Goal: Task Accomplishment & Management: Use online tool/utility

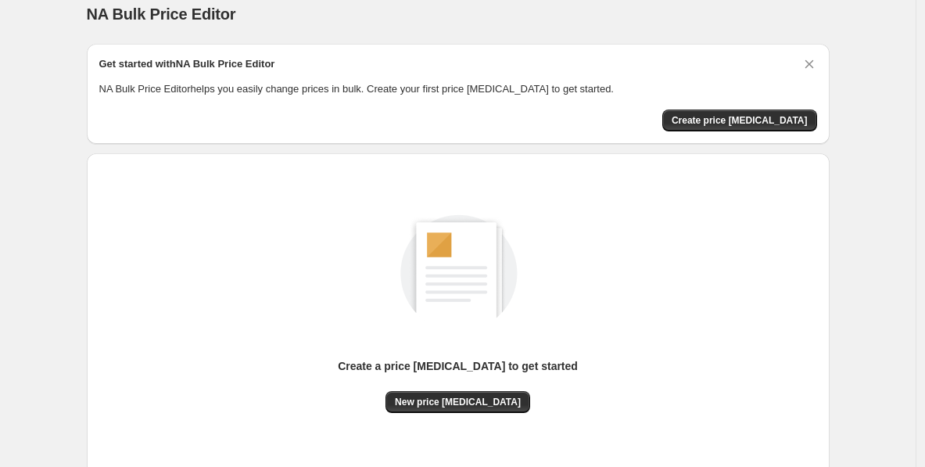
scroll to position [15, 0]
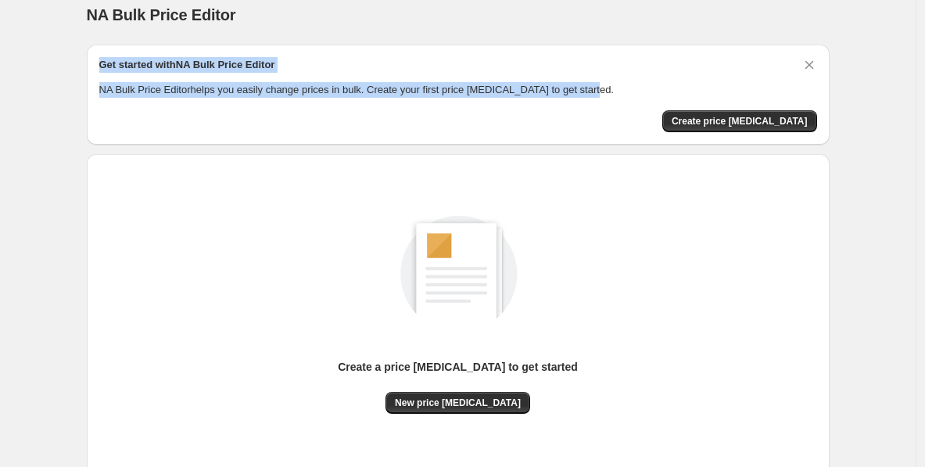
drag, startPoint x: 106, startPoint y: 63, endPoint x: 668, endPoint y: 91, distance: 563.4
click at [668, 91] on div "Get started with NA Bulk Price Editor NA Bulk Price Editor helps you easily cha…" at bounding box center [457, 77] width 717 height 41
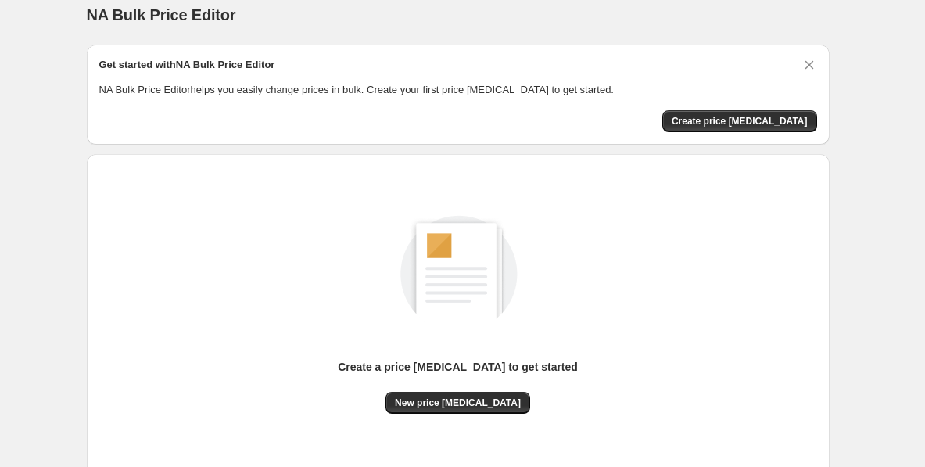
click at [617, 157] on div "Create a price [MEDICAL_DATA] to get started New price [MEDICAL_DATA]" at bounding box center [458, 315] width 742 height 322
click at [454, 400] on span "New price [MEDICAL_DATA]" at bounding box center [458, 402] width 126 height 13
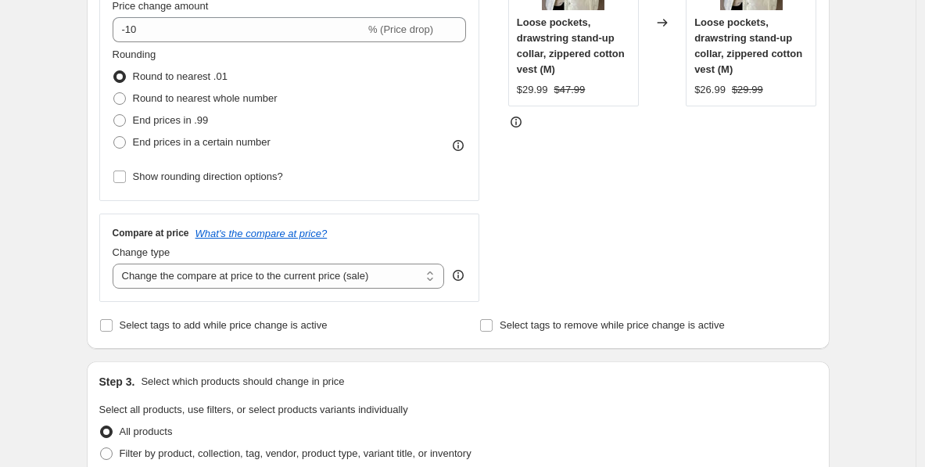
scroll to position [370, 0]
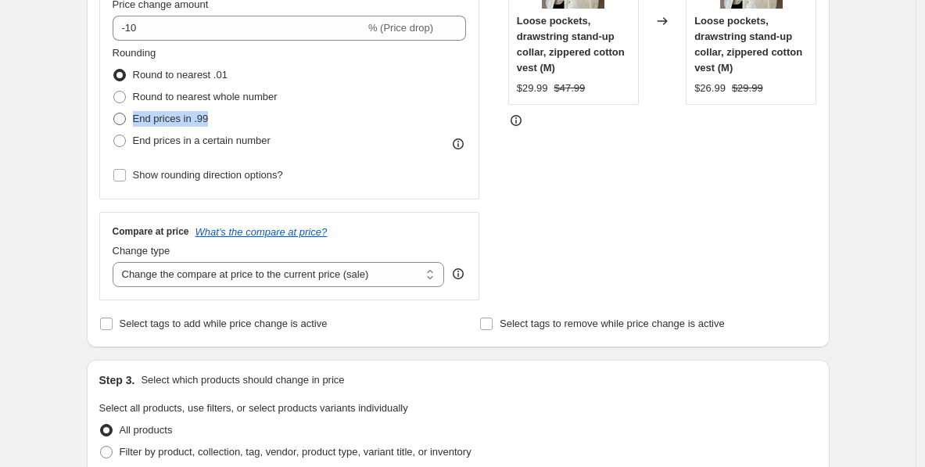
drag, startPoint x: 252, startPoint y: 118, endPoint x: 137, endPoint y: 116, distance: 114.9
click at [134, 114] on div "End prices in .99" at bounding box center [195, 119] width 165 height 22
click at [58, 118] on div "Create new price [MEDICAL_DATA]. This page is ready Create new price [MEDICAL_D…" at bounding box center [457, 421] width 915 height 1583
drag, startPoint x: 300, startPoint y: 96, endPoint x: 135, endPoint y: 98, distance: 164.9
click at [135, 98] on div "Rounding Round to nearest .01 Round to nearest whole number End prices in .99 E…" at bounding box center [290, 98] width 354 height 106
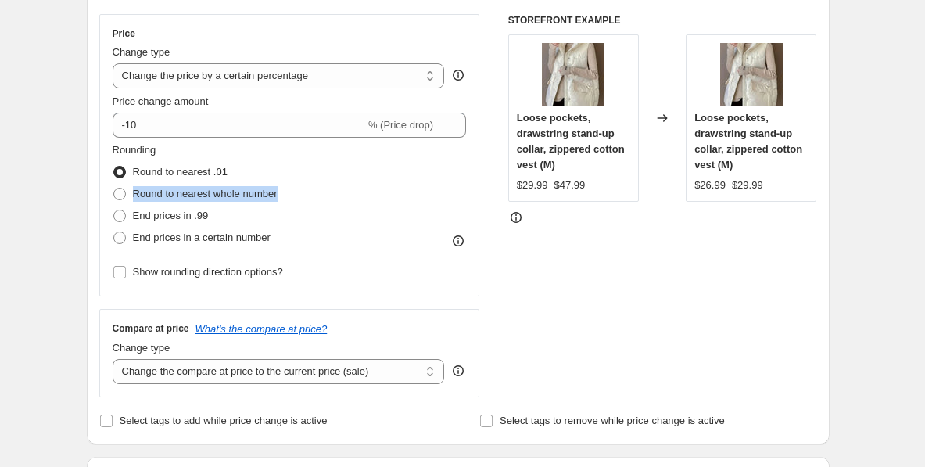
scroll to position [258, 0]
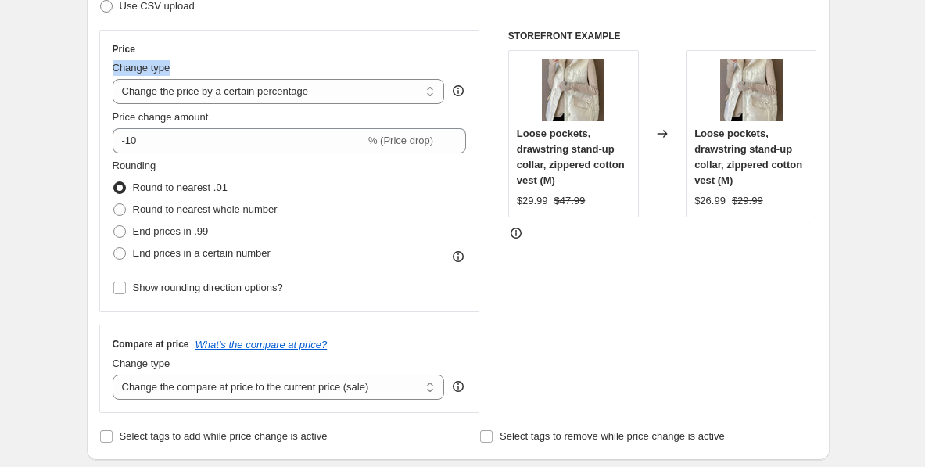
drag, startPoint x: 234, startPoint y: 74, endPoint x: 108, endPoint y: 72, distance: 125.8
click at [108, 72] on div "Price Change type Change the price to a certain amount Change the price by a ce…" at bounding box center [289, 171] width 381 height 282
click at [156, 94] on select "Change the price to a certain amount Change the price by a certain amount Chang…" at bounding box center [279, 91] width 332 height 25
click at [116, 79] on select "Change the price to a certain amount Change the price by a certain amount Chang…" at bounding box center [279, 91] width 332 height 25
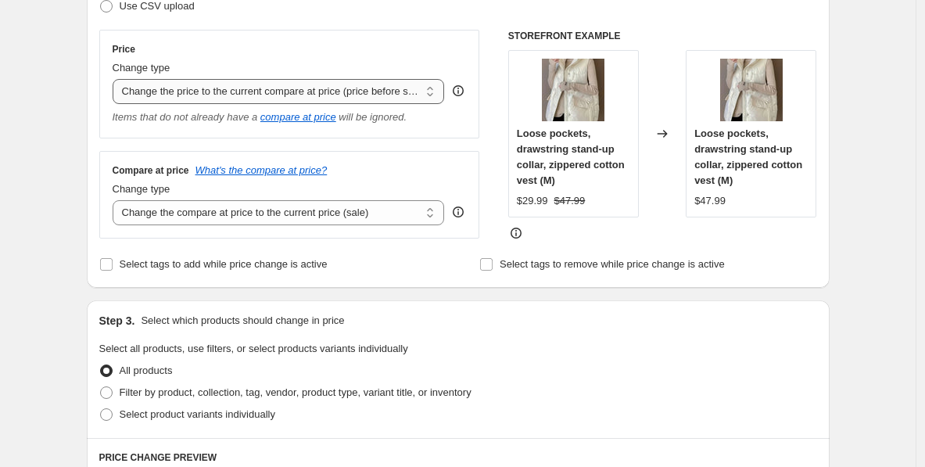
click at [203, 93] on select "Change the price to a certain amount Change the price by a certain amount Chang…" at bounding box center [279, 91] width 332 height 25
click at [116, 79] on select "Change the price to a certain amount Change the price by a certain amount Chang…" at bounding box center [279, 91] width 332 height 25
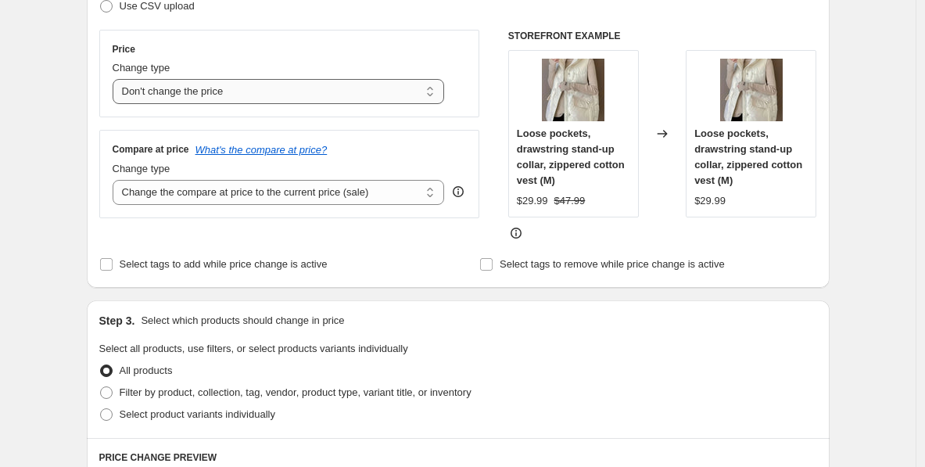
click at [256, 95] on select "Change the price to a certain amount Change the price by a certain amount Chang…" at bounding box center [279, 91] width 332 height 25
click at [116, 79] on select "Change the price to a certain amount Change the price by a certain amount Chang…" at bounding box center [279, 91] width 332 height 25
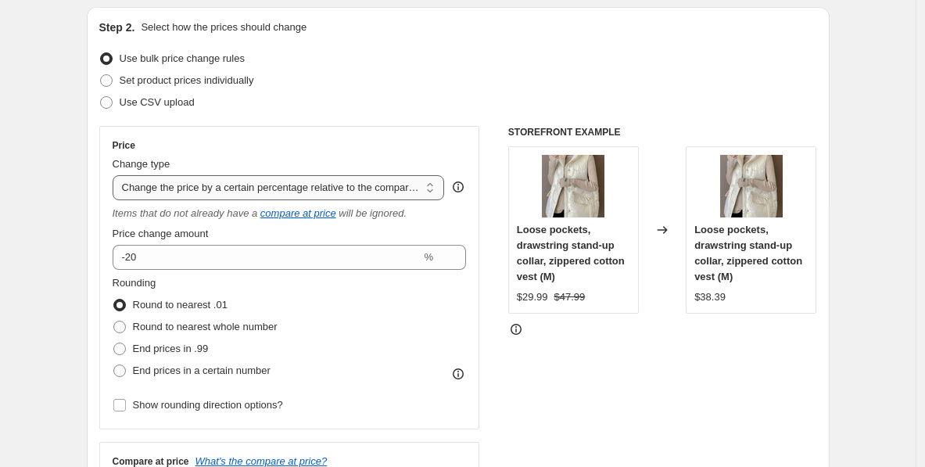
scroll to position [138, 0]
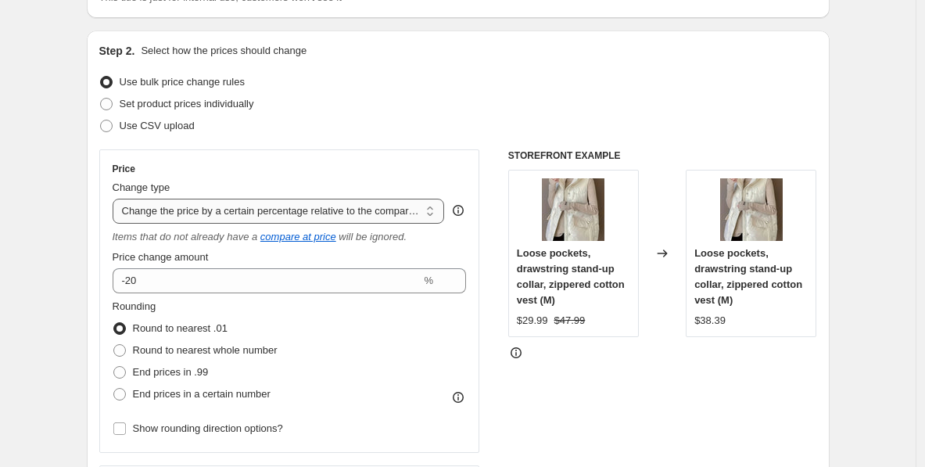
click at [304, 210] on select "Change the price to a certain amount Change the price by a certain amount Chang…" at bounding box center [279, 211] width 332 height 25
select select "by"
click at [116, 199] on select "Change the price to a certain amount Change the price by a certain amount Chang…" at bounding box center [279, 211] width 332 height 25
type input "-10.00"
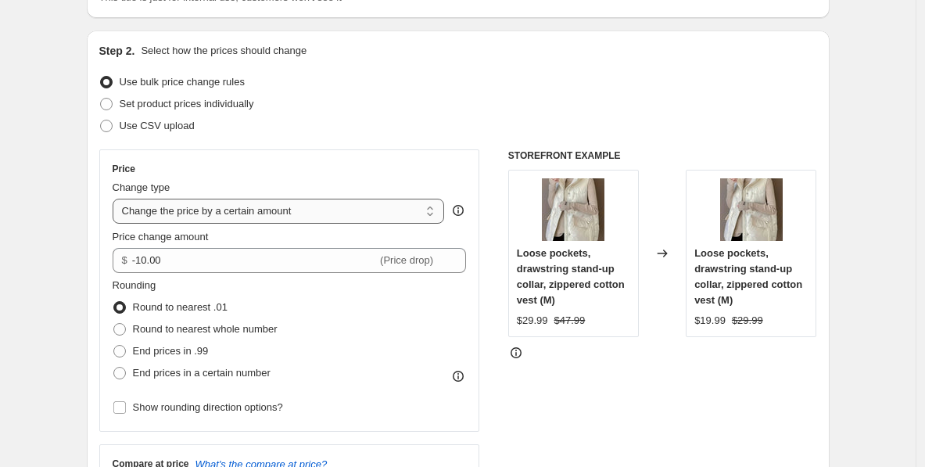
click at [312, 215] on select "Change the price to a certain amount Change the price by a certain amount Chang…" at bounding box center [279, 211] width 332 height 25
click at [116, 199] on select "Change the price to a certain amount Change the price by a certain amount Chang…" at bounding box center [279, 211] width 332 height 25
click at [302, 202] on select "Change the price to a certain amount Change the price by a certain amount Chang…" at bounding box center [279, 211] width 332 height 25
select select "to"
click at [116, 199] on select "Change the price to a certain amount Change the price by a certain amount Chang…" at bounding box center [279, 211] width 332 height 25
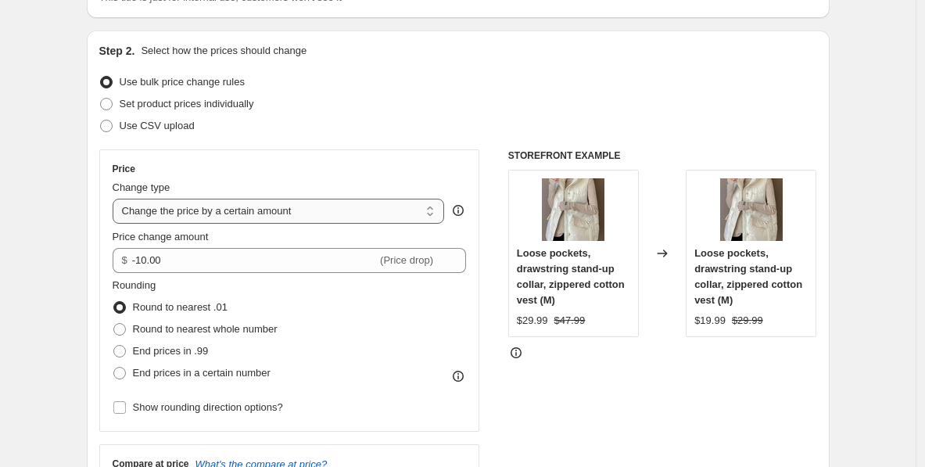
type input "80.00"
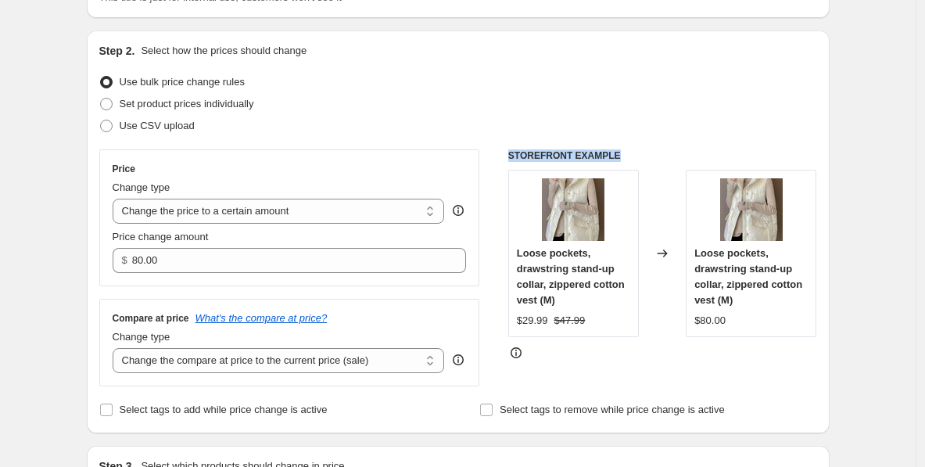
drag, startPoint x: 626, startPoint y: 153, endPoint x: 512, endPoint y: 149, distance: 114.2
click at [512, 149] on h6 "STOREFRONT EXAMPLE" at bounding box center [662, 155] width 309 height 13
click at [529, 106] on div "Set product prices individually" at bounding box center [457, 104] width 717 height 22
click at [269, 212] on select "Change the price to a certain amount Change the price by a certain amount Chang…" at bounding box center [279, 211] width 332 height 25
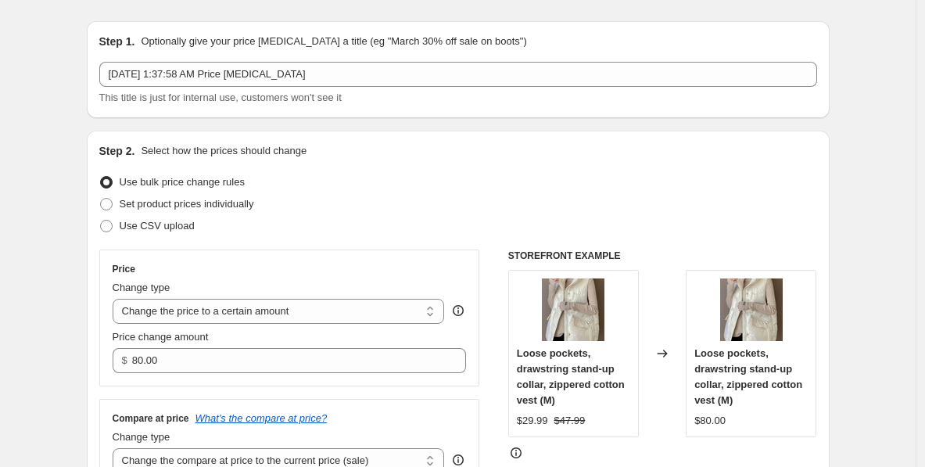
scroll to position [0, 0]
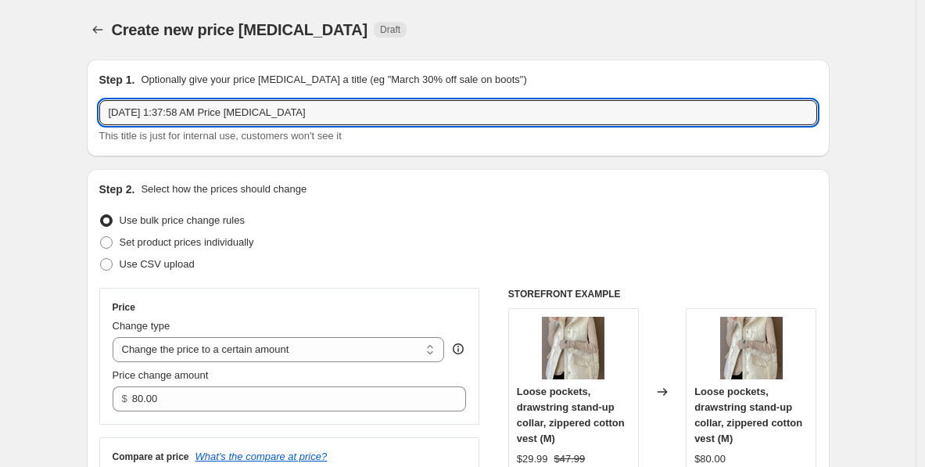
drag, startPoint x: 334, startPoint y: 110, endPoint x: 95, endPoint y: 109, distance: 239.1
click at [95, 109] on div "Step 1. Optionally give your price [MEDICAL_DATA] a title (eg "March 30% off sa…" at bounding box center [458, 107] width 742 height 97
click at [457, 36] on div "Create new price [MEDICAL_DATA] Draft" at bounding box center [362, 30] width 500 height 22
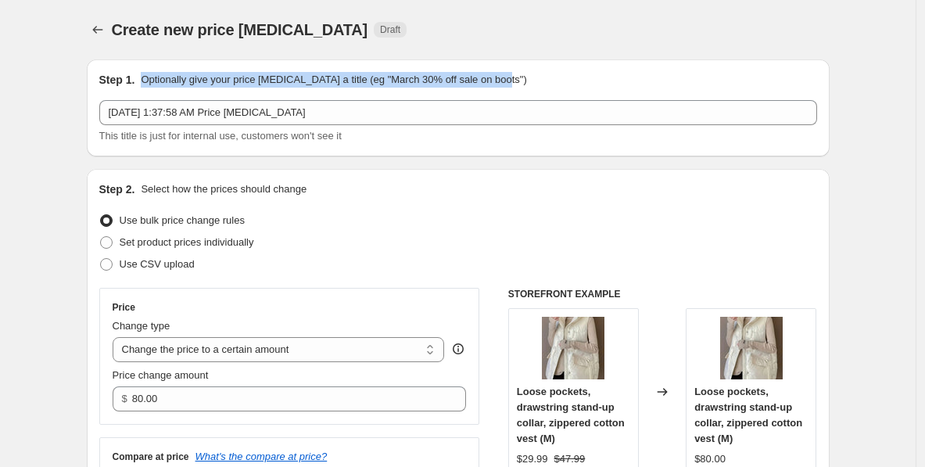
drag, startPoint x: 538, startPoint y: 75, endPoint x: 146, endPoint y: 80, distance: 392.4
click at [146, 80] on div "Step 1. Optionally give your price [MEDICAL_DATA] a title (eg "March 30% off sa…" at bounding box center [457, 80] width 717 height 16
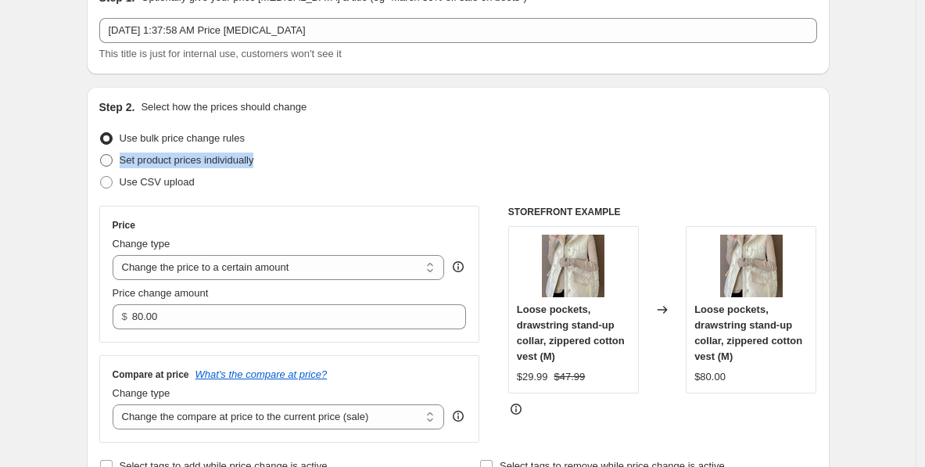
drag, startPoint x: 293, startPoint y: 161, endPoint x: 123, endPoint y: 159, distance: 169.6
click at [123, 159] on div "Set product prices individually" at bounding box center [457, 160] width 717 height 22
click at [113, 158] on span at bounding box center [106, 160] width 13 height 13
click at [101, 155] on input "Set product prices individually" at bounding box center [100, 154] width 1 height 1
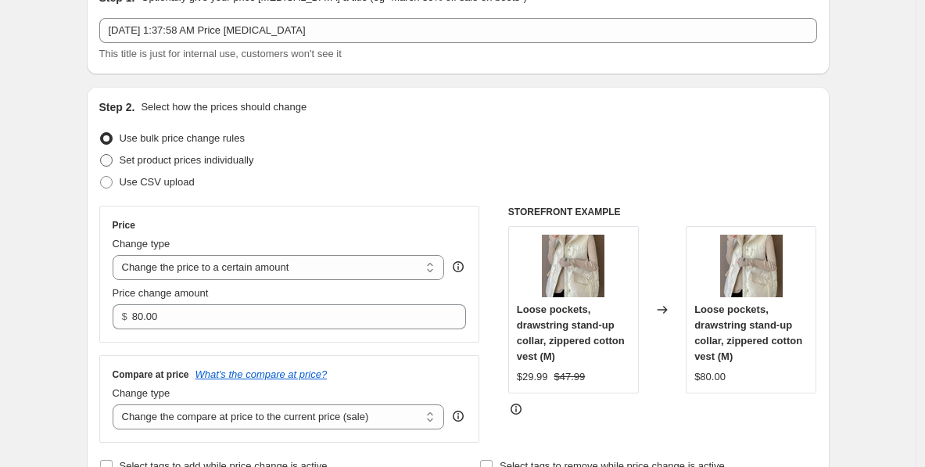
radio input "true"
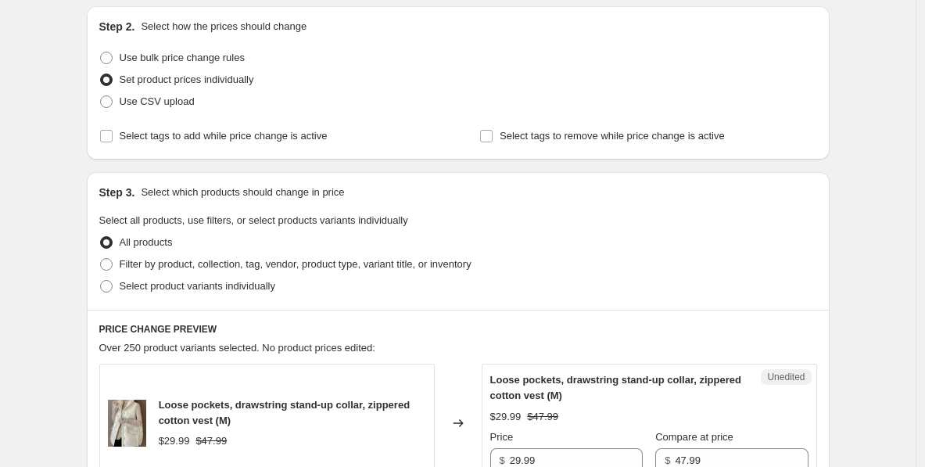
scroll to position [159, 0]
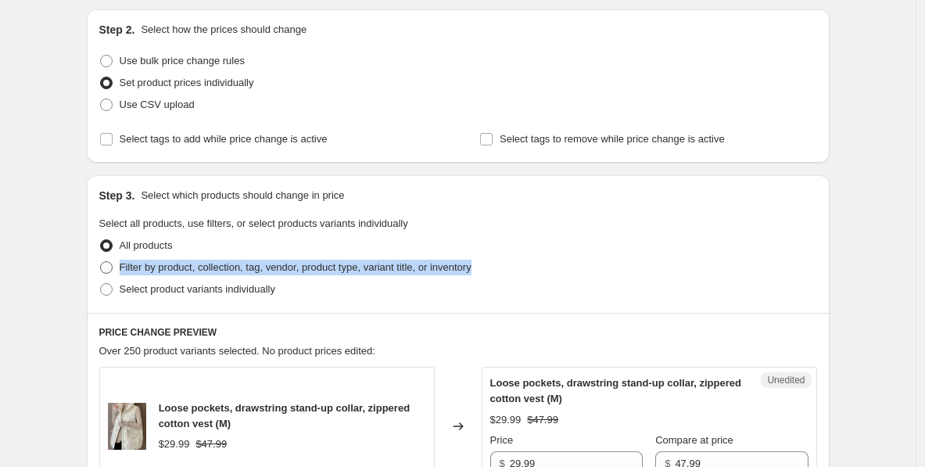
drag, startPoint x: 524, startPoint y: 269, endPoint x: 125, endPoint y: 259, distance: 398.7
click at [125, 259] on div "Filter by product, collection, tag, vendor, product type, variant title, or inv…" at bounding box center [457, 267] width 717 height 22
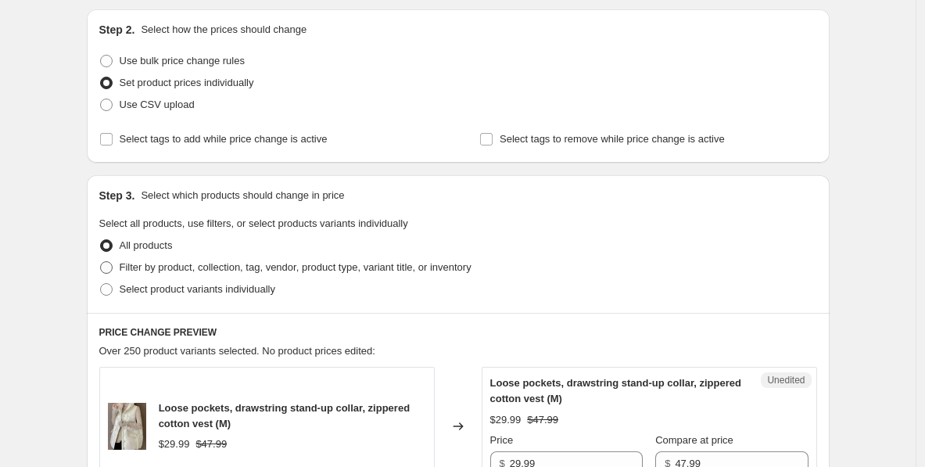
click at [112, 266] on span at bounding box center [106, 267] width 13 height 13
click at [101, 262] on input "Filter by product, collection, tag, vendor, product type, variant title, or inv…" at bounding box center [100, 261] width 1 height 1
radio input "true"
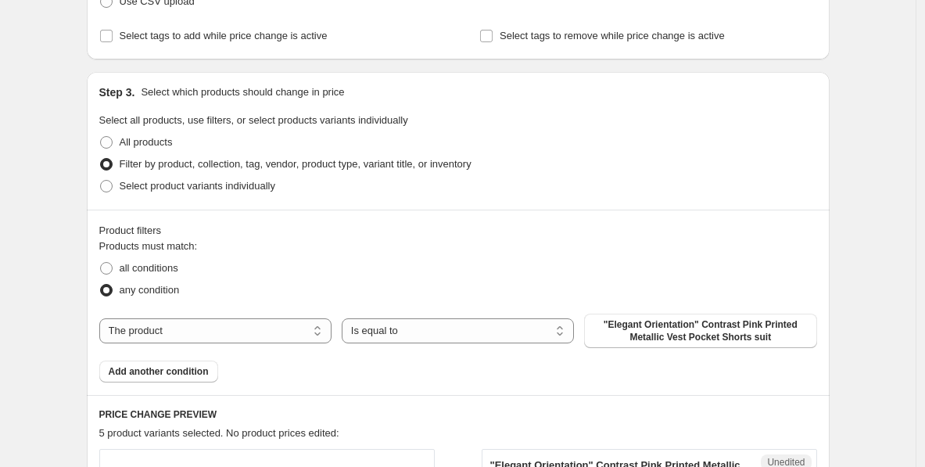
scroll to position [263, 0]
click at [260, 334] on select "The product The product's collection The product's tag The product's vendor The…" at bounding box center [215, 329] width 232 height 25
select select "collection"
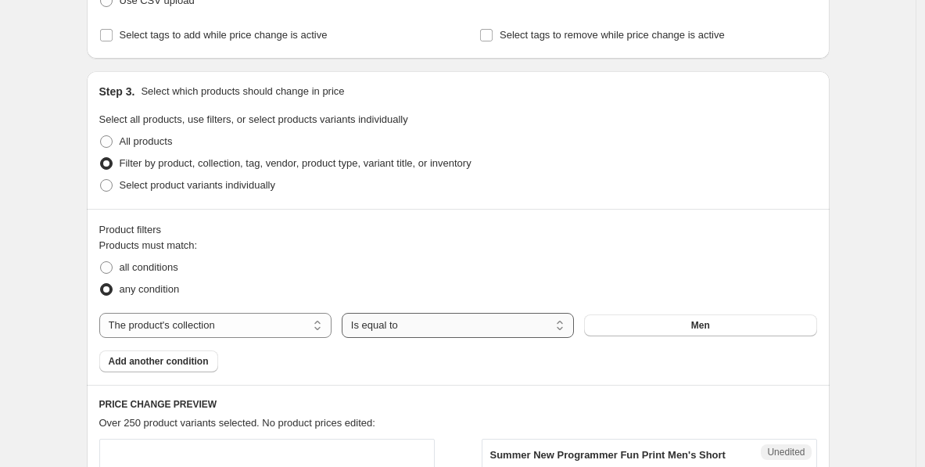
click at [428, 331] on select "Is equal to Is not equal to" at bounding box center [458, 325] width 232 height 25
click at [442, 320] on select "Is equal to Is not equal to" at bounding box center [458, 325] width 232 height 25
click at [345, 313] on select "Is equal to Is not equal to" at bounding box center [458, 325] width 232 height 25
click at [416, 317] on select "Is equal to Is not equal to" at bounding box center [458, 325] width 232 height 25
select select "not_equal"
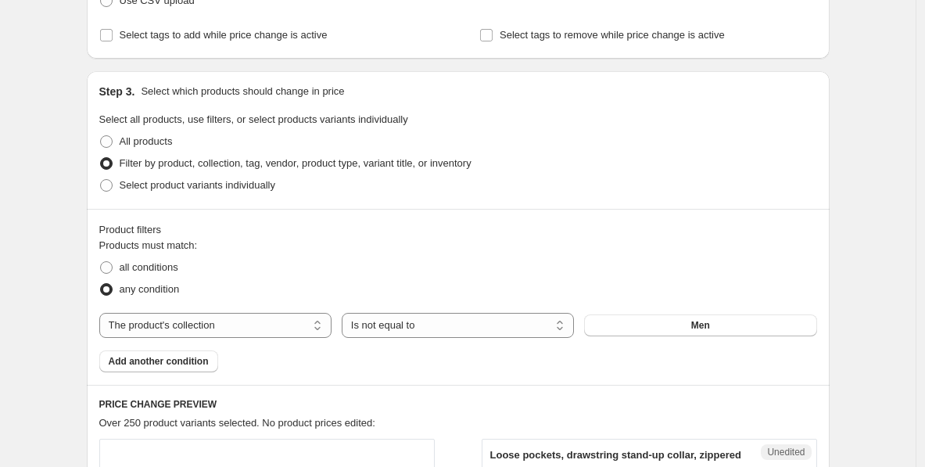
click at [421, 269] on div "all conditions" at bounding box center [457, 267] width 717 height 22
click at [704, 328] on span "Men" at bounding box center [700, 325] width 19 height 13
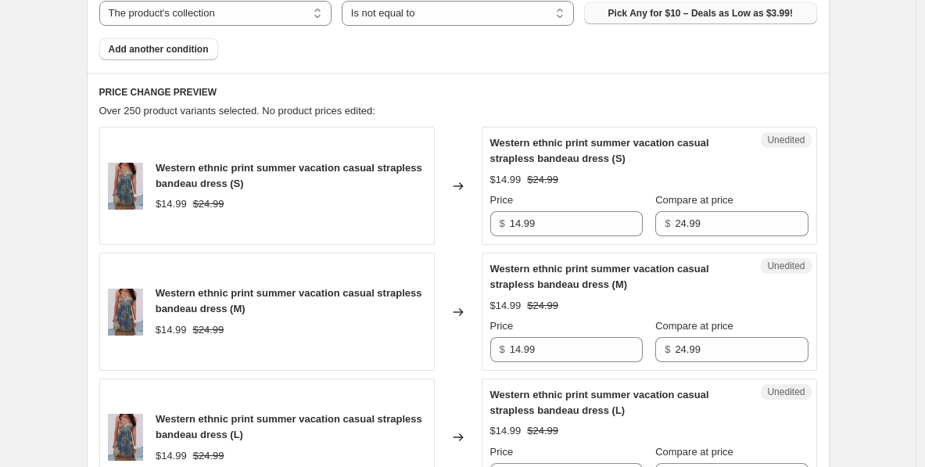
scroll to position [569, 0]
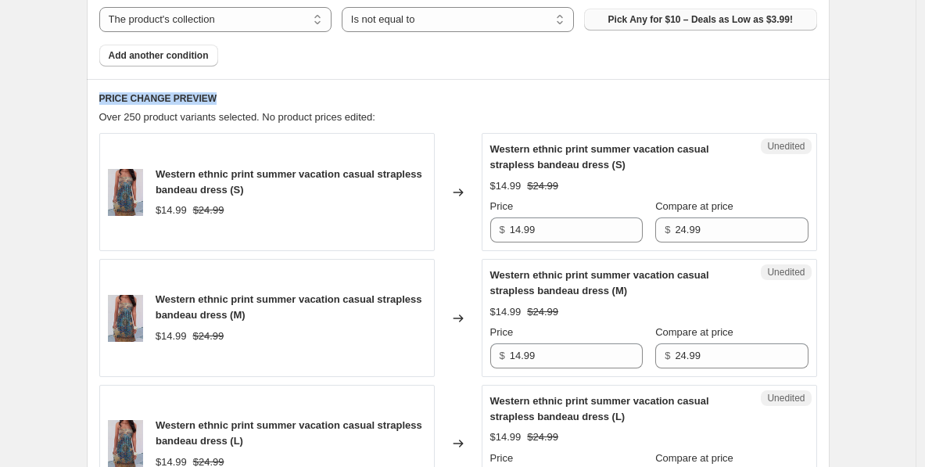
drag, startPoint x: 420, startPoint y: 106, endPoint x: 95, endPoint y: 102, distance: 325.1
click at [500, 109] on div "Over 250 product variants selected. No product prices edited:" at bounding box center [457, 117] width 717 height 16
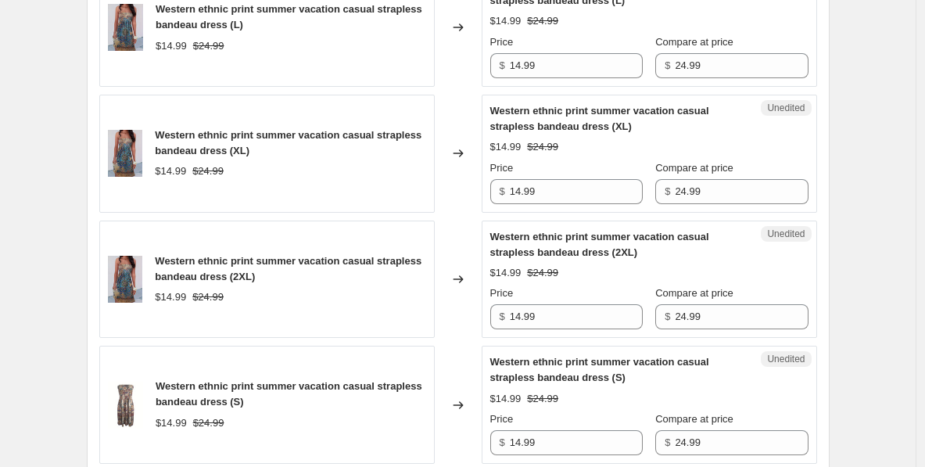
scroll to position [1090, 0]
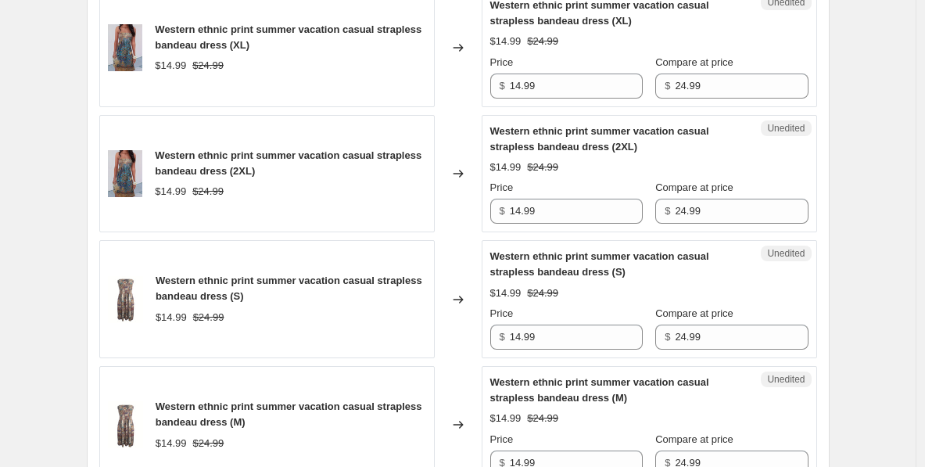
click at [574, 226] on div "Unedited Western ethnic print summer vacation casual strapless bandeau dress (2…" at bounding box center [648, 174] width 335 height 118
click at [574, 215] on input "14.99" at bounding box center [576, 211] width 133 height 25
click at [435, 272] on div "Western ethnic print summer vacation casual strapless bandeau dress (S) $14.99 …" at bounding box center [266, 299] width 335 height 118
click at [773, 256] on span "Unedited" at bounding box center [786, 253] width 38 height 13
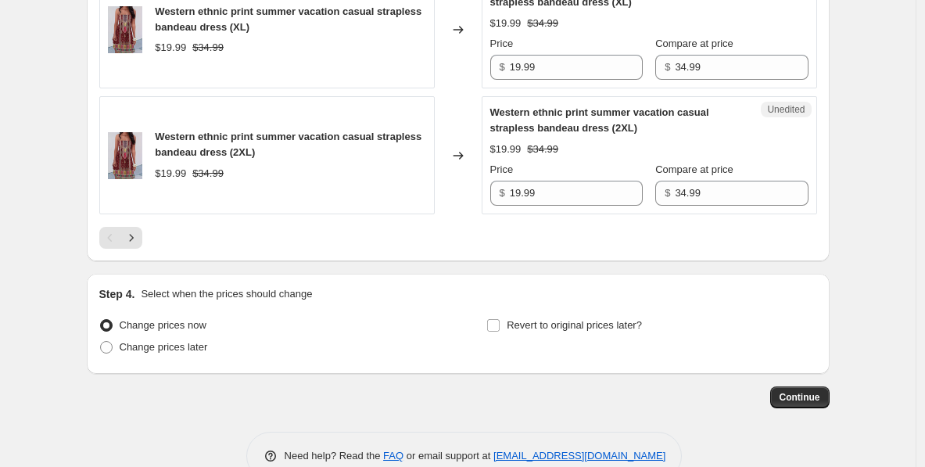
scroll to position [3029, 0]
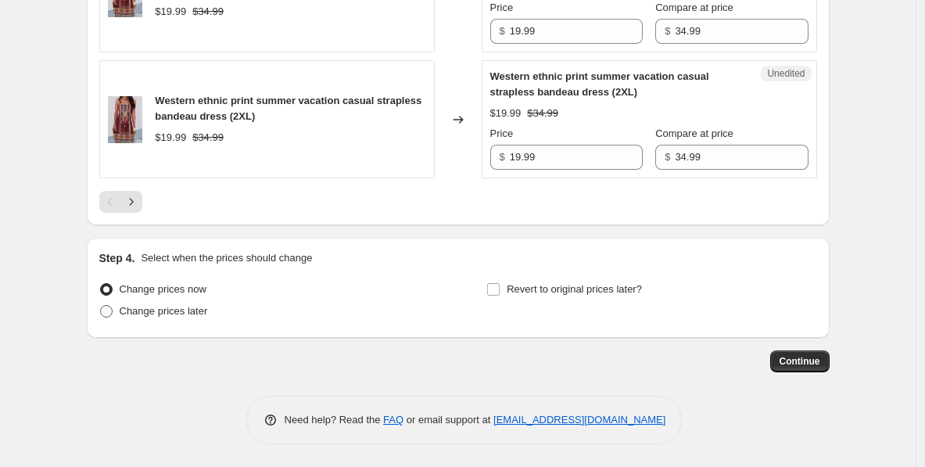
click at [175, 313] on span "Change prices later" at bounding box center [164, 311] width 88 height 12
click at [101, 306] on input "Change prices later" at bounding box center [100, 305] width 1 height 1
radio input "true"
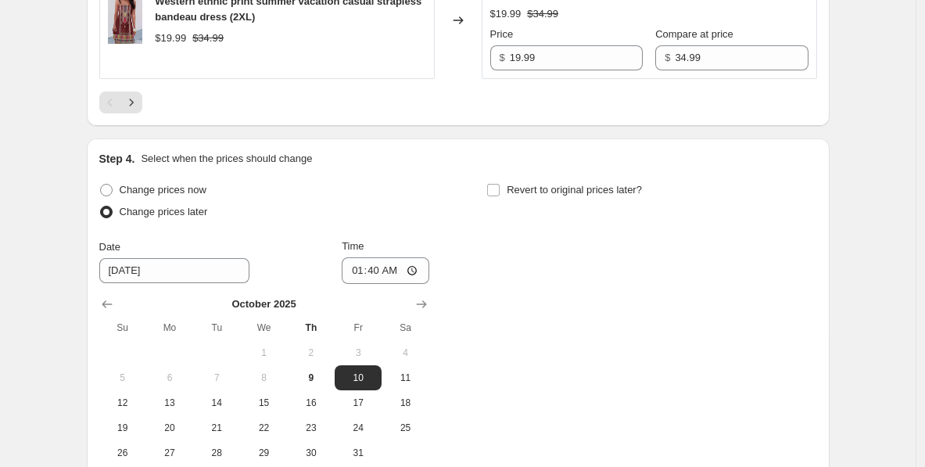
scroll to position [3103, 0]
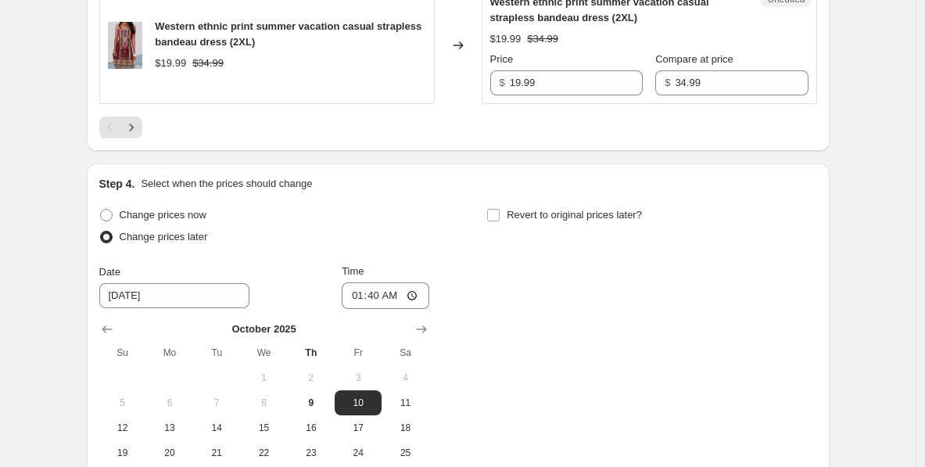
click at [184, 214] on span "Change prices now" at bounding box center [163, 215] width 87 height 12
click at [101, 209] on input "Change prices now" at bounding box center [100, 209] width 1 height 1
radio input "true"
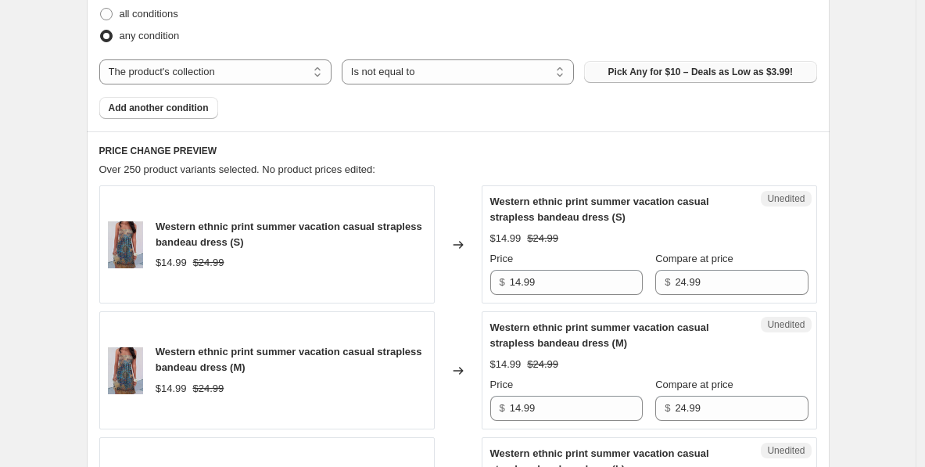
scroll to position [505, 0]
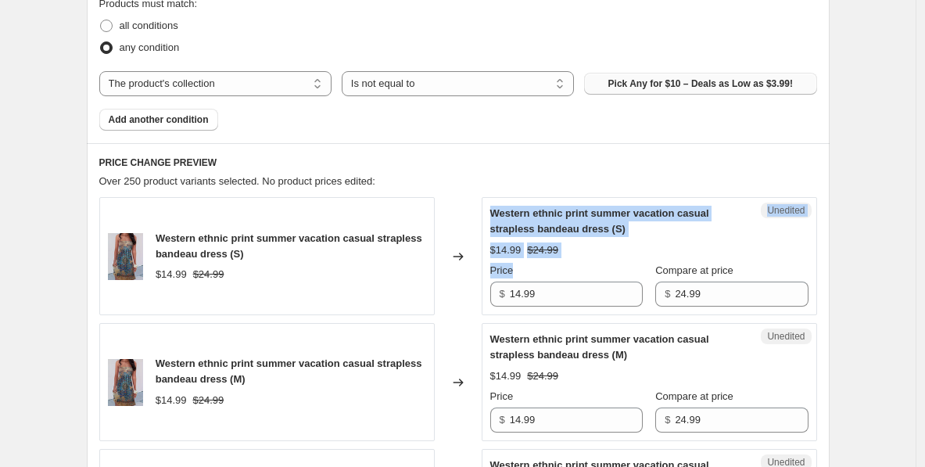
drag, startPoint x: 562, startPoint y: 270, endPoint x: 485, endPoint y: 270, distance: 77.4
click at [485, 270] on div "Unedited Western ethnic print summer vacation casual strapless bandeau dress (S…" at bounding box center [648, 256] width 335 height 118
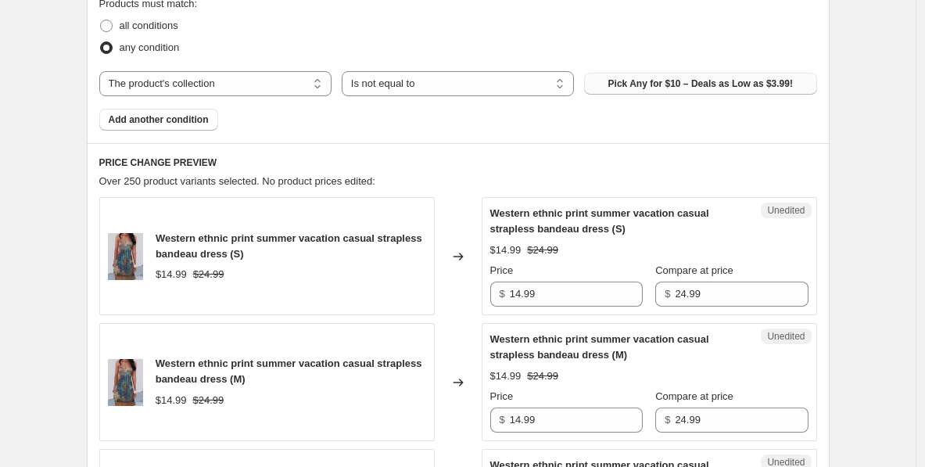
click at [569, 167] on h6 "PRICE CHANGE PREVIEW" at bounding box center [457, 162] width 717 height 13
drag, startPoint x: 742, startPoint y: 266, endPoint x: 659, endPoint y: 268, distance: 82.9
click at [659, 268] on div "Compare at price" at bounding box center [731, 271] width 152 height 16
click at [519, 291] on input "14.99" at bounding box center [576, 293] width 133 height 25
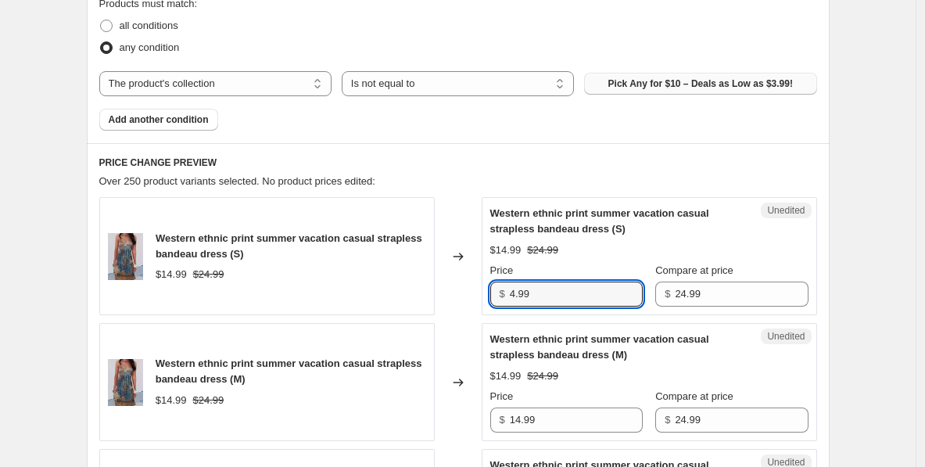
type input "4.99"
click at [561, 160] on h6 "PRICE CHANGE PREVIEW" at bounding box center [457, 162] width 717 height 13
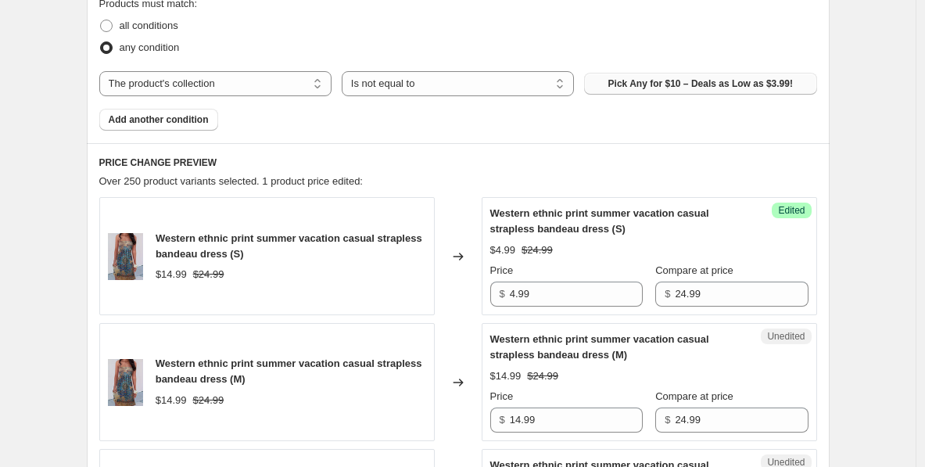
click at [786, 211] on span "Edited" at bounding box center [791, 210] width 27 height 13
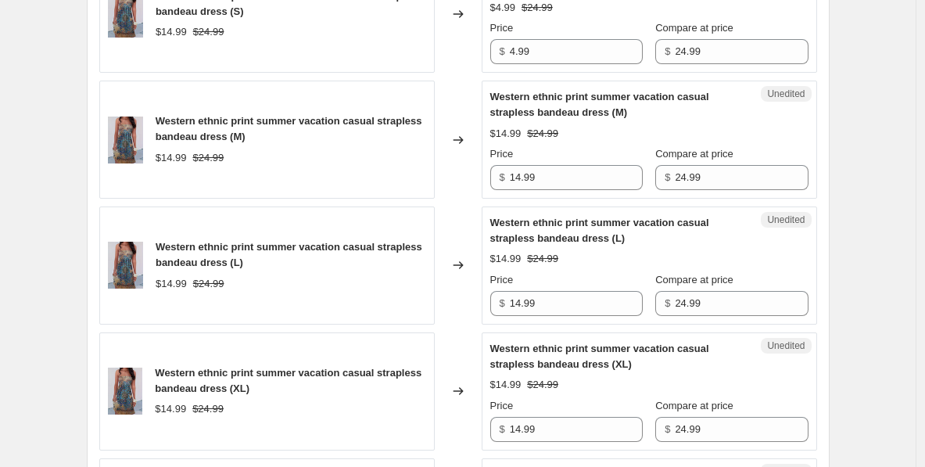
scroll to position [733, 0]
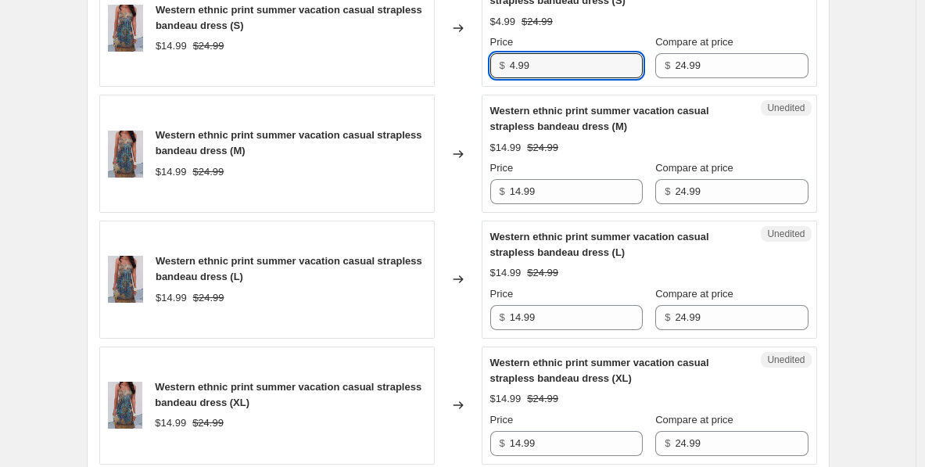
drag, startPoint x: 544, startPoint y: 68, endPoint x: 492, endPoint y: 68, distance: 52.4
click at [492, 68] on div "Success Edited Western ethnic print summer vacation casual strapless bandeau dr…" at bounding box center [648, 28] width 335 height 118
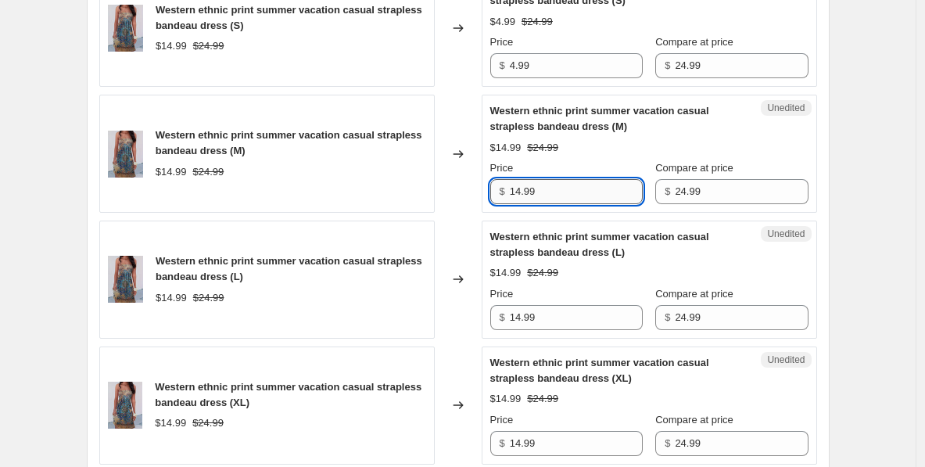
drag, startPoint x: 552, startPoint y: 202, endPoint x: 530, endPoint y: 195, distance: 23.0
click at [519, 195] on input "14.99" at bounding box center [576, 191] width 133 height 25
click at [549, 191] on input "14.99" at bounding box center [576, 191] width 133 height 25
drag, startPoint x: 557, startPoint y: 191, endPoint x: 485, endPoint y: 191, distance: 71.9
click at [485, 191] on div "Unedited Western ethnic print summer vacation casual strapless bandeau dress (M…" at bounding box center [648, 154] width 335 height 118
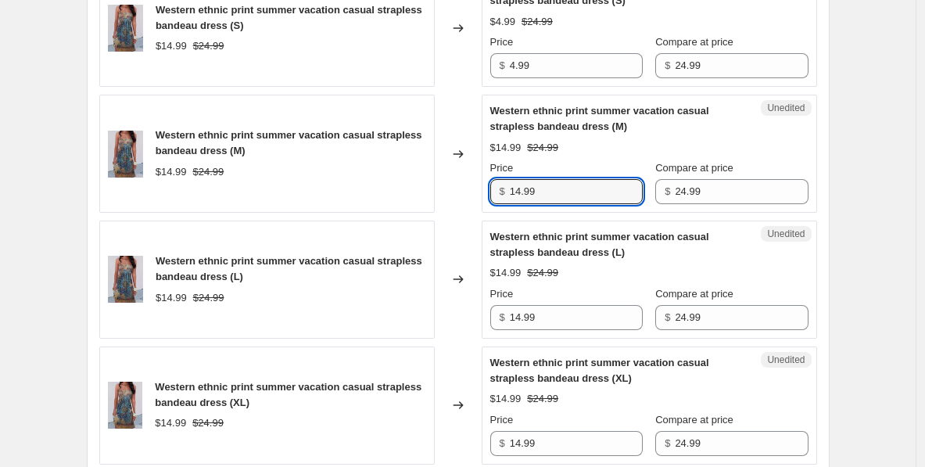
paste input "text"
type input "4.99"
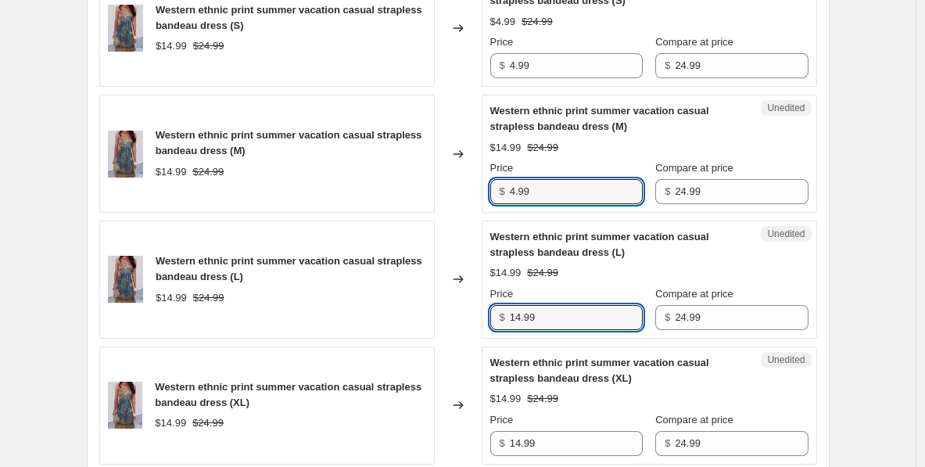
drag, startPoint x: 545, startPoint y: 317, endPoint x: 477, endPoint y: 317, distance: 68.0
click at [477, 317] on div "Western ethnic print summer vacation casual strapless bandeau dress (L) $14.99 …" at bounding box center [457, 279] width 717 height 118
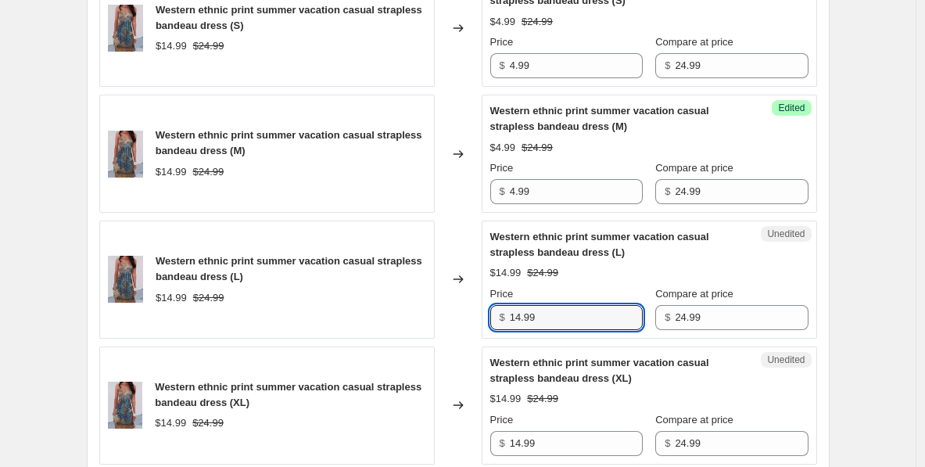
paste input "text"
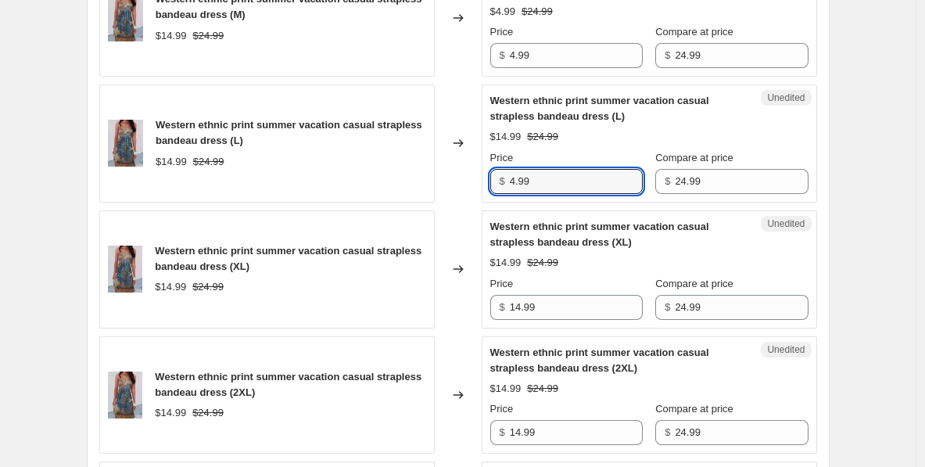
scroll to position [889, 0]
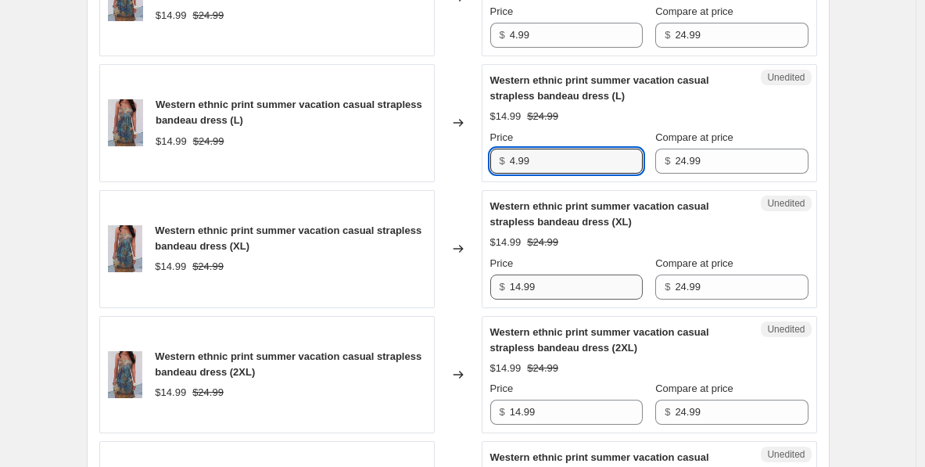
type input "4.99"
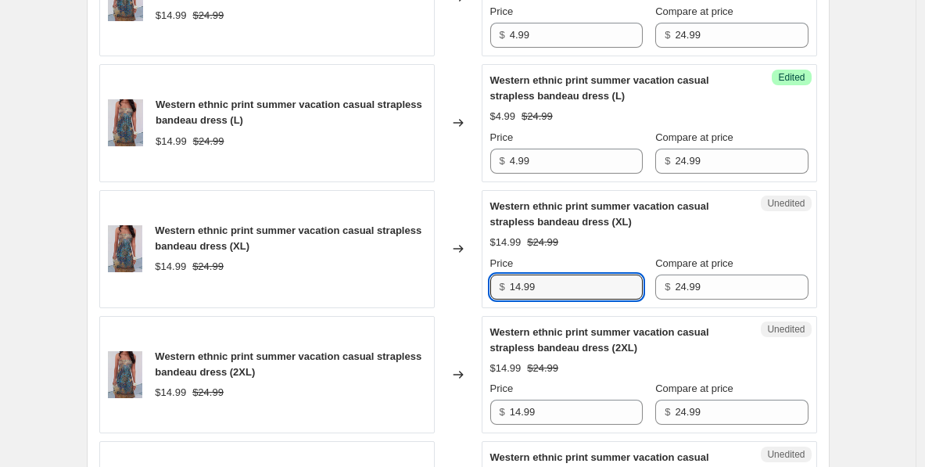
drag, startPoint x: 551, startPoint y: 288, endPoint x: 490, endPoint y: 288, distance: 61.0
click at [490, 288] on div "Unedited Western ethnic print summer vacation casual strapless bandeau dress (X…" at bounding box center [648, 249] width 335 height 118
paste input "text"
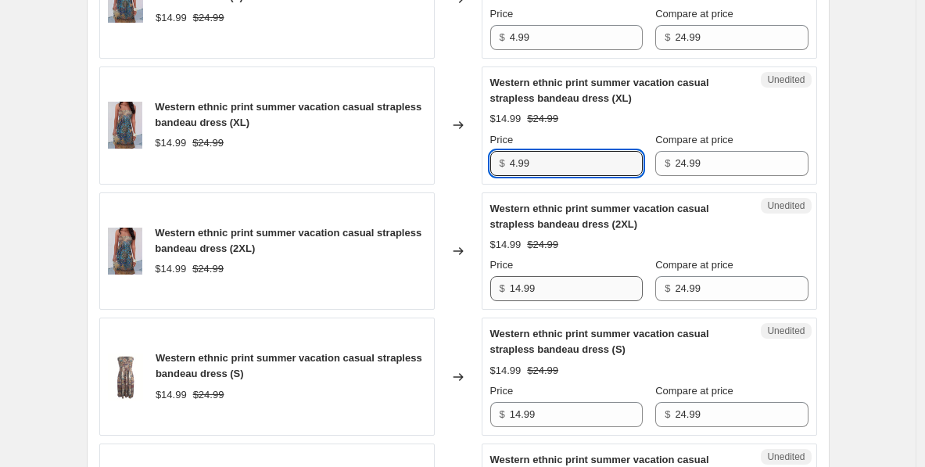
type input "4.99"
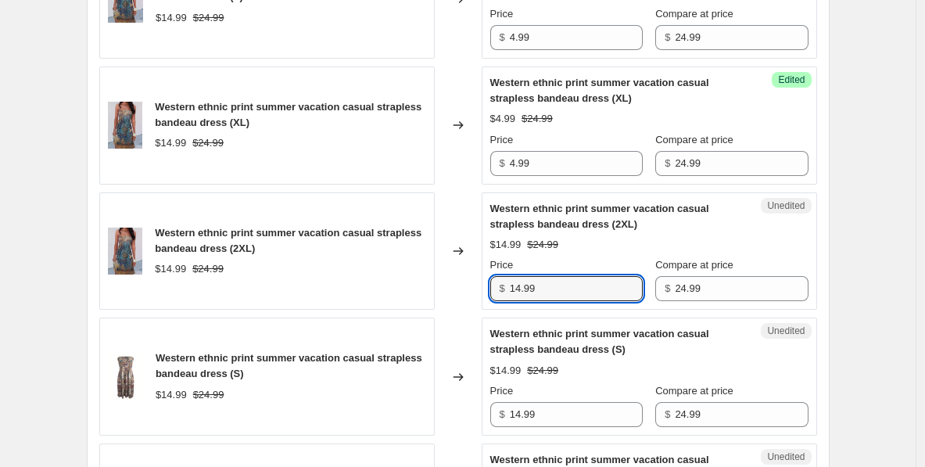
drag, startPoint x: 560, startPoint y: 281, endPoint x: 475, endPoint y: 279, distance: 84.4
click at [475, 279] on div "Western ethnic print summer vacation casual strapless bandeau dress (2XL) $14.9…" at bounding box center [457, 251] width 717 height 118
paste input "text"
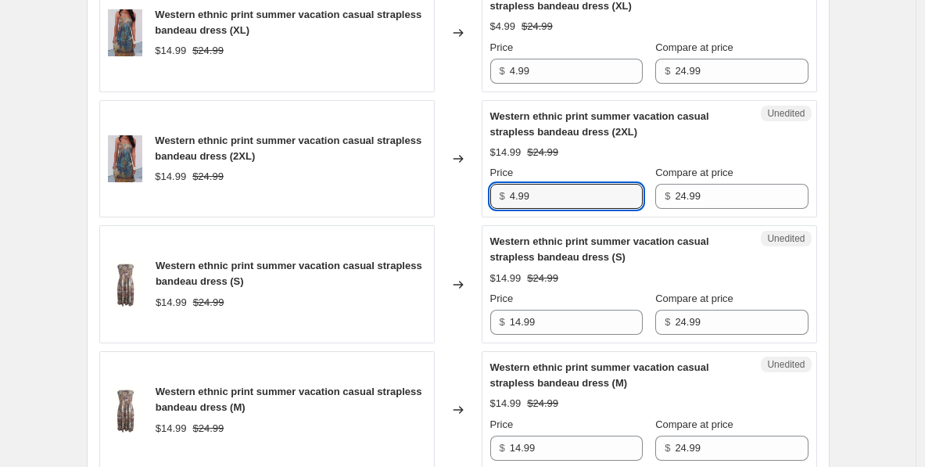
scroll to position [1120, 0]
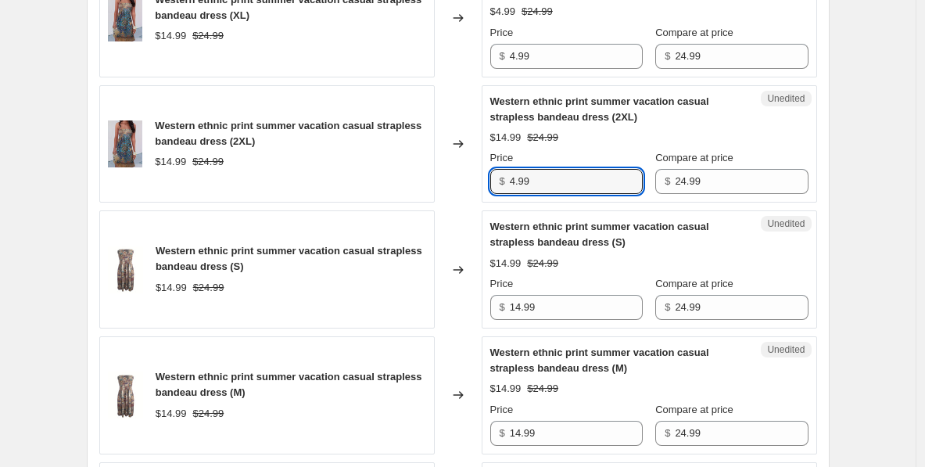
type input "4.99"
click at [553, 289] on div "Price" at bounding box center [566, 284] width 152 height 16
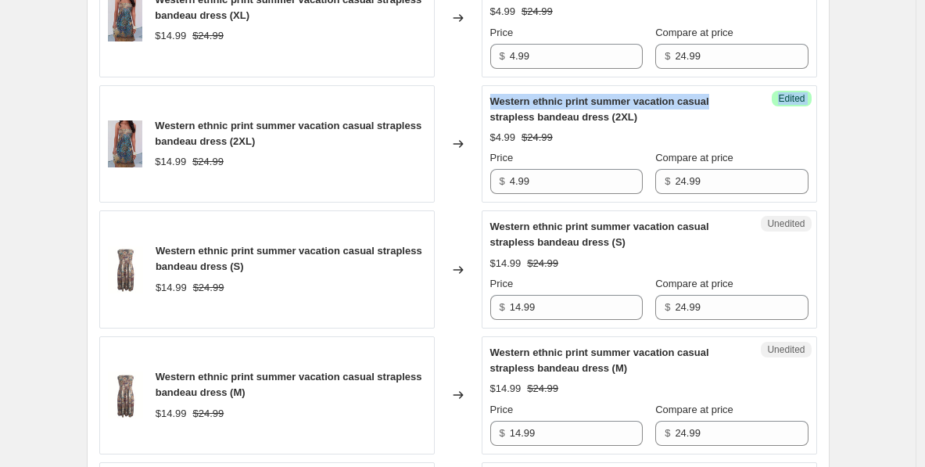
drag, startPoint x: 764, startPoint y: 96, endPoint x: 775, endPoint y: 95, distance: 11.1
click at [775, 95] on div "Success Edited Western ethnic print summer vacation casual strapless bandeau dr…" at bounding box center [648, 144] width 335 height 118
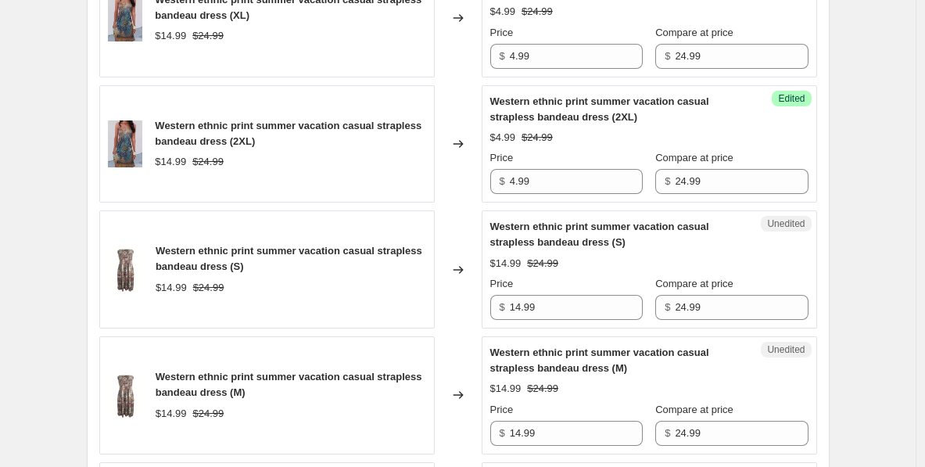
click at [778, 94] on div "Success Edited Western ethnic print summer vacation casual strapless bandeau dr…" at bounding box center [648, 144] width 335 height 118
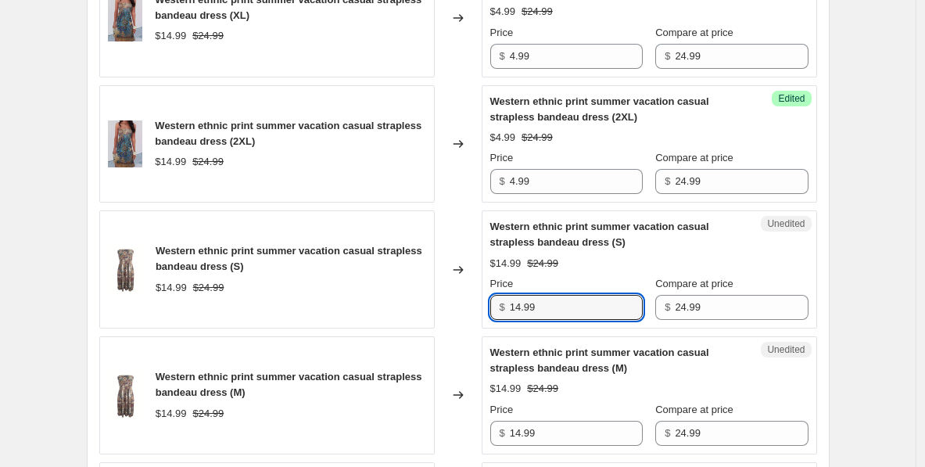
drag, startPoint x: 560, startPoint y: 311, endPoint x: 485, endPoint y: 311, distance: 75.0
click at [485, 311] on div "Unedited Western ethnic print summer vacation casual strapless bandeau dress (S…" at bounding box center [648, 269] width 335 height 118
paste input "text"
type input "4.99"
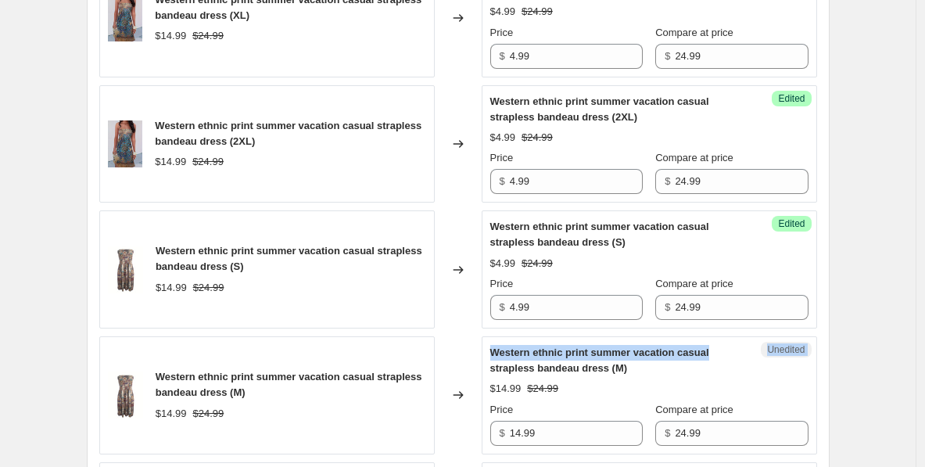
drag, startPoint x: 764, startPoint y: 352, endPoint x: 821, endPoint y: 355, distance: 56.3
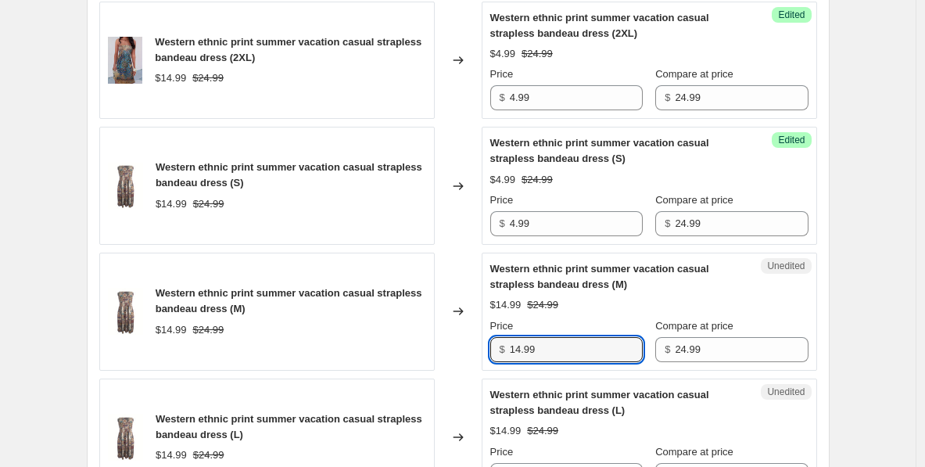
drag, startPoint x: 549, startPoint y: 348, endPoint x: 492, endPoint y: 347, distance: 57.1
click at [492, 347] on div "Unedited Western ethnic print summer vacation casual strapless bandeau dress (M…" at bounding box center [648, 311] width 335 height 118
paste input "text"
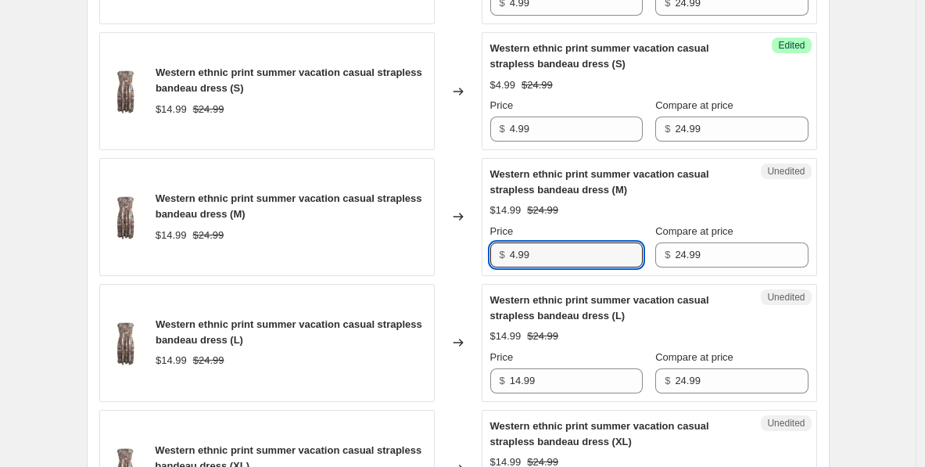
scroll to position [1332, 0]
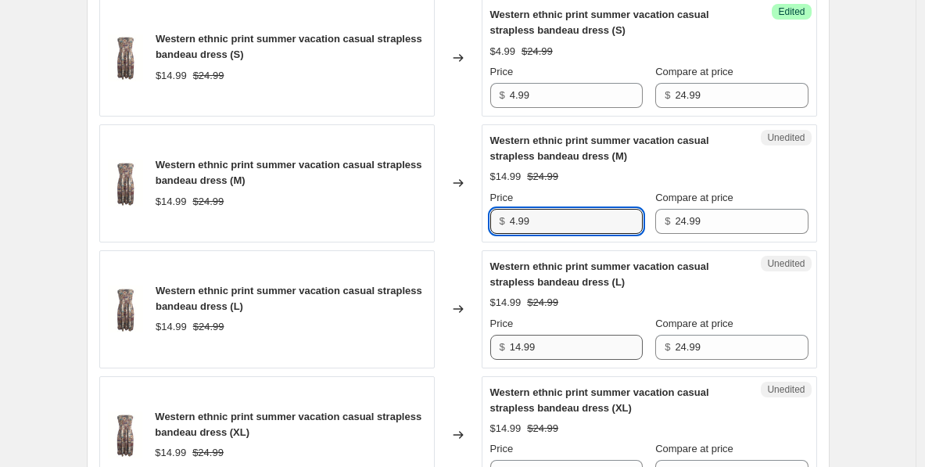
type input "4.99"
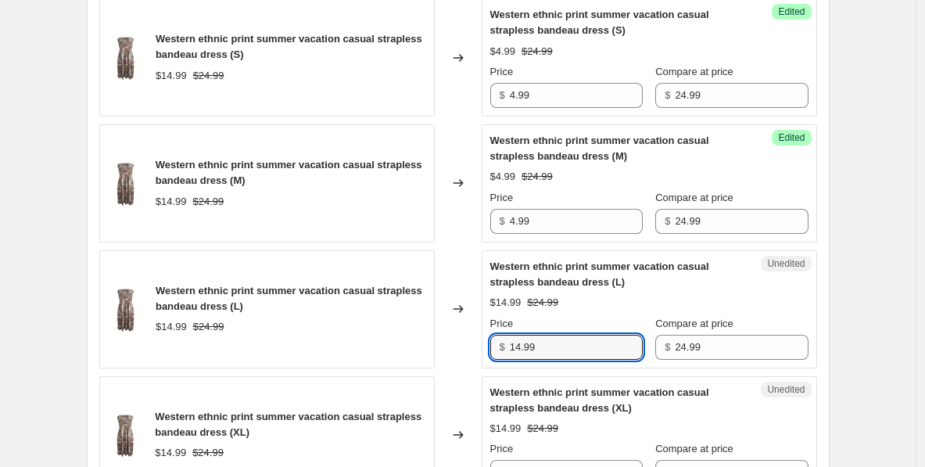
drag, startPoint x: 522, startPoint y: 349, endPoint x: 499, endPoint y: 349, distance: 23.4
click at [499, 349] on div "$ 14.99" at bounding box center [566, 346] width 152 height 25
paste input "text"
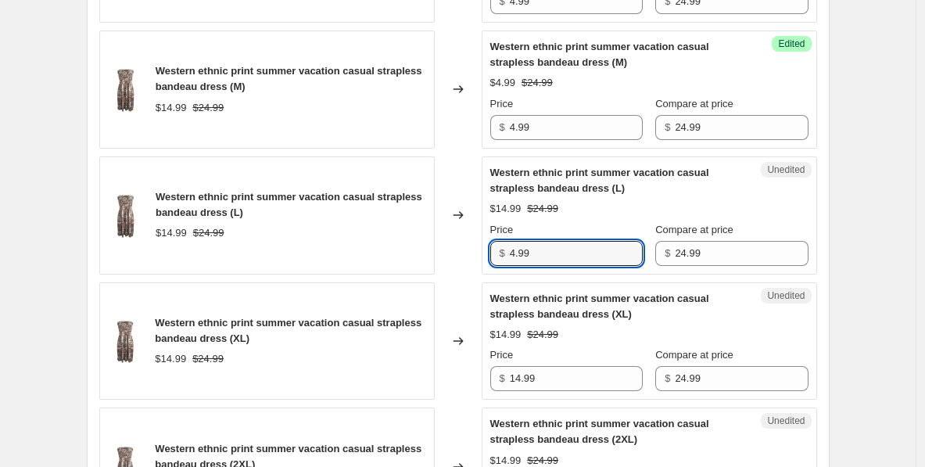
scroll to position [1438, 0]
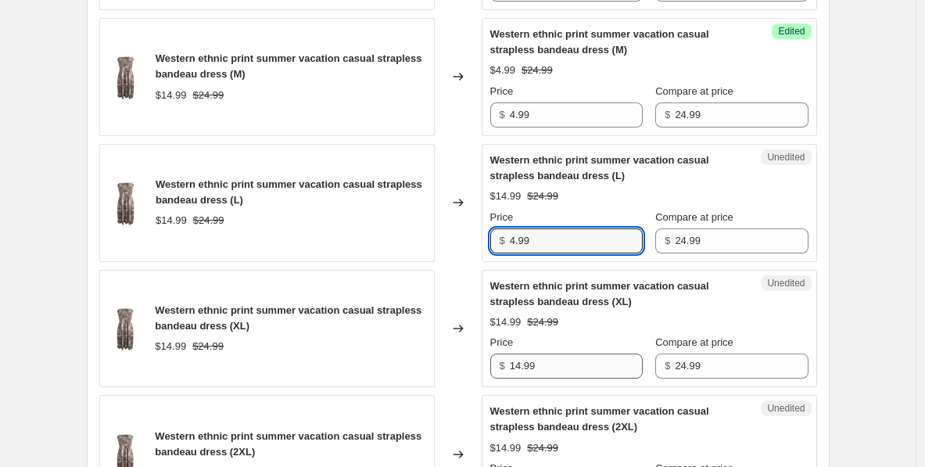
type input "4.99"
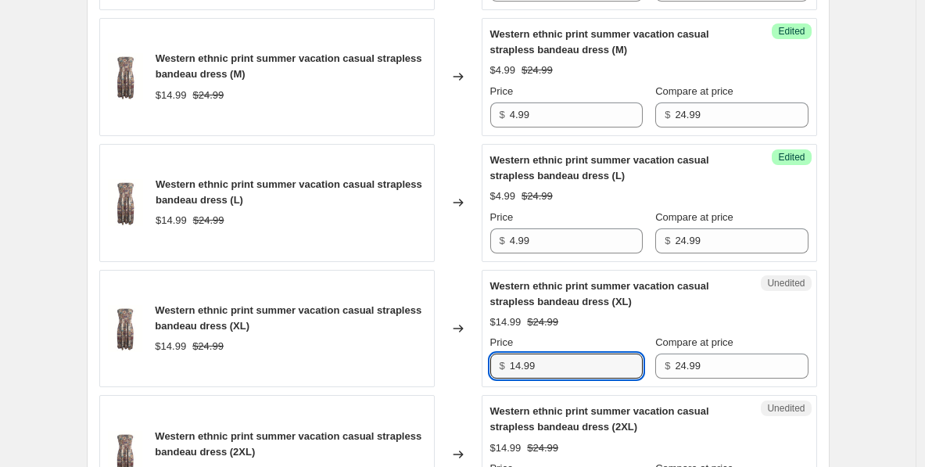
drag, startPoint x: 551, startPoint y: 367, endPoint x: 497, endPoint y: 367, distance: 53.9
click at [497, 367] on div "$ 14.99" at bounding box center [566, 365] width 152 height 25
paste input "text"
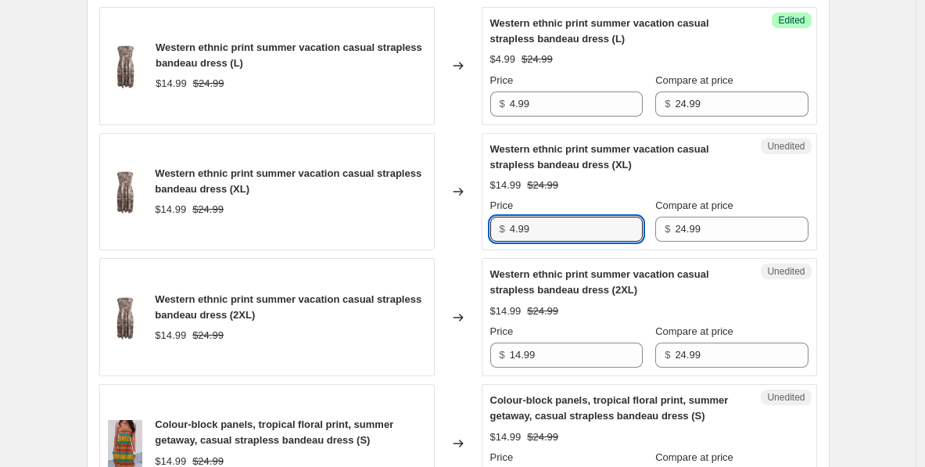
scroll to position [1582, 0]
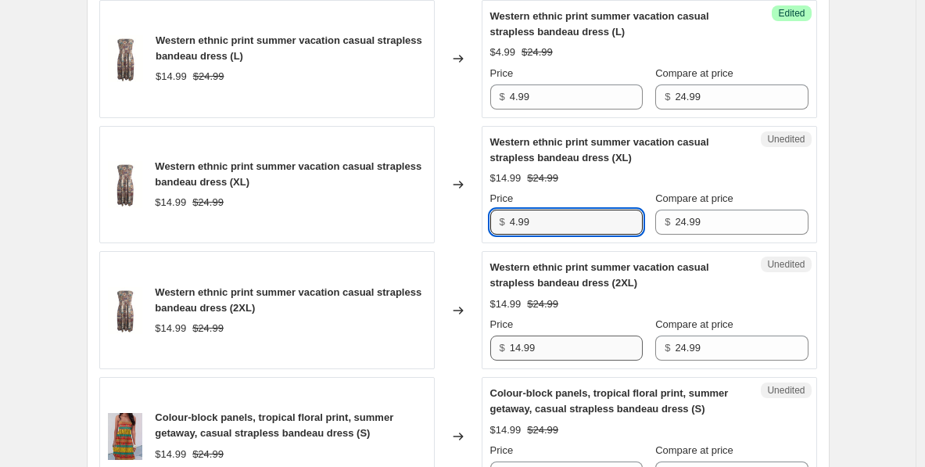
type input "4.99"
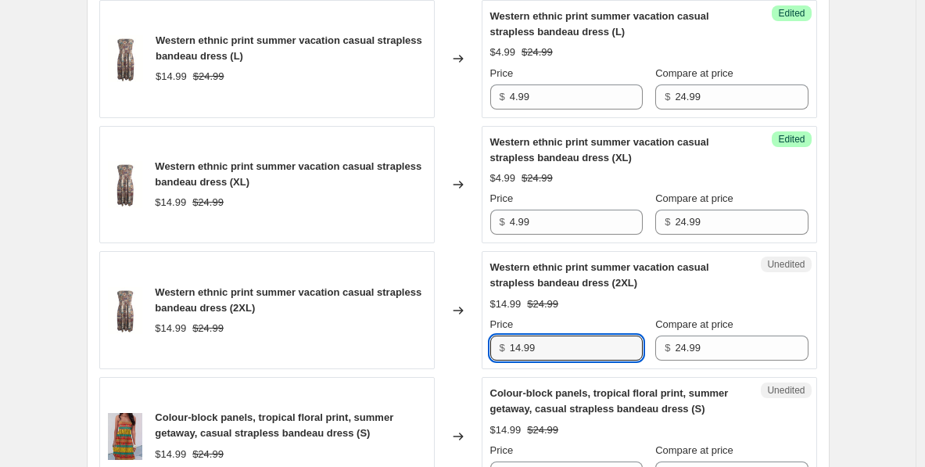
drag, startPoint x: 563, startPoint y: 348, endPoint x: 473, endPoint y: 348, distance: 90.7
click at [473, 348] on div "Western ethnic print summer vacation casual strapless bandeau dress (2XL) $14.9…" at bounding box center [457, 310] width 717 height 118
paste input "text"
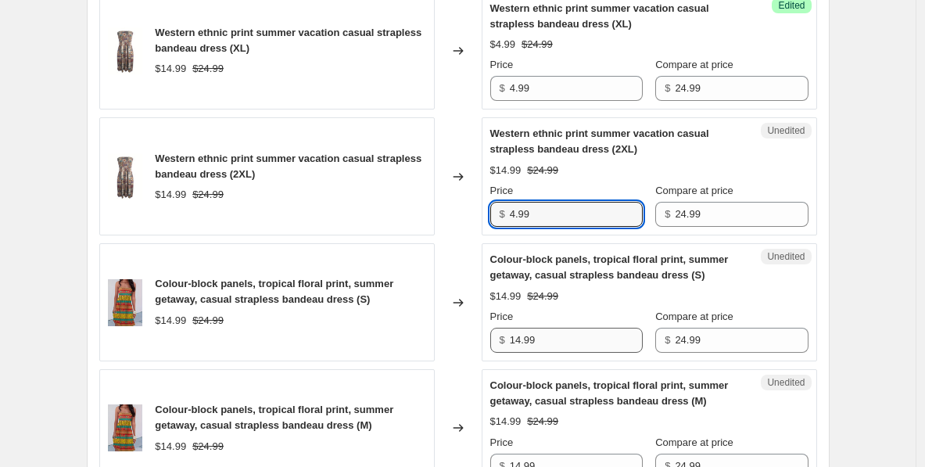
type input "4.99"
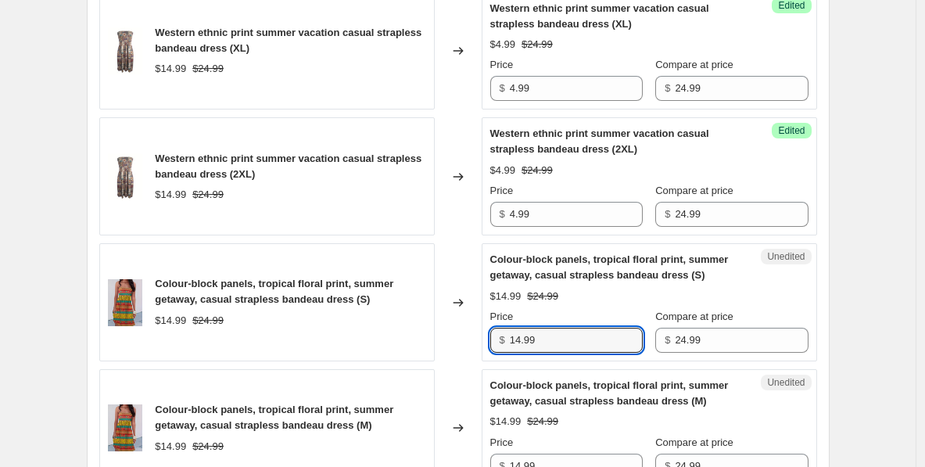
paste input "text"
drag, startPoint x: 539, startPoint y: 343, endPoint x: 490, endPoint y: 344, distance: 49.2
click at [490, 343] on div "Unedited Colour-block panels, tropical floral print, summer getaway, casual str…" at bounding box center [648, 302] width 335 height 118
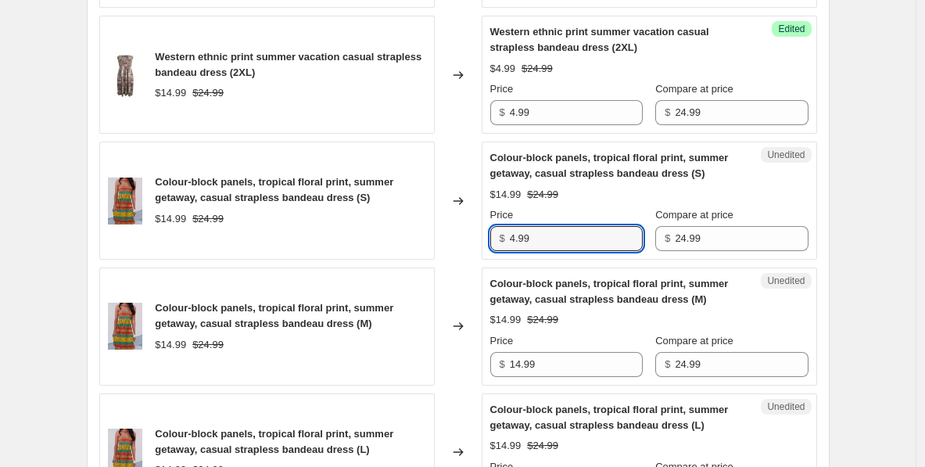
scroll to position [1863, 0]
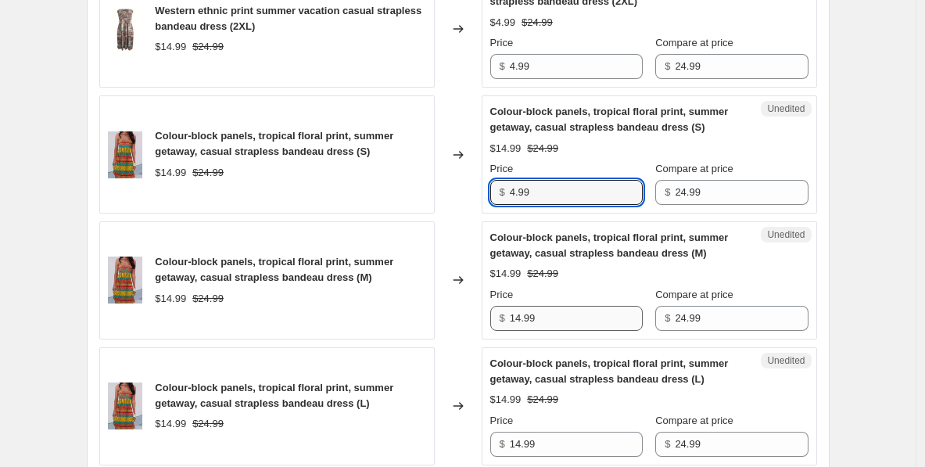
type input "4.99"
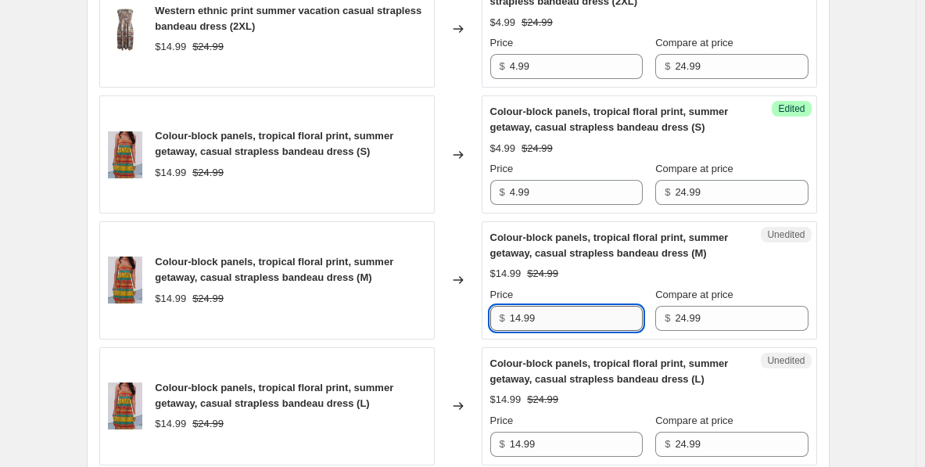
drag, startPoint x: 544, startPoint y: 317, endPoint x: 513, endPoint y: 320, distance: 30.6
click at [516, 317] on input "14.99" at bounding box center [576, 318] width 133 height 25
paste input "text"
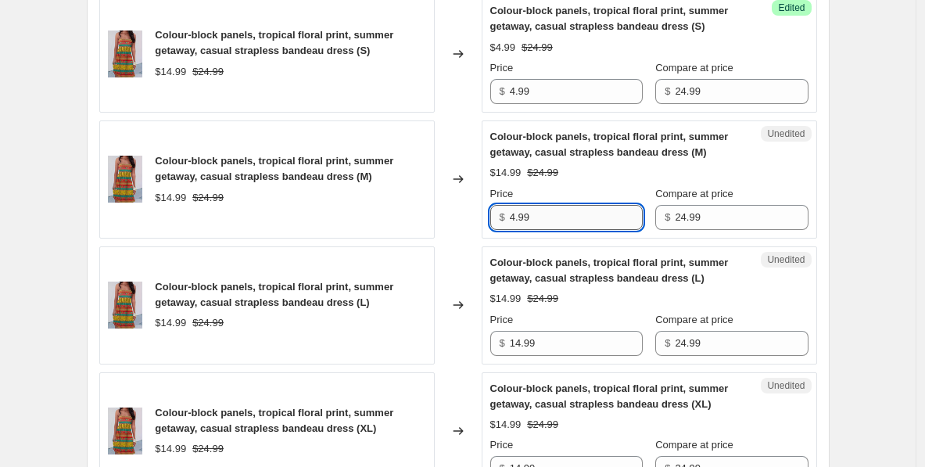
scroll to position [1976, 0]
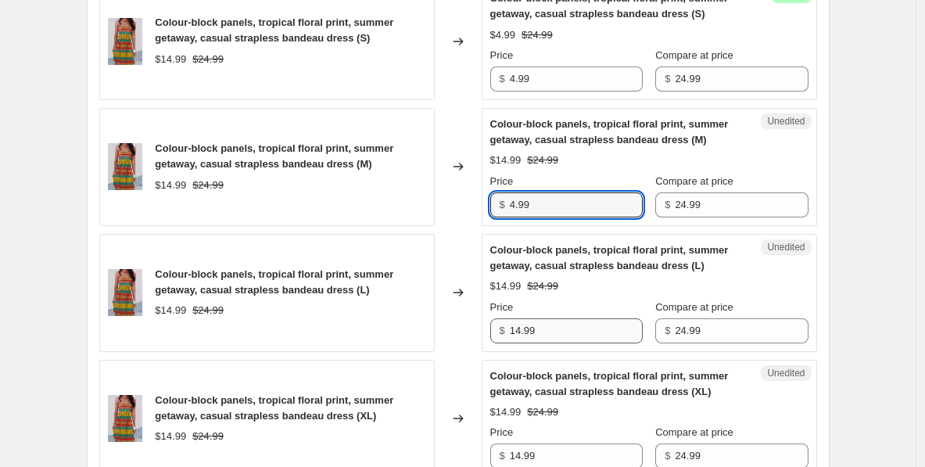
type input "4.99"
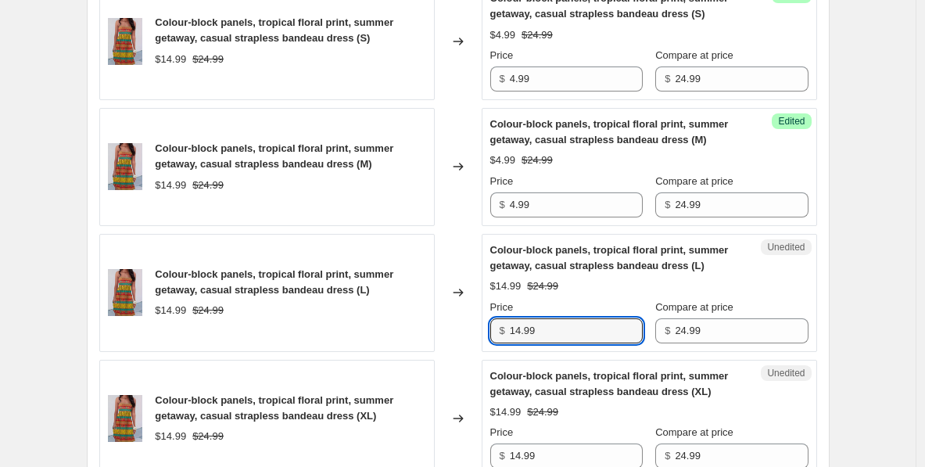
drag, startPoint x: 545, startPoint y: 330, endPoint x: 482, endPoint y: 335, distance: 63.5
click at [486, 332] on div "Unedited Colour-block panels, tropical floral print, summer getaway, casual str…" at bounding box center [648, 293] width 335 height 118
paste input "text"
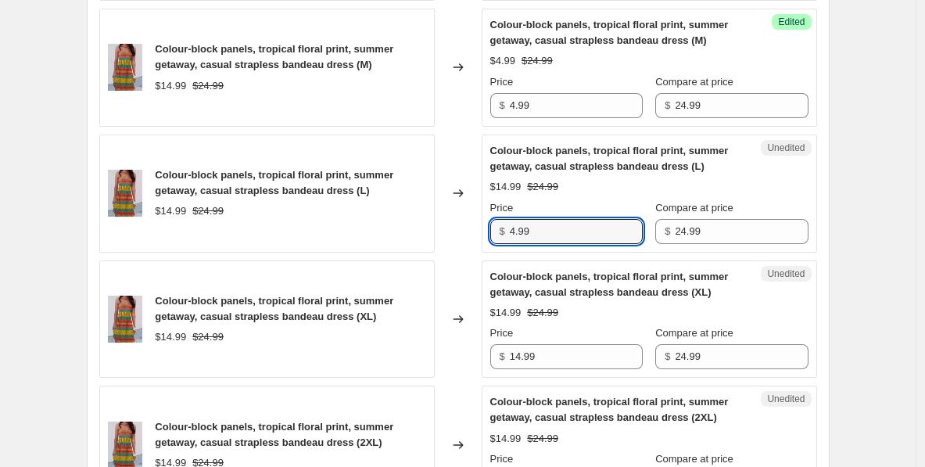
scroll to position [2083, 0]
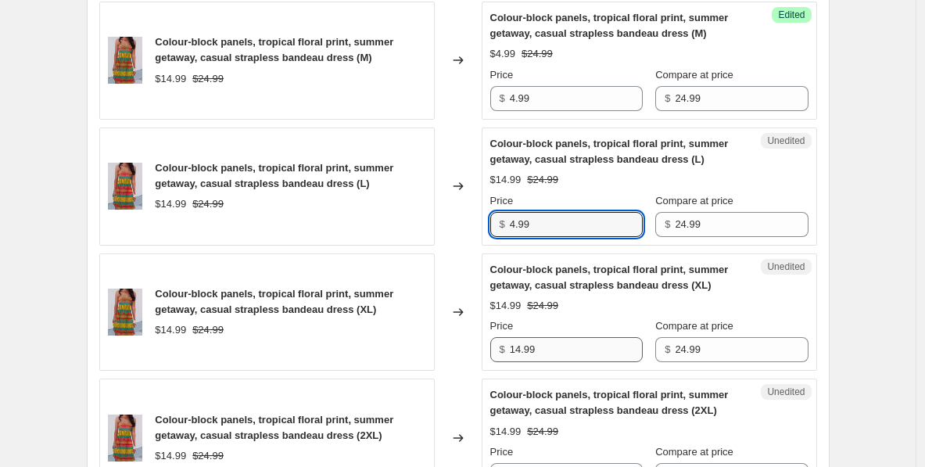
type input "4.99"
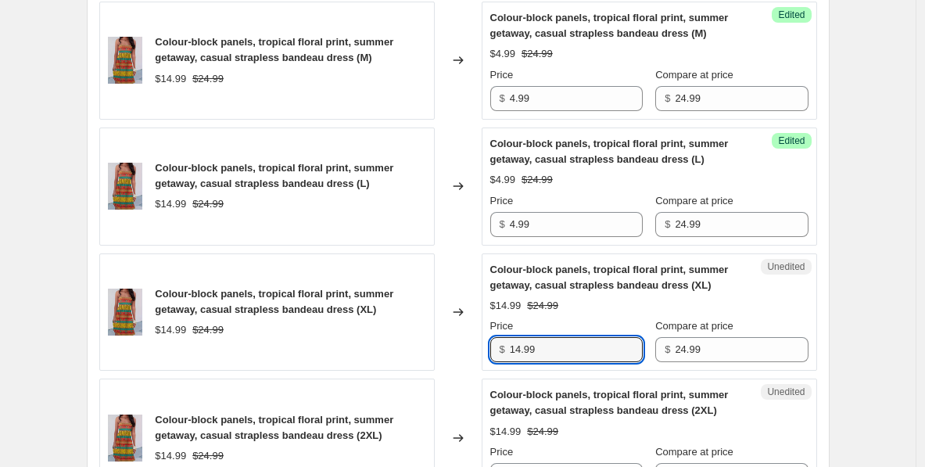
drag, startPoint x: 548, startPoint y: 348, endPoint x: 481, endPoint y: 351, distance: 66.5
click at [481, 351] on div "Colour-block panels, tropical floral print, summer getaway, casual strapless ba…" at bounding box center [457, 312] width 717 height 118
paste input "text"
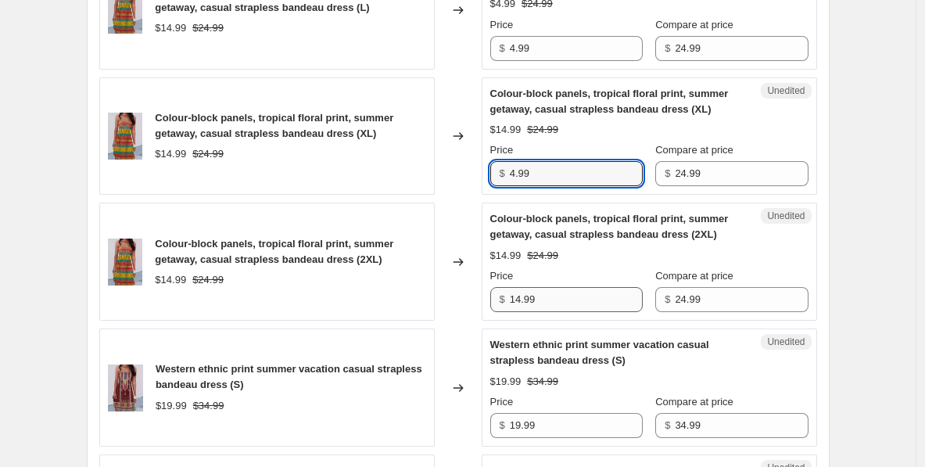
type input "4.99"
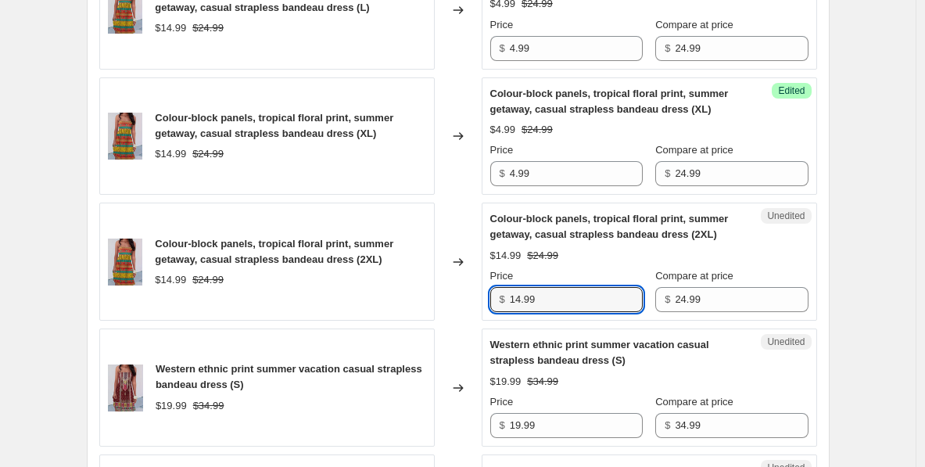
drag, startPoint x: 552, startPoint y: 299, endPoint x: 489, endPoint y: 298, distance: 62.5
click at [489, 298] on div "Unedited Colour-block panels, tropical floral print, summer getaway, casual str…" at bounding box center [648, 261] width 335 height 118
paste input "text"
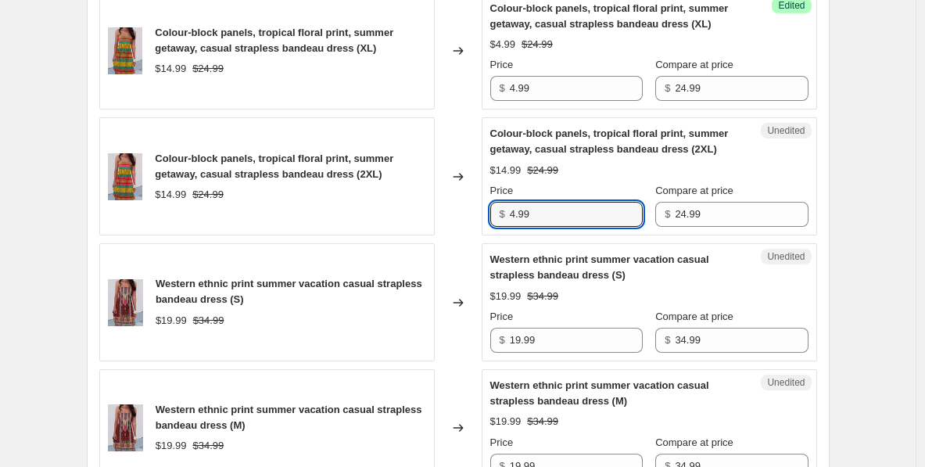
scroll to position [2370, 0]
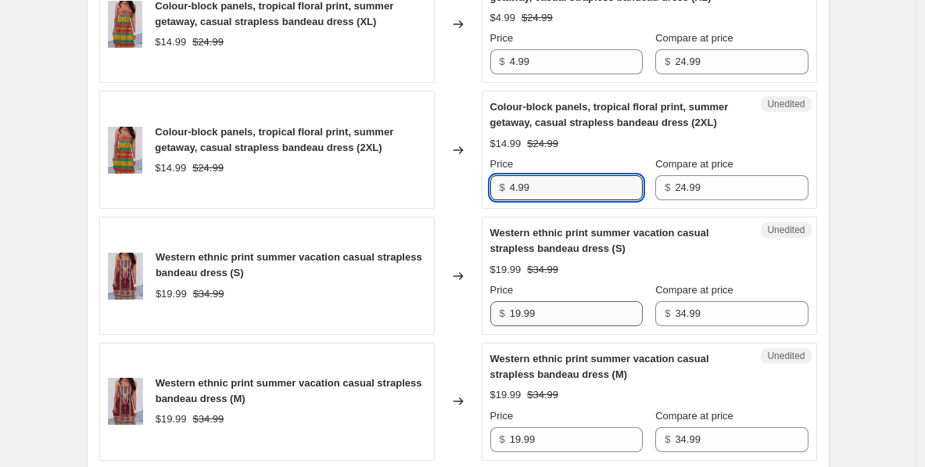
type input "4.99"
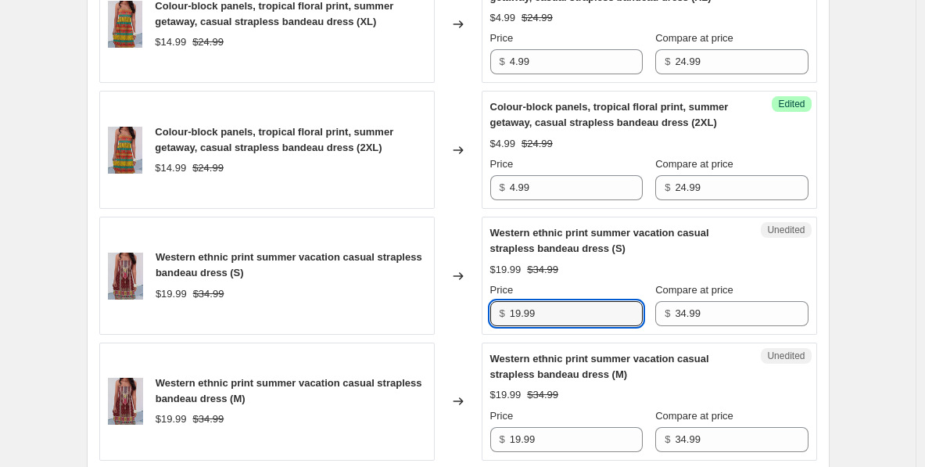
drag, startPoint x: 557, startPoint y: 310, endPoint x: 495, endPoint y: 318, distance: 63.0
click at [495, 310] on div "$ 19.99" at bounding box center [566, 313] width 152 height 25
paste input "4"
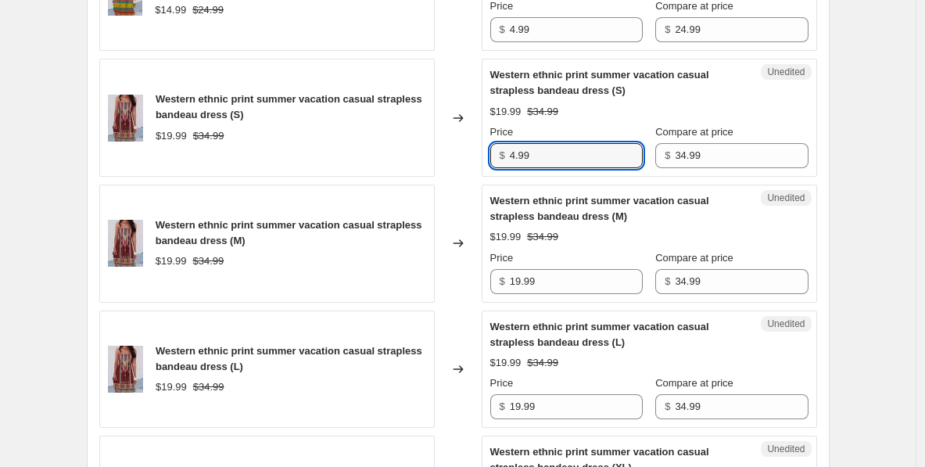
scroll to position [2544, 0]
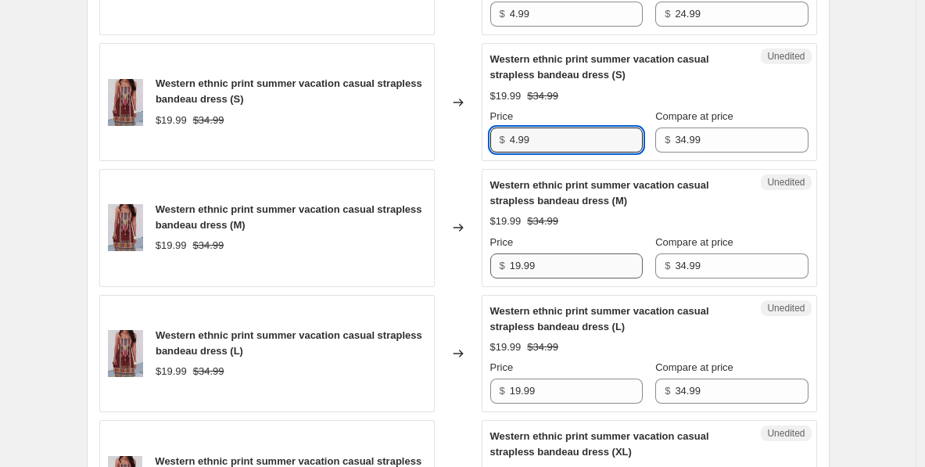
type input "4.99"
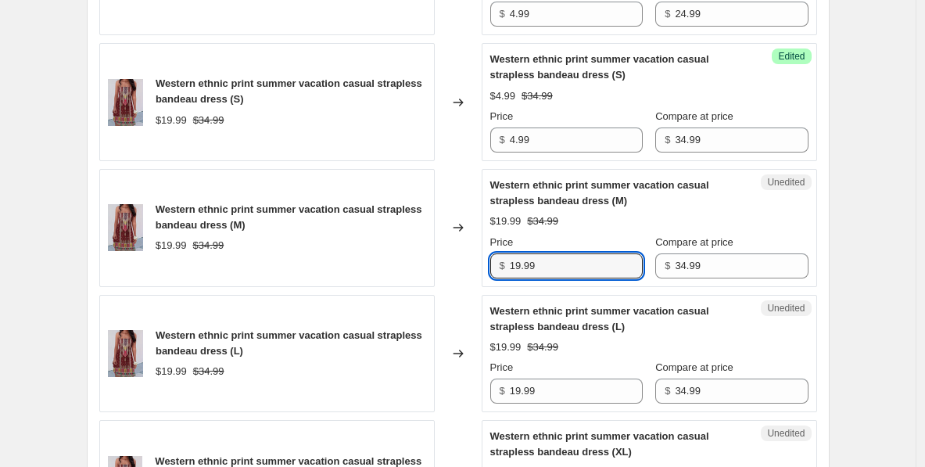
drag, startPoint x: 546, startPoint y: 270, endPoint x: 460, endPoint y: 274, distance: 86.8
click at [456, 271] on div "Western ethnic print summer vacation casual strapless bandeau dress (M) $19.99 …" at bounding box center [457, 228] width 717 height 118
paste input "4"
paste input "4.99"
drag, startPoint x: 565, startPoint y: 263, endPoint x: 489, endPoint y: 264, distance: 75.8
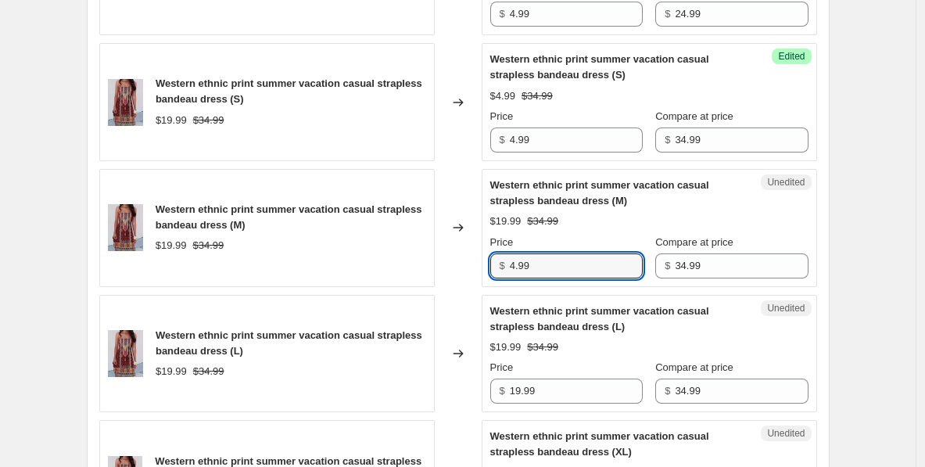
click at [489, 264] on div "Unedited Western ethnic print summer vacation casual strapless bandeau dress (M…" at bounding box center [648, 228] width 335 height 118
paste input "text"
type input "4.99"
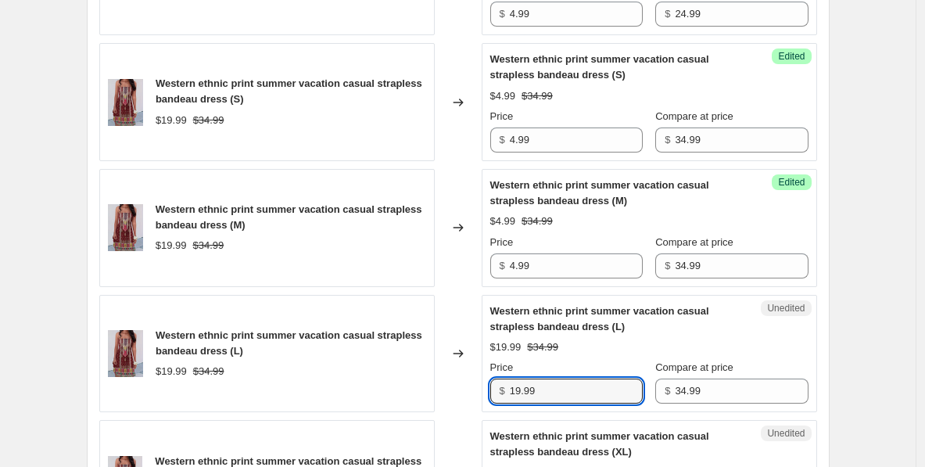
drag, startPoint x: 549, startPoint y: 392, endPoint x: 481, endPoint y: 392, distance: 68.8
click at [481, 392] on div "Western ethnic print summer vacation casual strapless bandeau dress (L) $19.99 …" at bounding box center [457, 354] width 717 height 118
paste input "4"
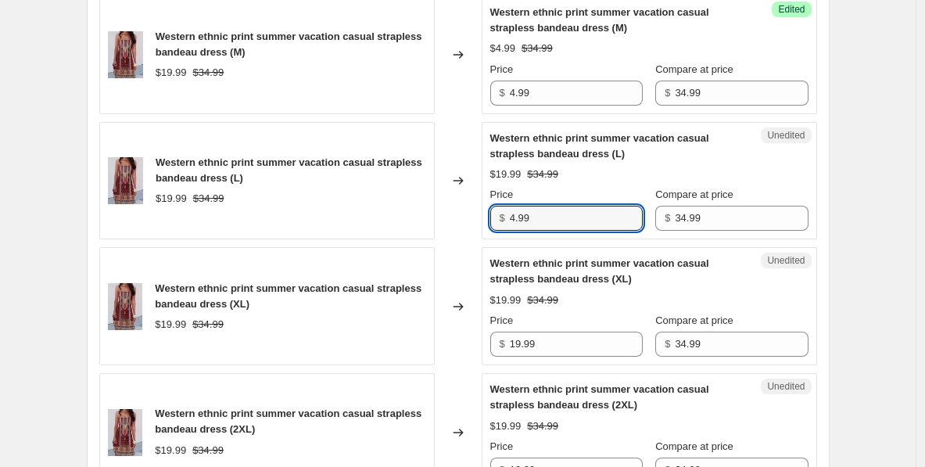
scroll to position [2737, 0]
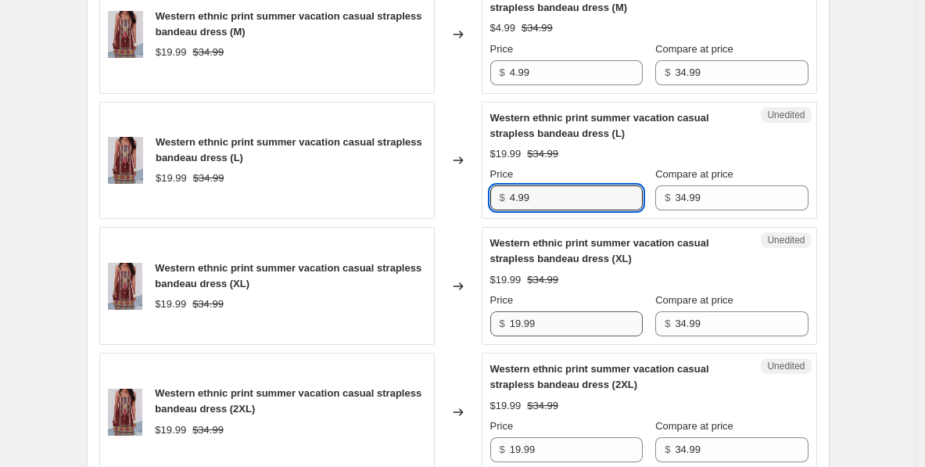
type input "4.99"
click at [526, 331] on input "19.99" at bounding box center [576, 323] width 133 height 25
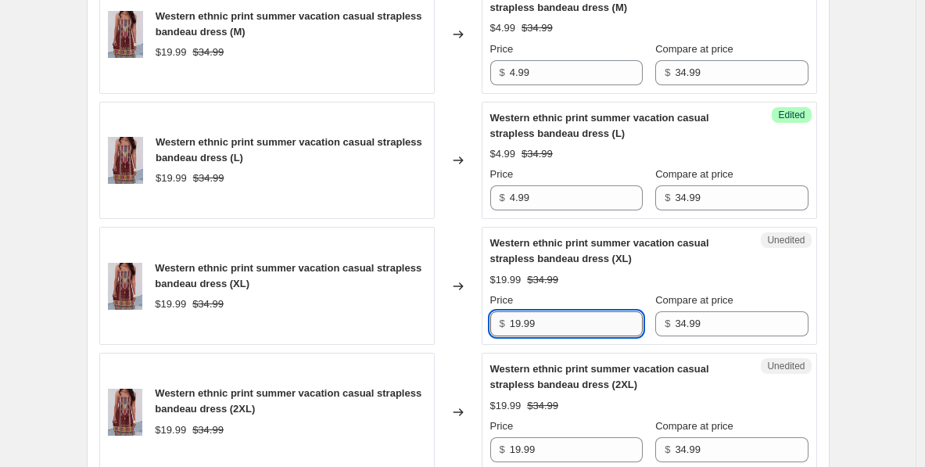
click at [526, 331] on input "19.99" at bounding box center [576, 323] width 133 height 25
paste input "4"
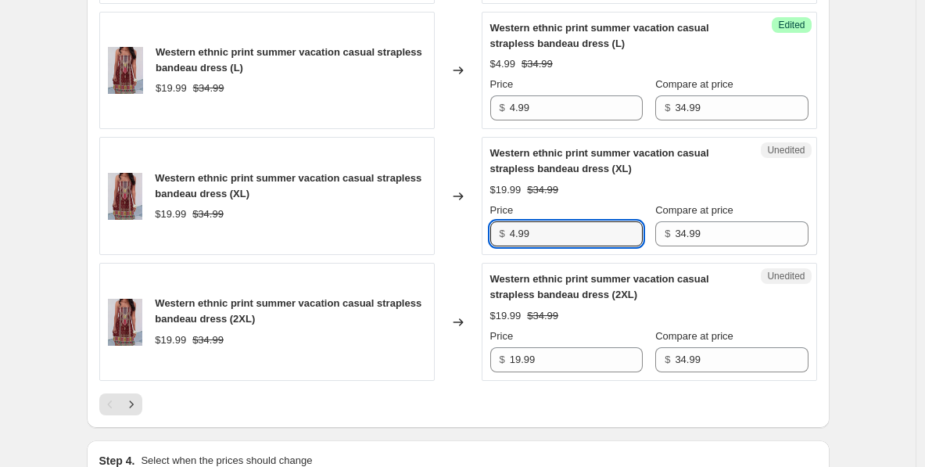
scroll to position [2851, 0]
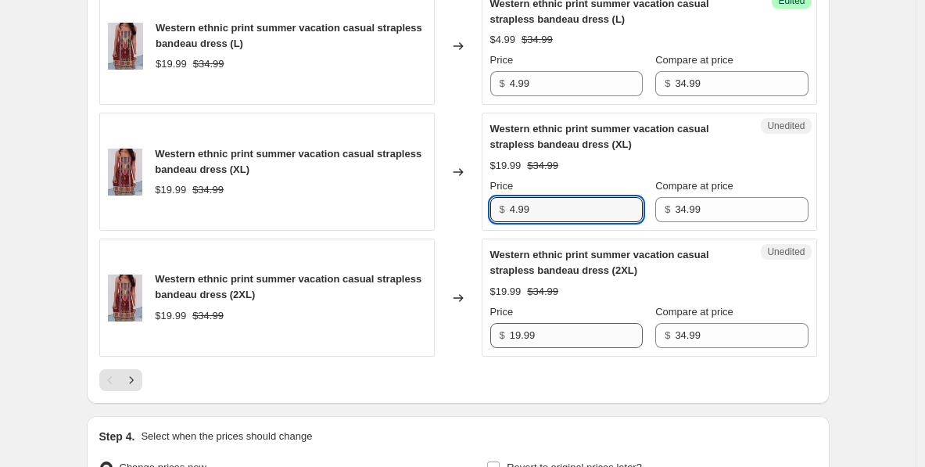
type input "4.99"
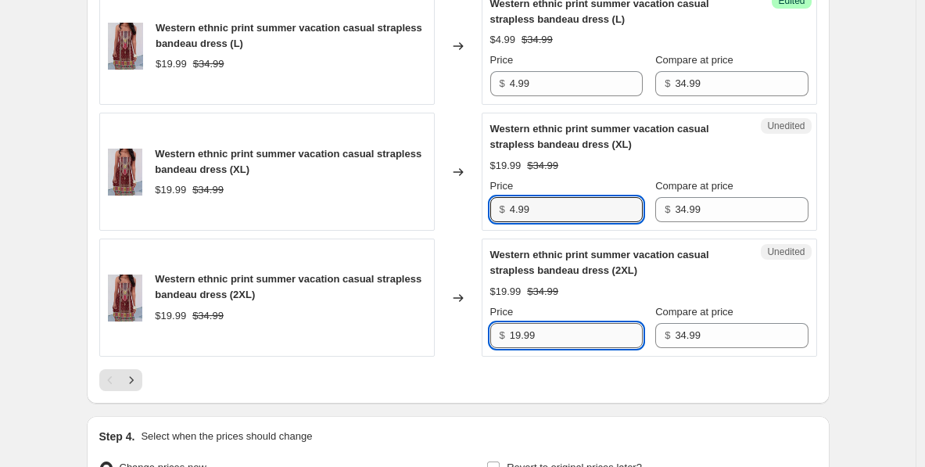
click at [528, 329] on input "19.99" at bounding box center [576, 335] width 133 height 25
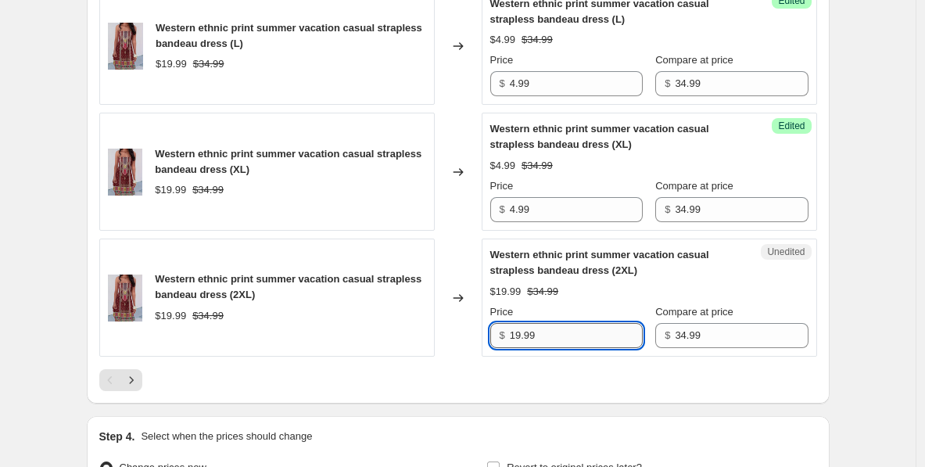
click at [528, 329] on input "19.99" at bounding box center [576, 335] width 133 height 25
paste input "4"
type input "4.99"
click at [139, 379] on icon "Next" at bounding box center [131, 380] width 16 height 16
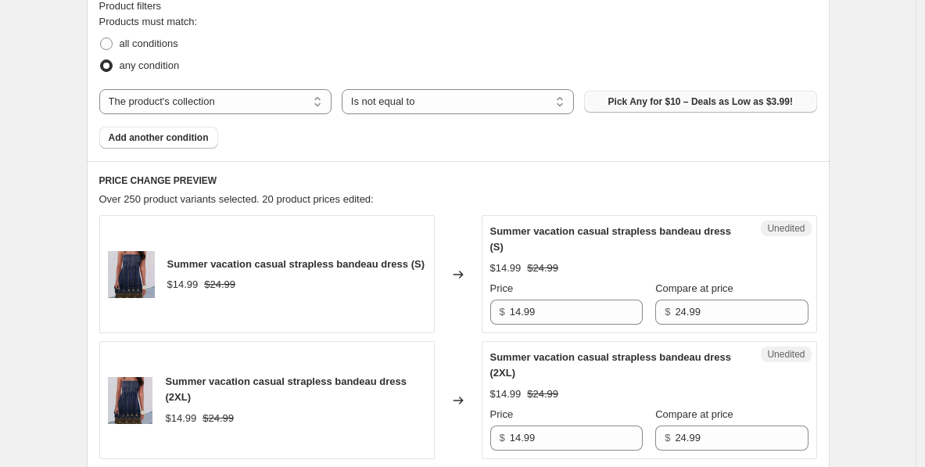
scroll to position [484, 0]
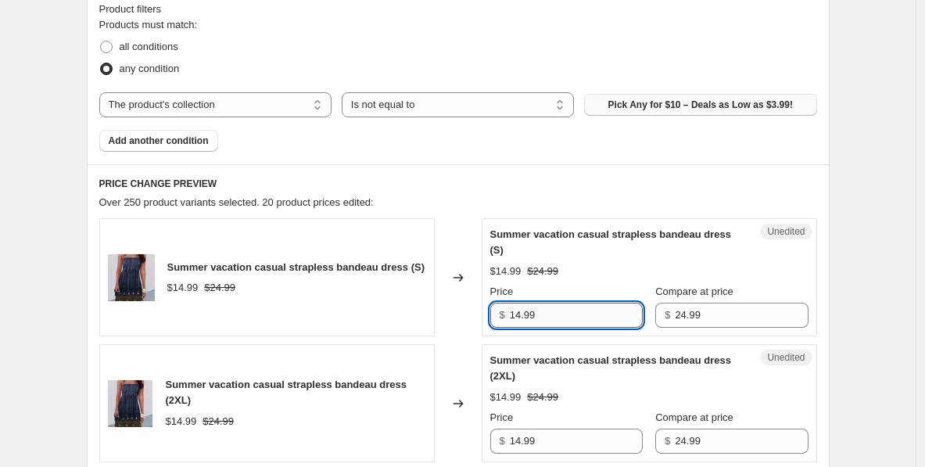
click at [542, 314] on input "14.99" at bounding box center [576, 314] width 133 height 25
paste input "text"
type input "4.99"
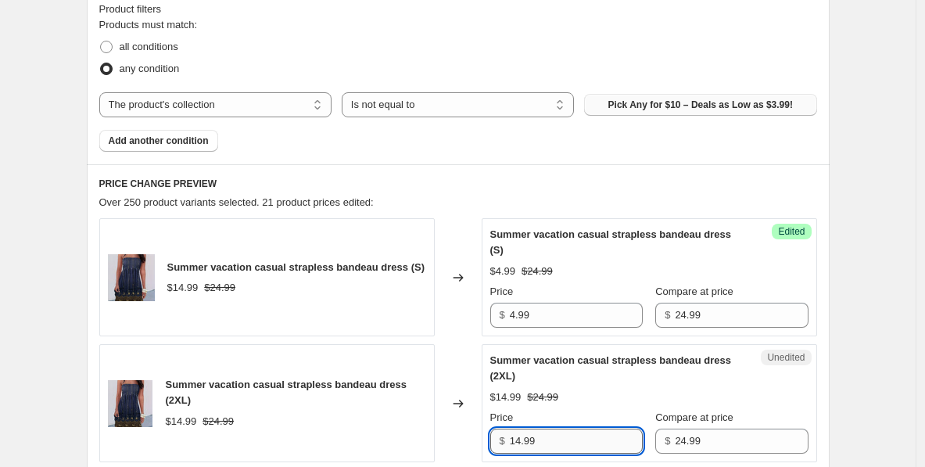
click at [537, 438] on input "14.99" at bounding box center [576, 440] width 133 height 25
paste input "text"
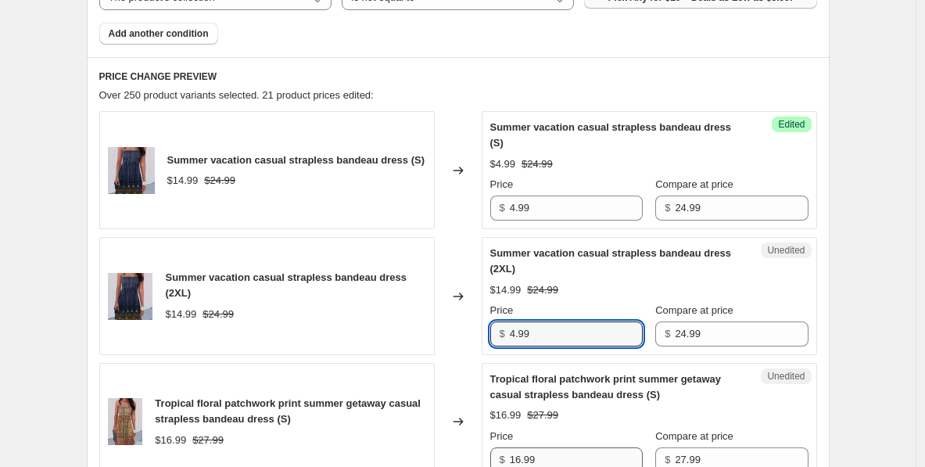
type input "4.99"
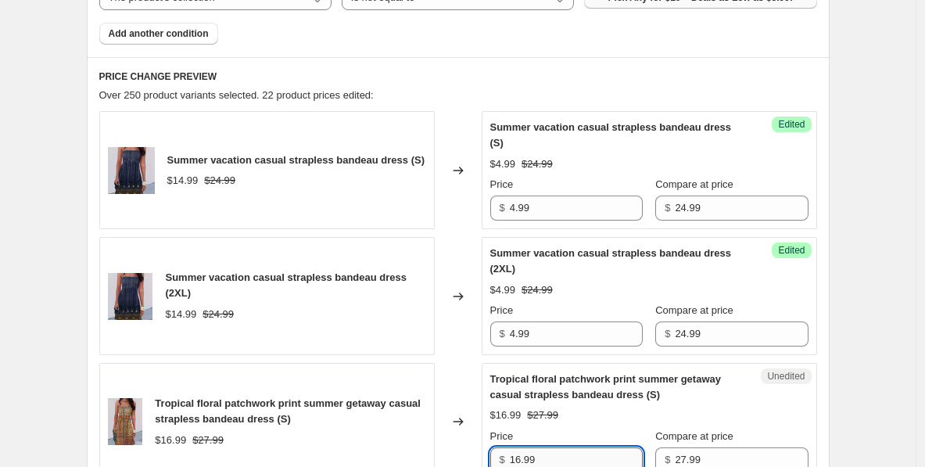
click at [538, 452] on input "16.99" at bounding box center [576, 459] width 133 height 25
paste input "4"
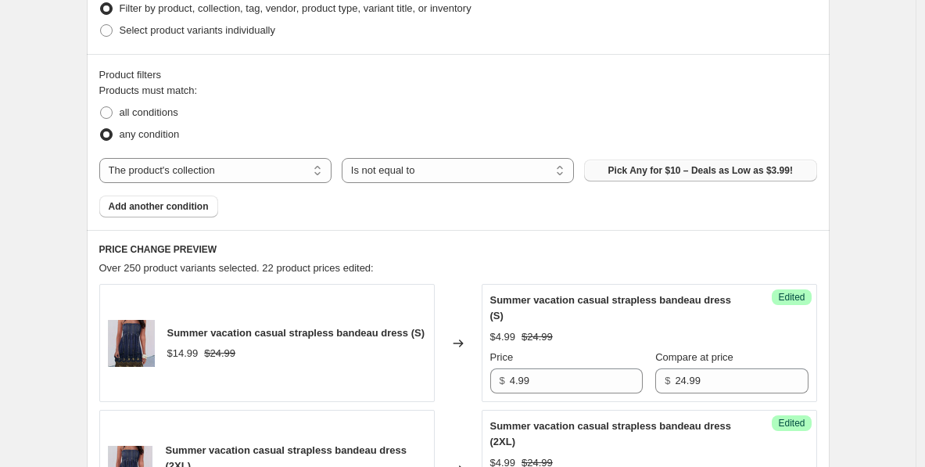
scroll to position [410, 0]
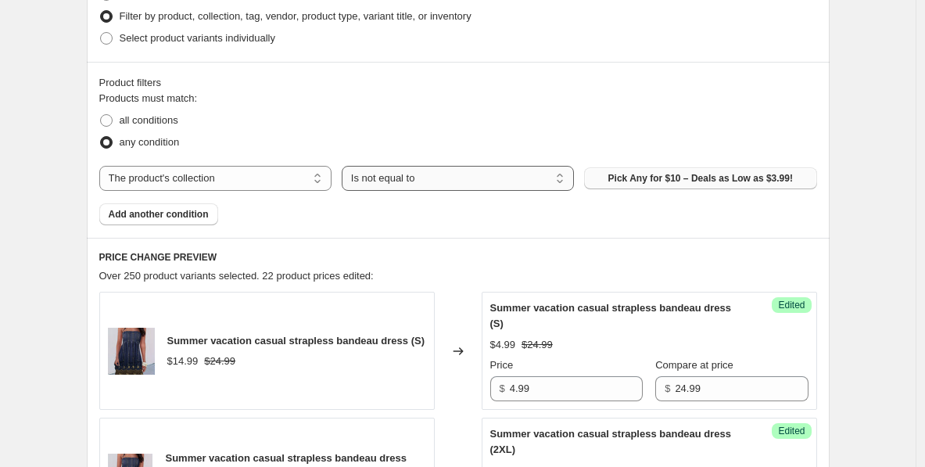
type input "4.99"
click at [426, 173] on select "Is equal to Is not equal to" at bounding box center [458, 178] width 232 height 25
select select "equal"
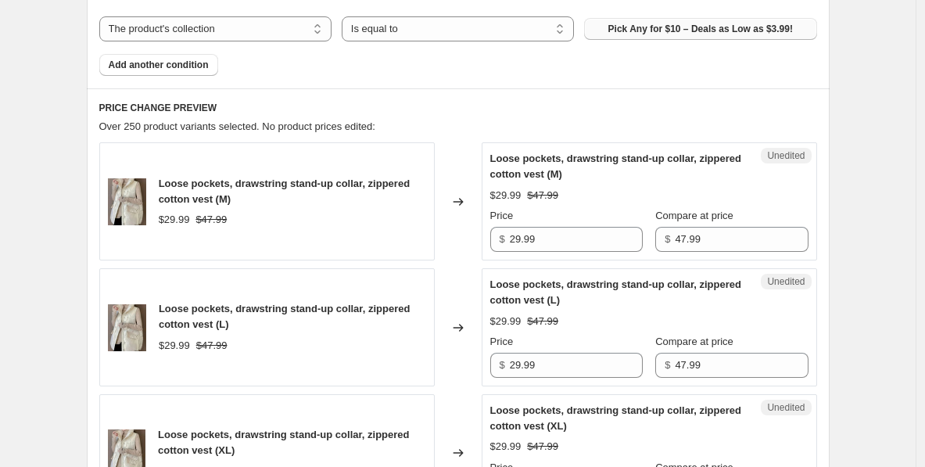
scroll to position [565, 0]
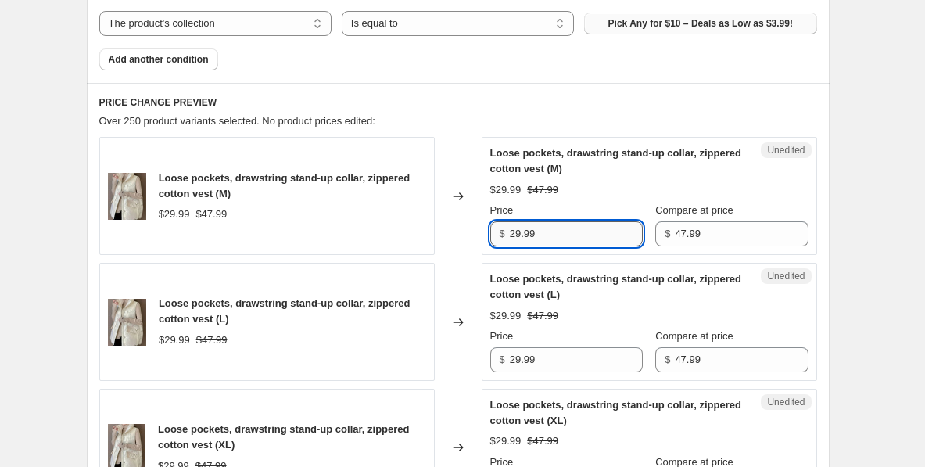
click at [522, 234] on input "29.99" at bounding box center [576, 233] width 133 height 25
type input "9.99"
click at [520, 355] on input "29.99" at bounding box center [576, 359] width 133 height 25
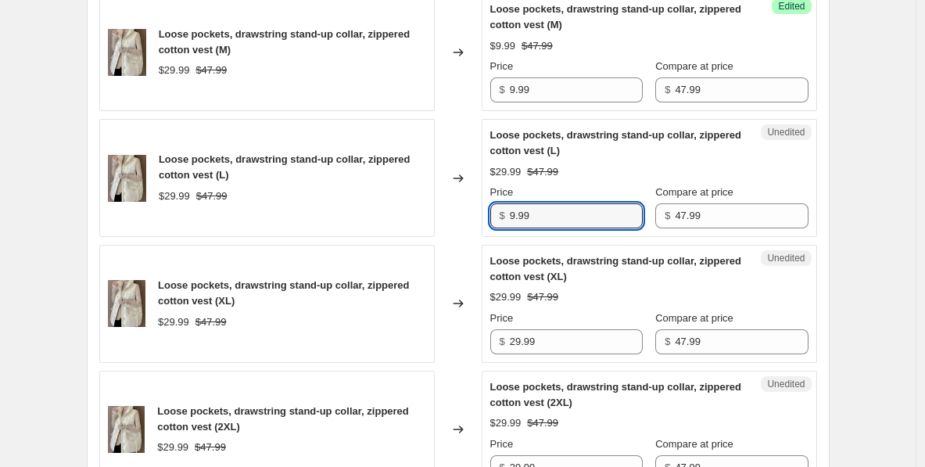
scroll to position [731, 0]
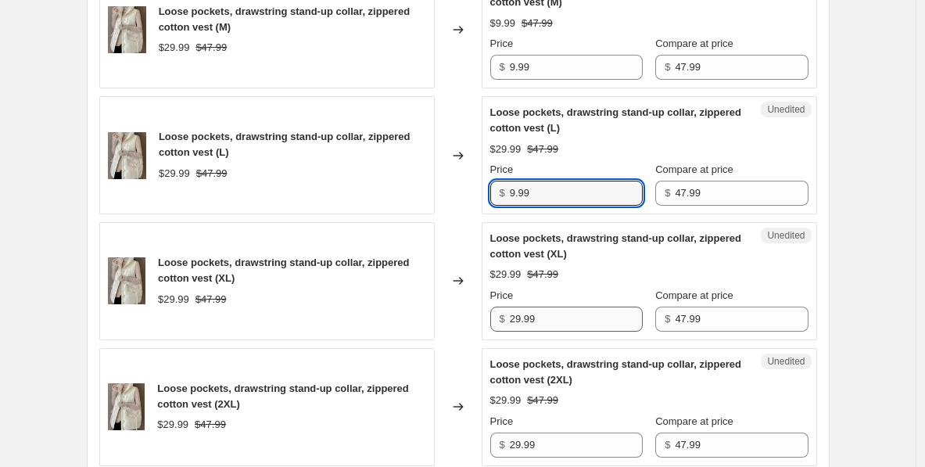
type input "9.99"
click at [525, 318] on input "29.99" at bounding box center [576, 318] width 133 height 25
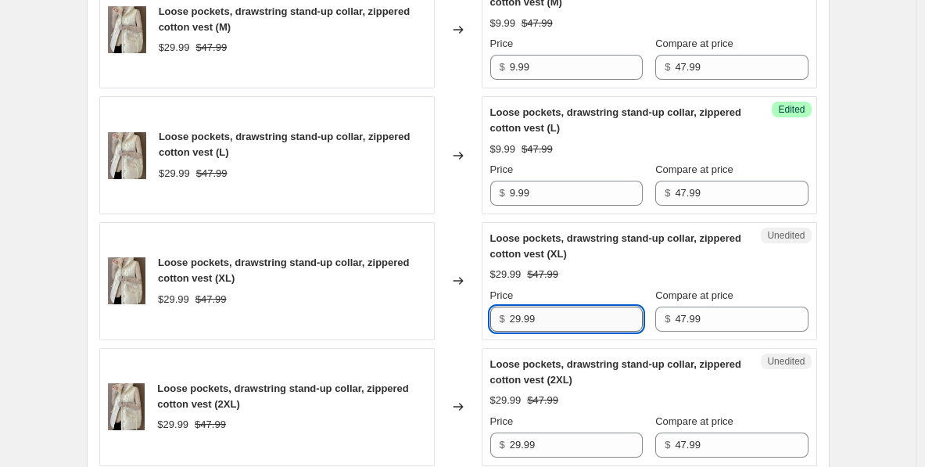
click at [522, 318] on input "29.99" at bounding box center [576, 318] width 133 height 25
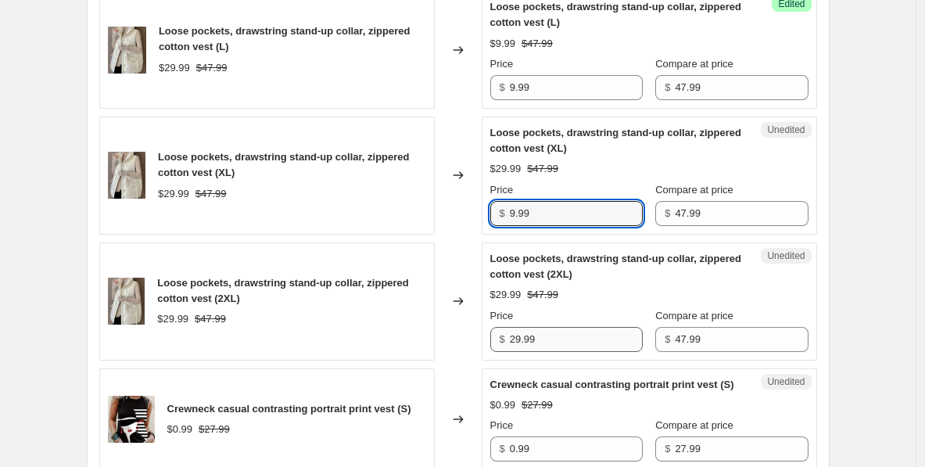
type input "9.99"
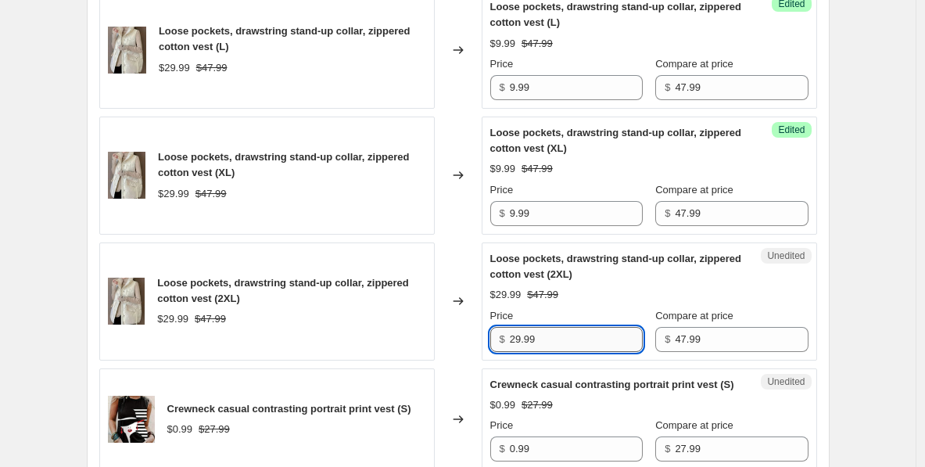
click at [518, 340] on input "29.99" at bounding box center [576, 339] width 133 height 25
type input "9.99"
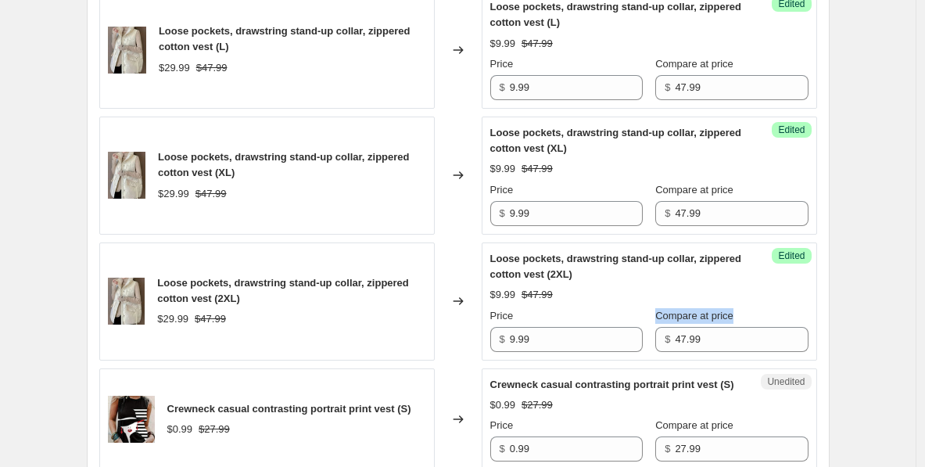
drag, startPoint x: 761, startPoint y: 311, endPoint x: 657, endPoint y: 310, distance: 103.9
click at [657, 310] on div "Price $ 9.99 Compare at price $ 47.99" at bounding box center [649, 330] width 318 height 44
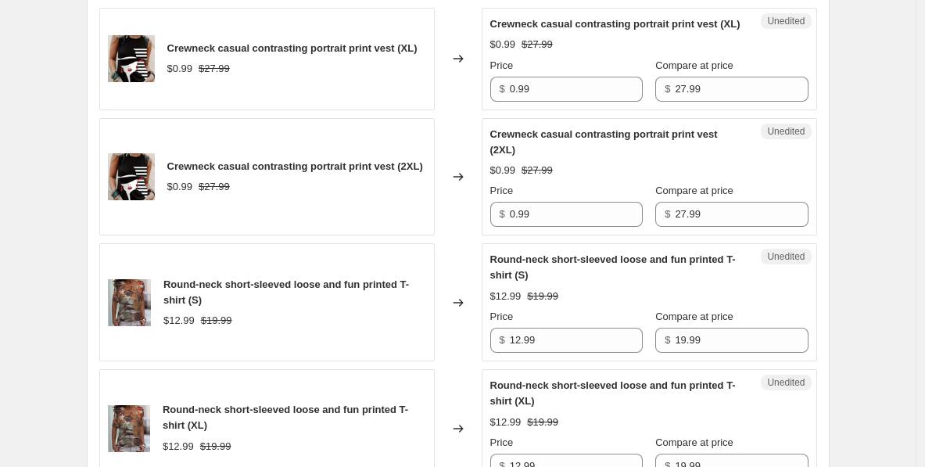
scroll to position [1647, 0]
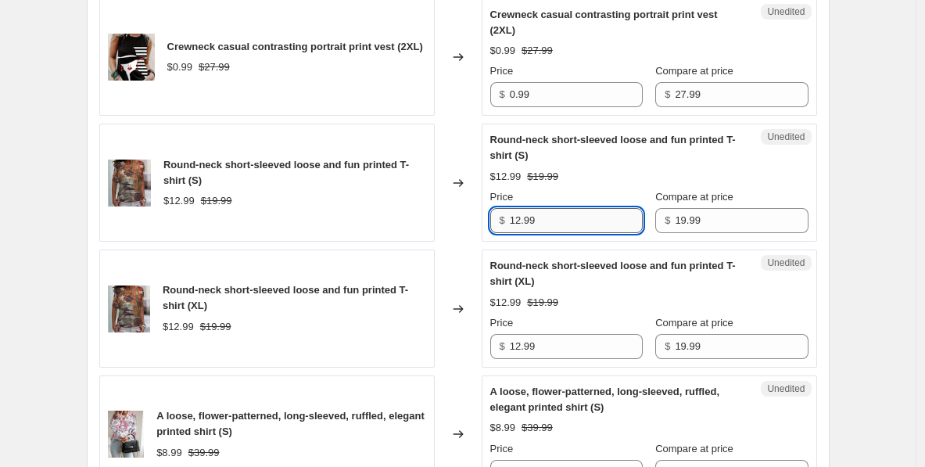
click at [520, 233] on input "12.99" at bounding box center [576, 220] width 133 height 25
type input "2.99"
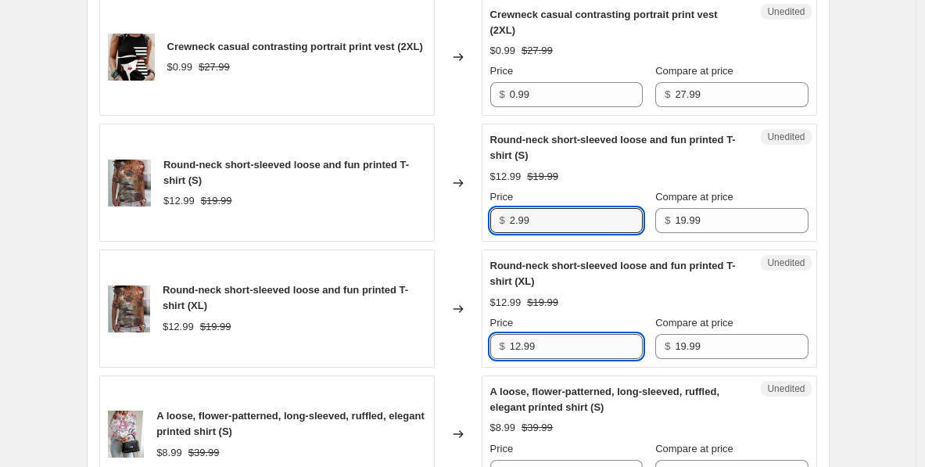
click at [520, 359] on input "12.99" at bounding box center [576, 346] width 133 height 25
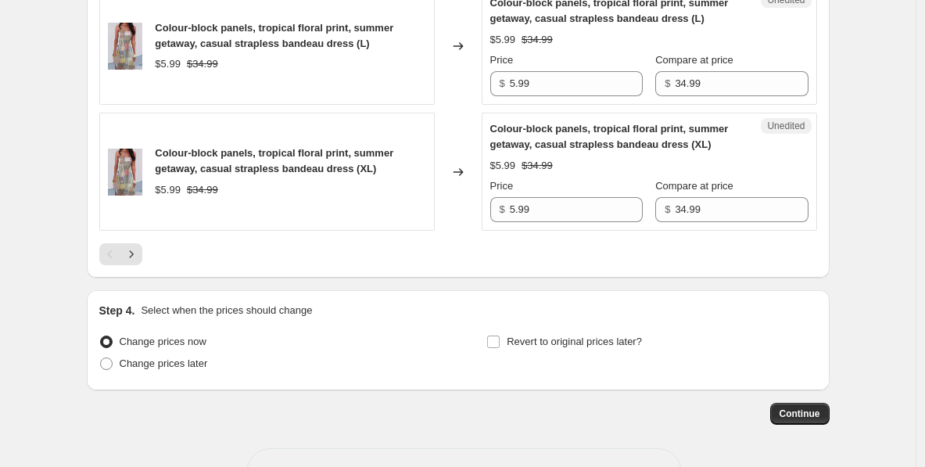
scroll to position [3026, 0]
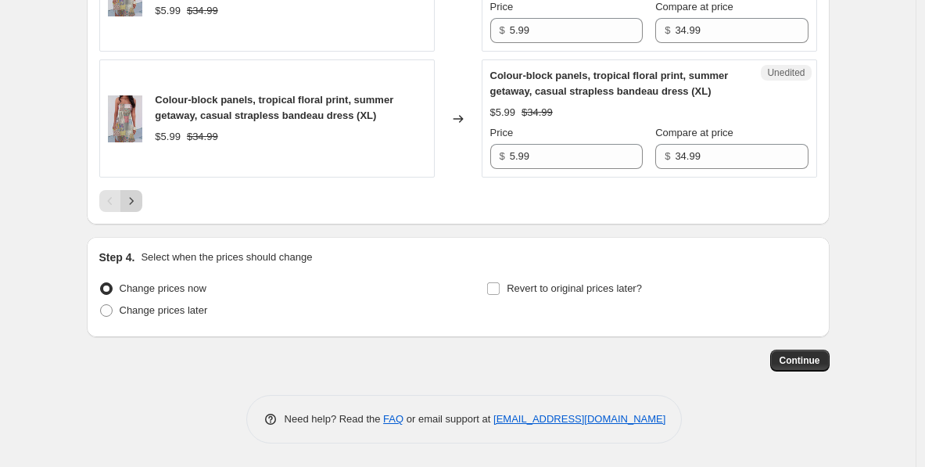
type input "2.99"
click at [139, 203] on icon "Next" at bounding box center [131, 201] width 16 height 16
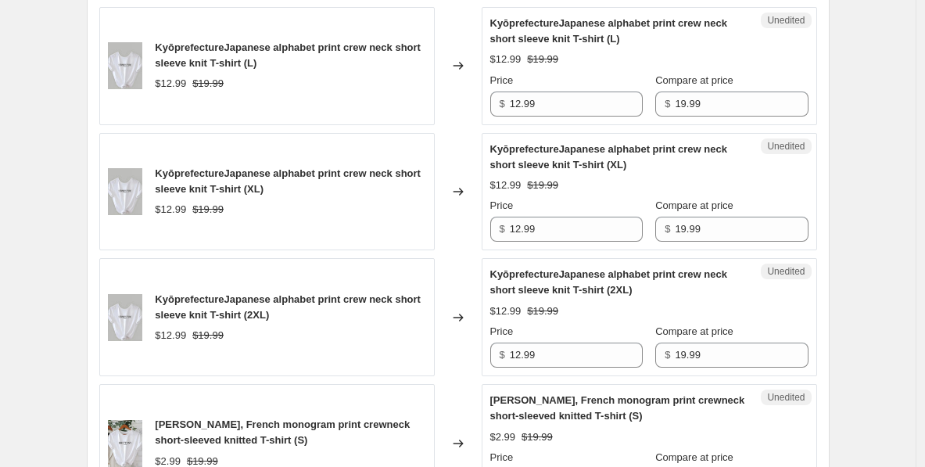
scroll to position [2202, 0]
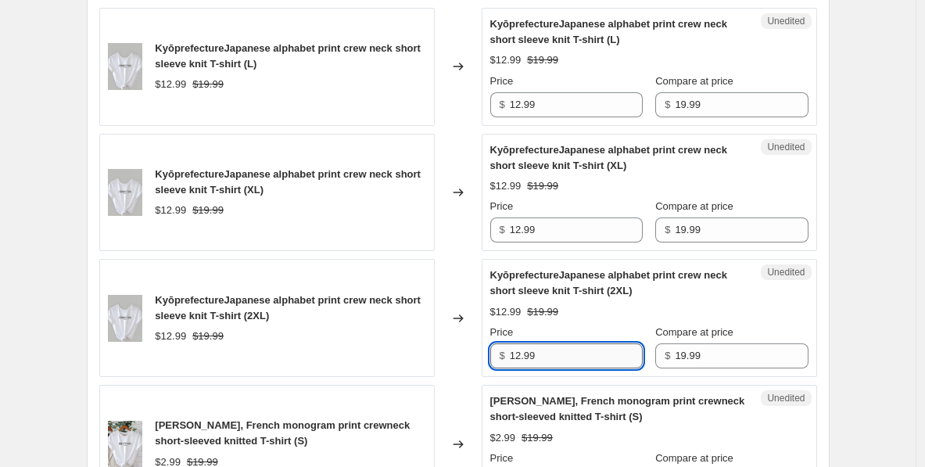
click at [520, 357] on input "12.99" at bounding box center [576, 355] width 133 height 25
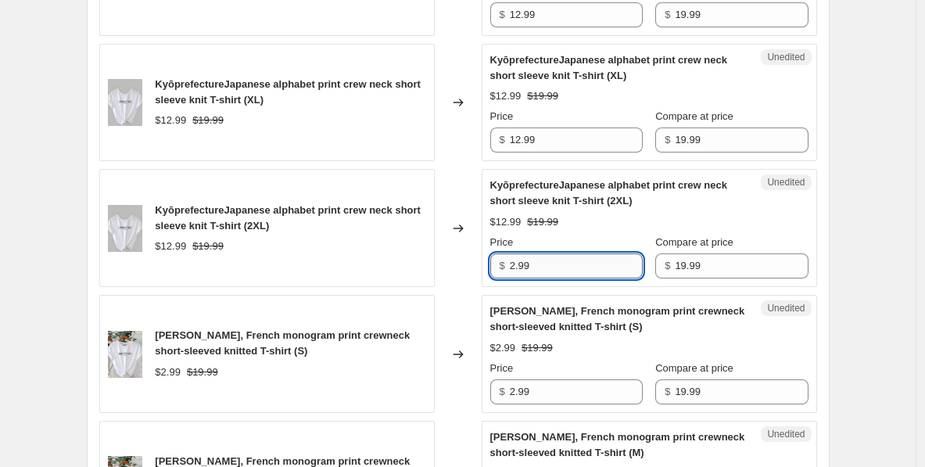
scroll to position [2294, 0]
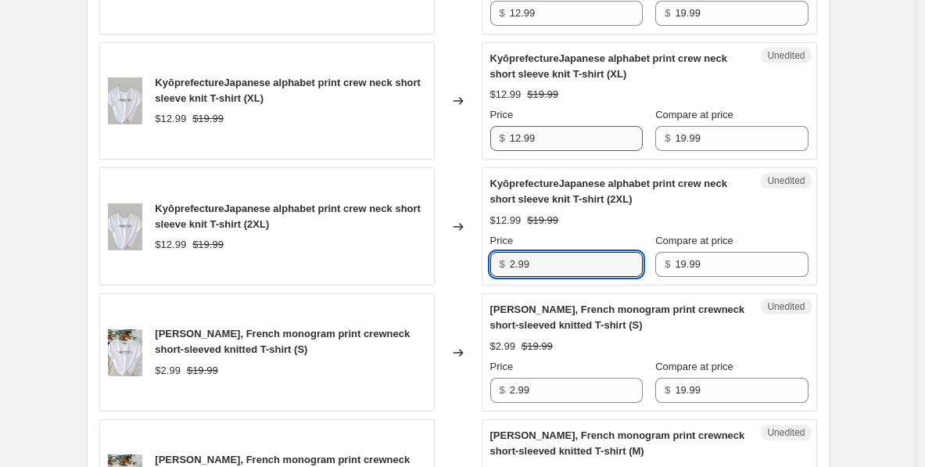
type input "2.99"
click at [520, 135] on input "12.99" at bounding box center [576, 138] width 133 height 25
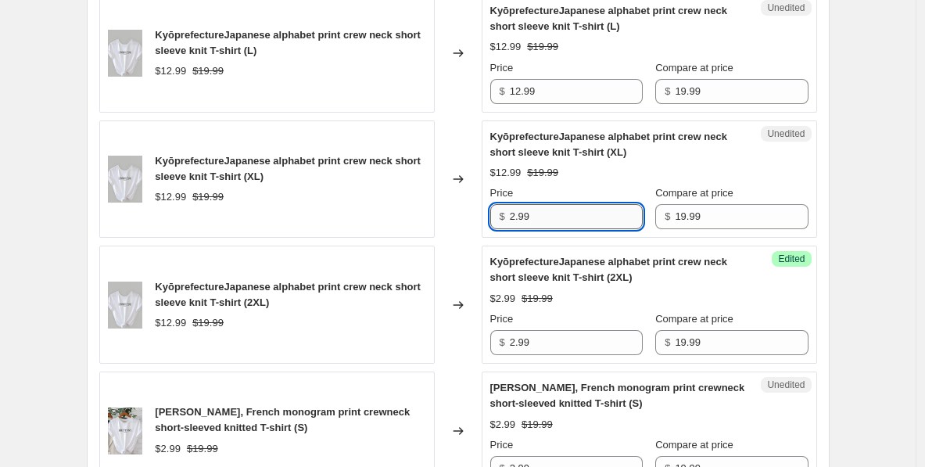
scroll to position [2215, 0]
type input "2.99"
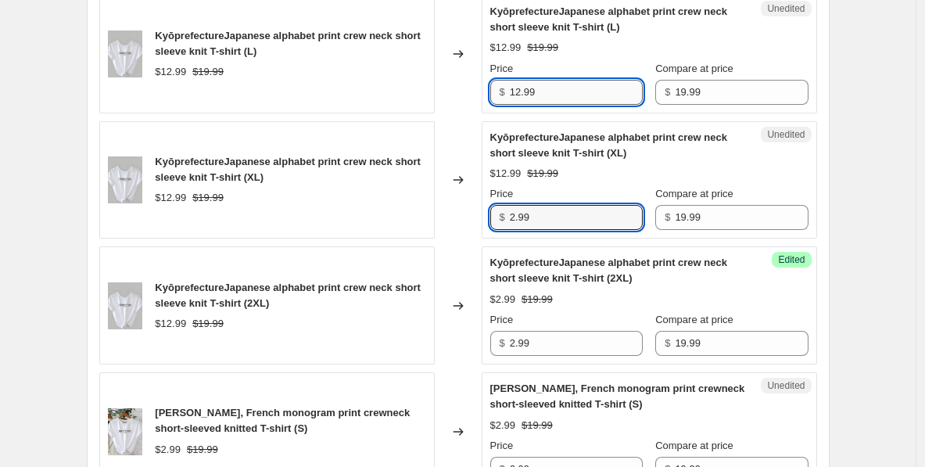
click at [520, 92] on input "12.99" at bounding box center [576, 92] width 133 height 25
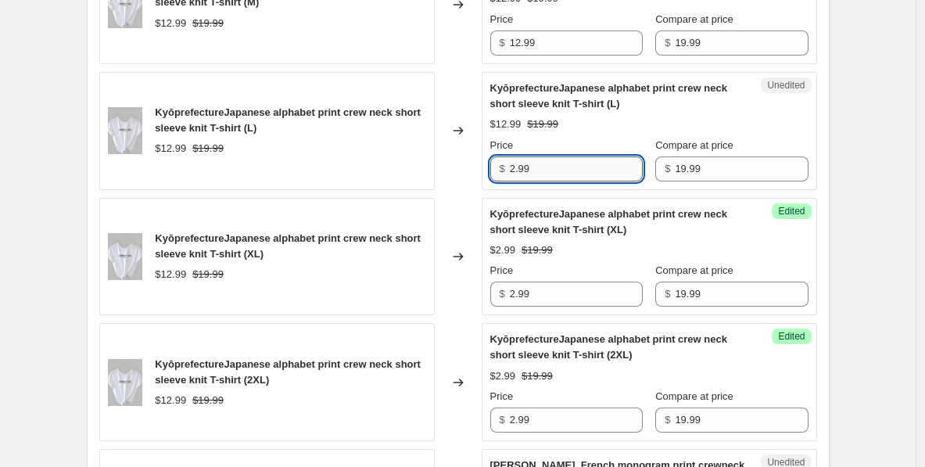
scroll to position [2134, 0]
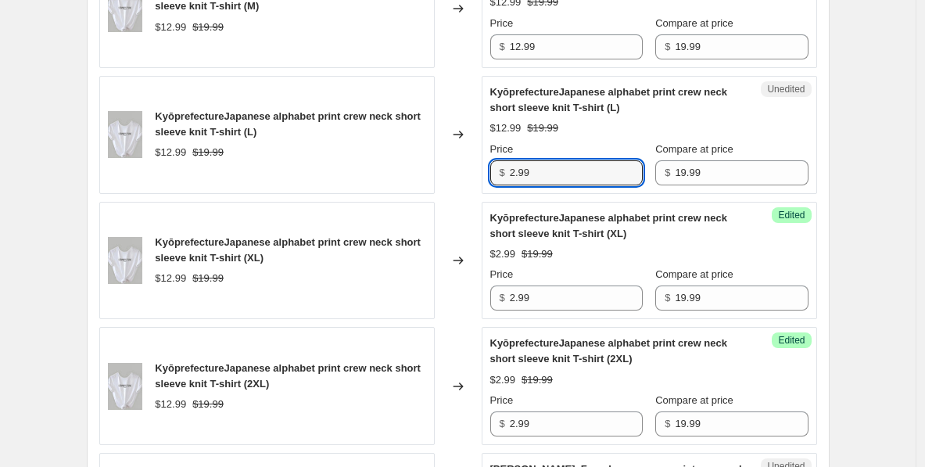
type input "2.99"
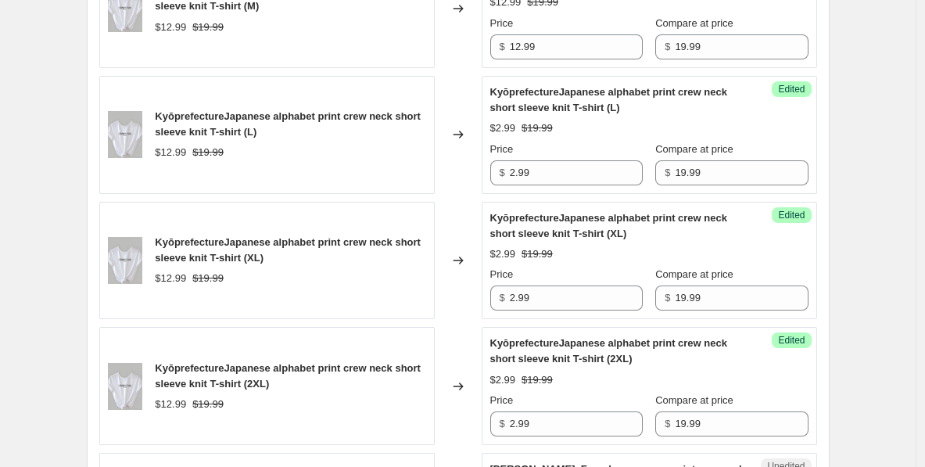
click at [506, 126] on div "$2.99" at bounding box center [503, 128] width 26 height 16
click at [520, 48] on input "12.99" at bounding box center [576, 46] width 133 height 25
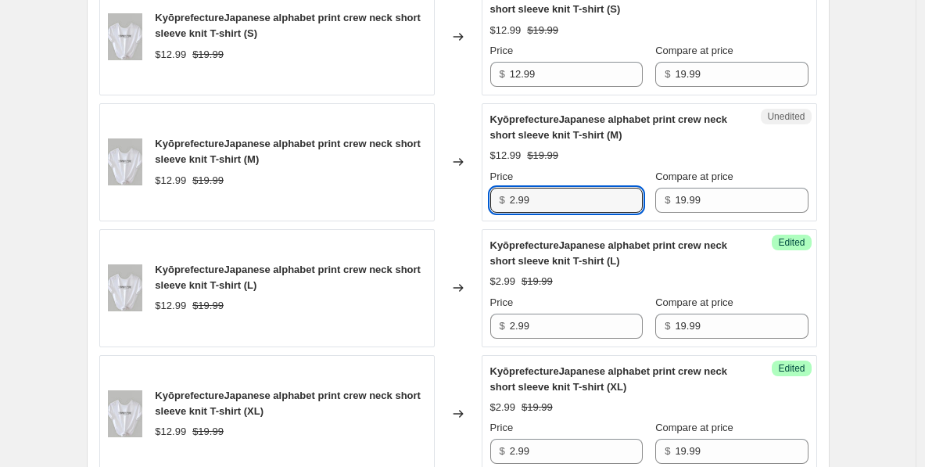
scroll to position [1979, 0]
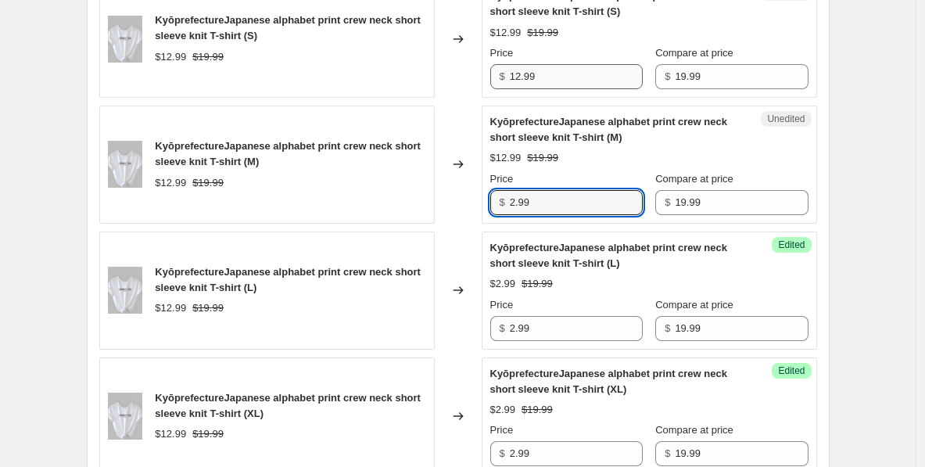
type input "2.99"
click at [521, 77] on input "12.99" at bounding box center [576, 76] width 133 height 25
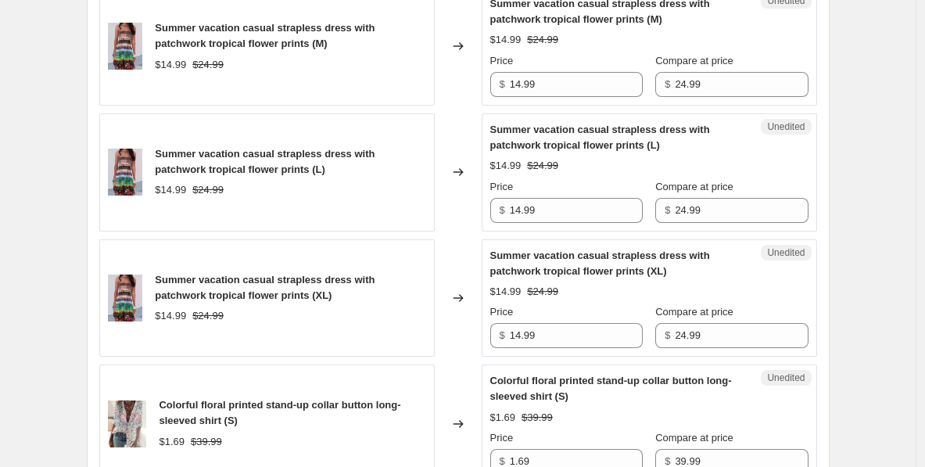
scroll to position [970, 0]
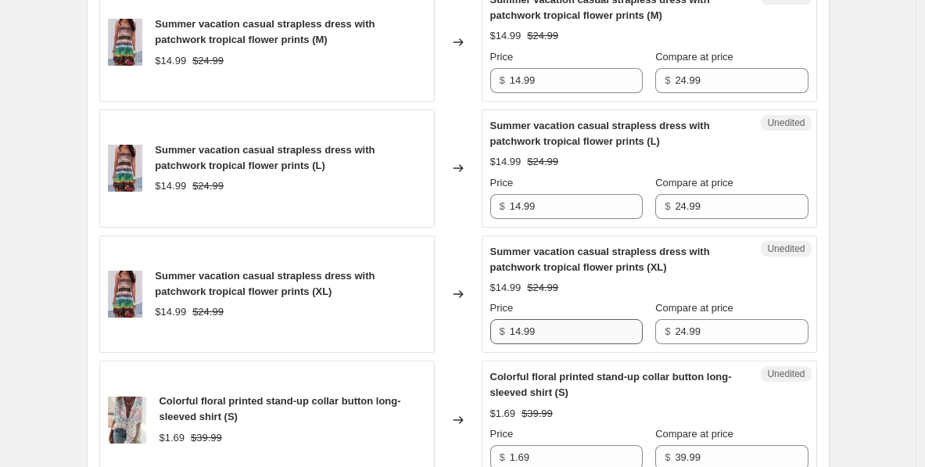
type input "2.99"
click at [520, 334] on input "14.99" at bounding box center [576, 331] width 133 height 25
type input "4.99"
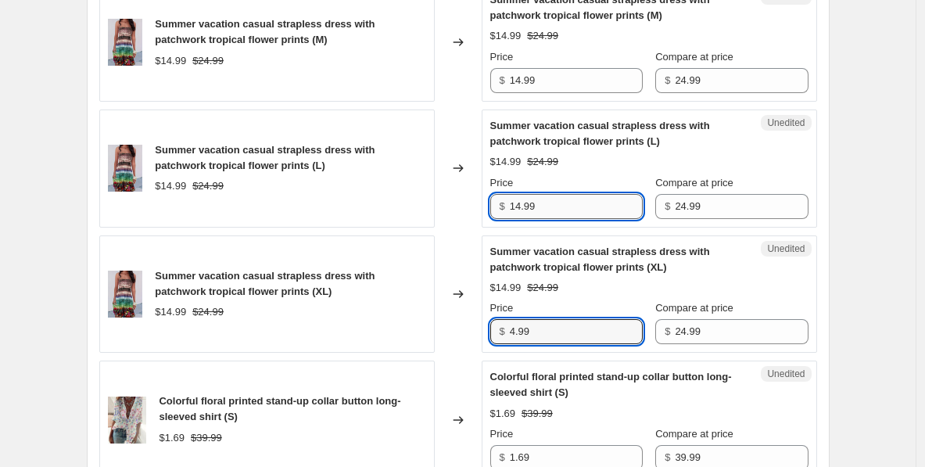
click at [521, 206] on input "14.99" at bounding box center [576, 206] width 133 height 25
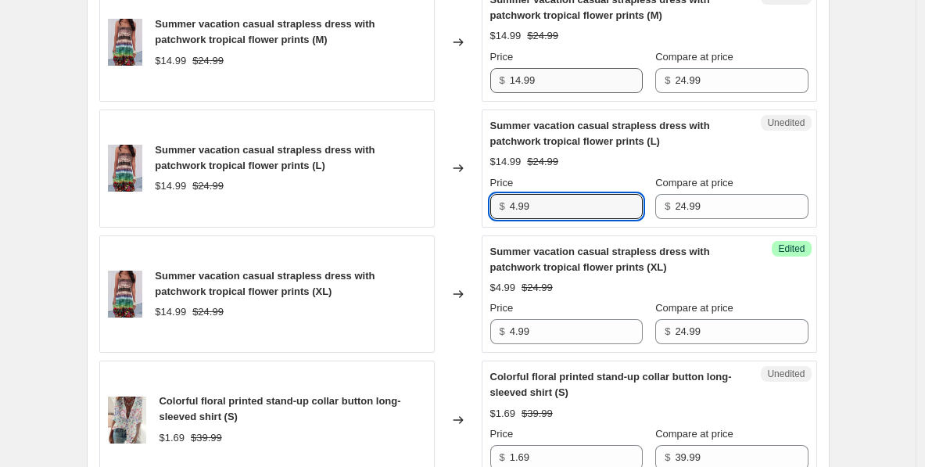
type input "4.99"
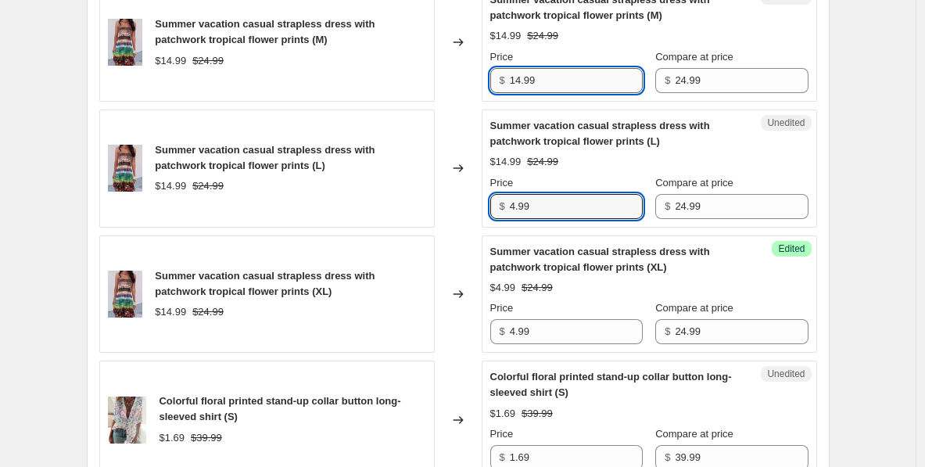
click at [519, 82] on input "14.99" at bounding box center [576, 80] width 133 height 25
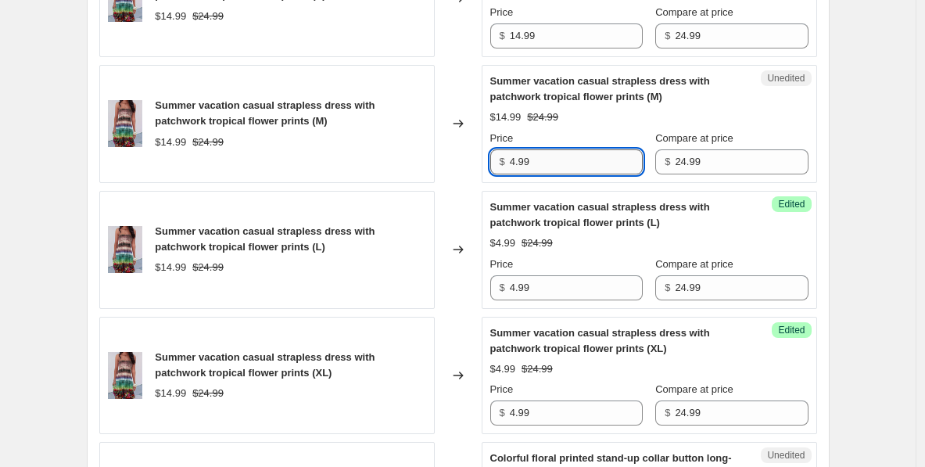
scroll to position [888, 0]
type input "4.99"
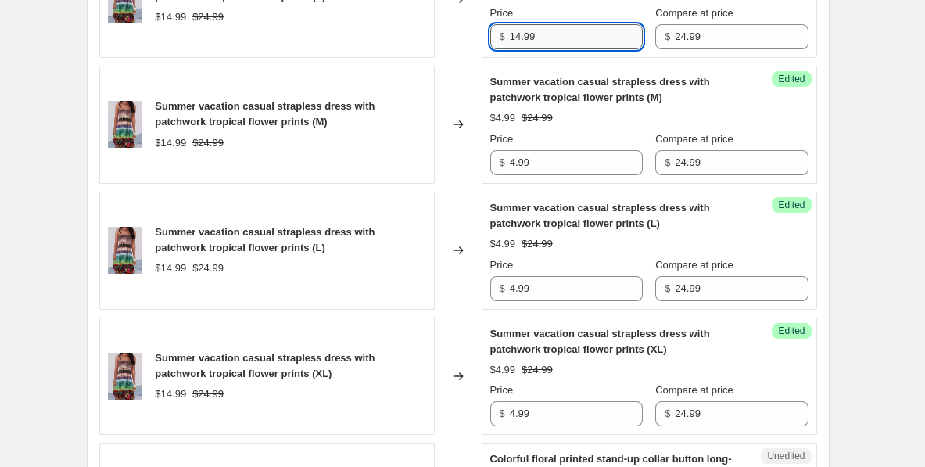
click at [520, 32] on input "14.99" at bounding box center [576, 36] width 133 height 25
type input "4.99"
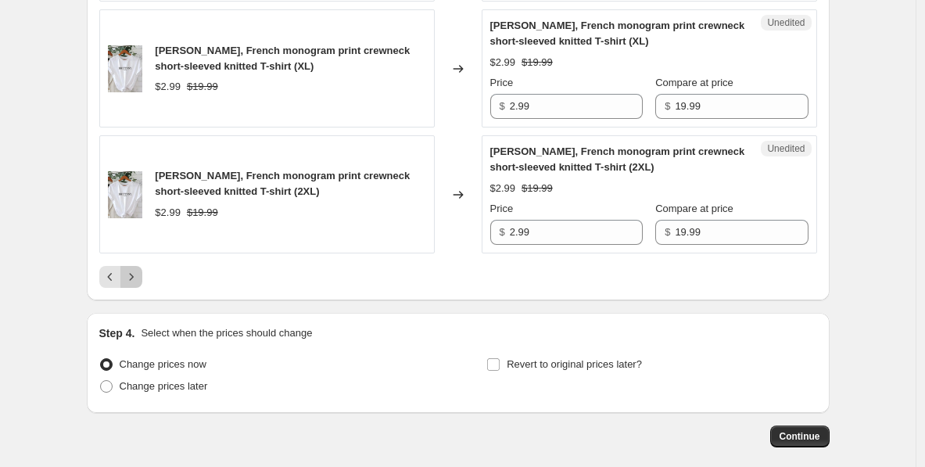
click at [132, 277] on icon "Next" at bounding box center [131, 277] width 16 height 16
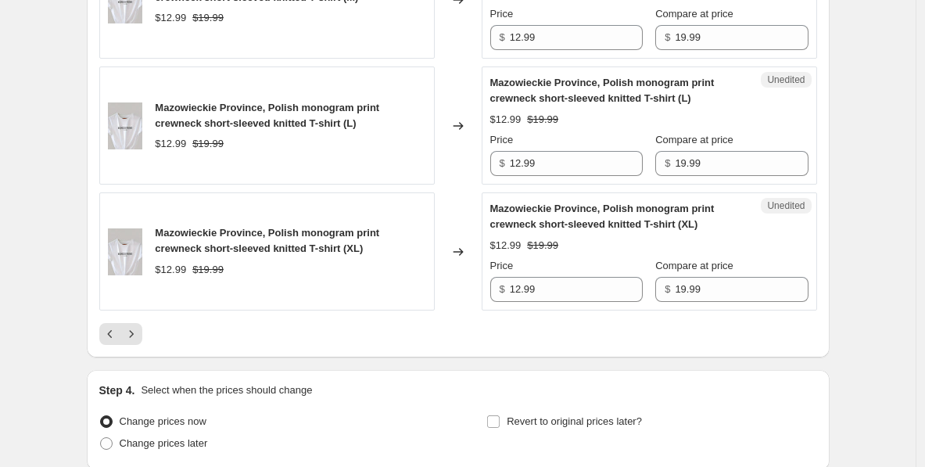
scroll to position [2895, 0]
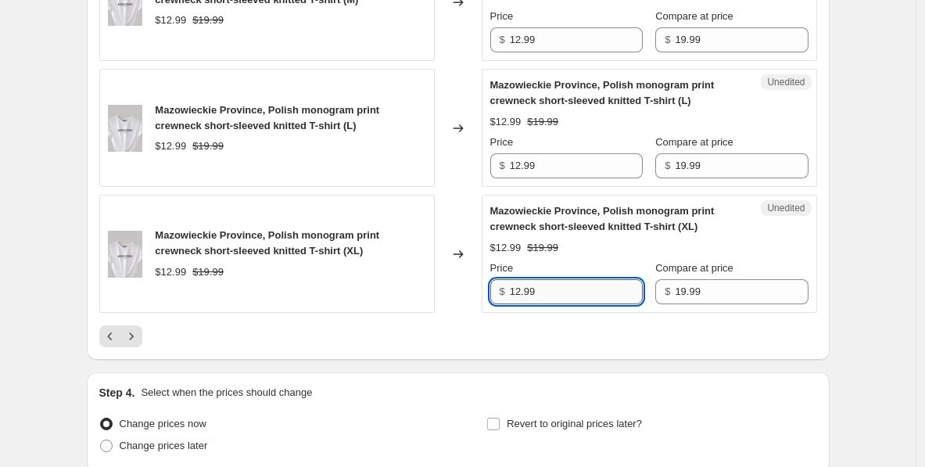
click at [525, 292] on input "12.99" at bounding box center [576, 291] width 133 height 25
drag, startPoint x: 545, startPoint y: 284, endPoint x: 495, endPoint y: 284, distance: 50.8
click at [495, 284] on div "$ 1.99" at bounding box center [566, 291] width 152 height 25
type input "1.99"
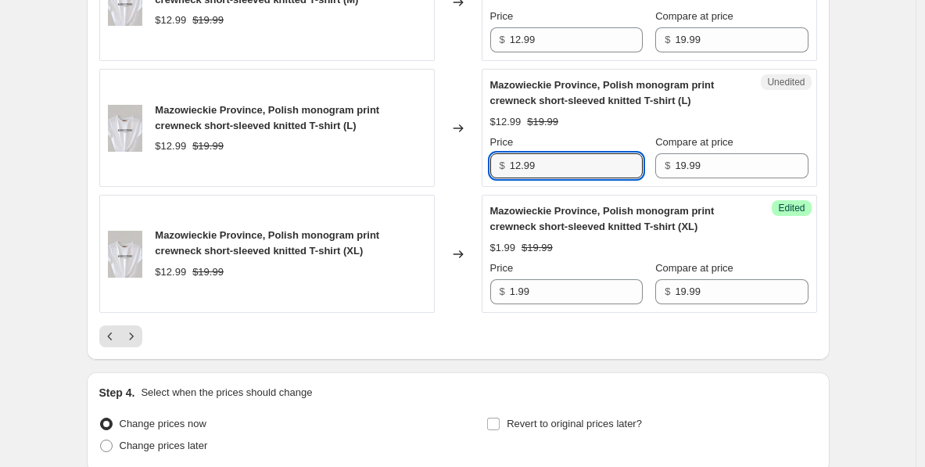
drag, startPoint x: 559, startPoint y: 166, endPoint x: 487, endPoint y: 160, distance: 72.1
click at [487, 160] on div "Unedited Mazowieckie Province, Polish monogram print crewneck short-sleeved kni…" at bounding box center [648, 128] width 335 height 118
paste input "text"
type input "1.99"
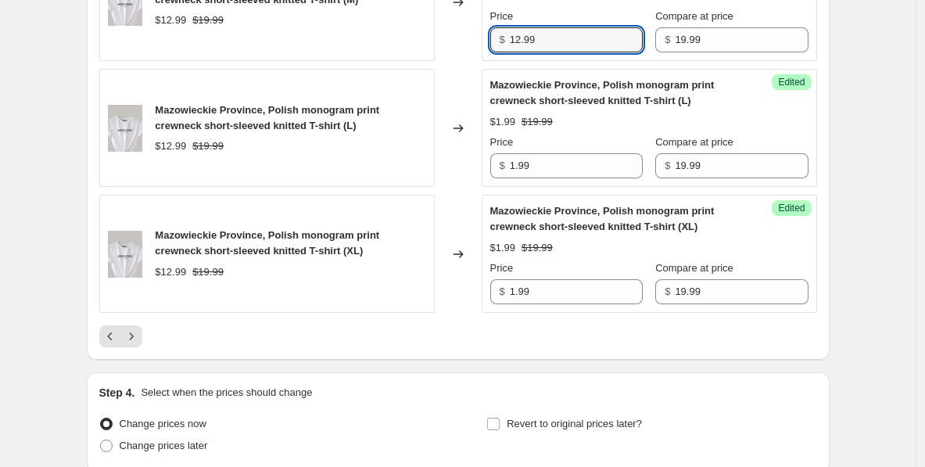
drag, startPoint x: 546, startPoint y: 42, endPoint x: 482, endPoint y: 41, distance: 64.1
click at [482, 41] on div "Mazowieckie Province, Polish monogram print crewneck short-sleeved knitted T-sh…" at bounding box center [457, 3] width 717 height 118
paste input "text"
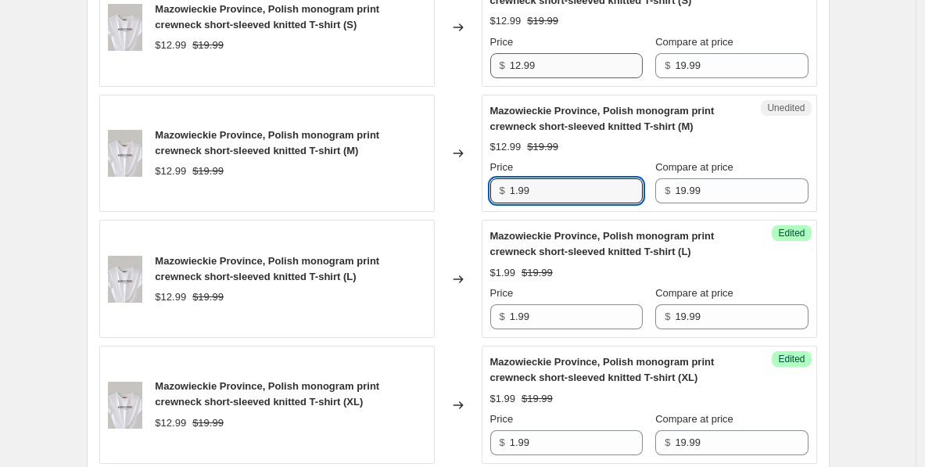
type input "1.99"
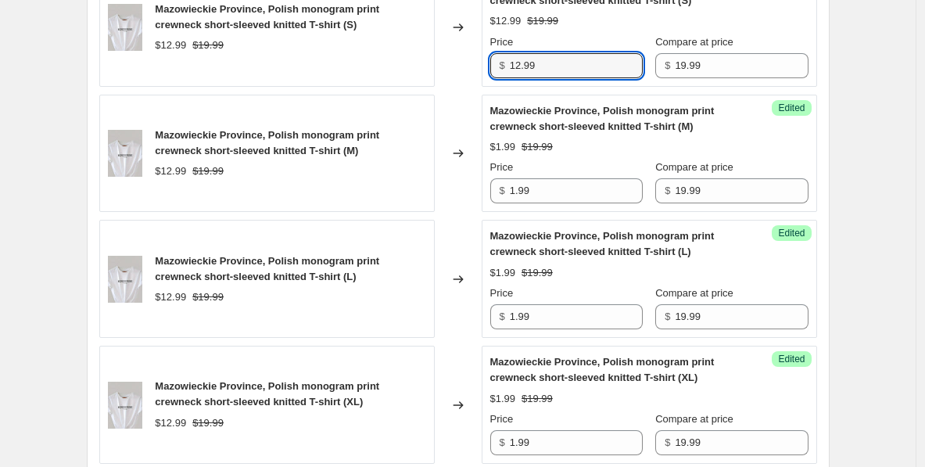
drag, startPoint x: 553, startPoint y: 63, endPoint x: 472, endPoint y: 64, distance: 81.3
click at [472, 63] on div "Mazowieckie Province, Polish monogram print crewneck short-sleeved knitted T-sh…" at bounding box center [457, 28] width 717 height 118
paste input "text"
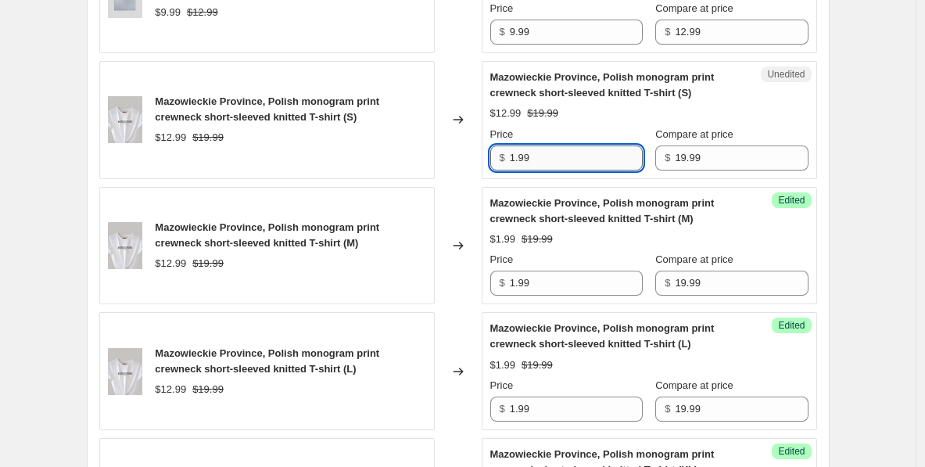
scroll to position [2675, 0]
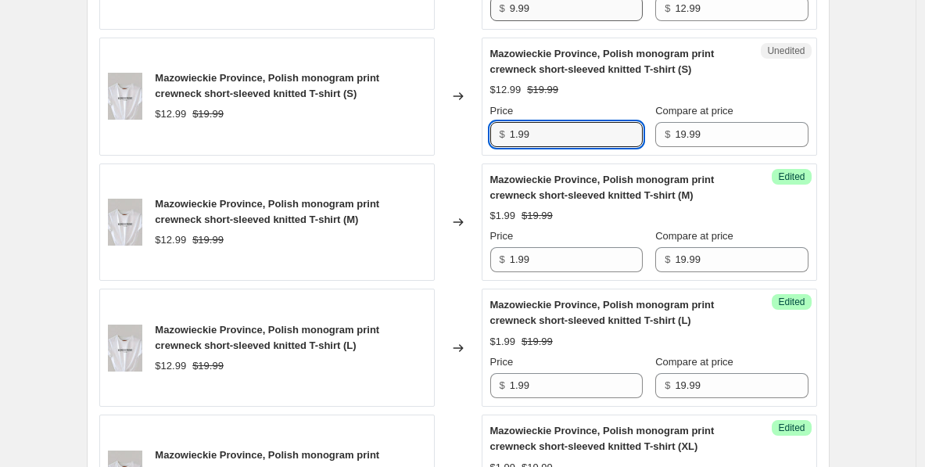
type input "1.99"
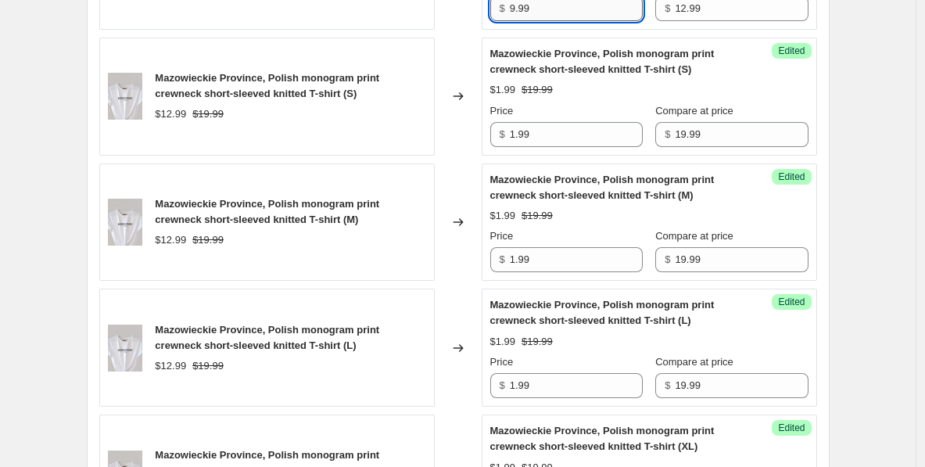
drag, startPoint x: 544, startPoint y: 18, endPoint x: 517, endPoint y: 18, distance: 26.6
click at [517, 18] on input "9.99" at bounding box center [576, 8] width 133 height 25
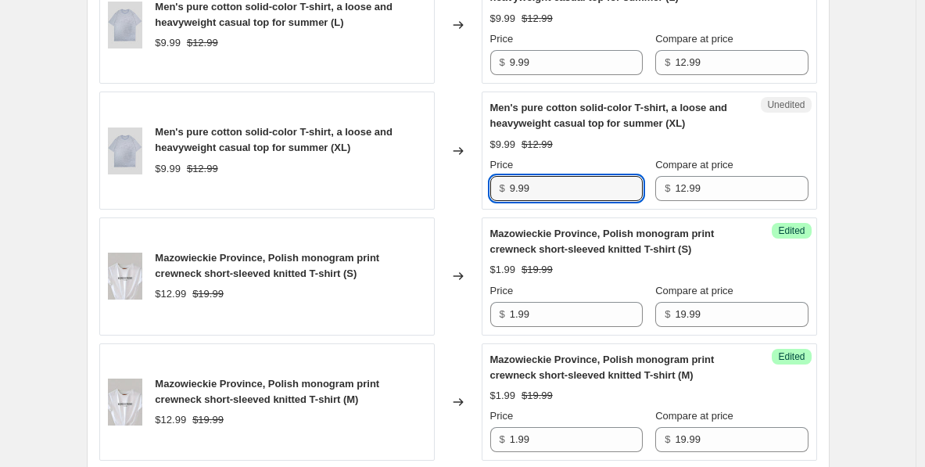
scroll to position [2487, 0]
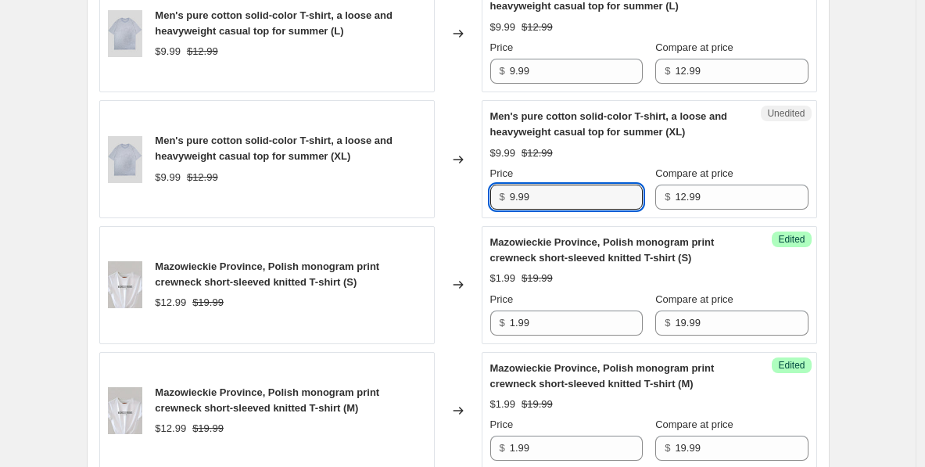
paste input "1.99"
drag, startPoint x: 555, startPoint y: 199, endPoint x: 487, endPoint y: 199, distance: 68.0
click at [487, 199] on div "Unedited Men's pure cotton solid-color T-shirt, a loose and heavyweight casual …" at bounding box center [648, 159] width 335 height 118
paste input "text"
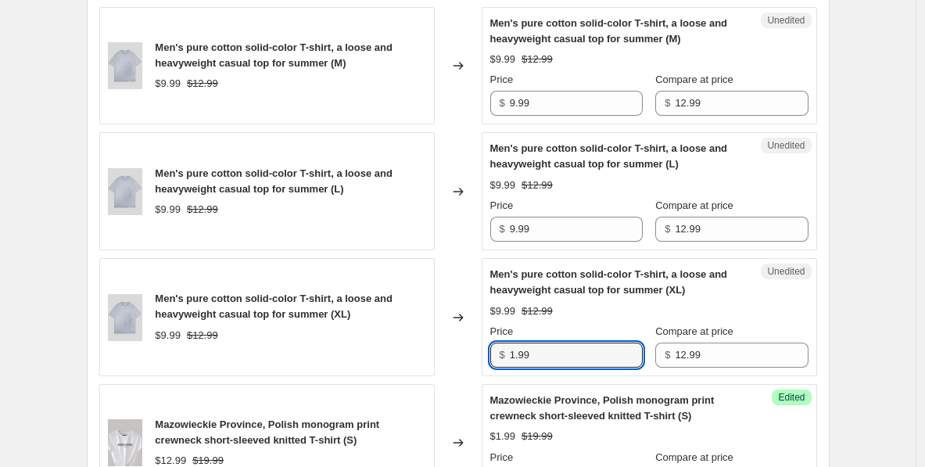
scroll to position [2323, 0]
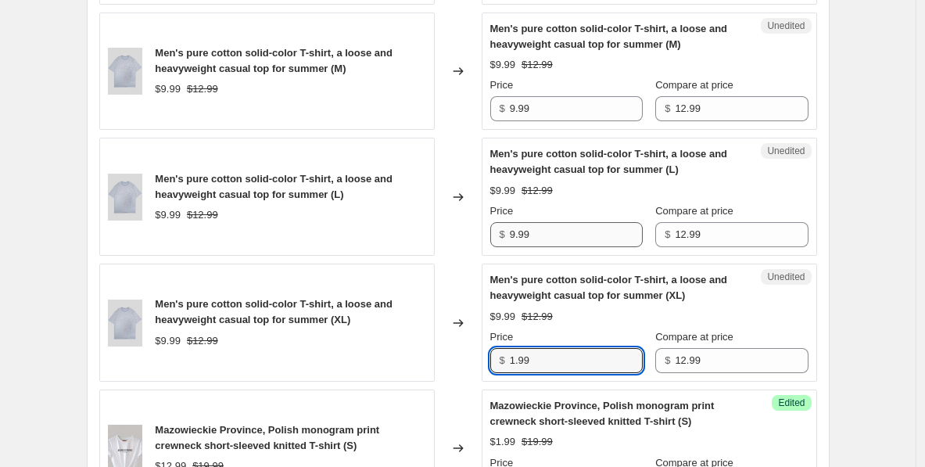
type input "1.99"
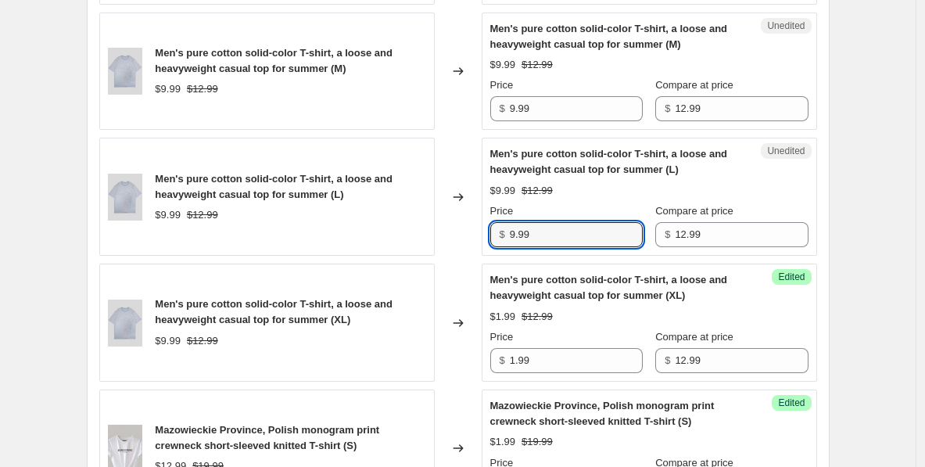
drag, startPoint x: 565, startPoint y: 235, endPoint x: 503, endPoint y: 235, distance: 62.5
click at [503, 235] on div "$ 9.99" at bounding box center [566, 234] width 152 height 25
paste input "1"
type input "1.99"
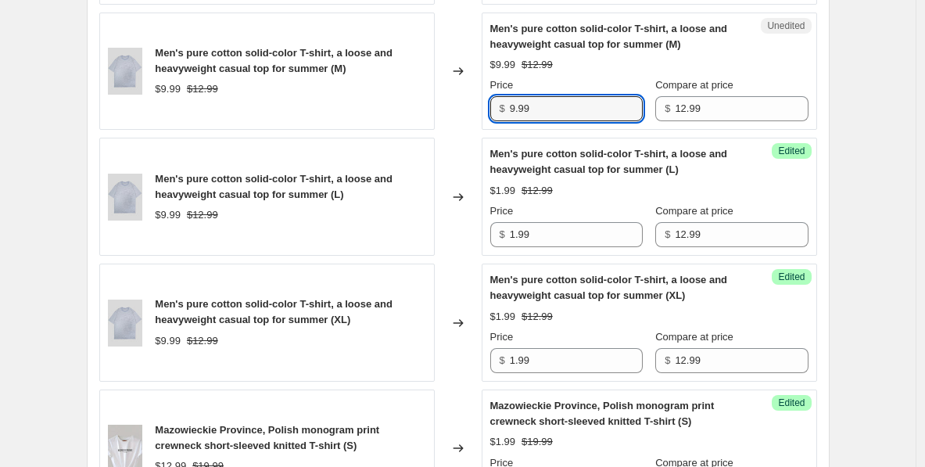
drag, startPoint x: 571, startPoint y: 106, endPoint x: 495, endPoint y: 106, distance: 75.8
click at [495, 106] on div "$ 9.99" at bounding box center [566, 108] width 152 height 25
paste input "1"
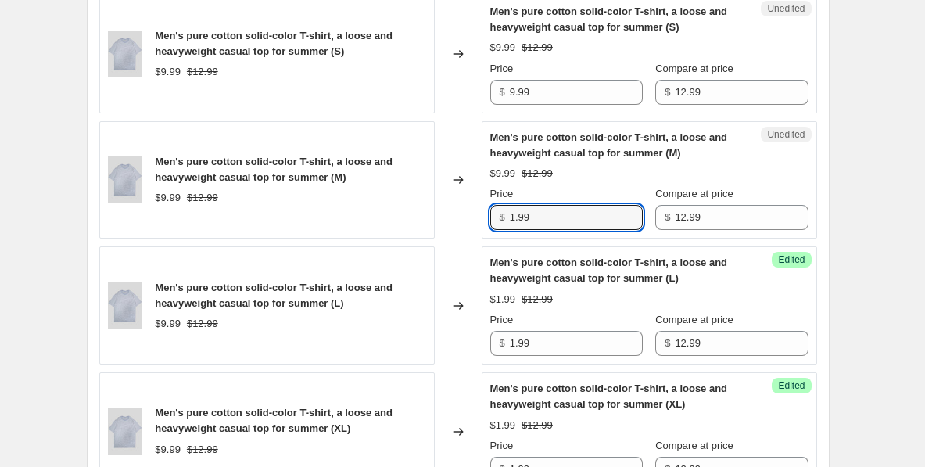
scroll to position [2163, 0]
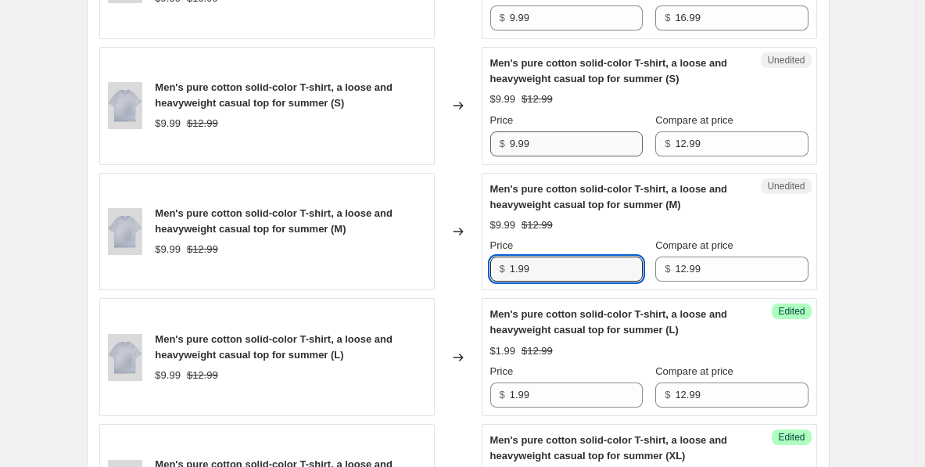
type input "1.99"
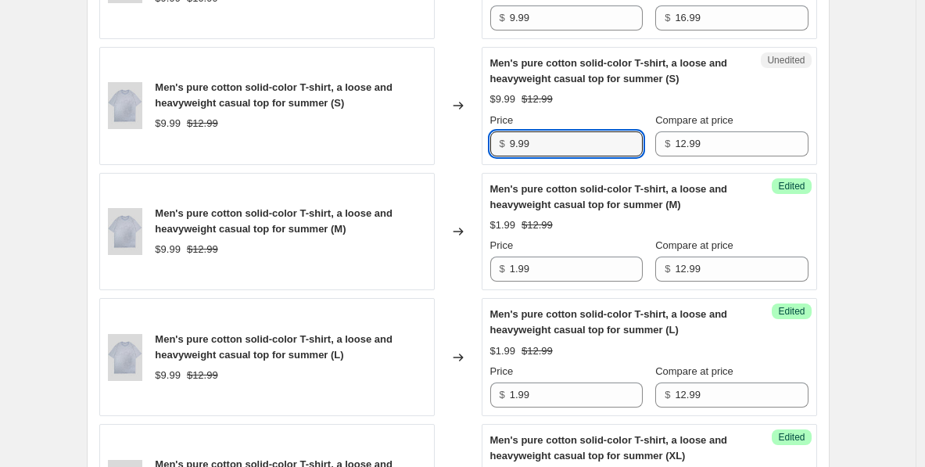
drag, startPoint x: 542, startPoint y: 146, endPoint x: 477, endPoint y: 146, distance: 65.6
click at [477, 146] on div "Men's pure cotton solid-color T-shirt, a loose and heavyweight casual top for s…" at bounding box center [457, 106] width 717 height 118
paste input "1"
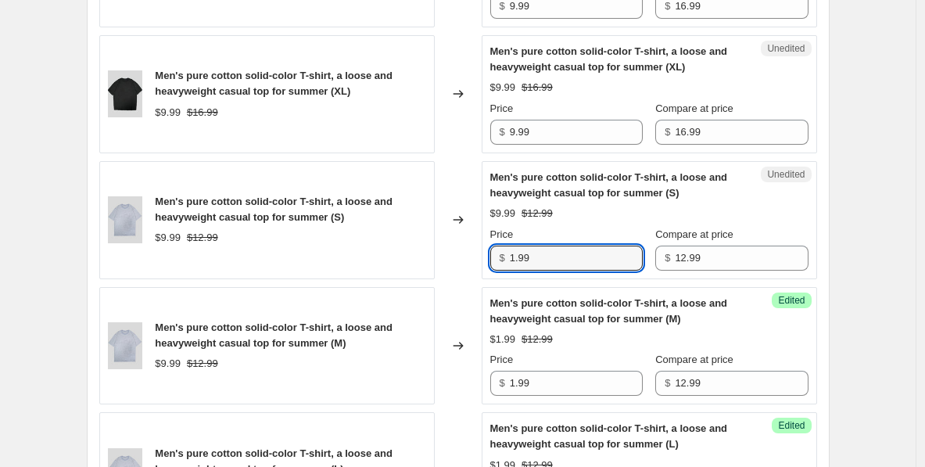
scroll to position [2043, 0]
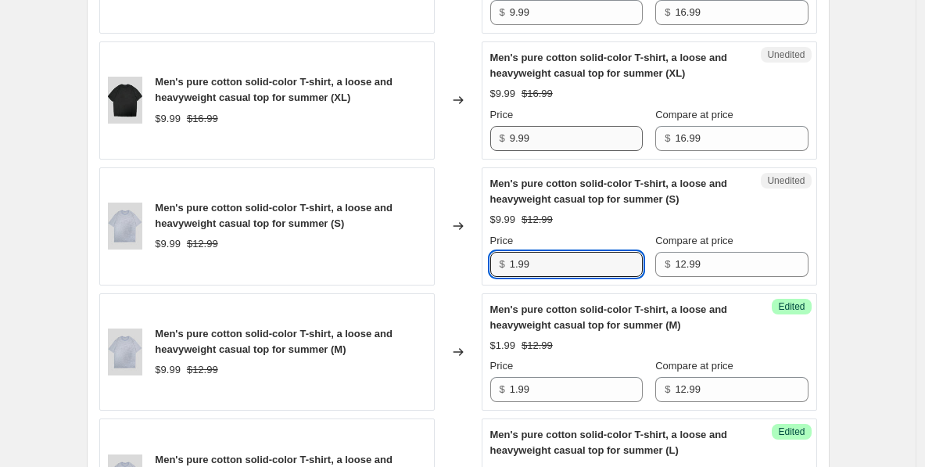
type input "1.99"
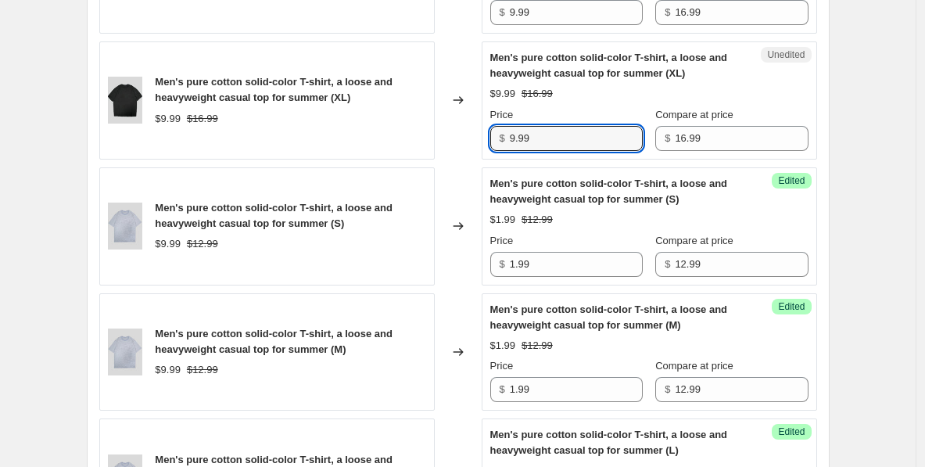
drag, startPoint x: 553, startPoint y: 126, endPoint x: 504, endPoint y: 129, distance: 49.3
click at [504, 129] on div "$ 9.99" at bounding box center [566, 138] width 152 height 25
drag, startPoint x: 557, startPoint y: 127, endPoint x: 513, endPoint y: 128, distance: 44.6
click at [513, 128] on div "$ 9.99" at bounding box center [566, 138] width 152 height 25
paste input "1.99"
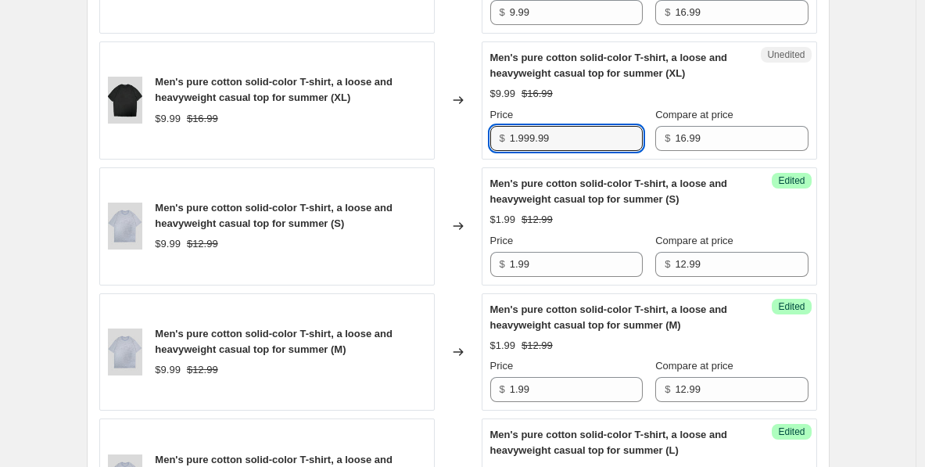
drag, startPoint x: 569, startPoint y: 131, endPoint x: 471, endPoint y: 132, distance: 97.7
click at [471, 131] on div "Men's pure cotton solid-color T-shirt, a loose and heavyweight casual top for s…" at bounding box center [457, 100] width 717 height 118
paste input "text"
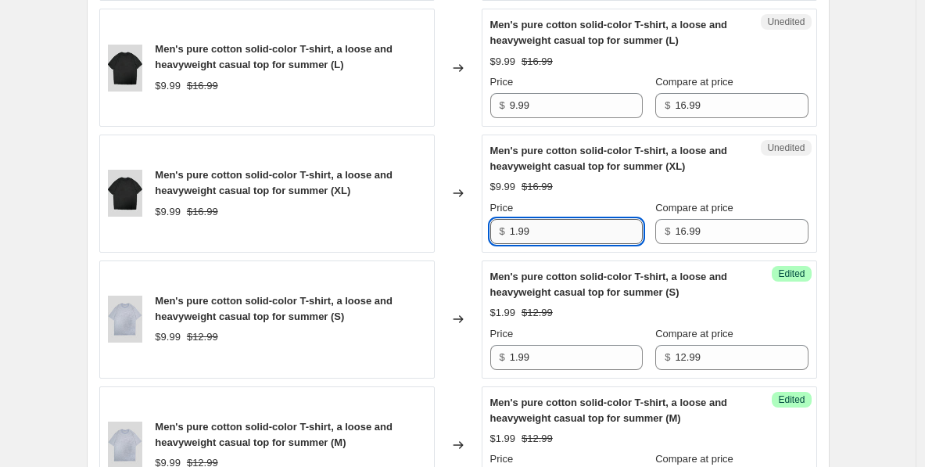
scroll to position [1973, 0]
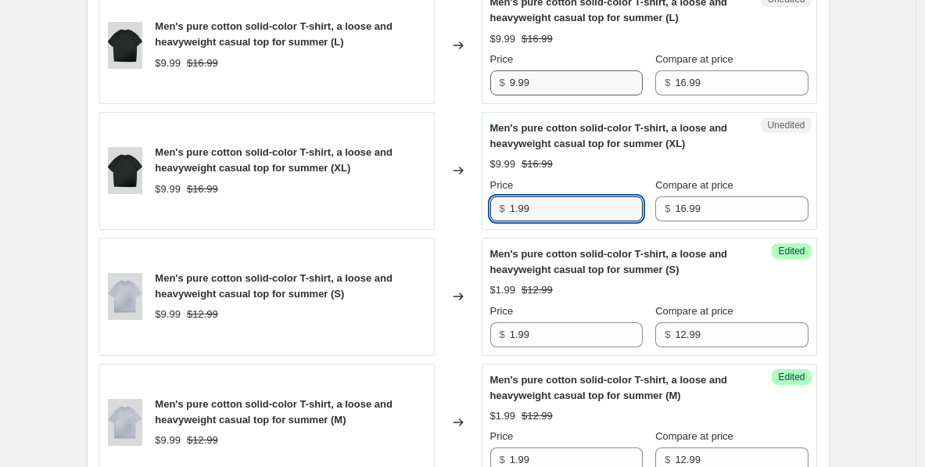
type input "1.99"
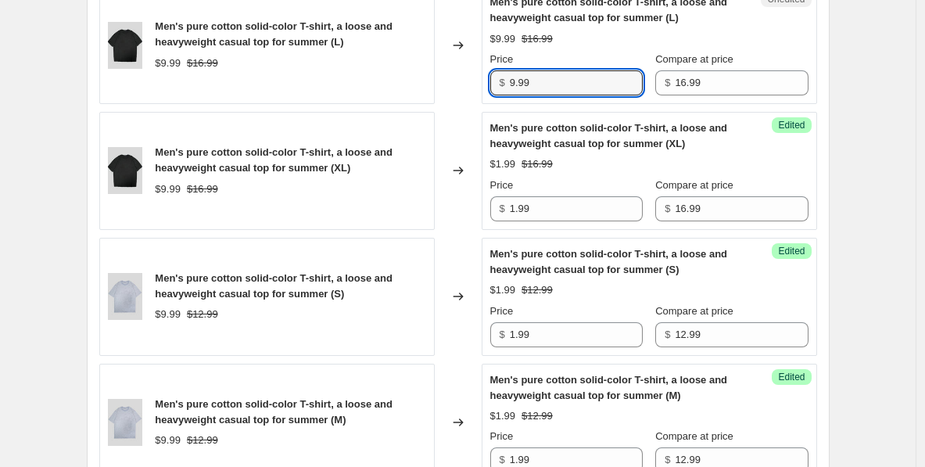
drag, startPoint x: 546, startPoint y: 79, endPoint x: 485, endPoint y: 80, distance: 61.7
click at [485, 80] on div "Unedited Men's pure cotton solid-color T-shirt, a loose and heavyweight casual …" at bounding box center [648, 45] width 335 height 118
paste input "1"
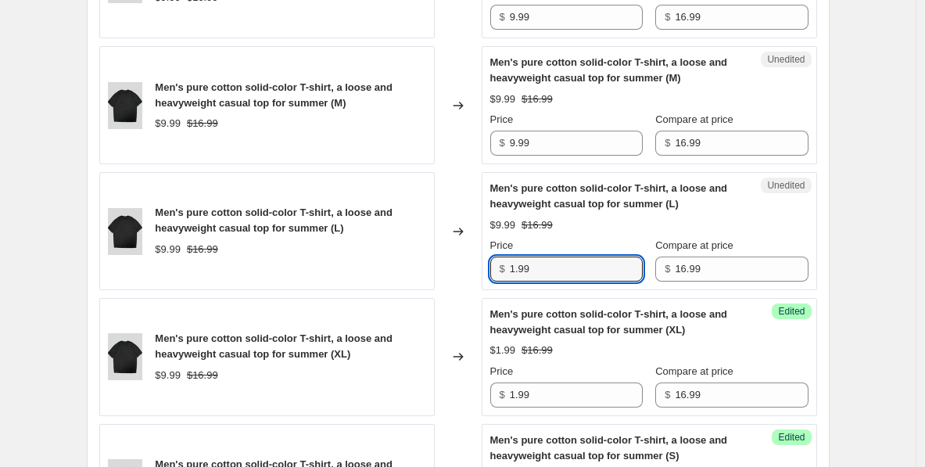
scroll to position [1762, 0]
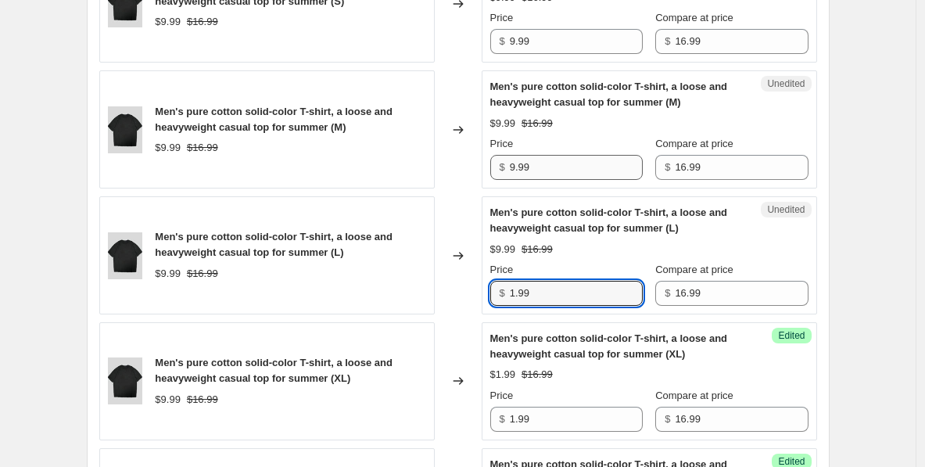
type input "1.99"
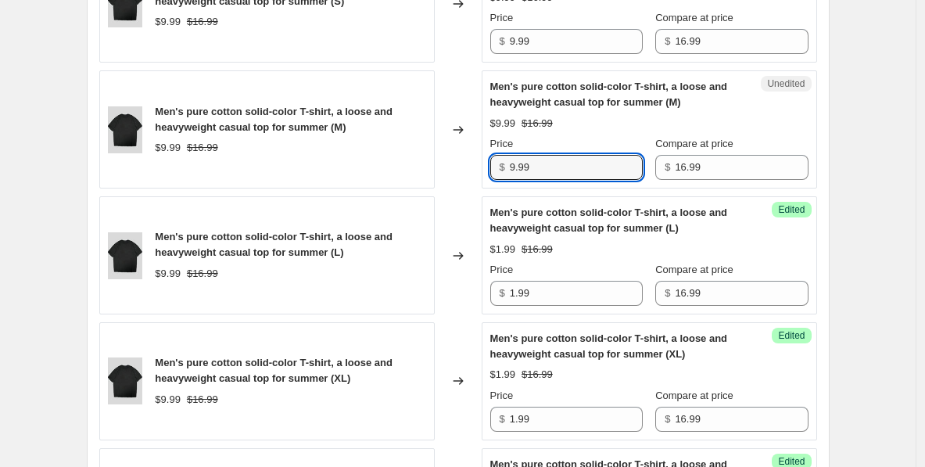
drag, startPoint x: 560, startPoint y: 166, endPoint x: 478, endPoint y: 169, distance: 82.1
click at [478, 166] on div "Men's pure cotton solid-color T-shirt, a loose and heavyweight casual top for s…" at bounding box center [457, 129] width 717 height 118
paste input "1"
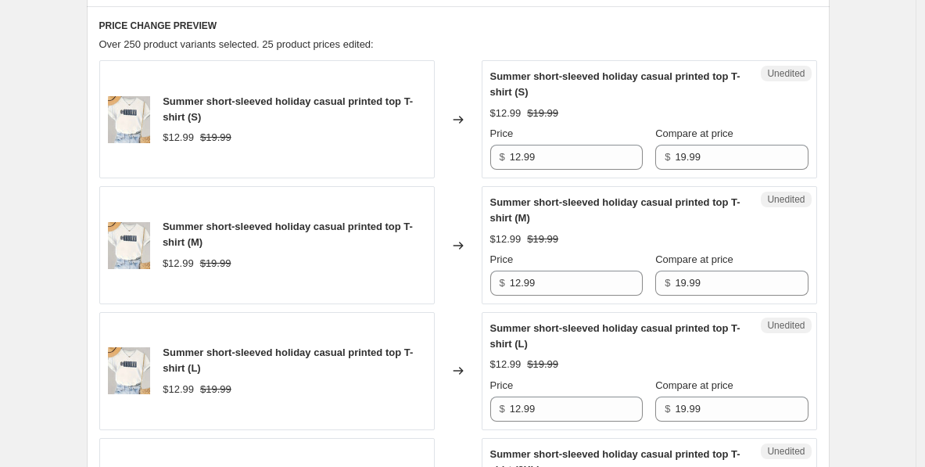
scroll to position [628, 0]
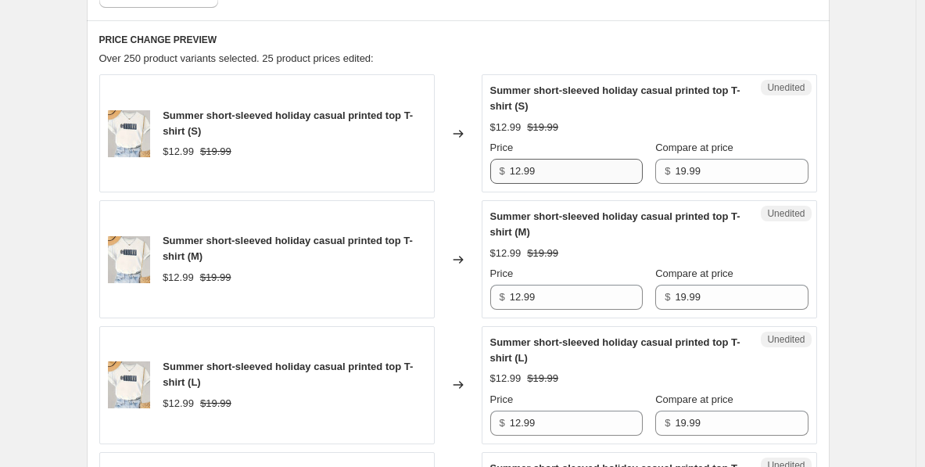
type input "1.99"
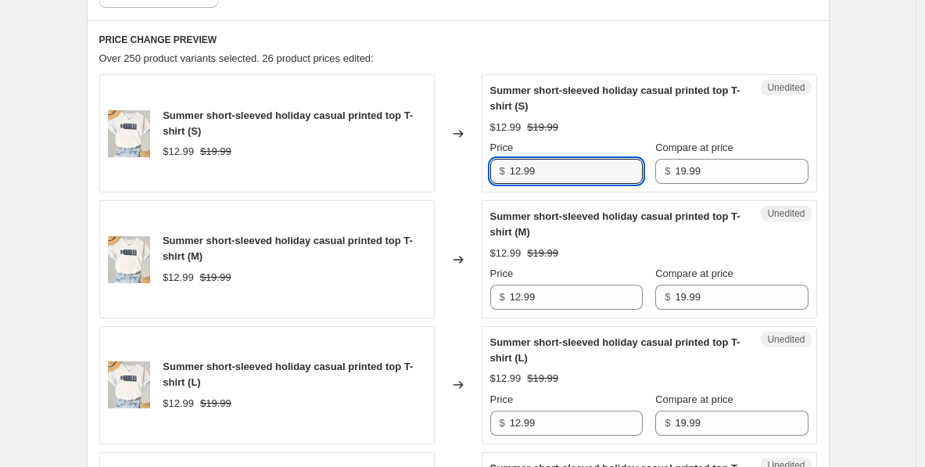
drag, startPoint x: 550, startPoint y: 168, endPoint x: 485, endPoint y: 170, distance: 64.9
click at [485, 168] on div "Unedited Summer short-sleeved holiday casual printed top T-shirt (S) $12.99 $19…" at bounding box center [648, 133] width 335 height 118
paste input "text"
type input "1.99"
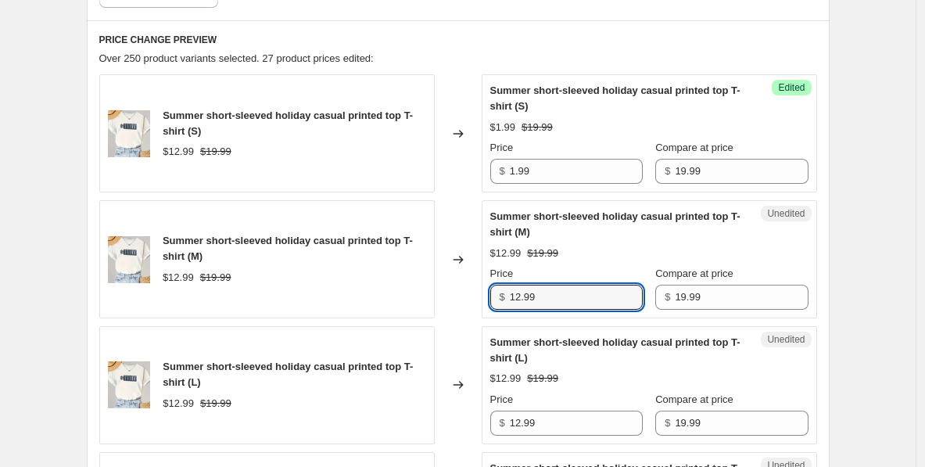
drag, startPoint x: 555, startPoint y: 293, endPoint x: 469, endPoint y: 294, distance: 86.0
click at [469, 294] on div "Summer short-sleeved holiday casual printed top T-shirt (M) $12.99 $19.99 Chang…" at bounding box center [457, 259] width 717 height 118
paste input "text"
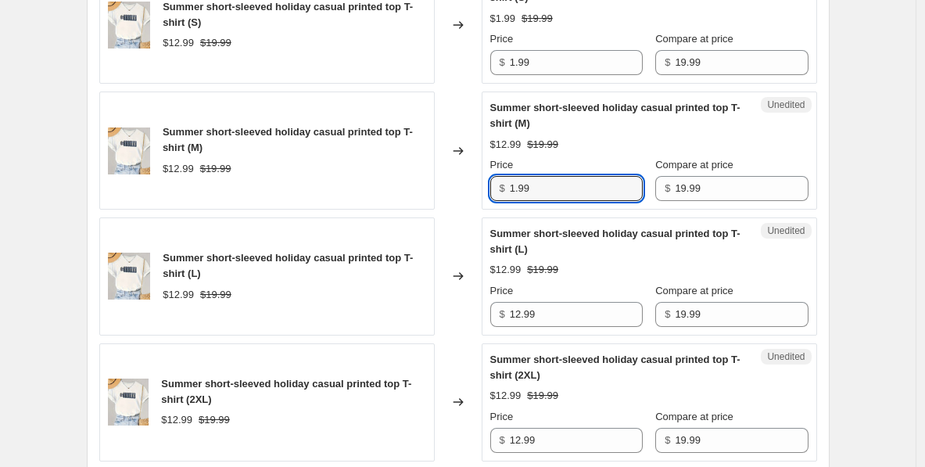
scroll to position [753, 0]
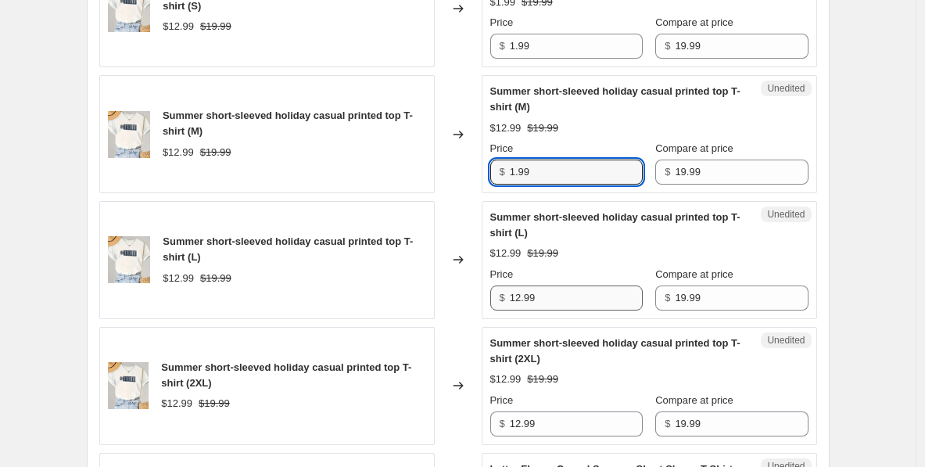
type input "1.99"
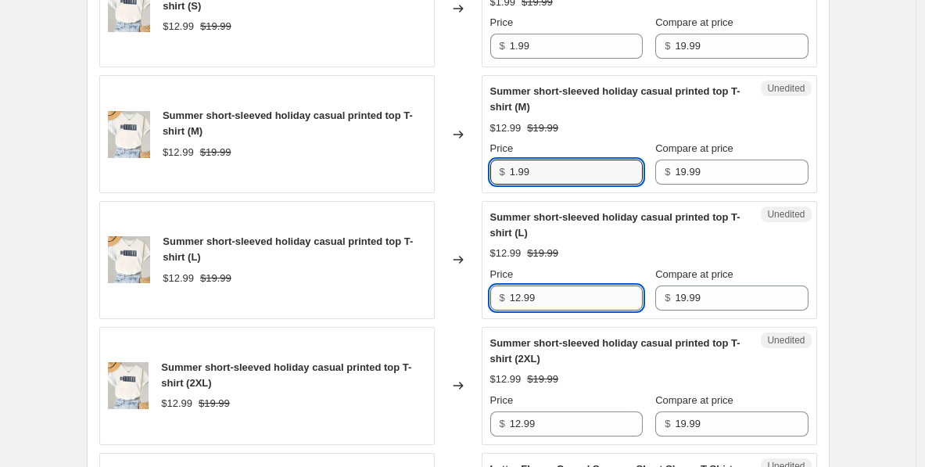
click at [556, 298] on input "12.99" at bounding box center [576, 297] width 133 height 25
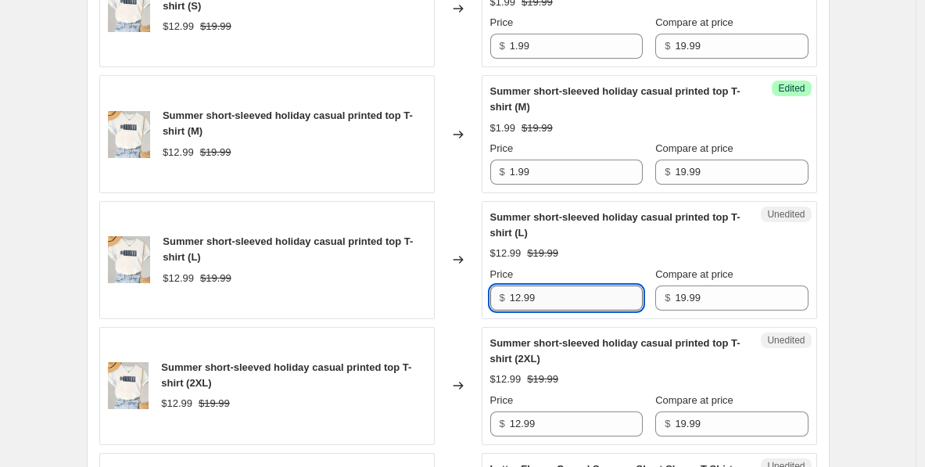
click at [556, 297] on input "12.99" at bounding box center [576, 297] width 133 height 25
paste input "text"
type input "1.99"
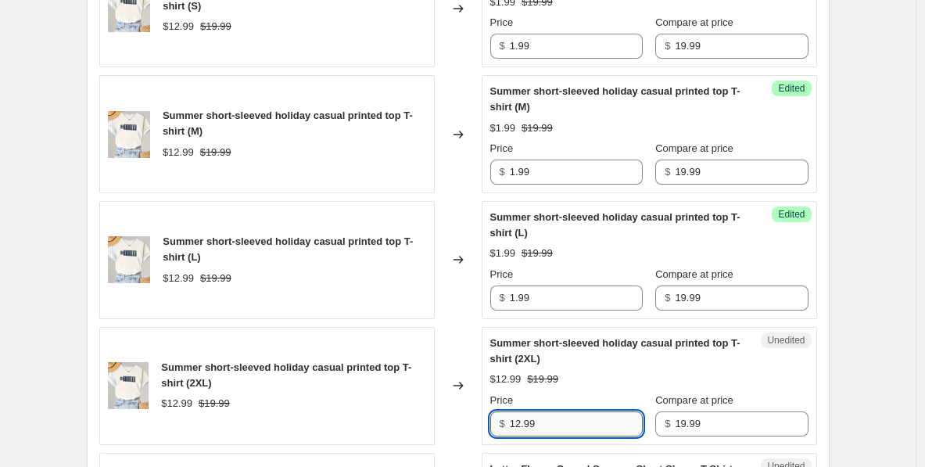
click at [524, 420] on input "12.99" at bounding box center [576, 423] width 133 height 25
paste input "text"
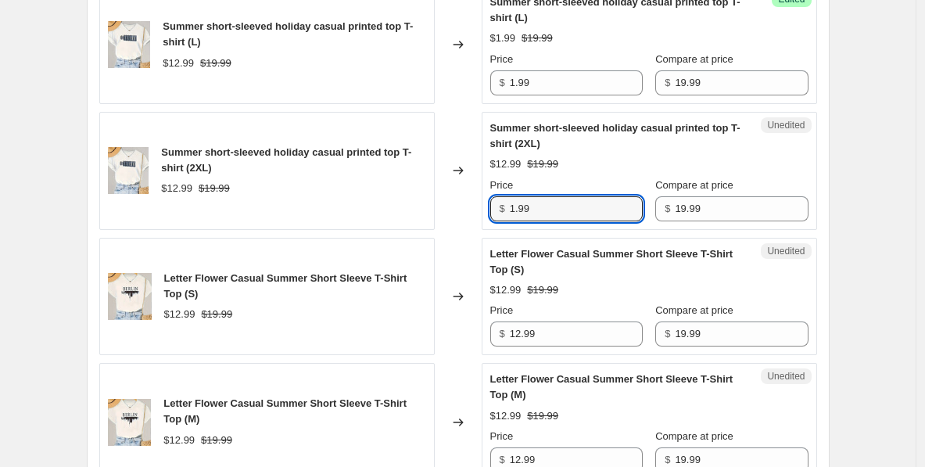
scroll to position [968, 0]
type input "1.99"
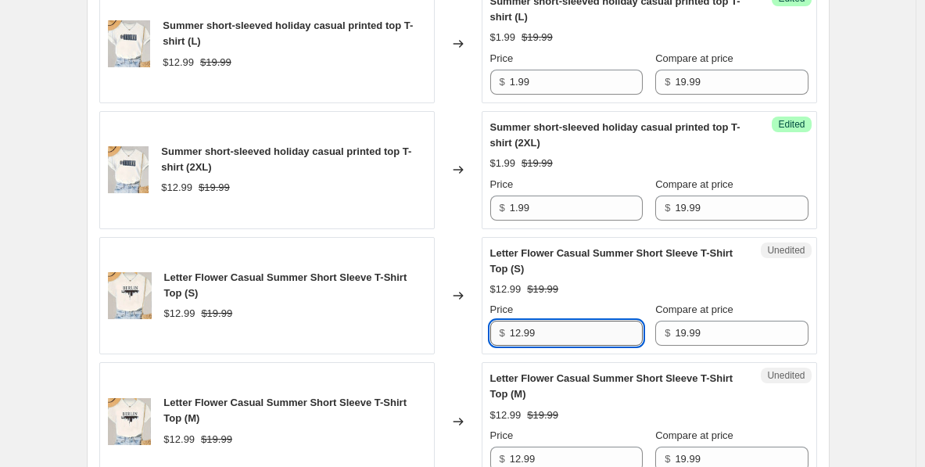
click at [557, 339] on input "12.99" at bounding box center [576, 332] width 133 height 25
click at [557, 336] on input "12.99" at bounding box center [576, 332] width 133 height 25
paste input "text"
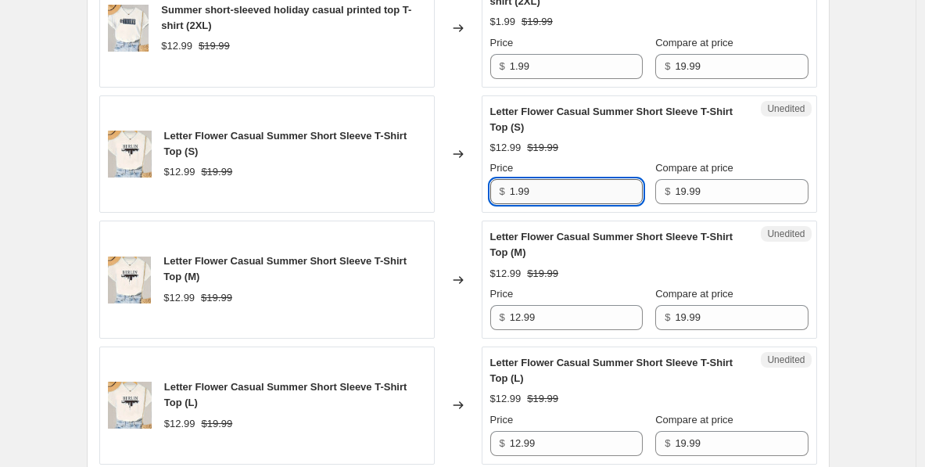
scroll to position [1128, 0]
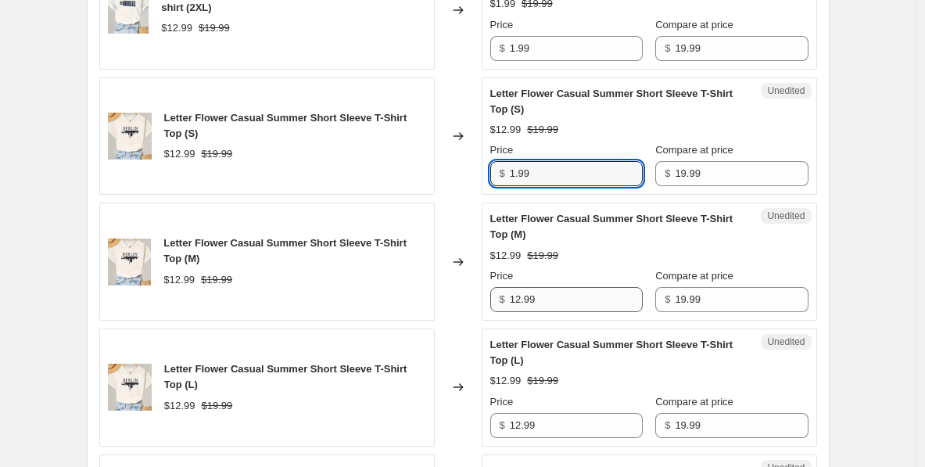
type input "1.99"
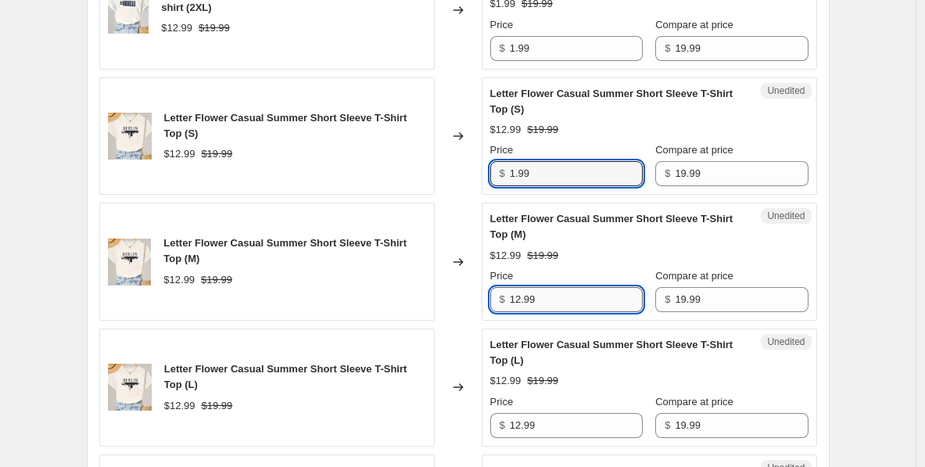
click at [547, 295] on input "12.99" at bounding box center [576, 299] width 133 height 25
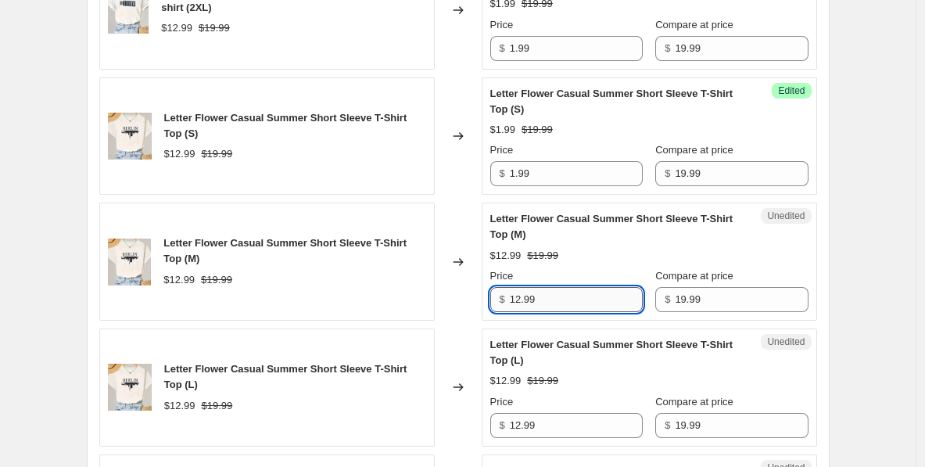
click at [547, 295] on input "12.99" at bounding box center [576, 299] width 133 height 25
paste input "text"
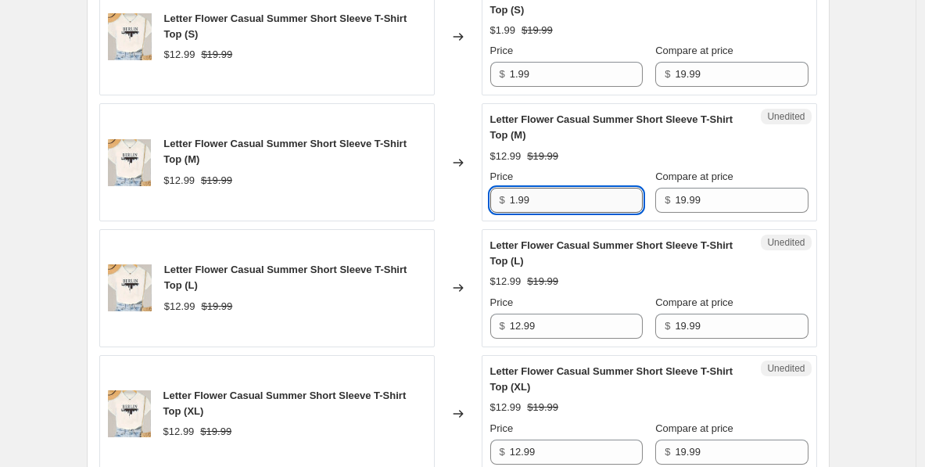
scroll to position [1233, 0]
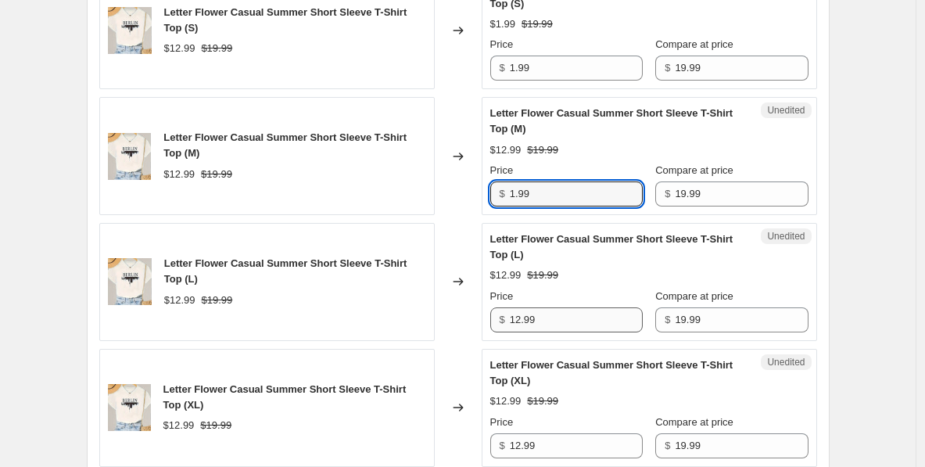
type input "1.99"
click at [542, 314] on input "12.99" at bounding box center [576, 319] width 133 height 25
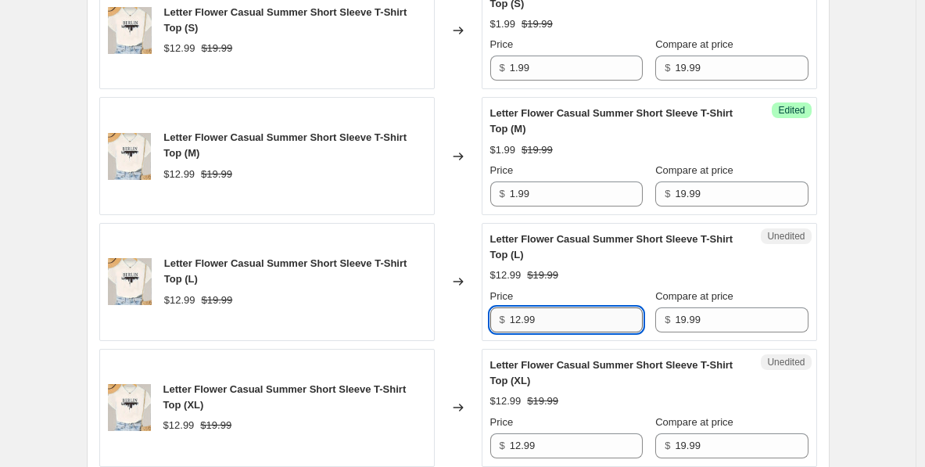
click at [542, 314] on input "12.99" at bounding box center [576, 319] width 133 height 25
paste input "text"
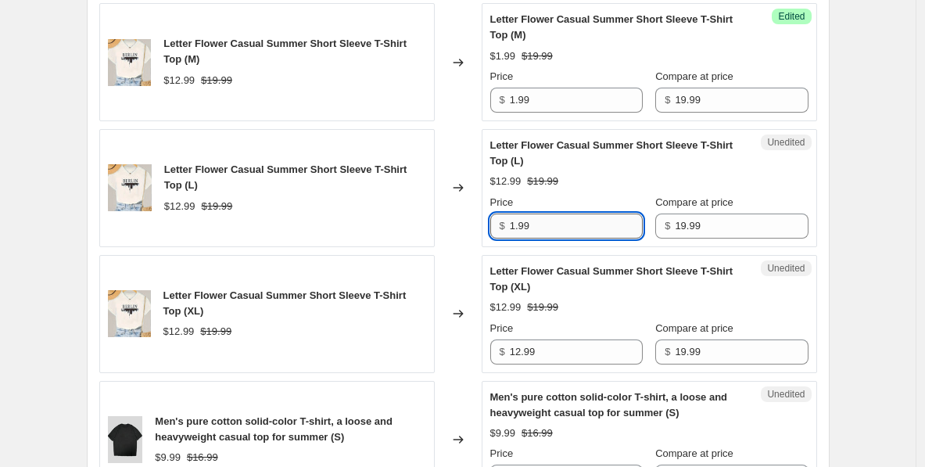
scroll to position [1336, 0]
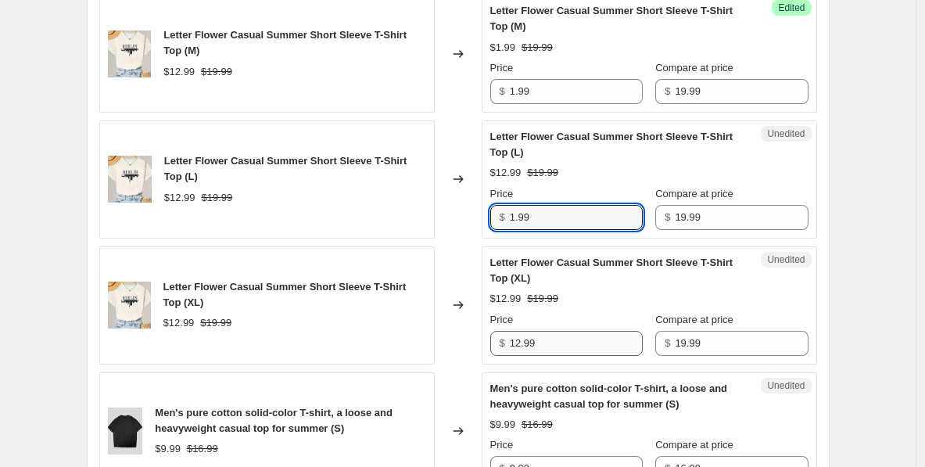
type input "1.99"
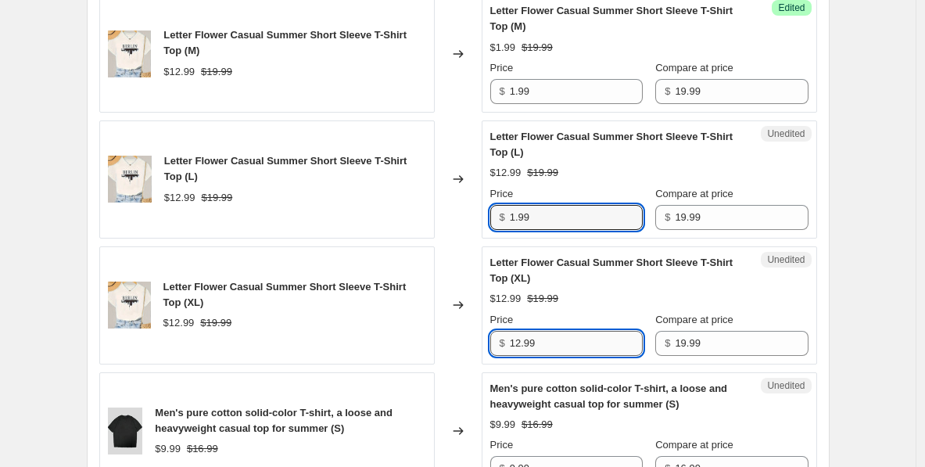
click at [531, 345] on input "12.99" at bounding box center [576, 343] width 133 height 25
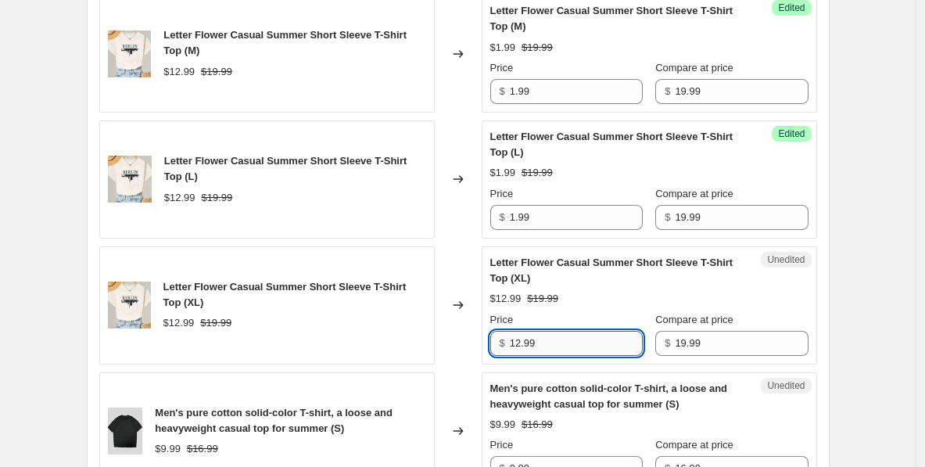
click at [531, 345] on input "12.99" at bounding box center [576, 343] width 133 height 25
paste input "text"
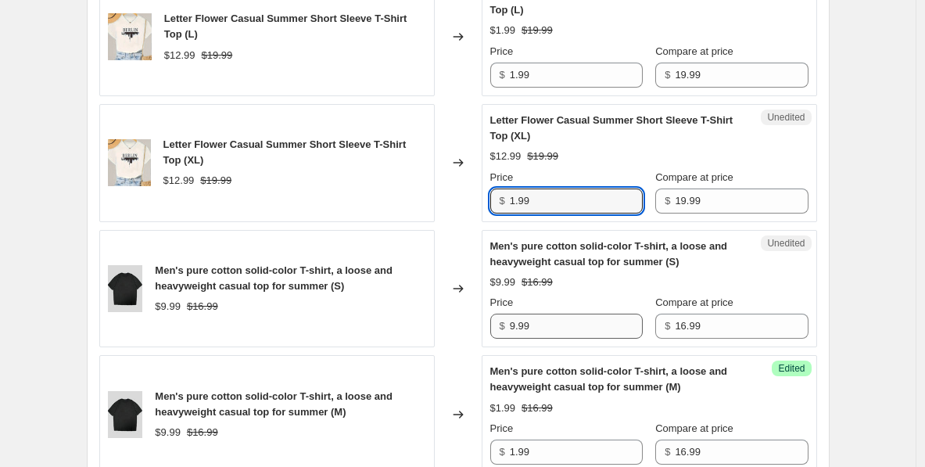
type input "1.99"
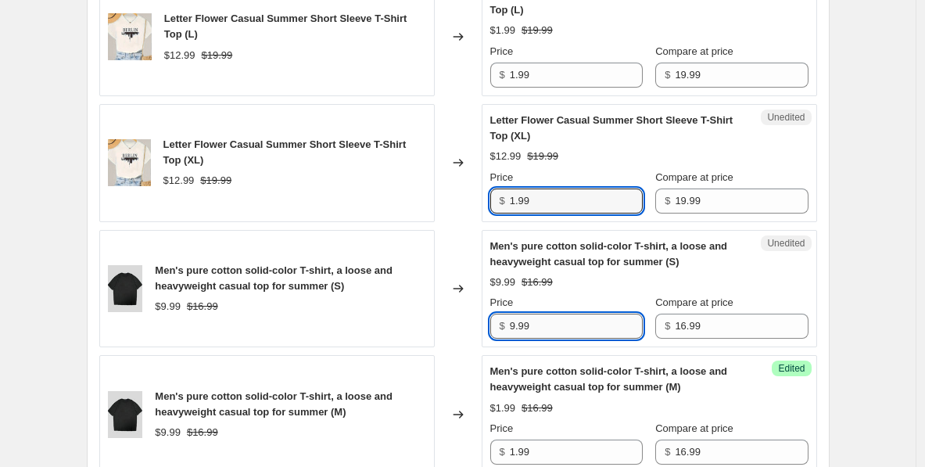
click at [533, 331] on input "9.99" at bounding box center [576, 325] width 133 height 25
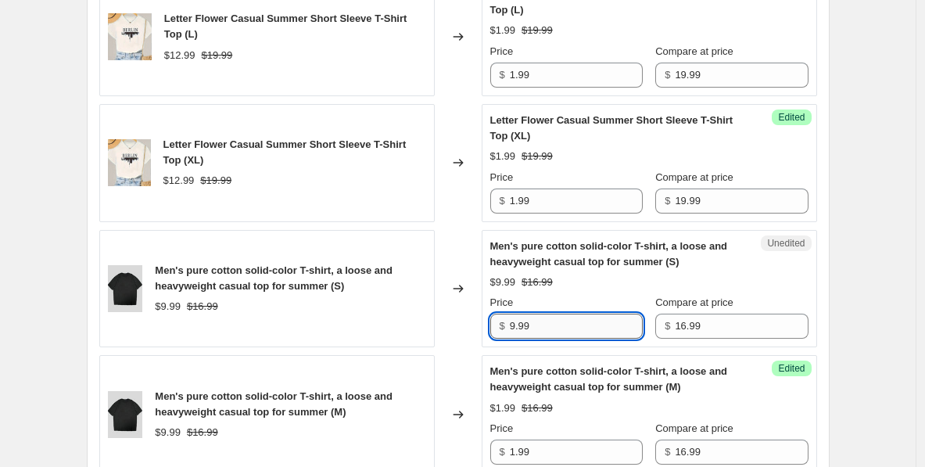
click at [533, 331] on input "9.99" at bounding box center [576, 325] width 133 height 25
paste input "1"
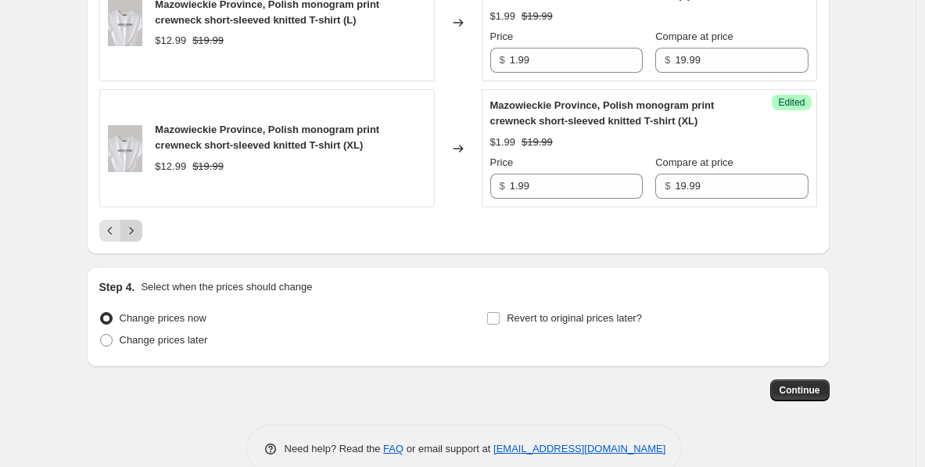
type input "1.99"
click at [137, 228] on icon "Next" at bounding box center [131, 231] width 16 height 16
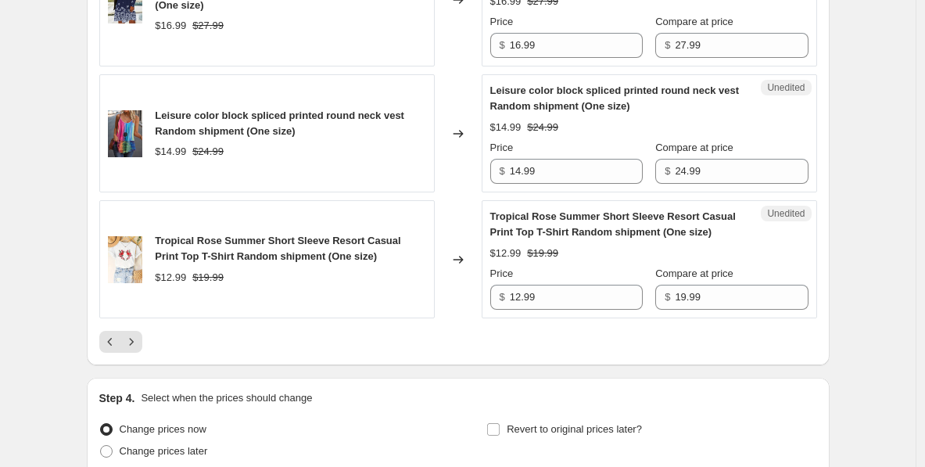
scroll to position [2929, 0]
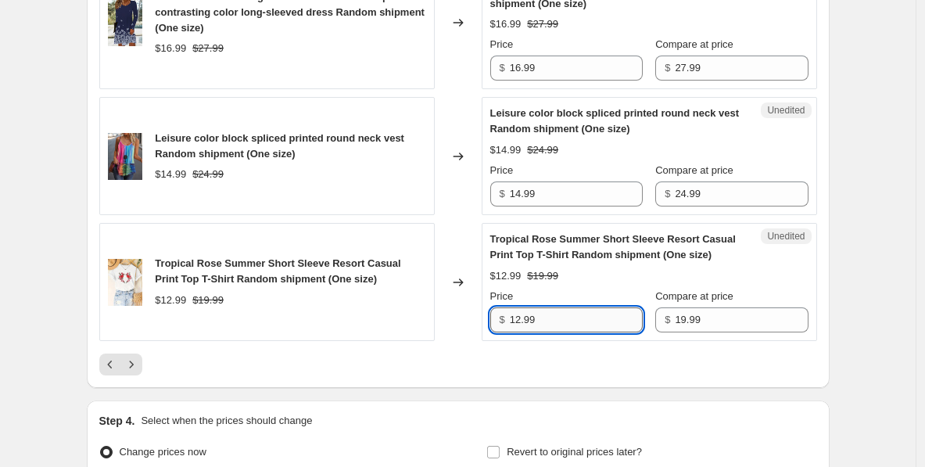
click at [544, 321] on input "12.99" at bounding box center [576, 319] width 133 height 25
paste input "text"
type input "1.99"
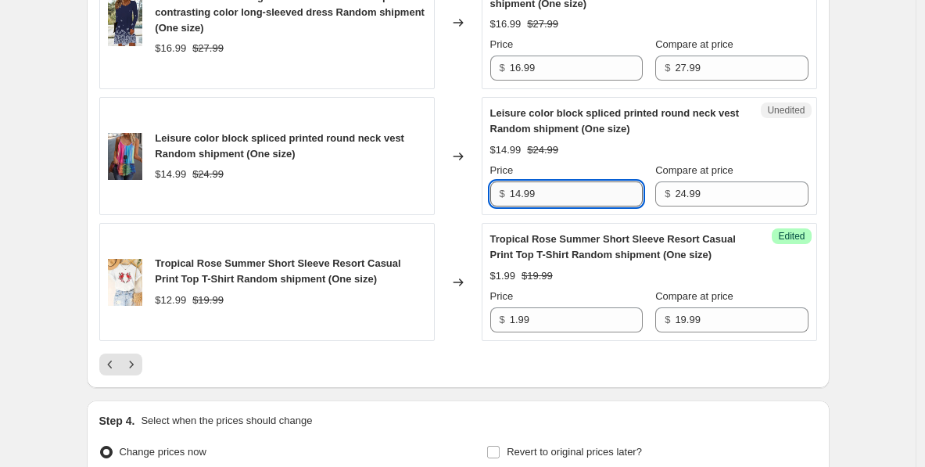
click at [538, 191] on input "14.99" at bounding box center [576, 193] width 133 height 25
click at [524, 191] on input "14.99" at bounding box center [576, 193] width 133 height 25
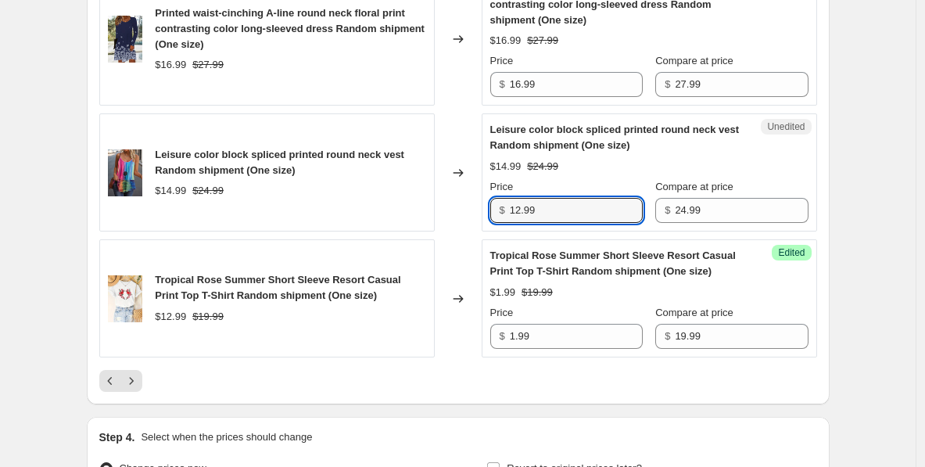
scroll to position [2903, 0]
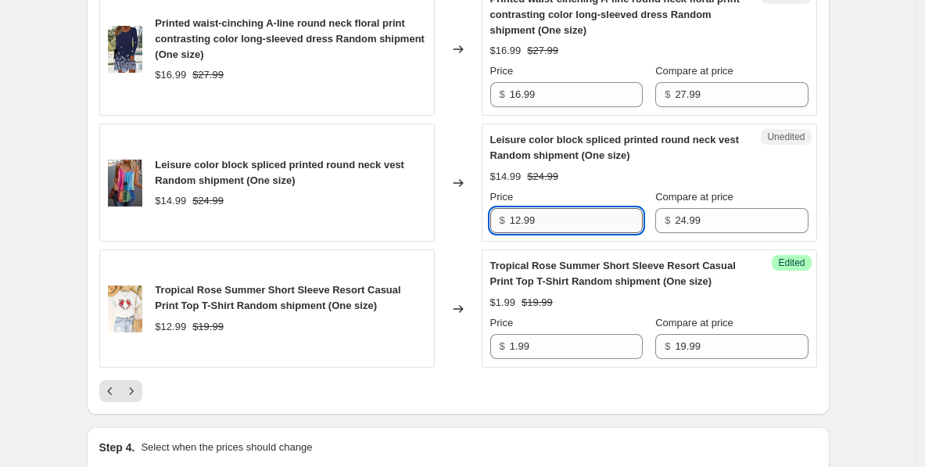
click at [521, 222] on input "12.99" at bounding box center [576, 220] width 133 height 25
type input "2.99"
click at [560, 99] on input "16.99" at bounding box center [576, 94] width 133 height 25
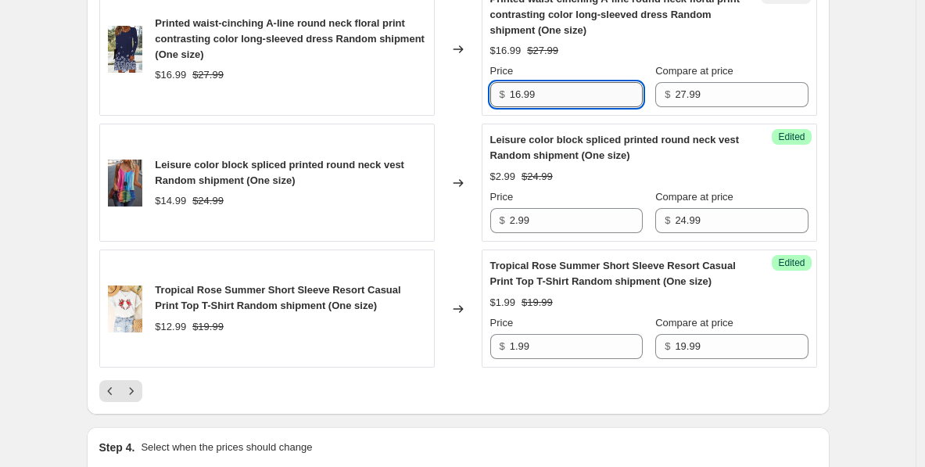
click at [521, 95] on input "16.99" at bounding box center [576, 94] width 133 height 25
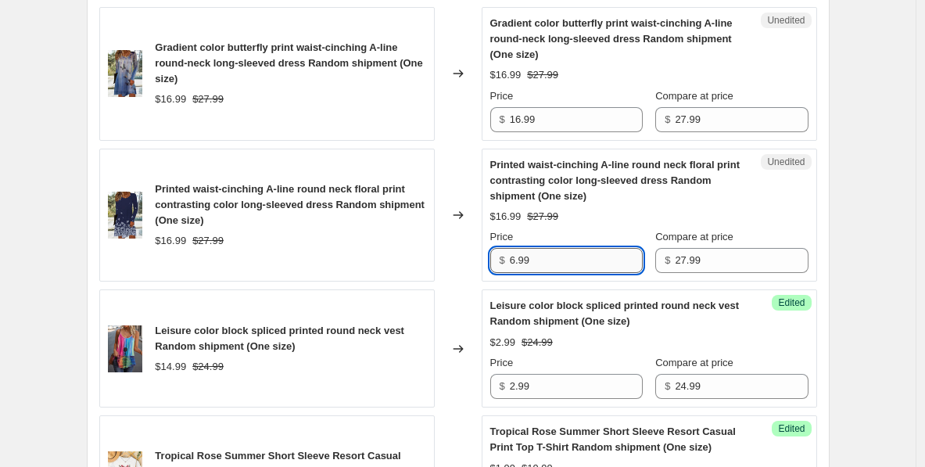
scroll to position [2735, 0]
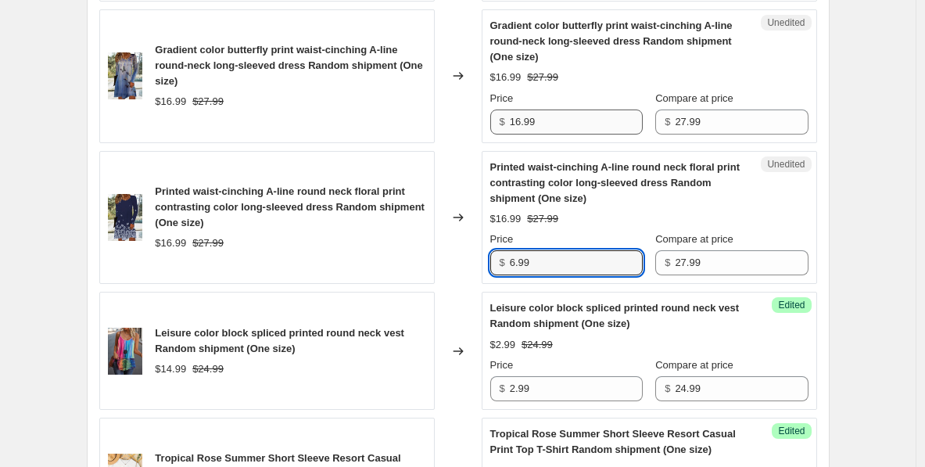
type input "6.99"
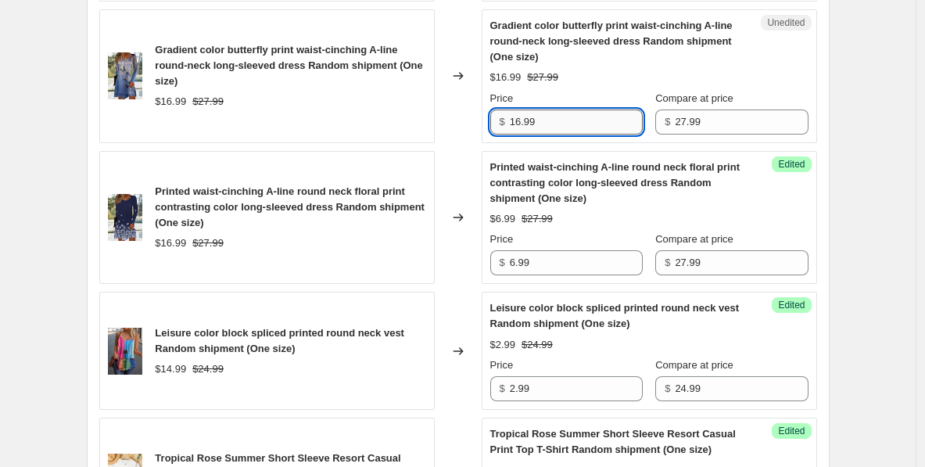
click at [522, 118] on input "16.99" at bounding box center [576, 121] width 133 height 25
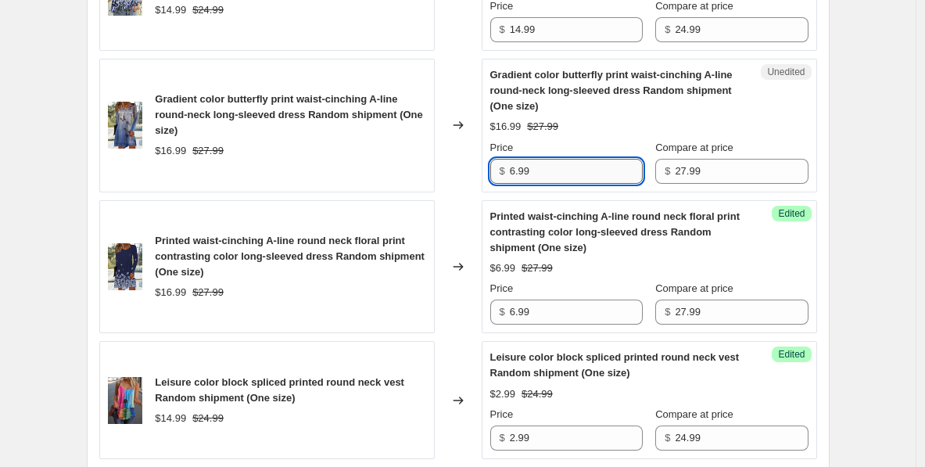
scroll to position [2667, 0]
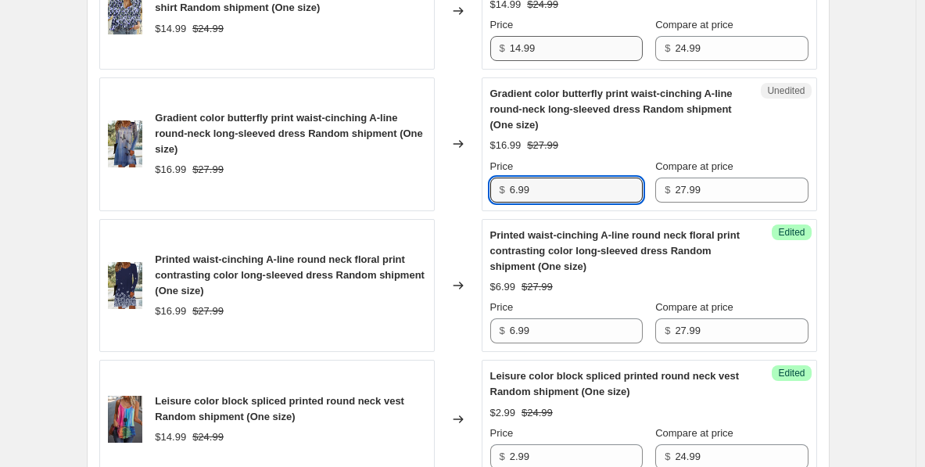
type input "6.99"
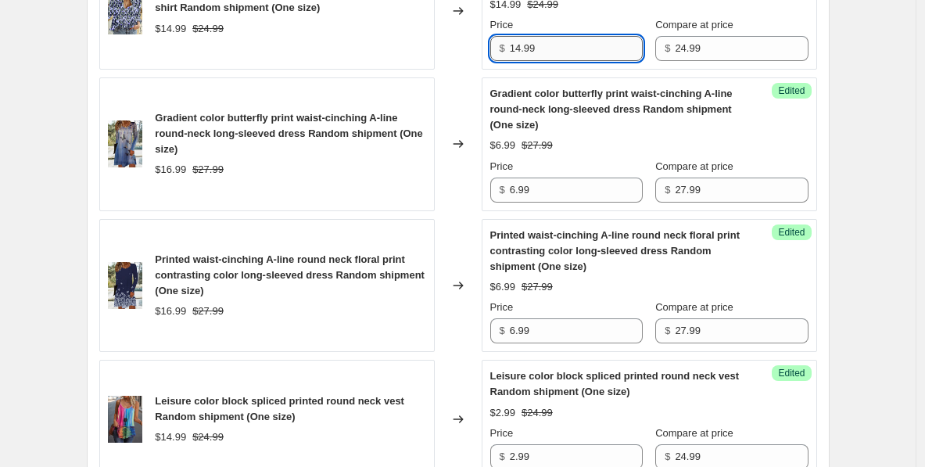
click at [520, 49] on input "14.99" at bounding box center [576, 48] width 133 height 25
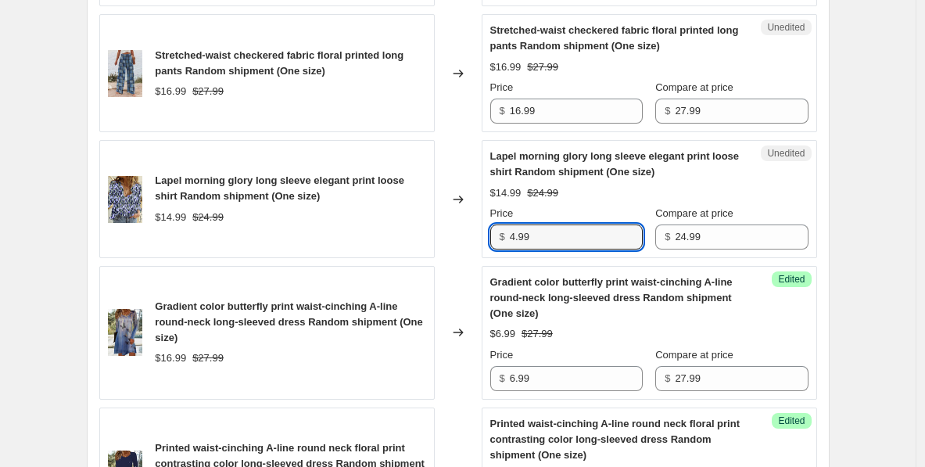
scroll to position [2477, 0]
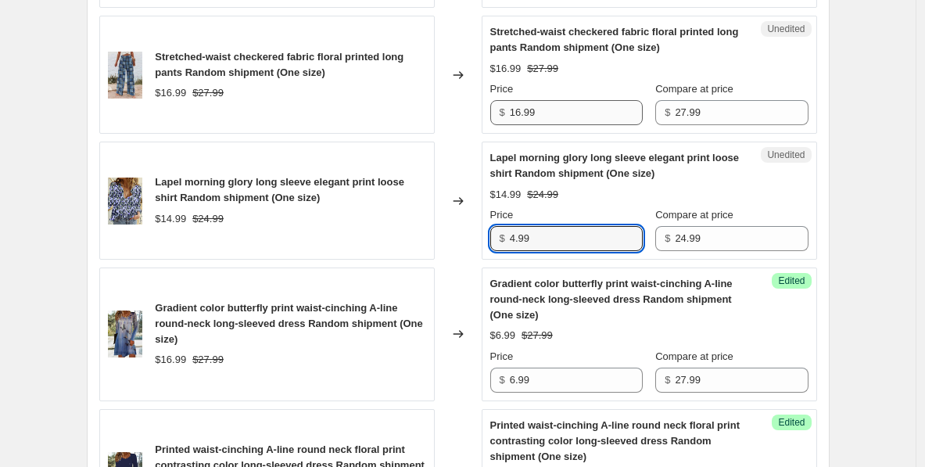
type input "4.99"
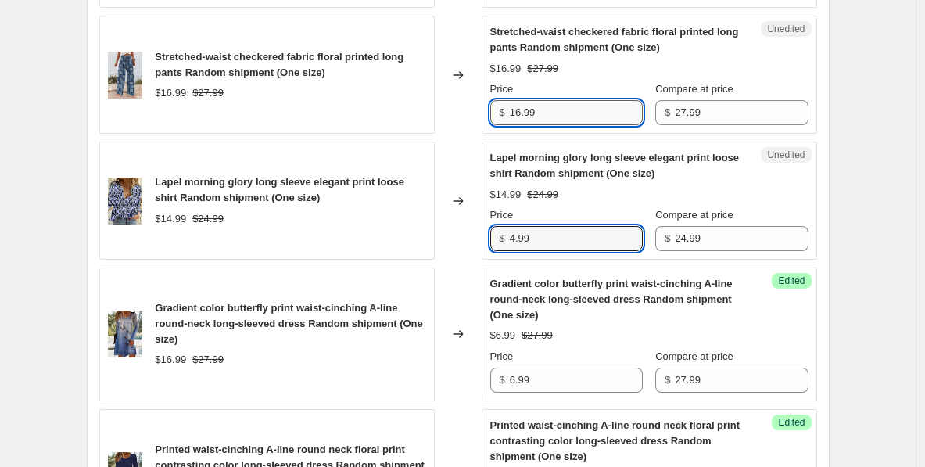
click at [519, 109] on input "16.99" at bounding box center [576, 112] width 133 height 25
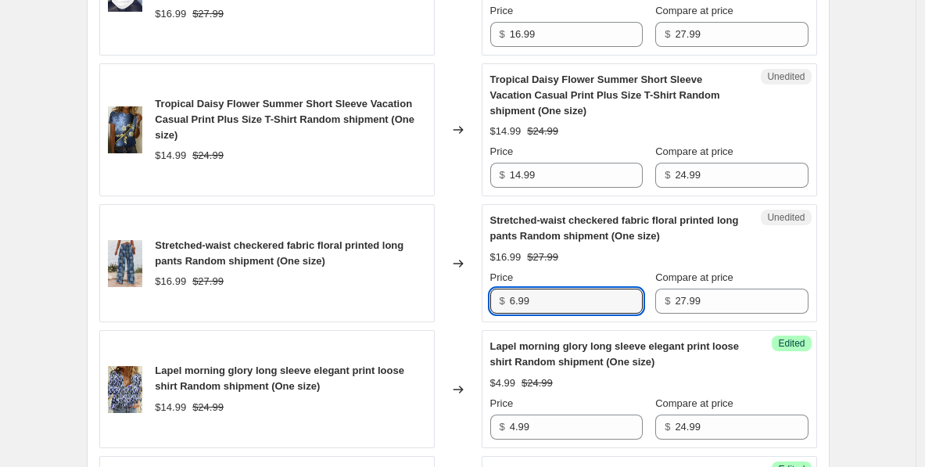
scroll to position [2286, 0]
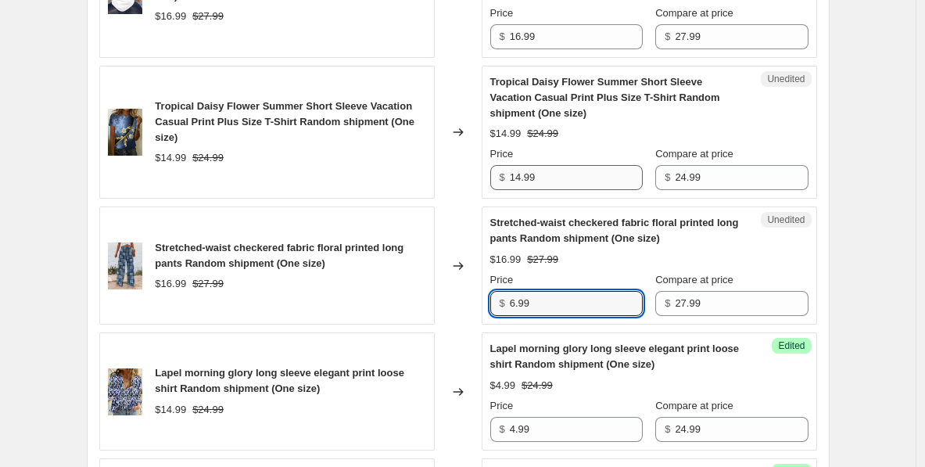
type input "6.99"
click at [531, 185] on input "14.99" at bounding box center [576, 177] width 133 height 25
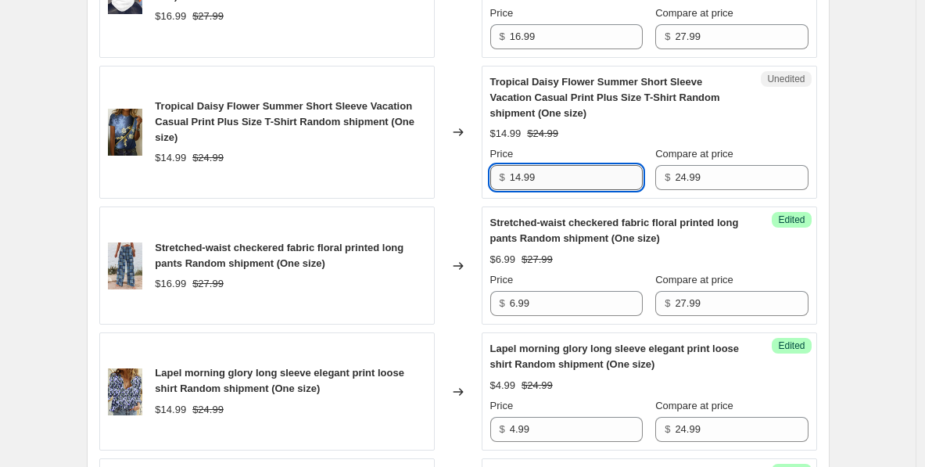
click at [531, 185] on input "14.99" at bounding box center [576, 177] width 133 height 25
paste input "text"
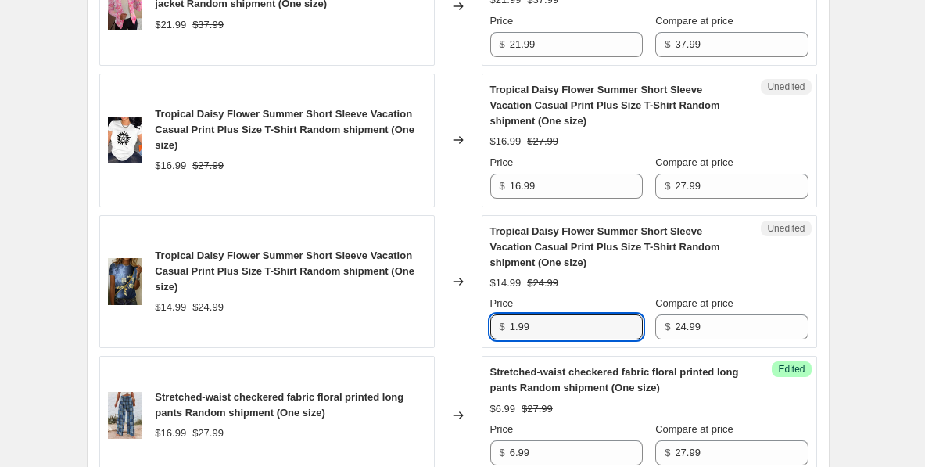
scroll to position [2121, 0]
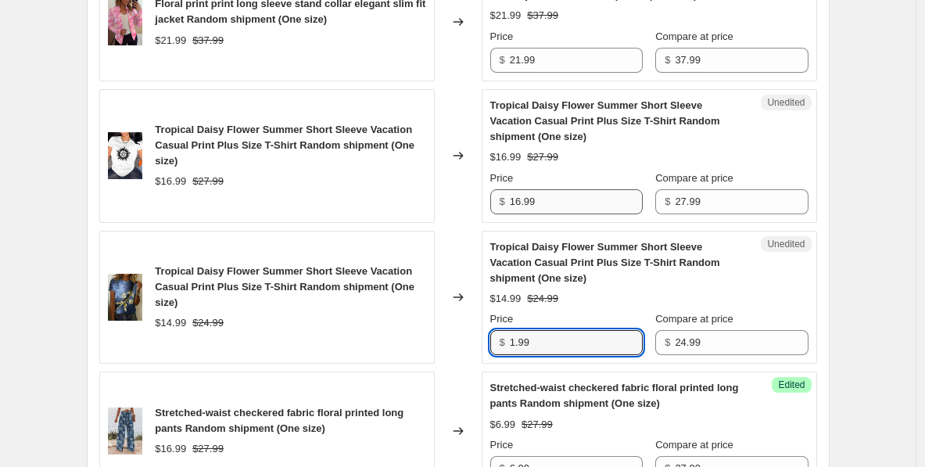
type input "1.99"
click at [557, 195] on input "16.99" at bounding box center [576, 201] width 133 height 25
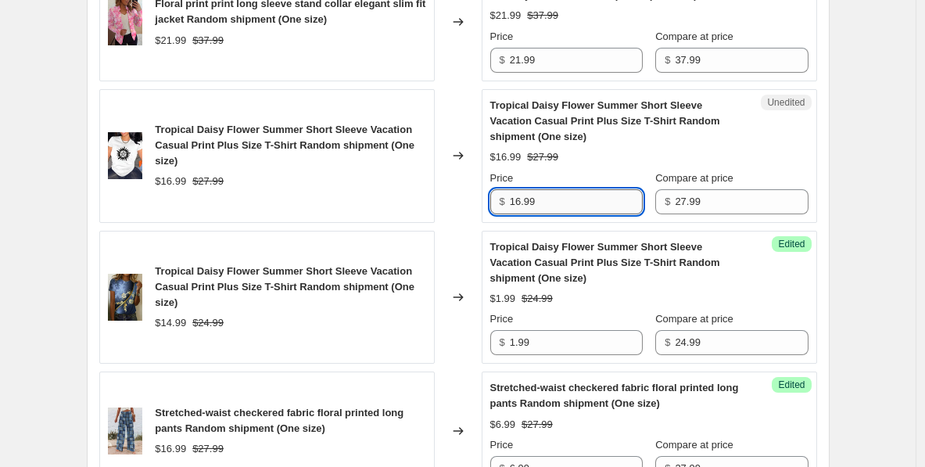
click at [557, 195] on input "16.99" at bounding box center [576, 201] width 133 height 25
paste input "text"
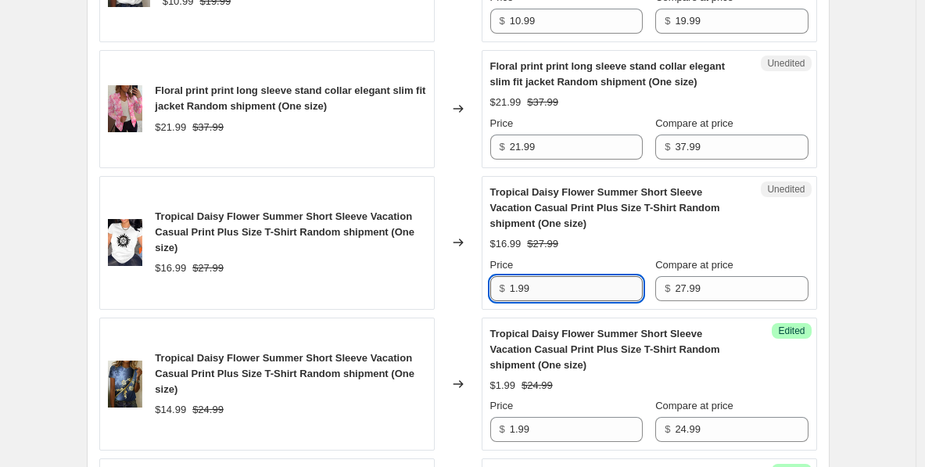
scroll to position [2029, 0]
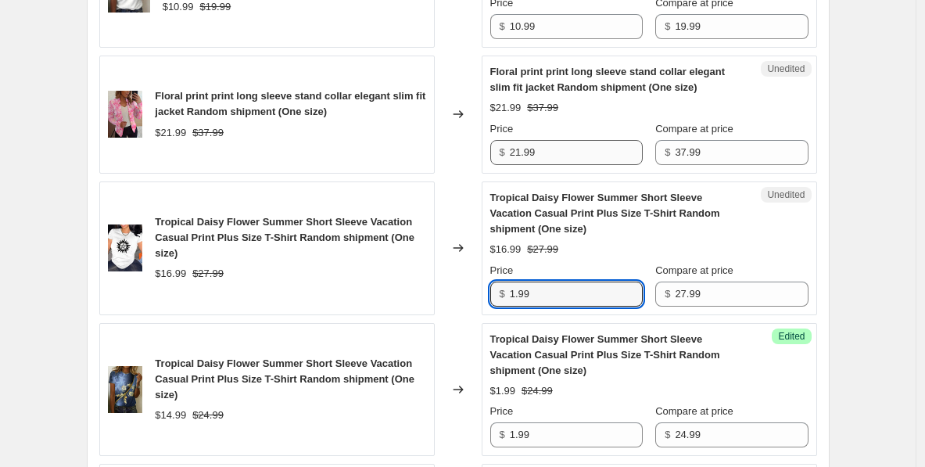
type input "1.99"
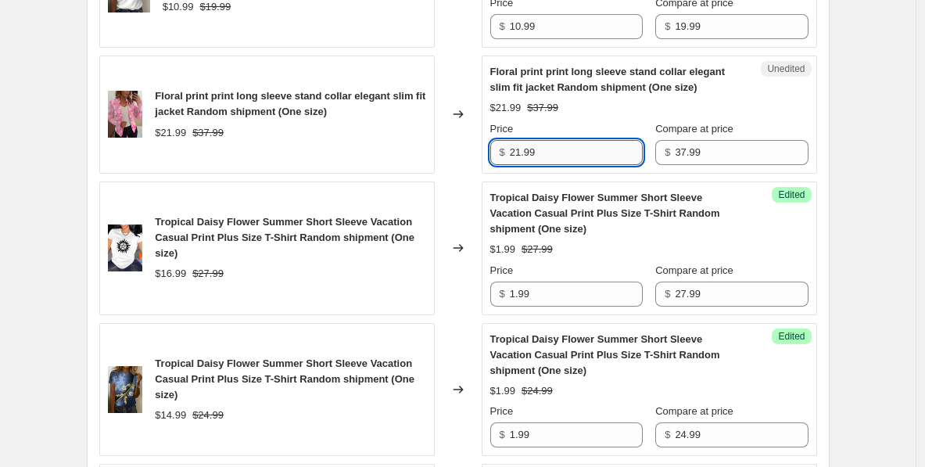
click at [543, 153] on input "21.99" at bounding box center [576, 152] width 133 height 25
paste input "text"
click at [518, 153] on input "1.99" at bounding box center [576, 152] width 133 height 25
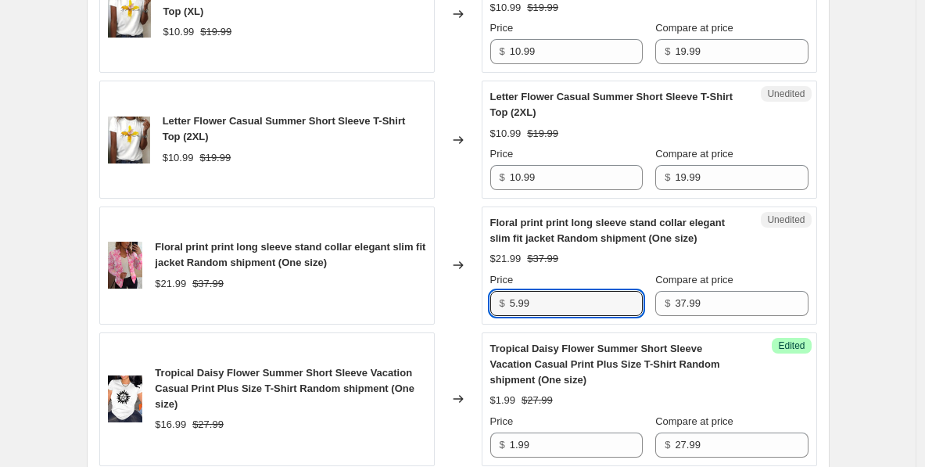
scroll to position [1864, 0]
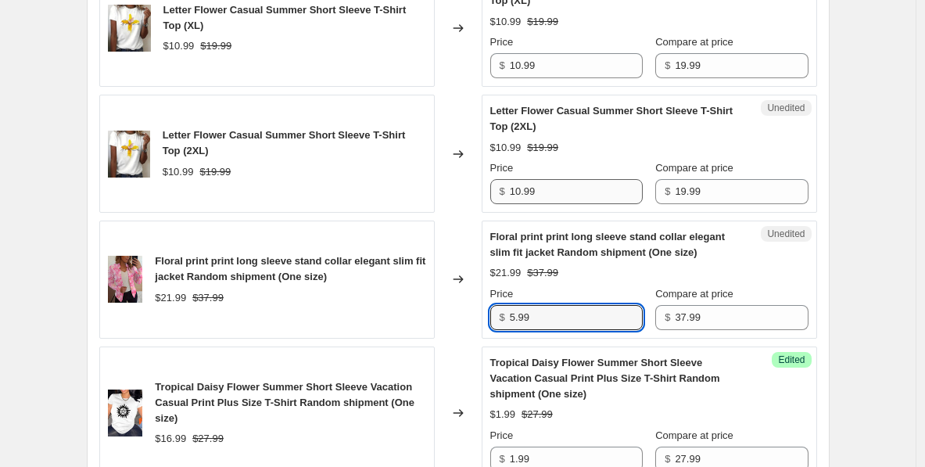
type input "5.99"
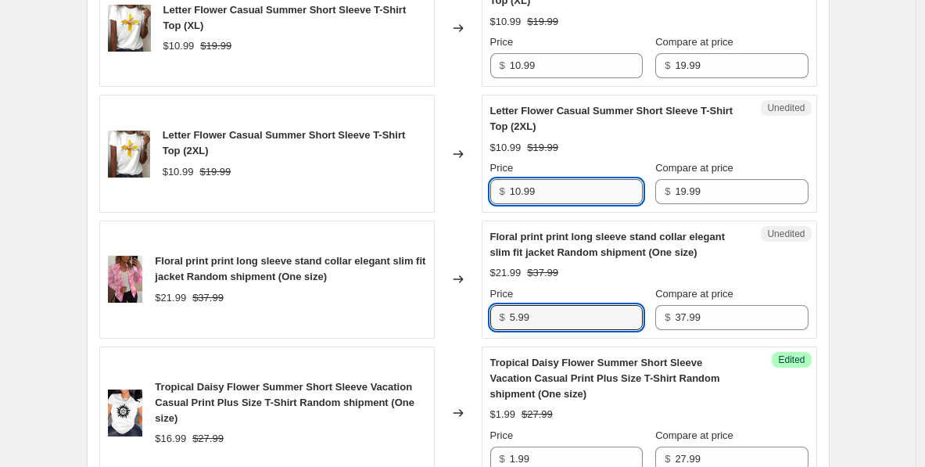
click at [550, 191] on input "10.99" at bounding box center [576, 191] width 133 height 25
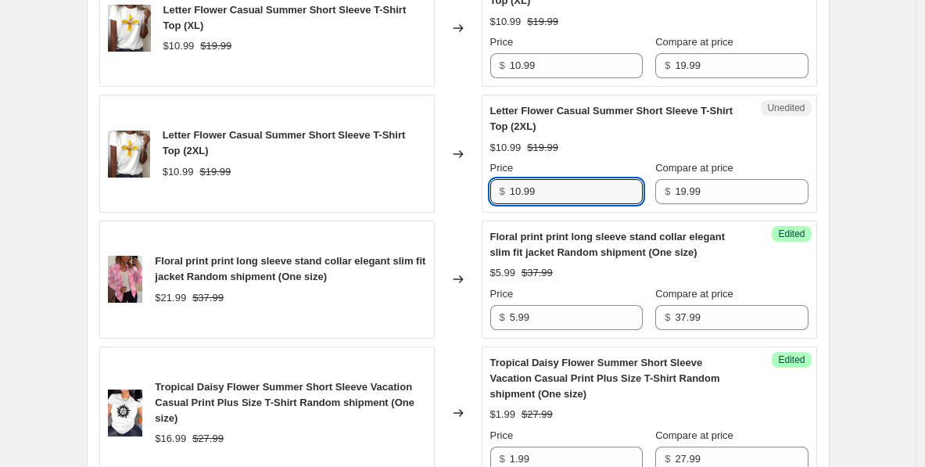
paste input "text"
type input "1.99"
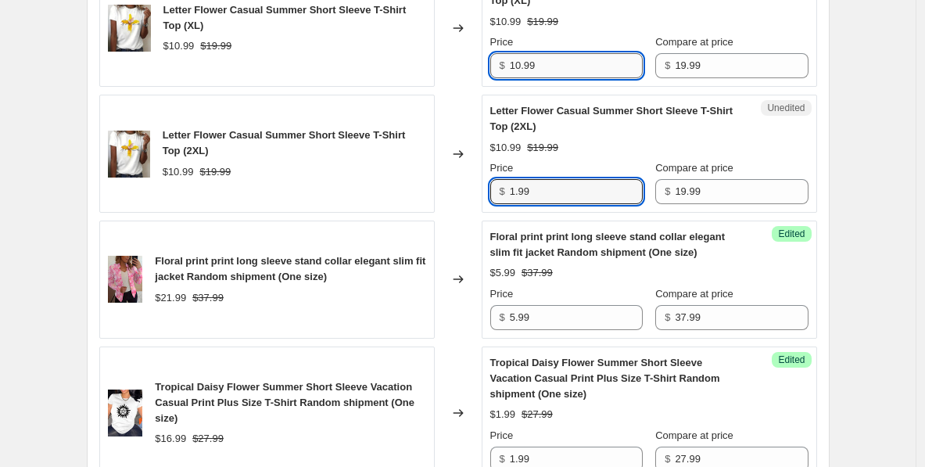
click at [554, 73] on input "10.99" at bounding box center [576, 65] width 133 height 25
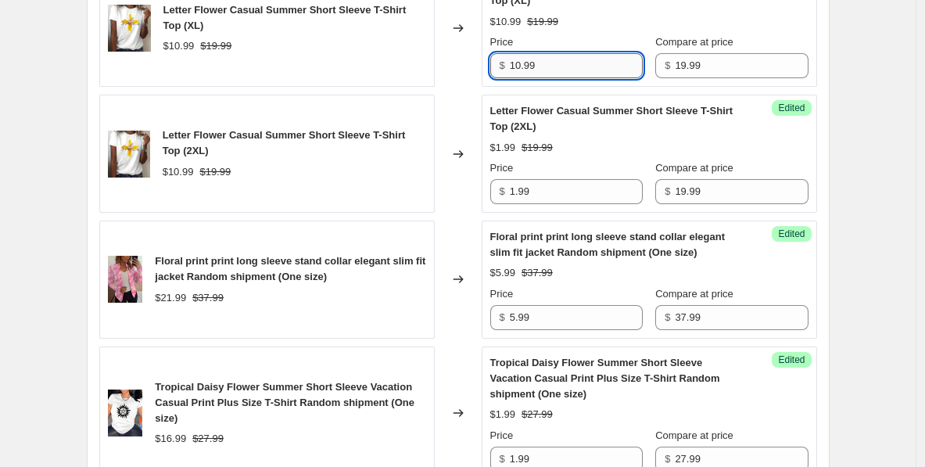
click at [554, 73] on input "10.99" at bounding box center [576, 65] width 133 height 25
paste input "text"
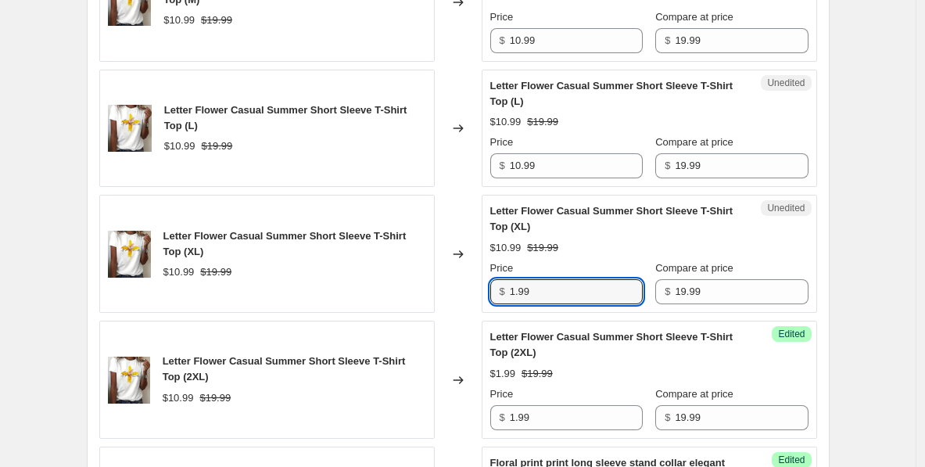
scroll to position [1637, 0]
type input "1.99"
click at [541, 157] on input "10.99" at bounding box center [576, 166] width 133 height 25
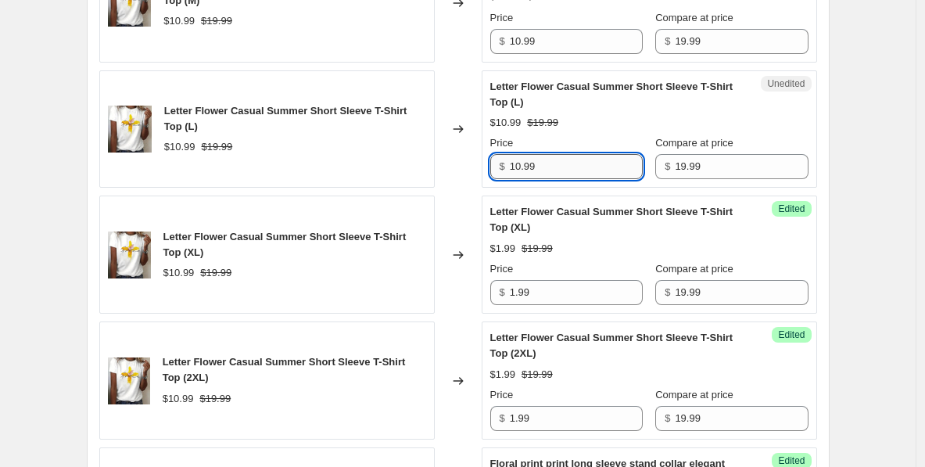
click at [541, 157] on input "10.99" at bounding box center [576, 166] width 133 height 25
paste input "text"
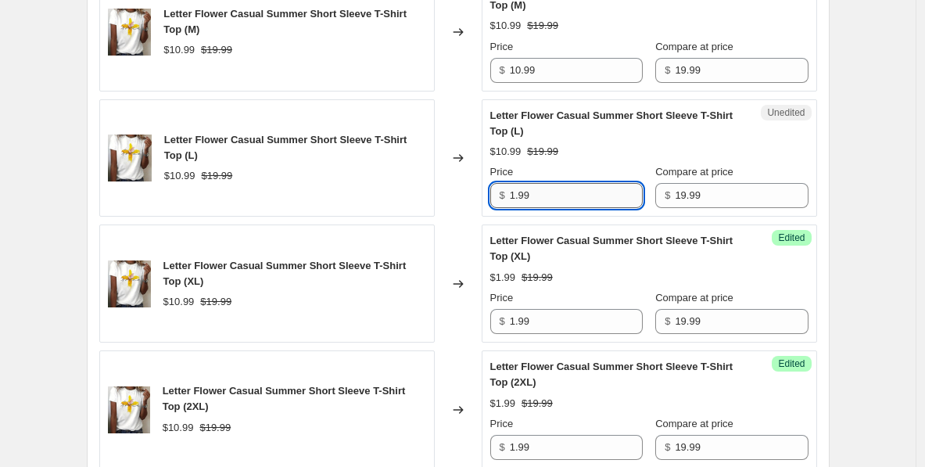
scroll to position [1581, 0]
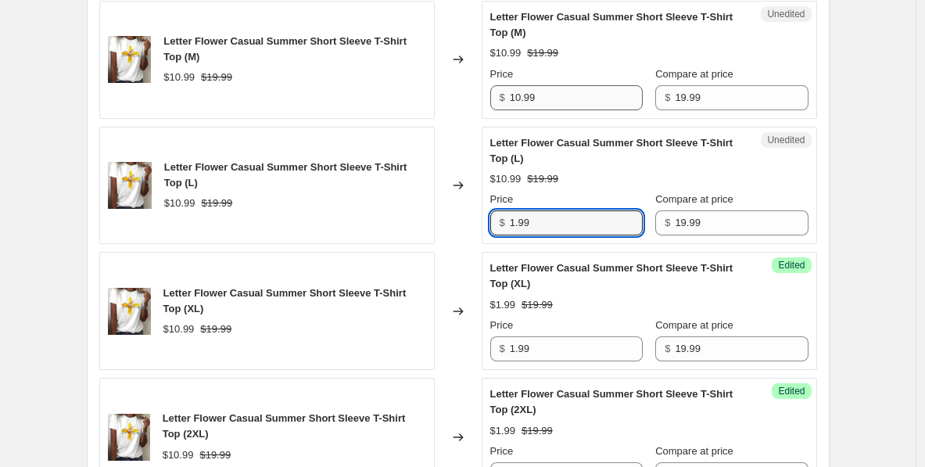
type input "1.99"
click at [535, 104] on input "10.99" at bounding box center [576, 97] width 133 height 25
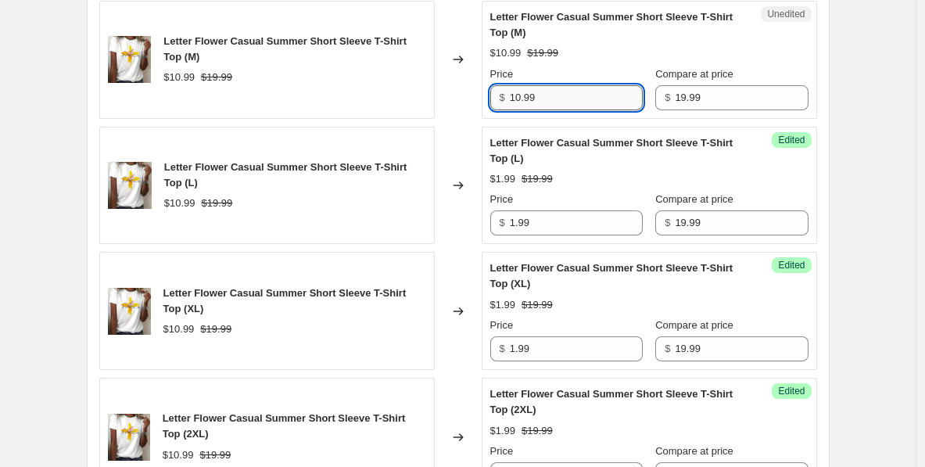
click at [535, 104] on input "10.99" at bounding box center [576, 97] width 133 height 25
paste input "text"
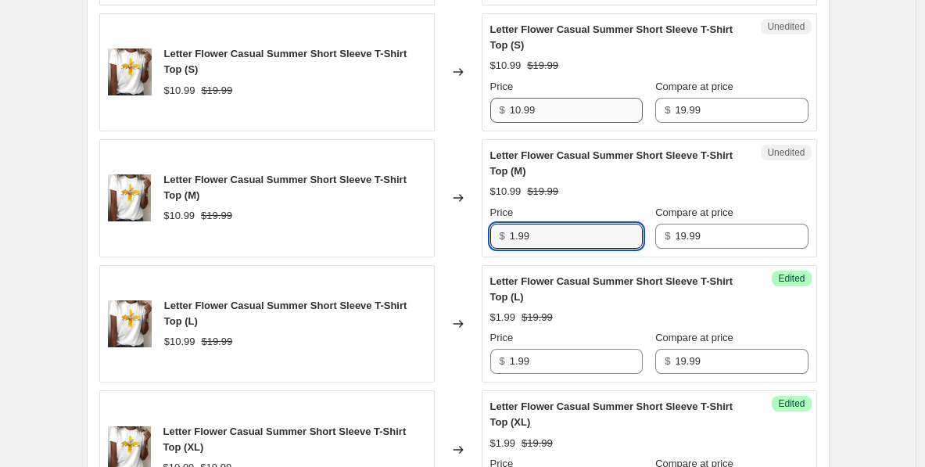
scroll to position [1446, 0]
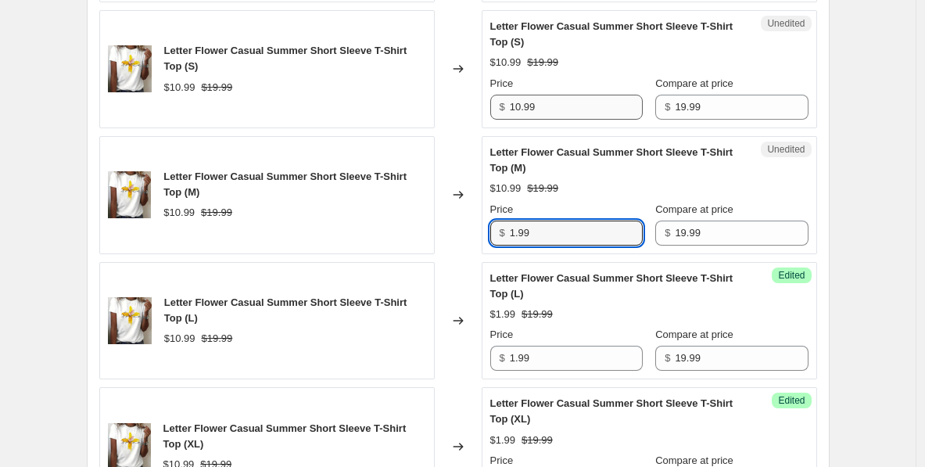
type input "1.99"
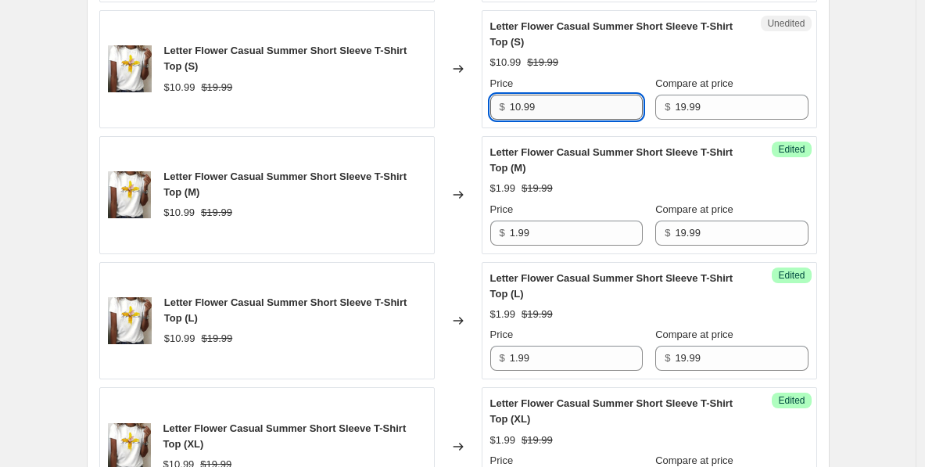
click at [535, 112] on input "10.99" at bounding box center [576, 107] width 133 height 25
paste input "text"
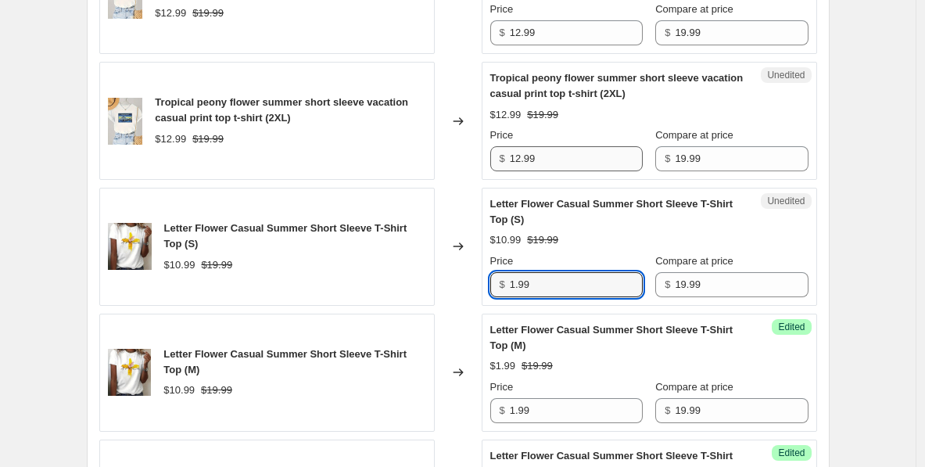
scroll to position [1259, 0]
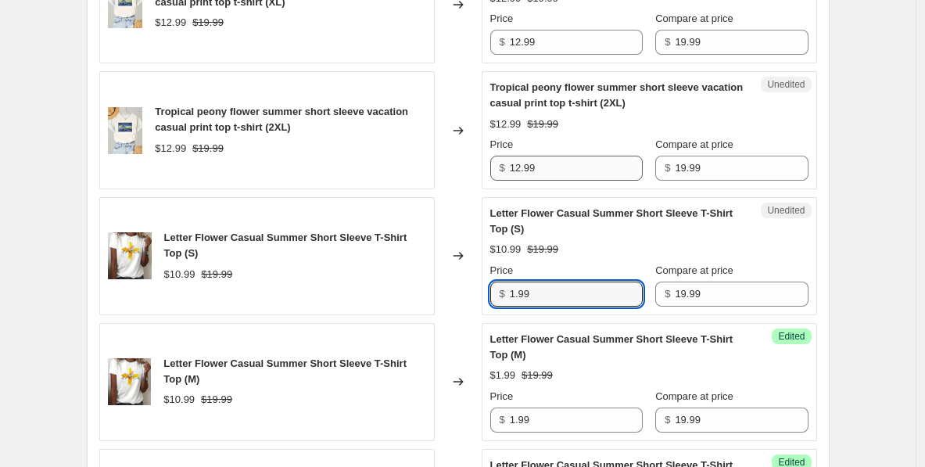
type input "1.99"
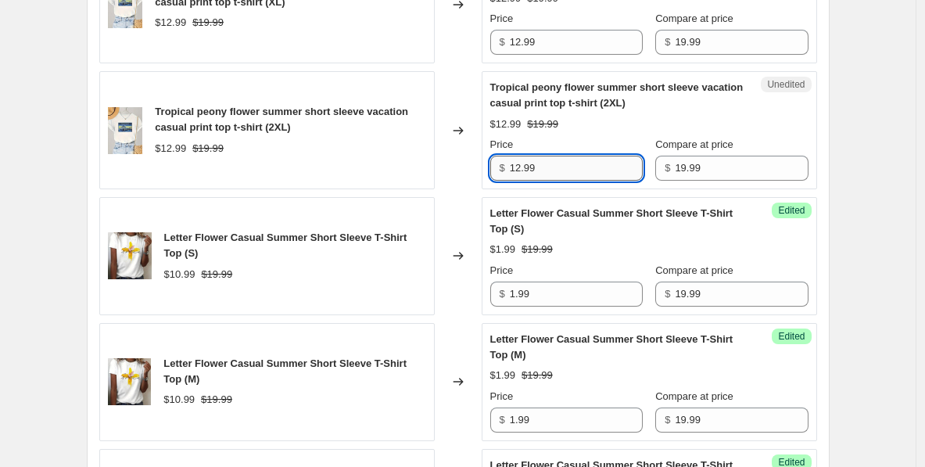
click at [526, 170] on input "12.99" at bounding box center [576, 168] width 133 height 25
paste input "text"
type input "1.99"
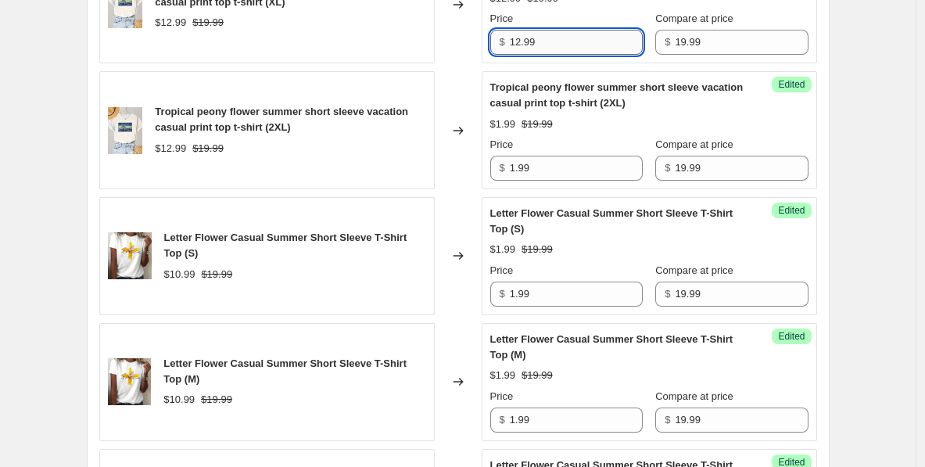
click at [541, 43] on input "12.99" at bounding box center [576, 42] width 133 height 25
paste input "text"
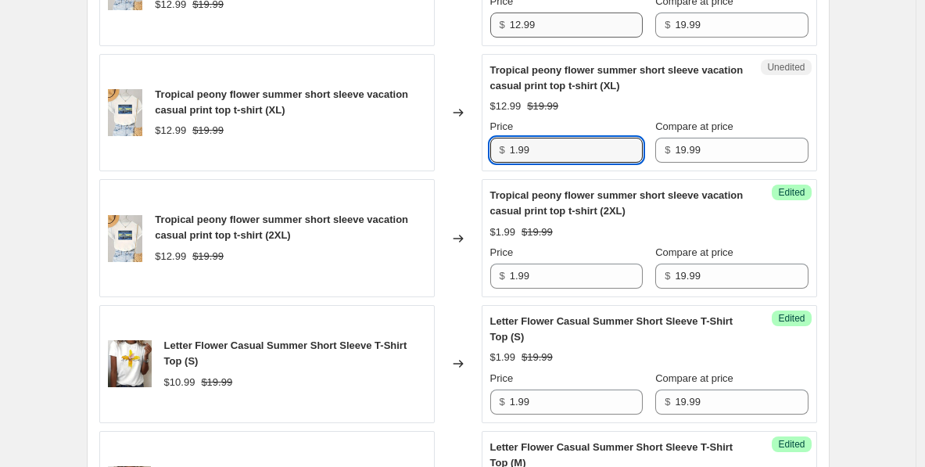
scroll to position [1116, 0]
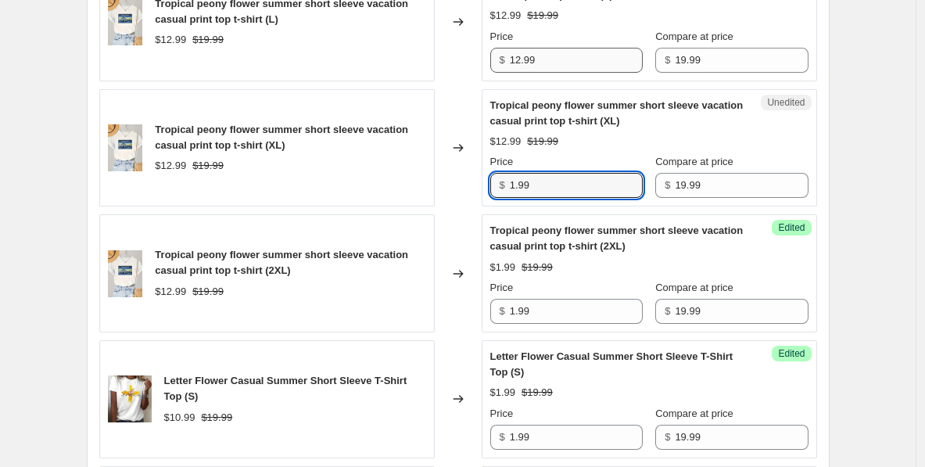
type input "1.99"
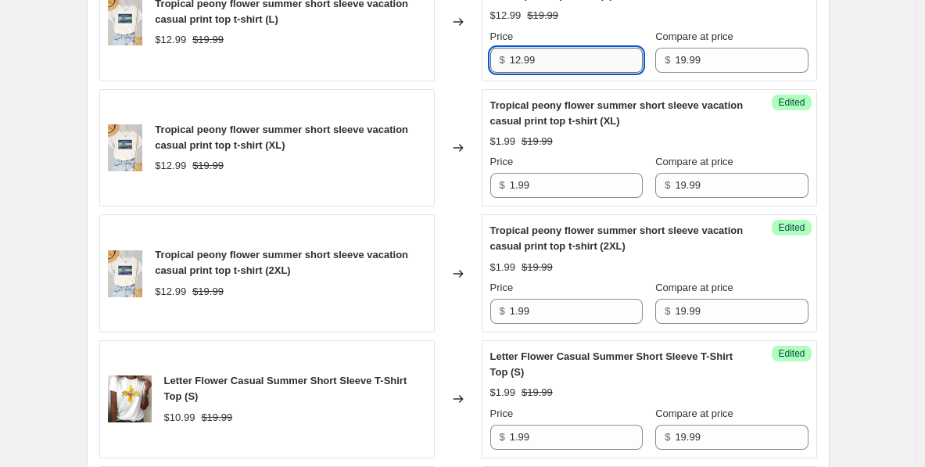
click at [538, 52] on input "12.99" at bounding box center [576, 60] width 133 height 25
paste input "text"
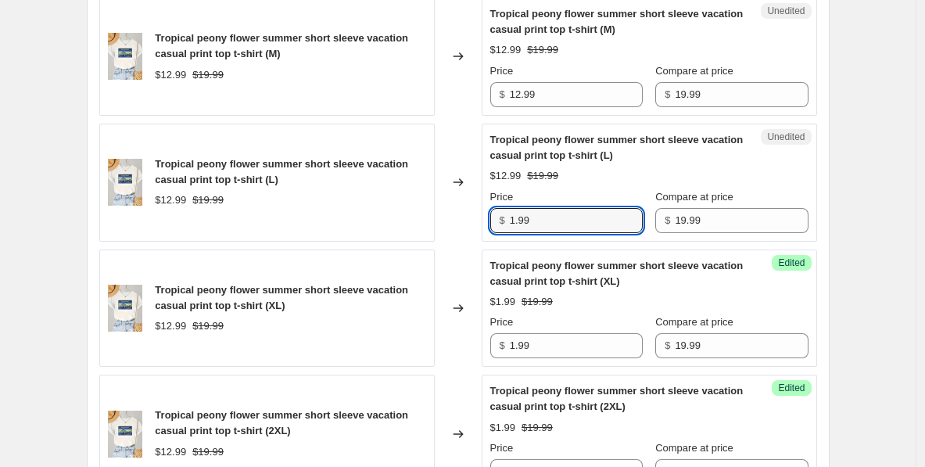
scroll to position [950, 0]
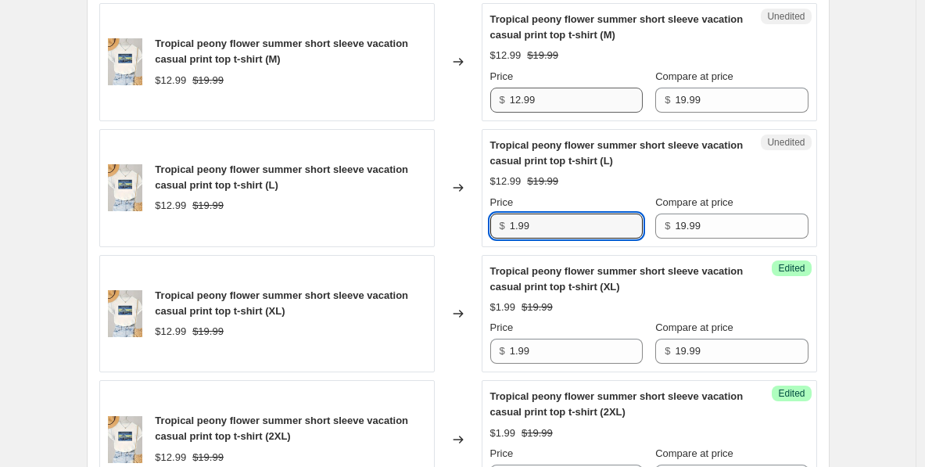
type input "1.99"
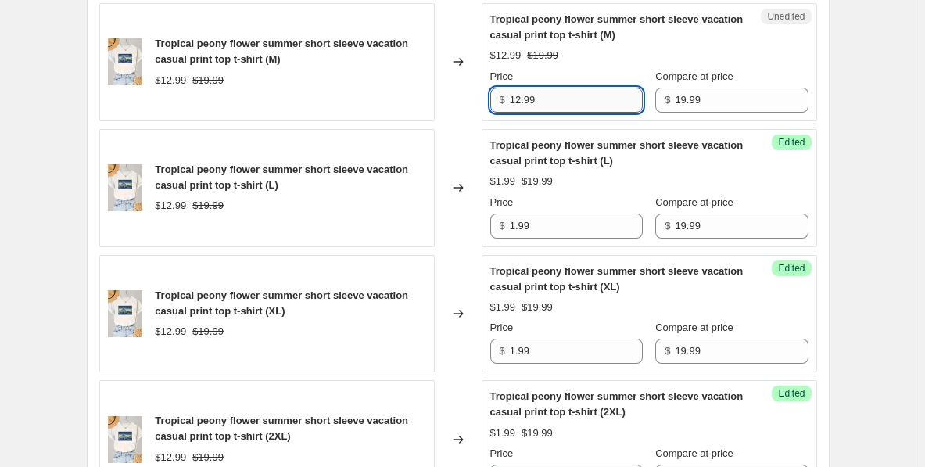
click at [545, 110] on input "12.99" at bounding box center [576, 100] width 133 height 25
click at [545, 104] on input "12.99" at bounding box center [576, 100] width 133 height 25
paste input "text"
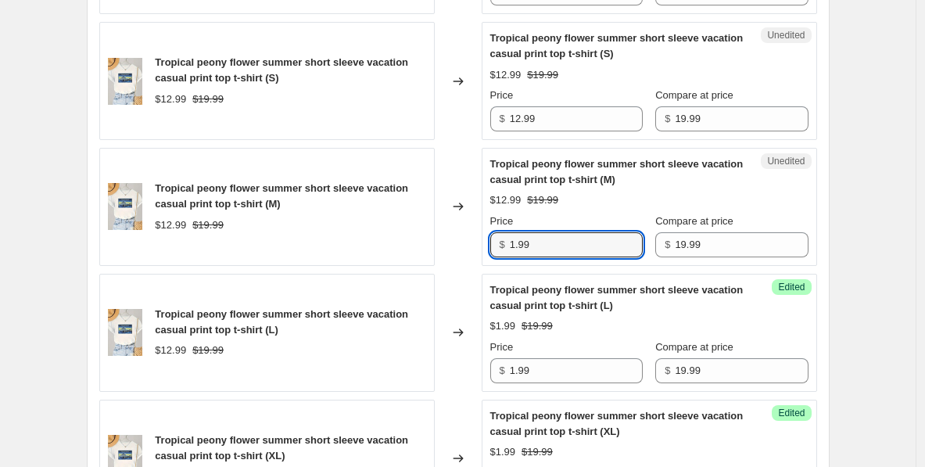
scroll to position [861, 0]
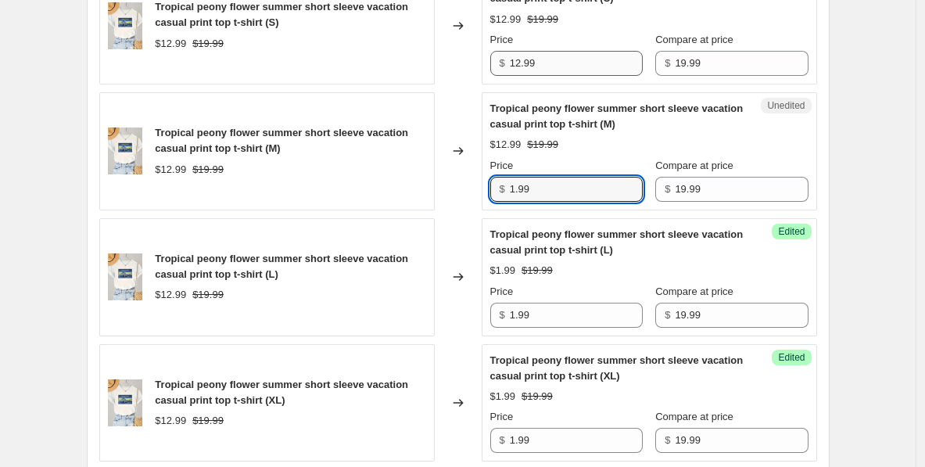
type input "1.99"
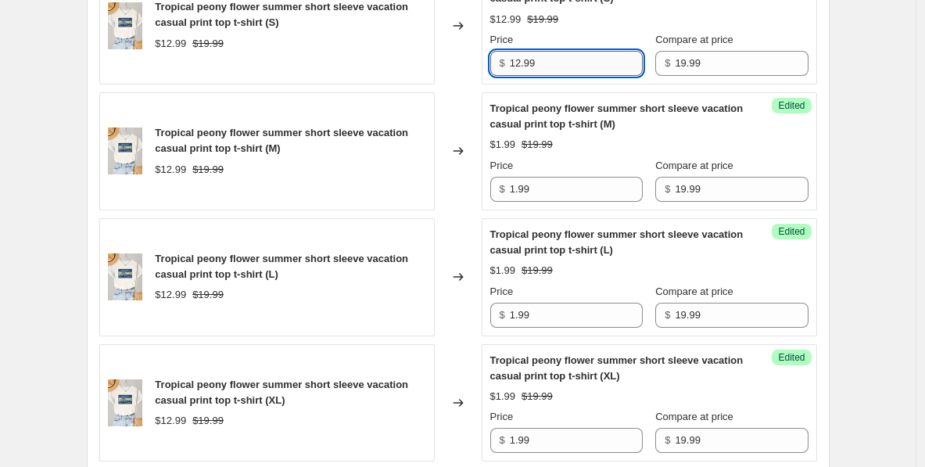
click at [522, 63] on input "12.99" at bounding box center [576, 63] width 133 height 25
paste input "text"
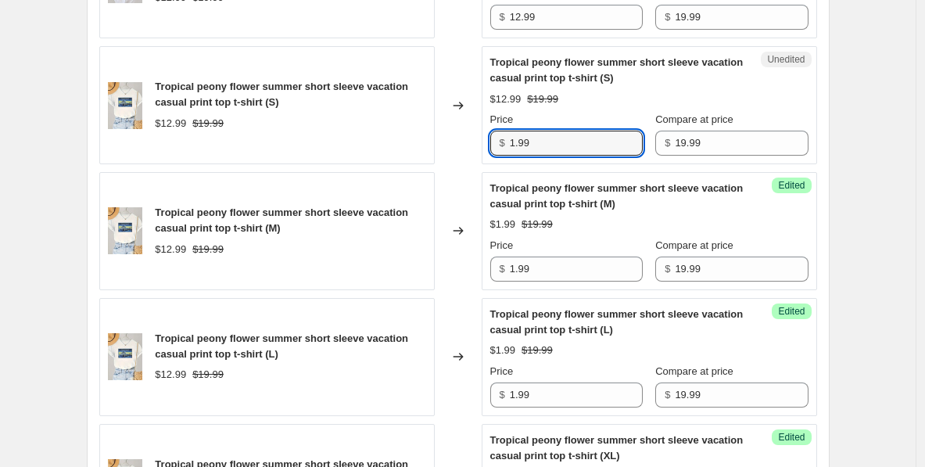
scroll to position [783, 0]
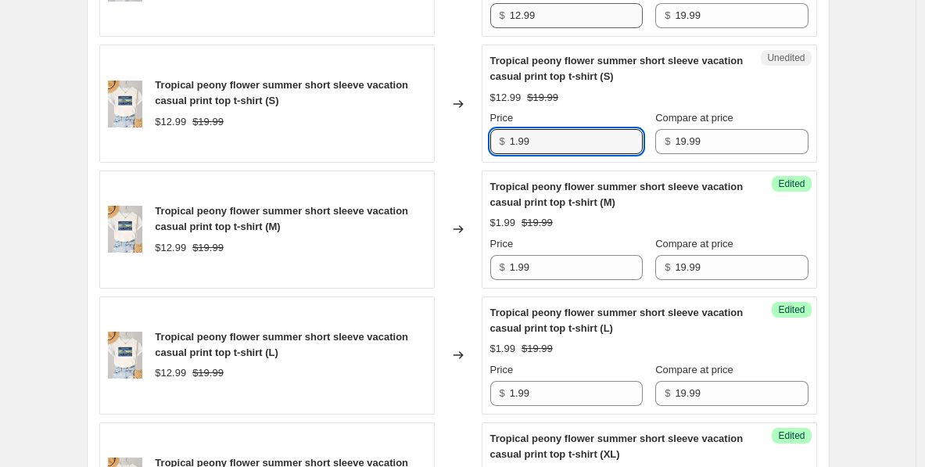
type input "1.99"
click at [535, 23] on input "12.99" at bounding box center [576, 15] width 133 height 25
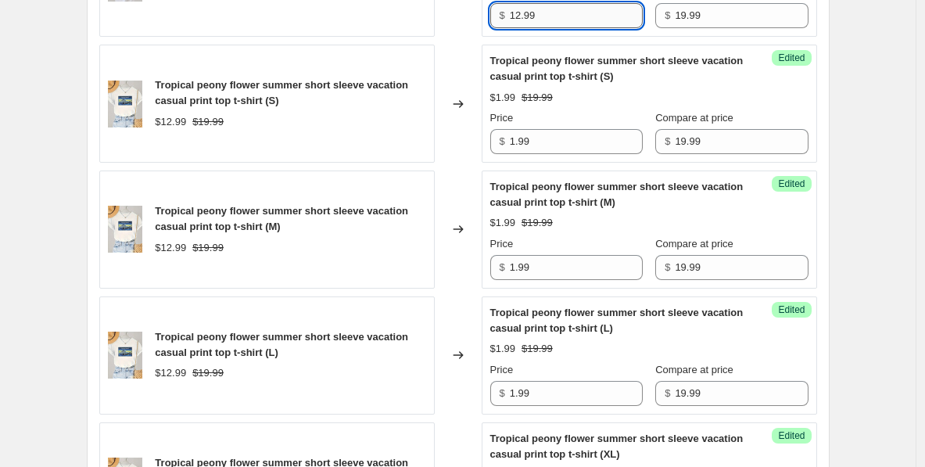
click at [535, 23] on input "12.99" at bounding box center [576, 15] width 133 height 25
paste input "text"
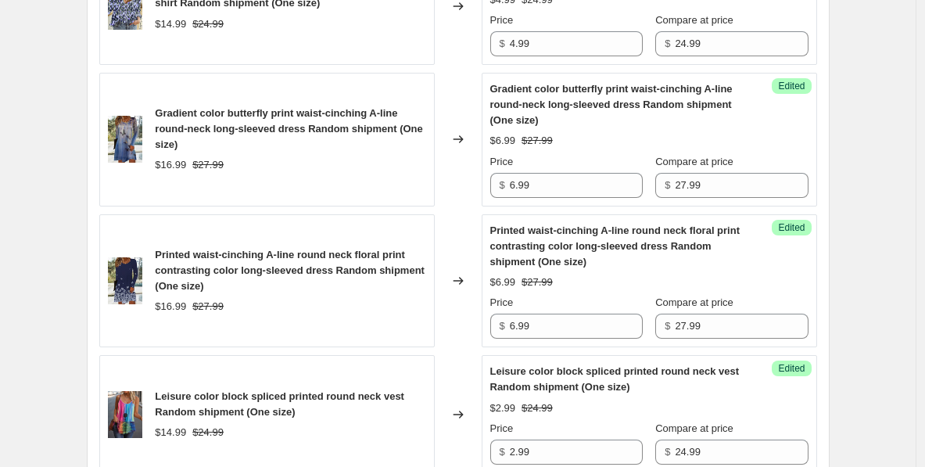
scroll to position [3092, 0]
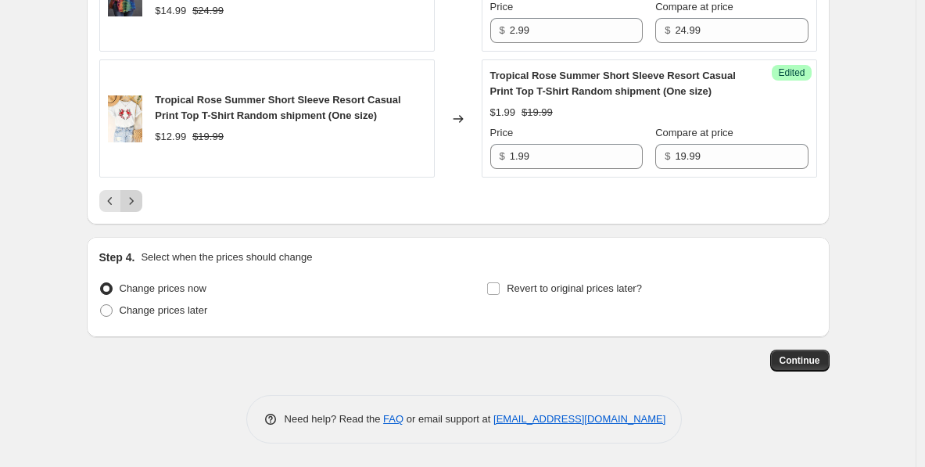
type input "1.99"
click at [137, 196] on icon "Next" at bounding box center [131, 201] width 16 height 16
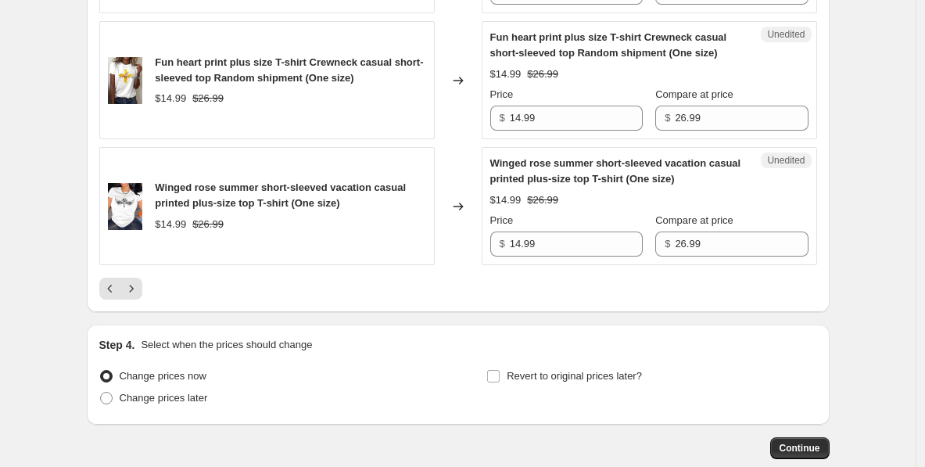
scroll to position [2988, 0]
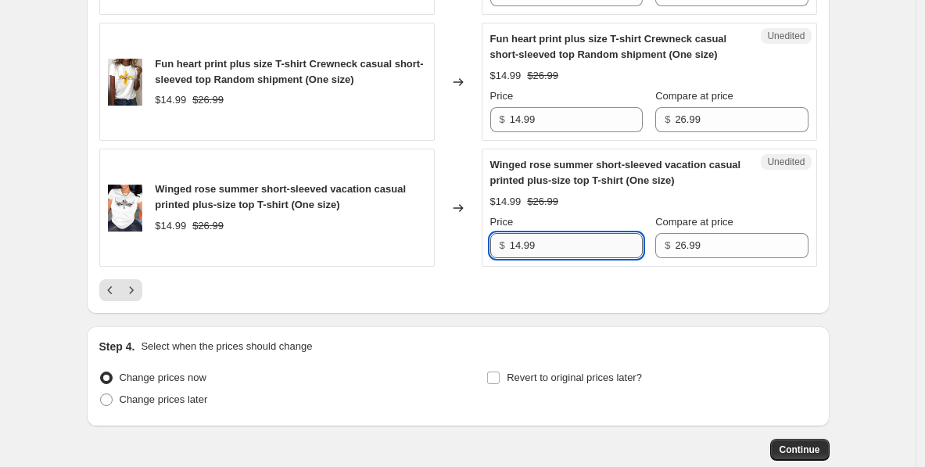
click at [529, 258] on input "14.99" at bounding box center [576, 245] width 133 height 25
paste input "text"
type input "1.99"
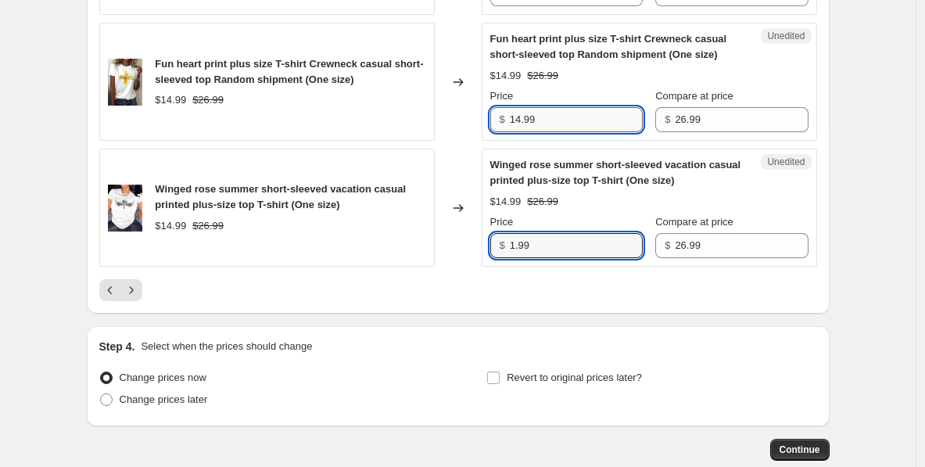
click at [553, 132] on input "14.99" at bounding box center [576, 119] width 133 height 25
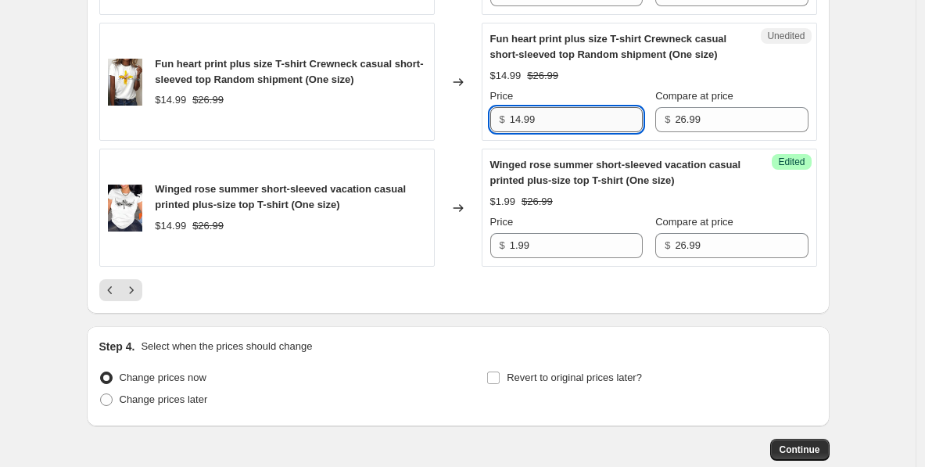
click at [553, 132] on input "14.99" at bounding box center [576, 119] width 133 height 25
paste input "text"
type input "1.99"
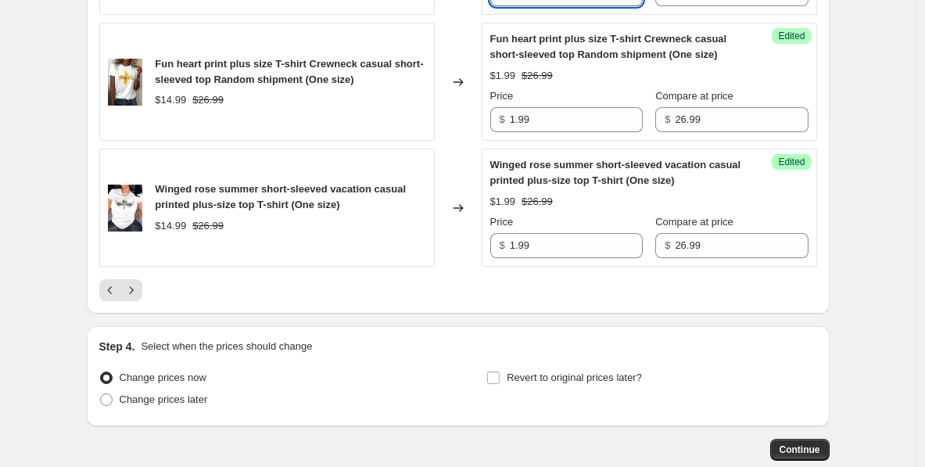
paste input "text"
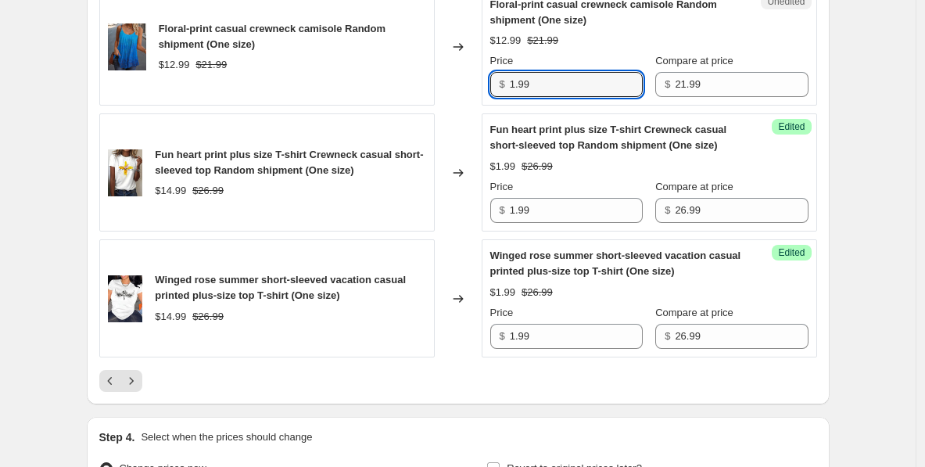
scroll to position [2871, 0]
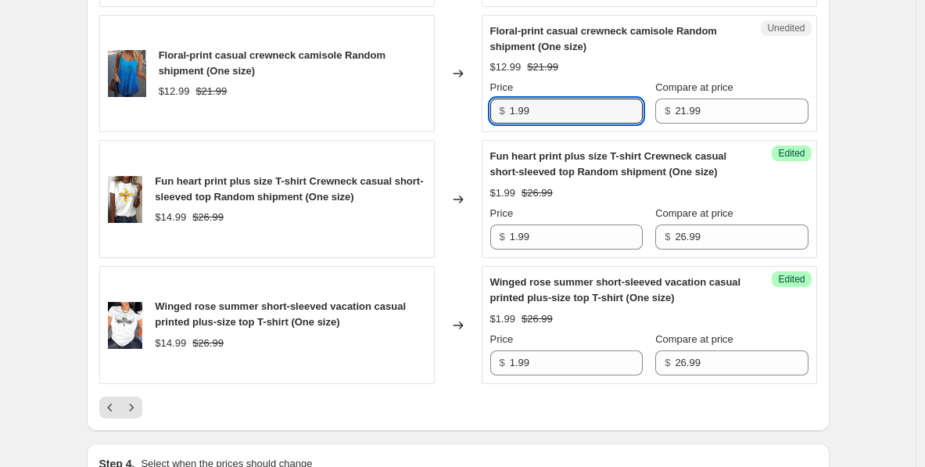
type input "1.99"
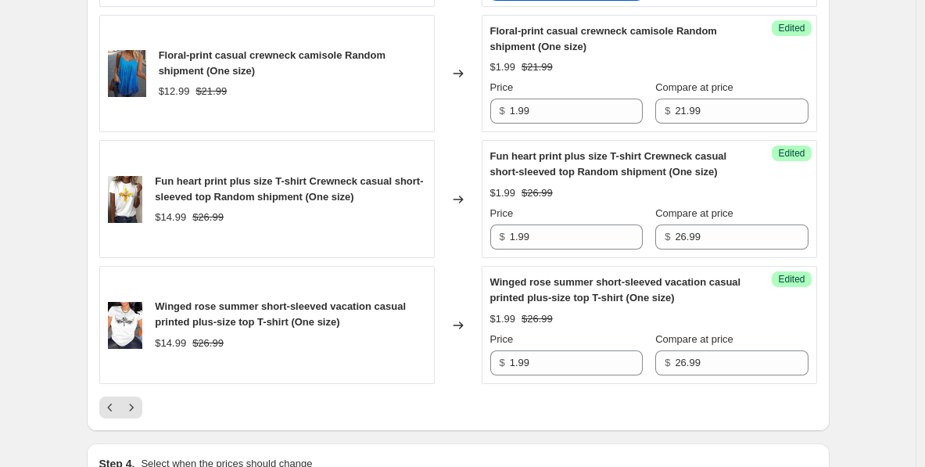
paste input "text"
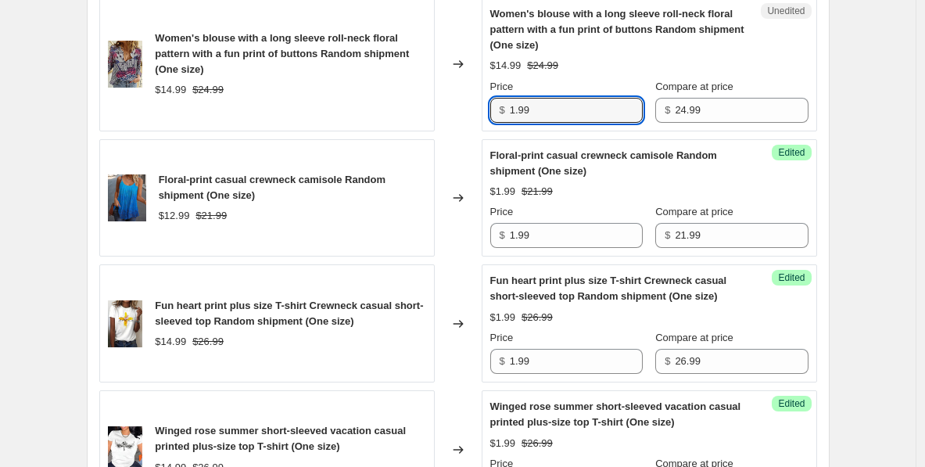
scroll to position [2695, 0]
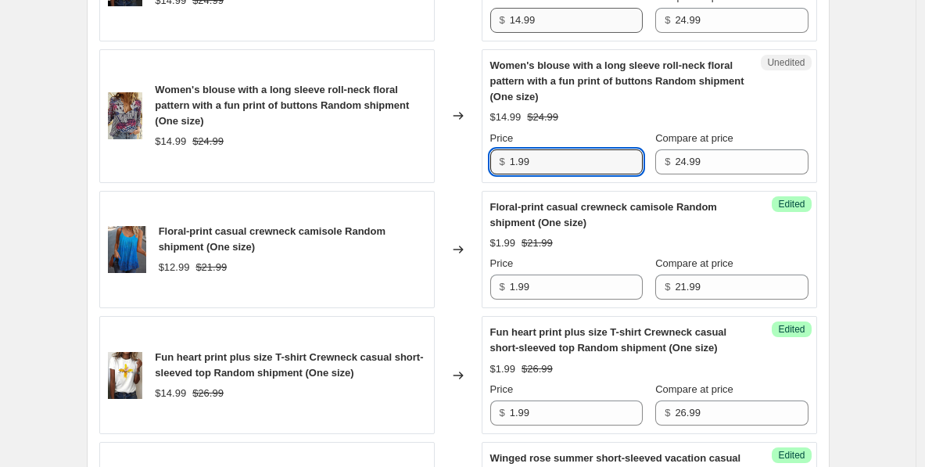
type input "1.99"
click at [530, 33] on input "14.99" at bounding box center [576, 20] width 133 height 25
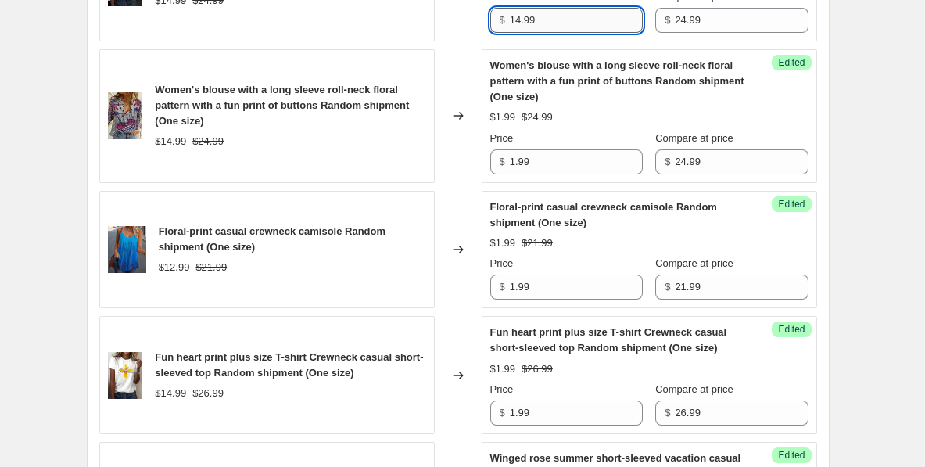
click at [530, 33] on input "14.99" at bounding box center [576, 20] width 133 height 25
paste input "text"
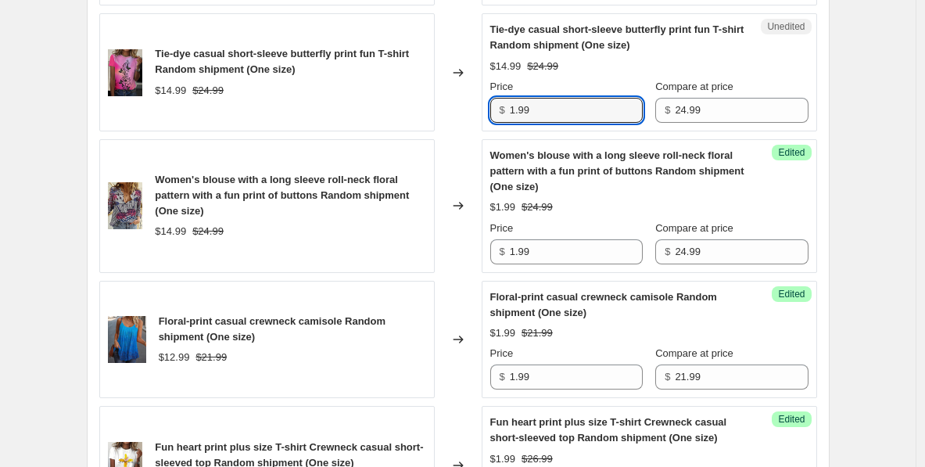
scroll to position [2549, 0]
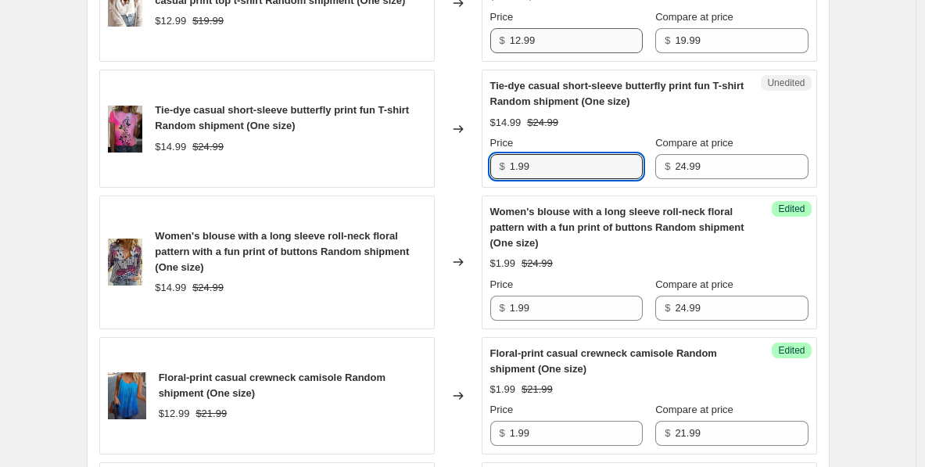
type input "1.99"
click at [527, 53] on input "12.99" at bounding box center [576, 40] width 133 height 25
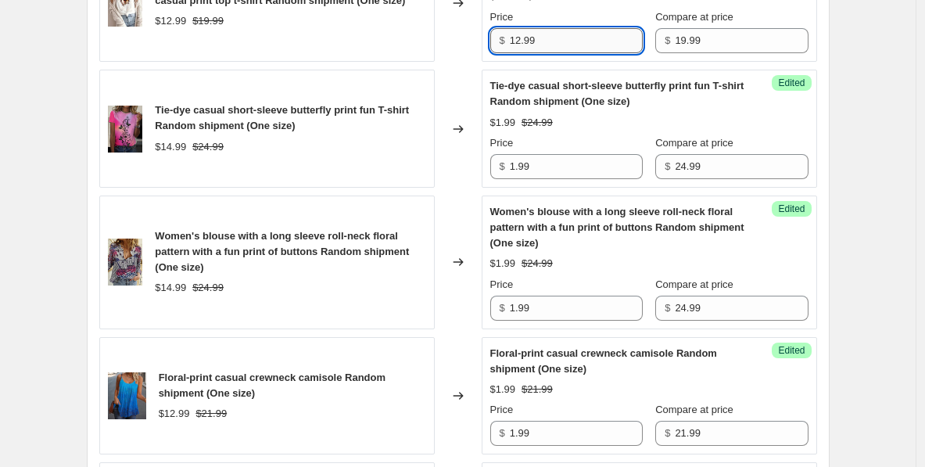
click at [527, 53] on input "12.99" at bounding box center [576, 40] width 133 height 25
paste input "text"
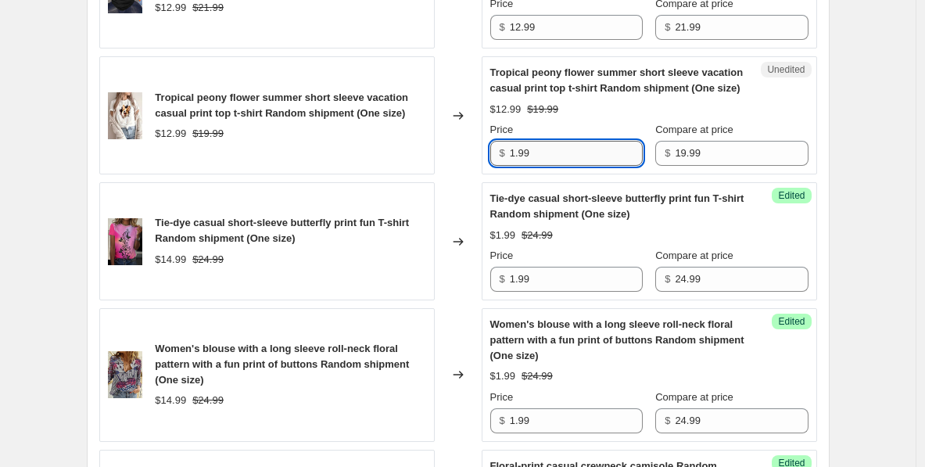
scroll to position [2410, 0]
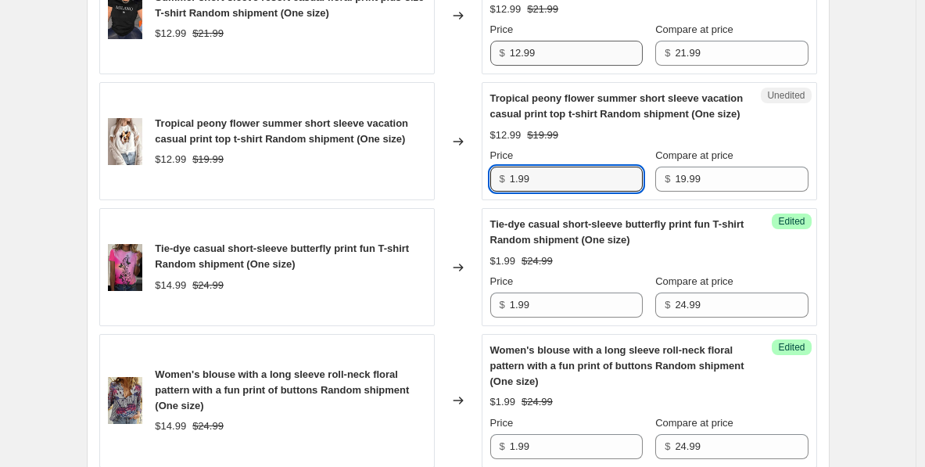
type input "1.99"
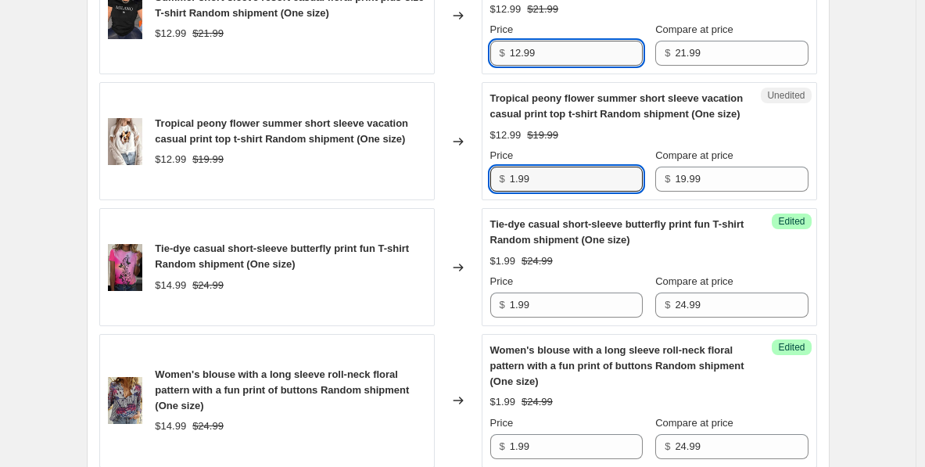
click at [533, 66] on input "12.99" at bounding box center [576, 53] width 133 height 25
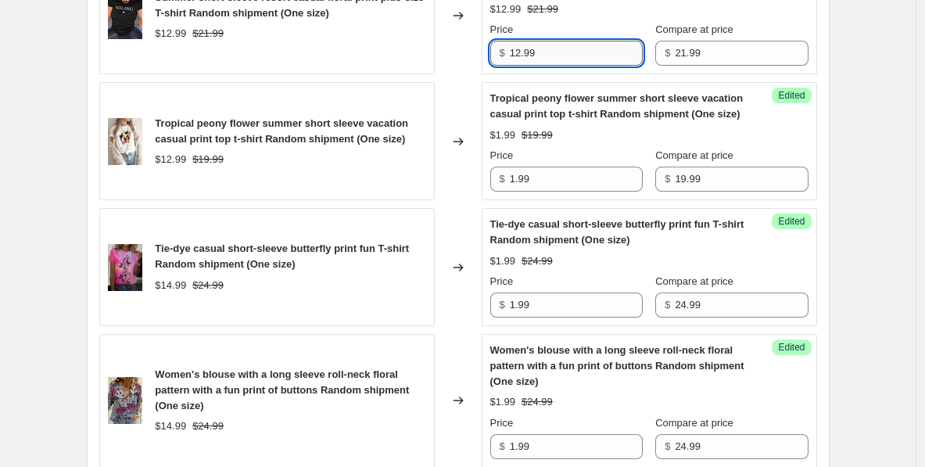
paste input "text"
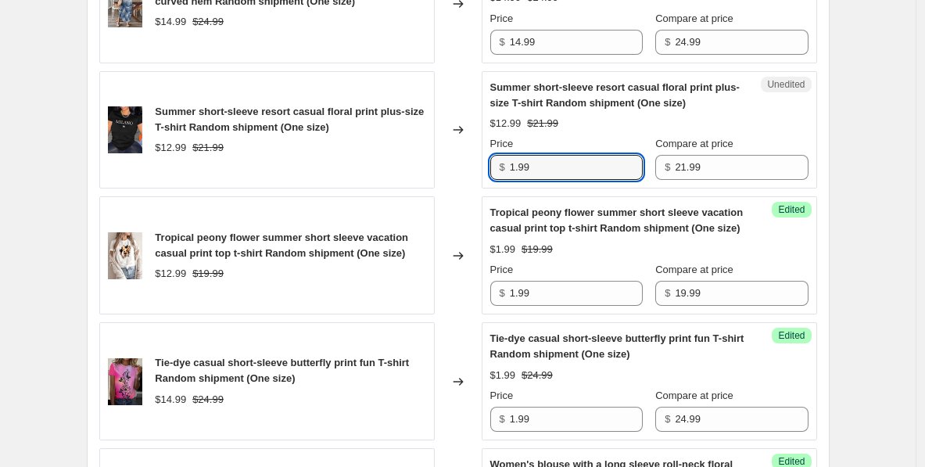
scroll to position [2295, 0]
type input "1.99"
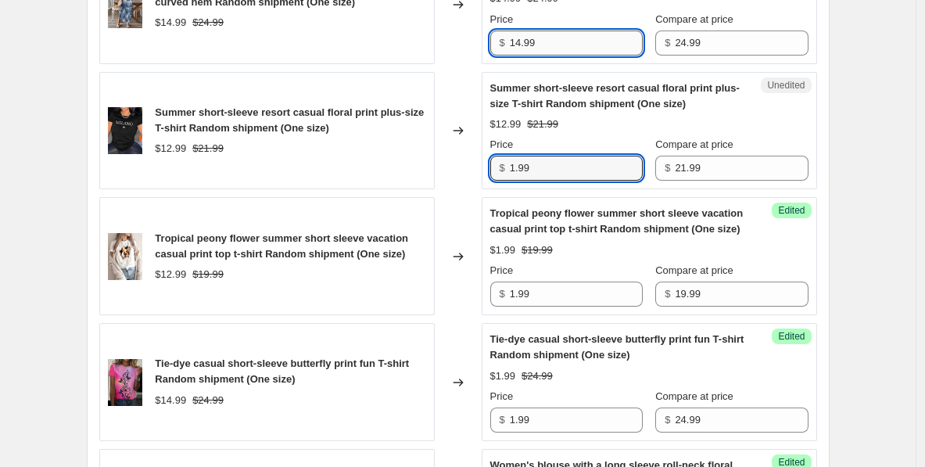
click at [531, 55] on input "14.99" at bounding box center [576, 42] width 133 height 25
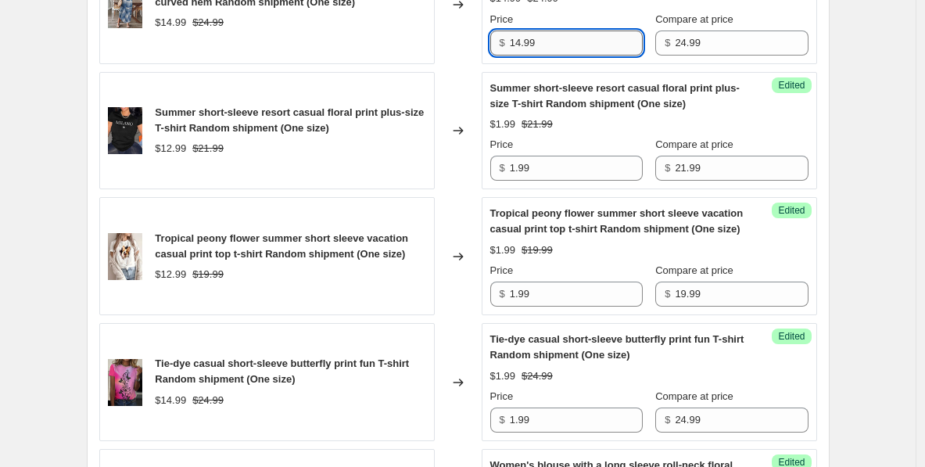
click at [531, 55] on input "14.99" at bounding box center [576, 42] width 133 height 25
paste input "text"
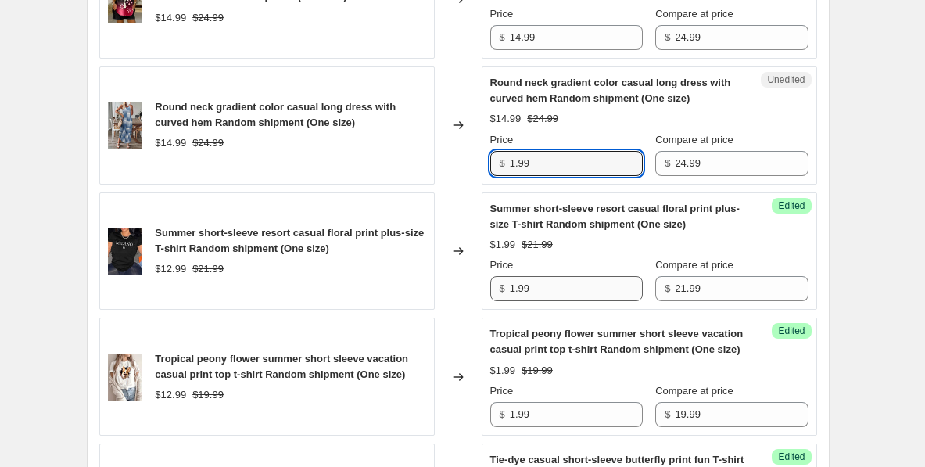
scroll to position [2173, 0]
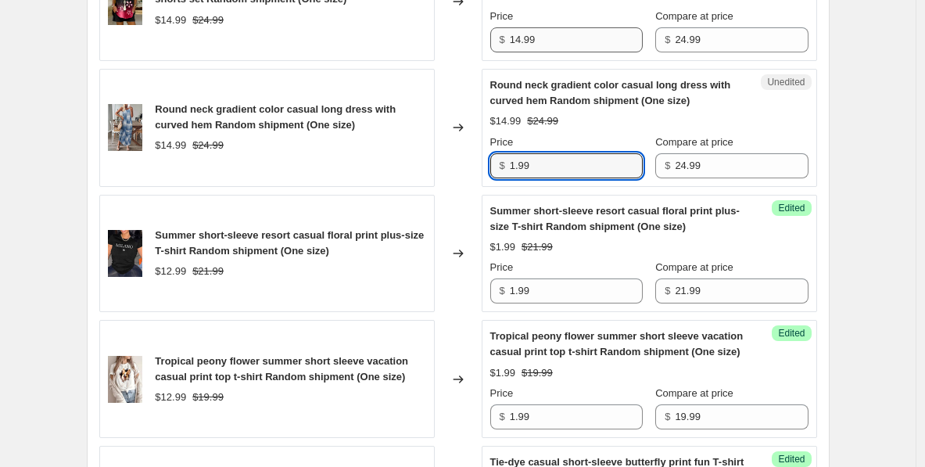
type input "1.99"
click at [528, 52] on input "14.99" at bounding box center [576, 39] width 133 height 25
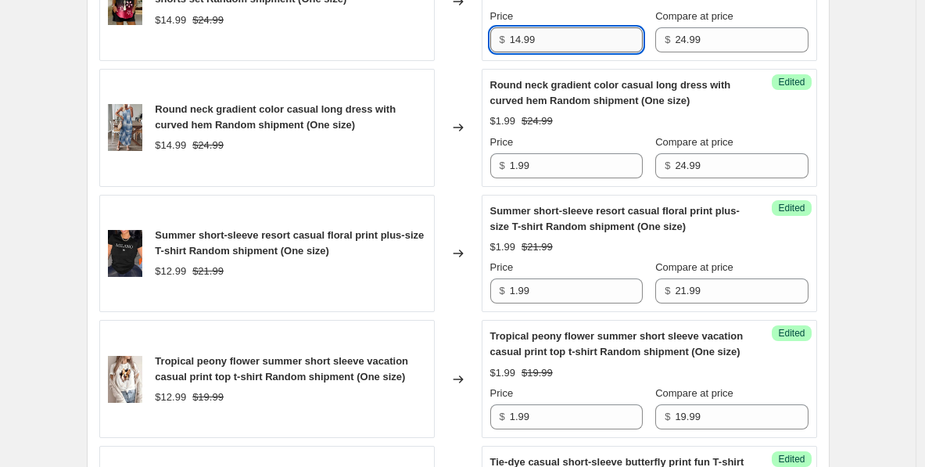
click at [528, 52] on input "14.99" at bounding box center [576, 39] width 133 height 25
paste input "text"
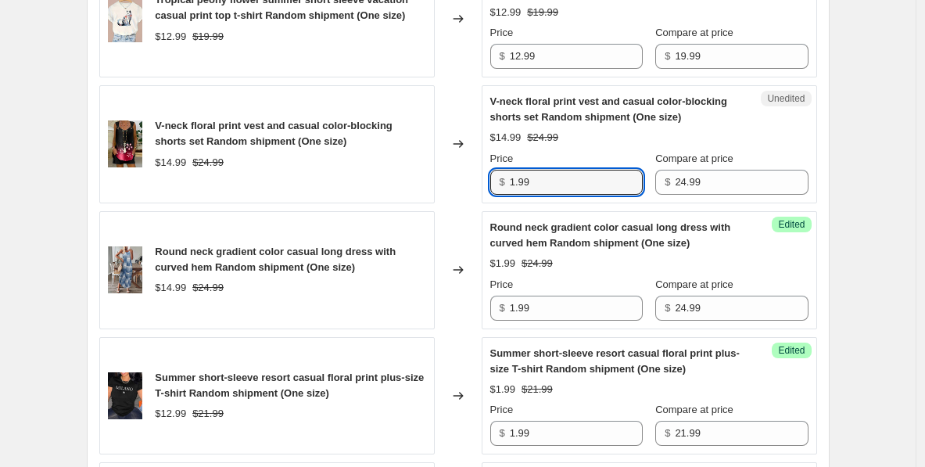
scroll to position [2016, 0]
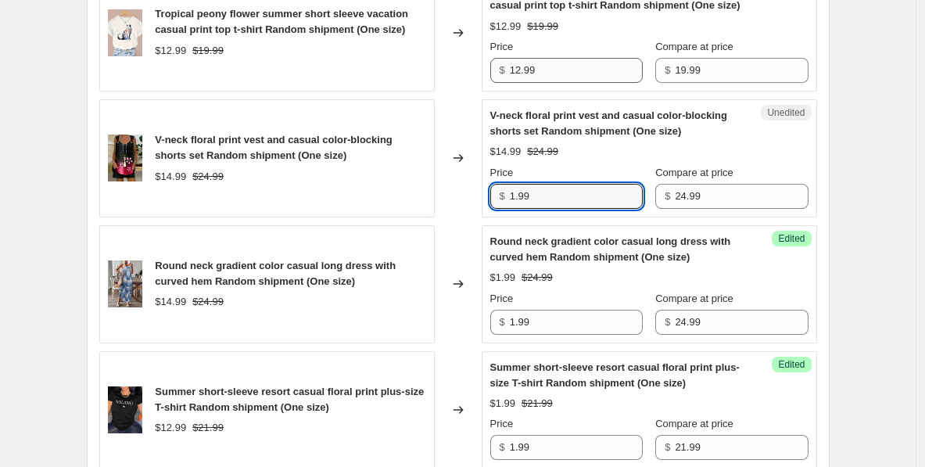
type input "1.99"
click at [535, 83] on input "12.99" at bounding box center [576, 70] width 133 height 25
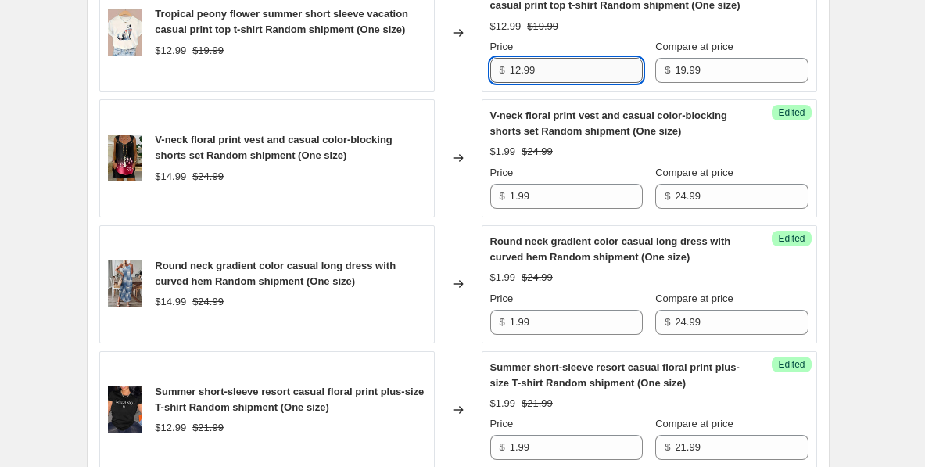
click at [535, 83] on input "12.99" at bounding box center [576, 70] width 133 height 25
paste input "text"
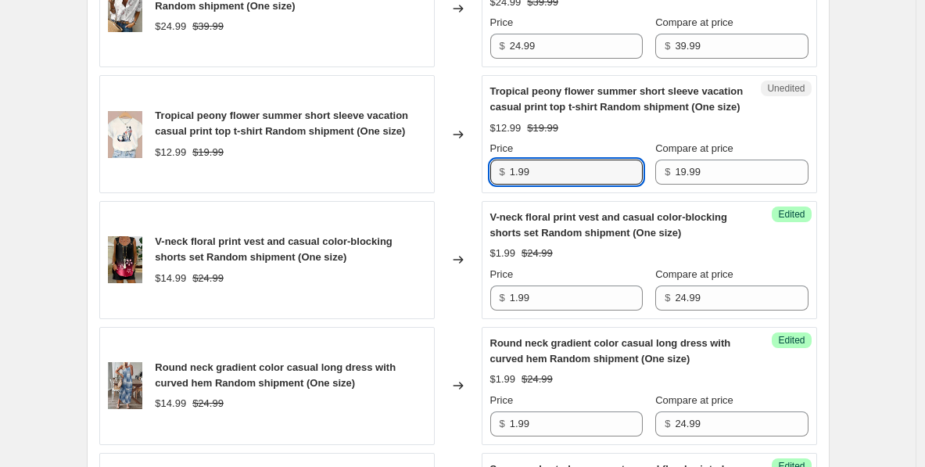
scroll to position [1883, 0]
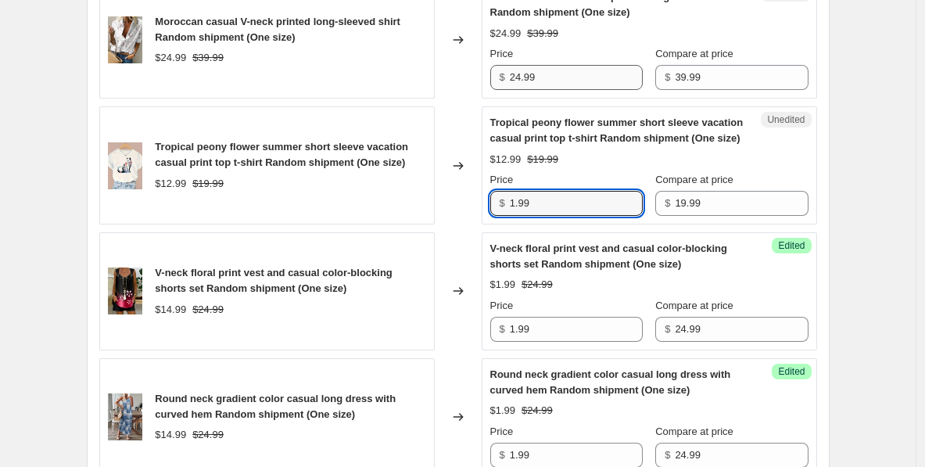
type input "1.99"
click at [538, 76] on input "24.99" at bounding box center [576, 77] width 133 height 25
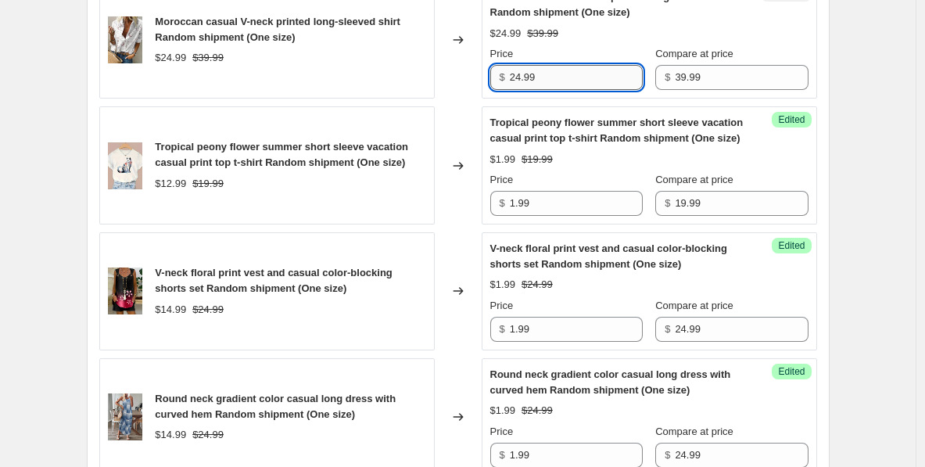
click at [538, 76] on input "24.99" at bounding box center [576, 77] width 133 height 25
paste input "1"
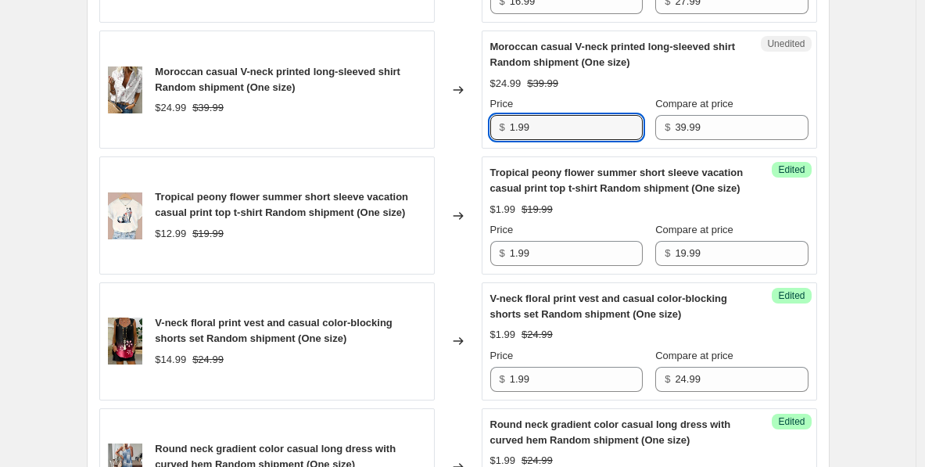
scroll to position [1843, 0]
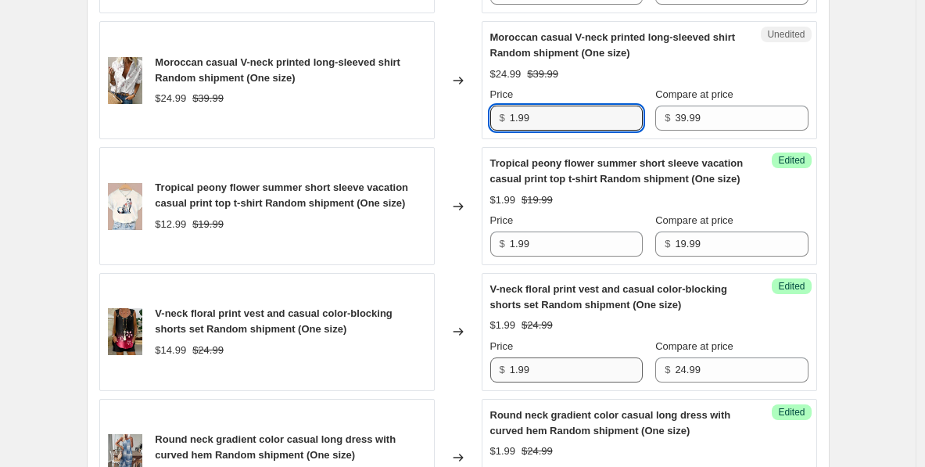
type input "1.99"
click at [520, 382] on input "1.99" at bounding box center [576, 369] width 133 height 25
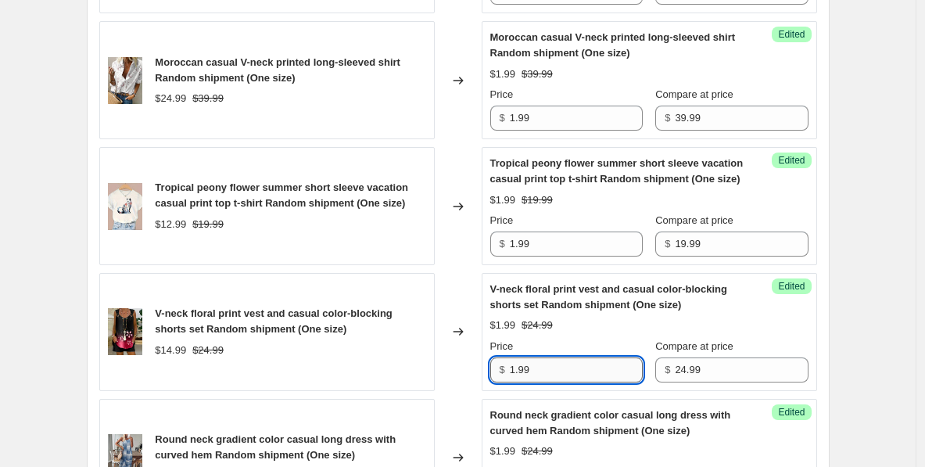
click at [518, 382] on input "1.99" at bounding box center [576, 369] width 133 height 25
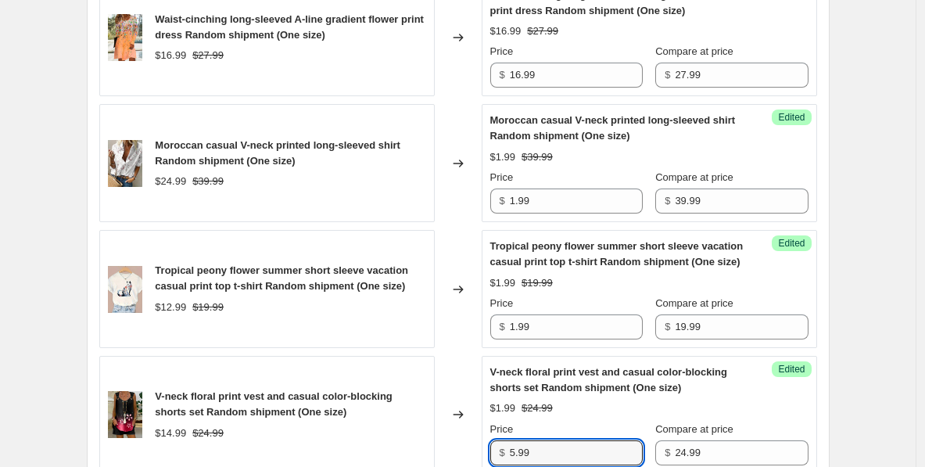
scroll to position [1759, 0]
type input "5.99"
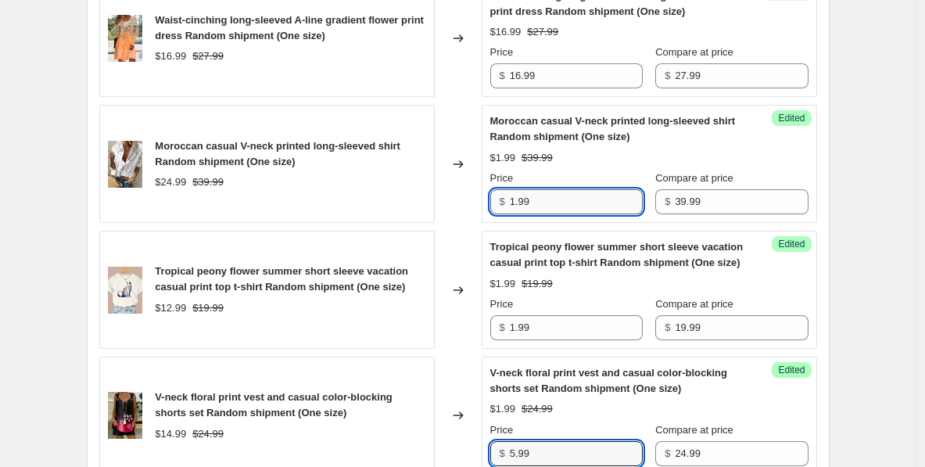
click at [549, 199] on input "1.99" at bounding box center [576, 201] width 133 height 25
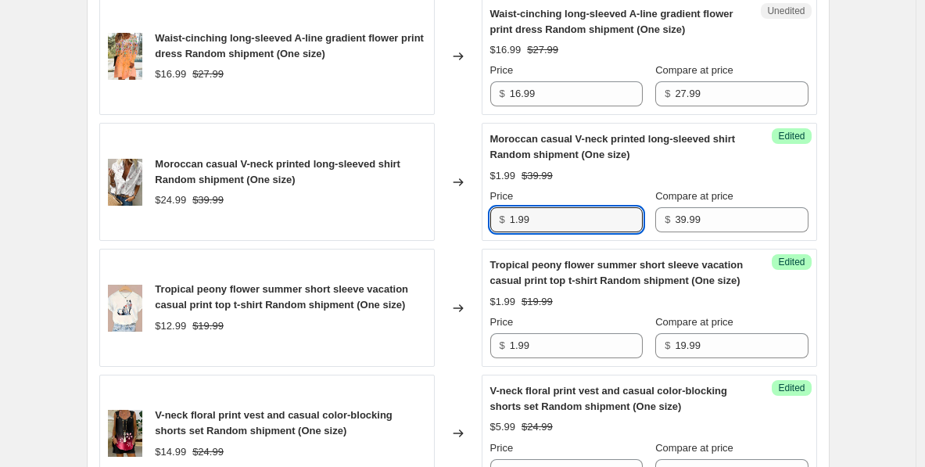
scroll to position [1740, 0]
click at [518, 221] on input "1.99" at bounding box center [576, 220] width 133 height 25
type input "4.99"
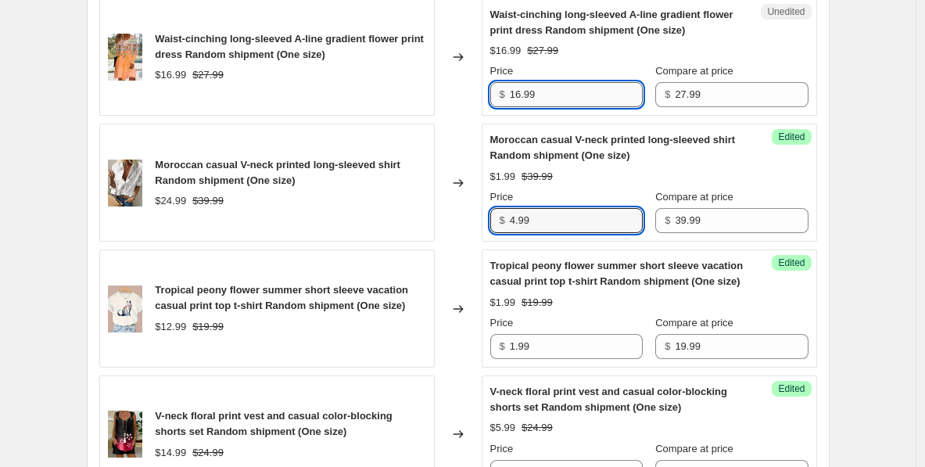
click at [520, 96] on input "16.99" at bounding box center [576, 94] width 133 height 25
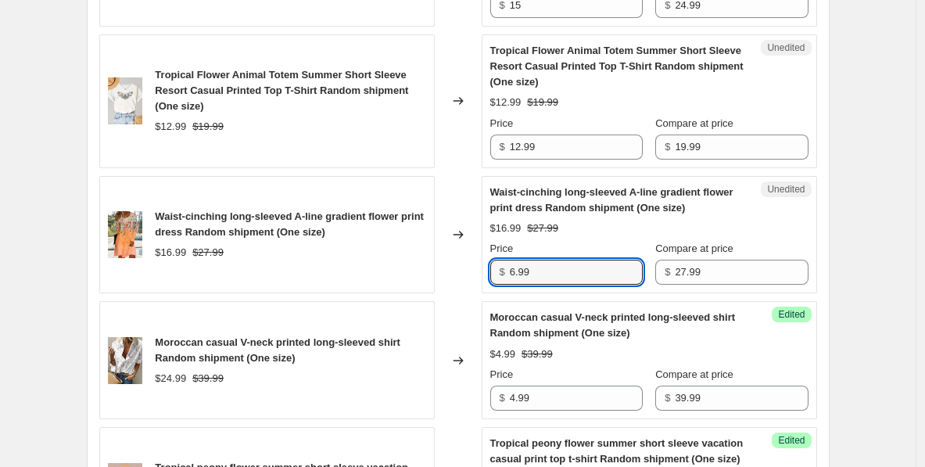
scroll to position [1560, 0]
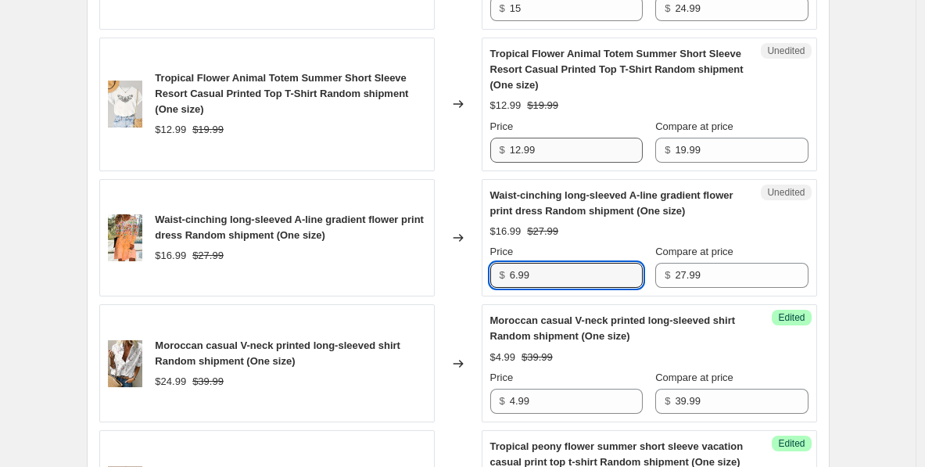
type input "6.99"
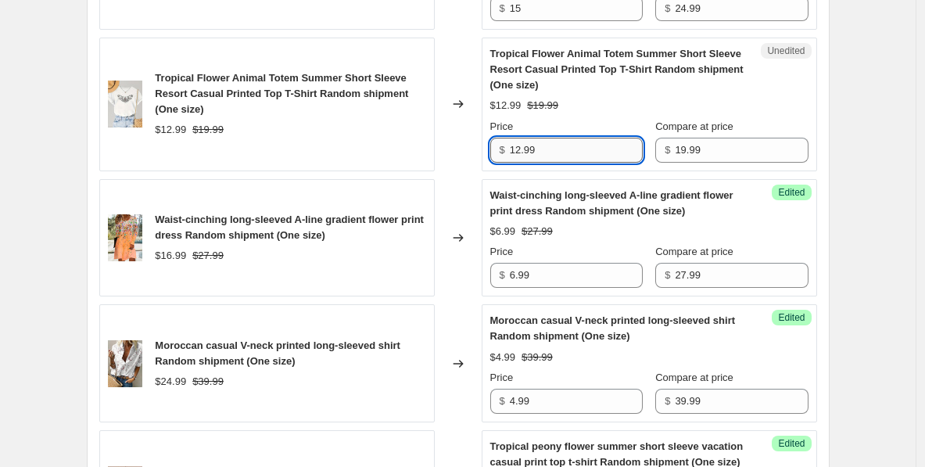
click at [520, 150] on input "12.99" at bounding box center [576, 150] width 133 height 25
click at [521, 150] on input "12.99" at bounding box center [576, 150] width 133 height 25
click at [525, 150] on input "12.99" at bounding box center [576, 150] width 133 height 25
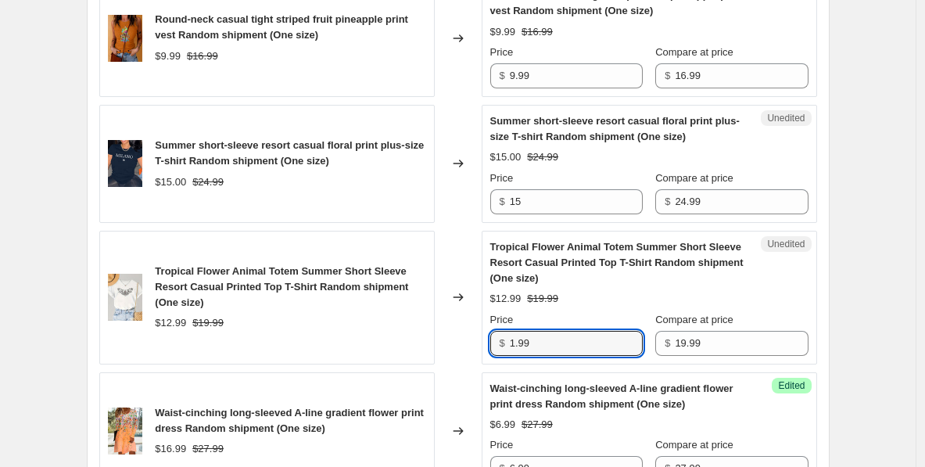
scroll to position [1366, 0]
type input "1.99"
click at [527, 202] on input "15" at bounding box center [576, 202] width 133 height 25
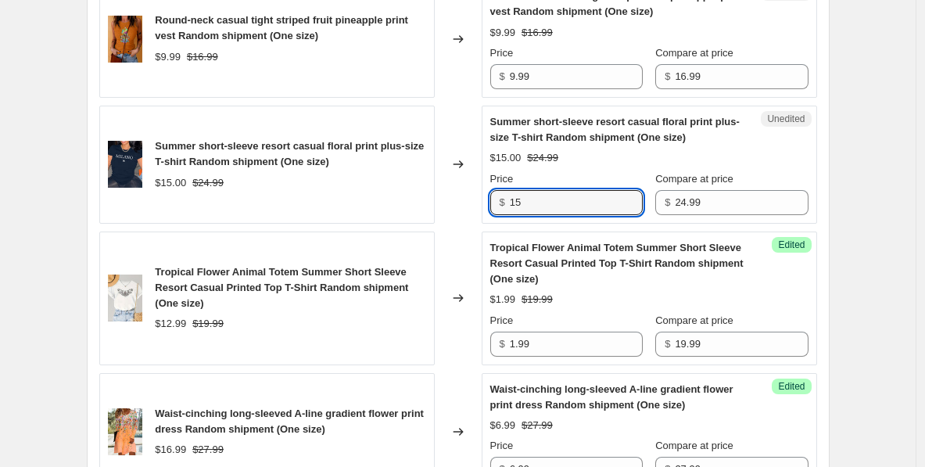
drag, startPoint x: 524, startPoint y: 202, endPoint x: 495, endPoint y: 202, distance: 28.9
click at [495, 202] on div "$ 15" at bounding box center [566, 202] width 152 height 25
paste input ".99"
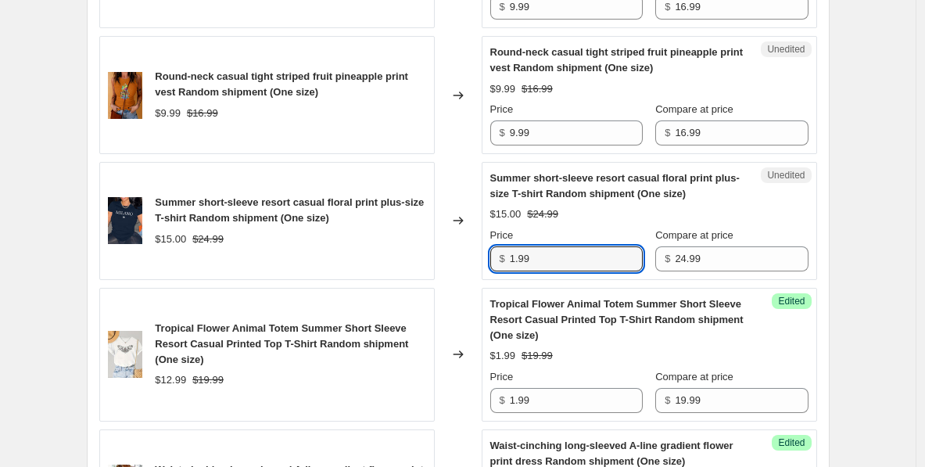
scroll to position [1288, 0]
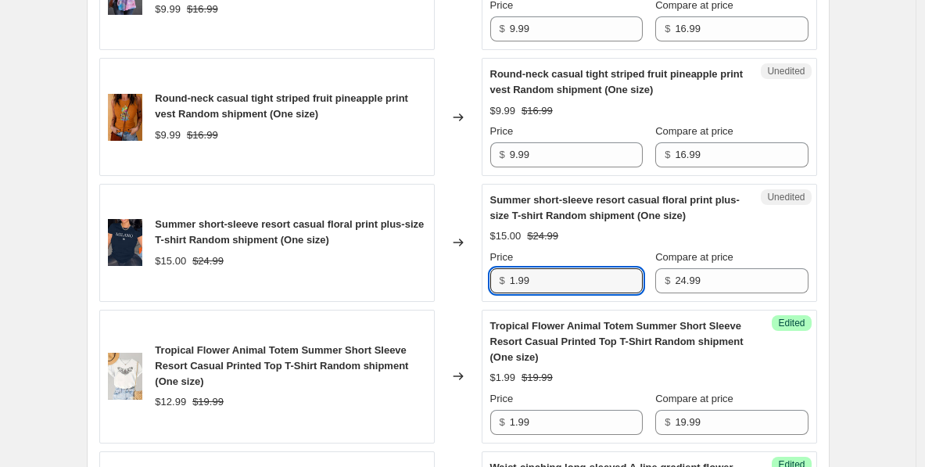
type input "1.99"
click at [551, 167] on div "Unedited Round-neck casual tight striped fruit pineapple print vest Random ship…" at bounding box center [648, 117] width 335 height 118
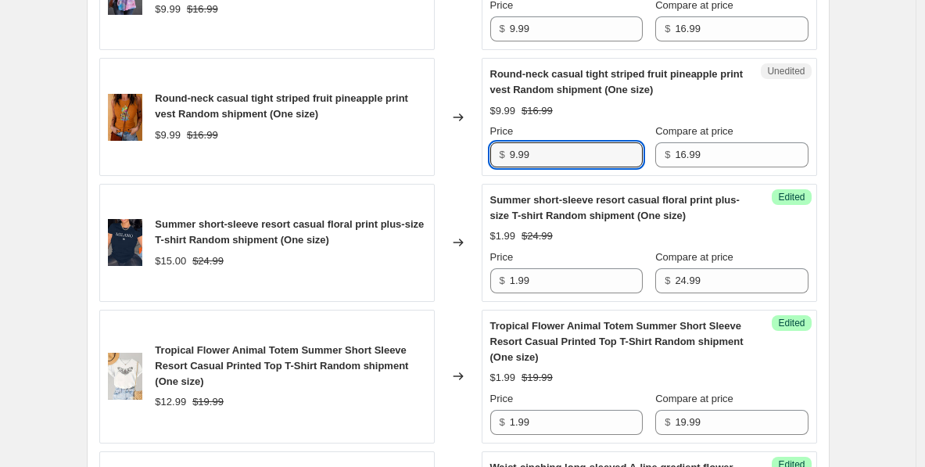
drag, startPoint x: 539, startPoint y: 151, endPoint x: 491, endPoint y: 152, distance: 48.5
click at [491, 151] on div "Unedited Round-neck casual tight striped fruit pineapple print vest Random ship…" at bounding box center [648, 117] width 335 height 118
paste input "1"
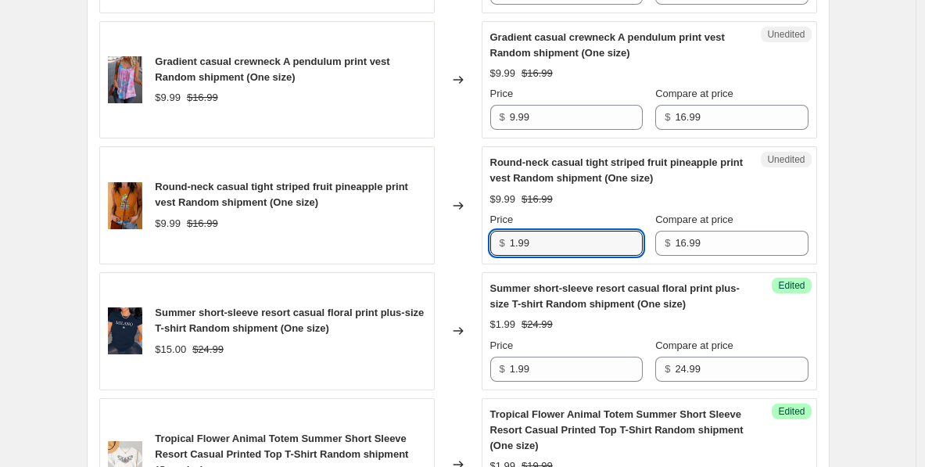
scroll to position [1177, 0]
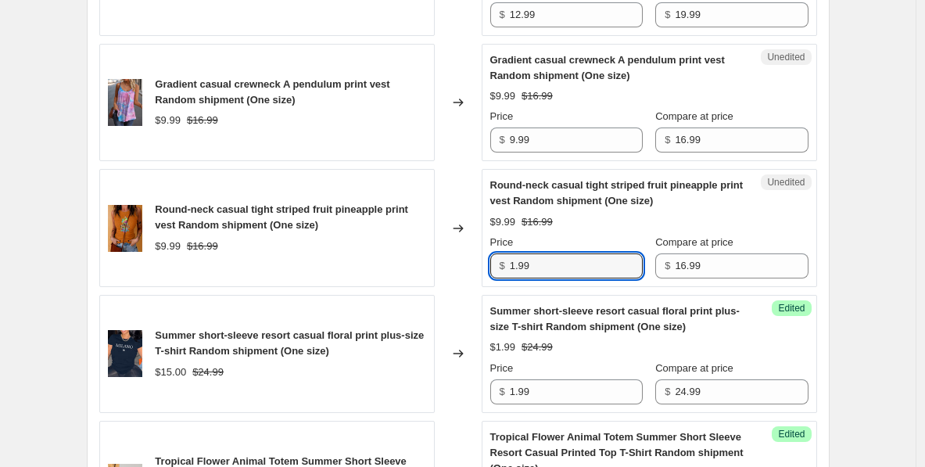
type input "1.99"
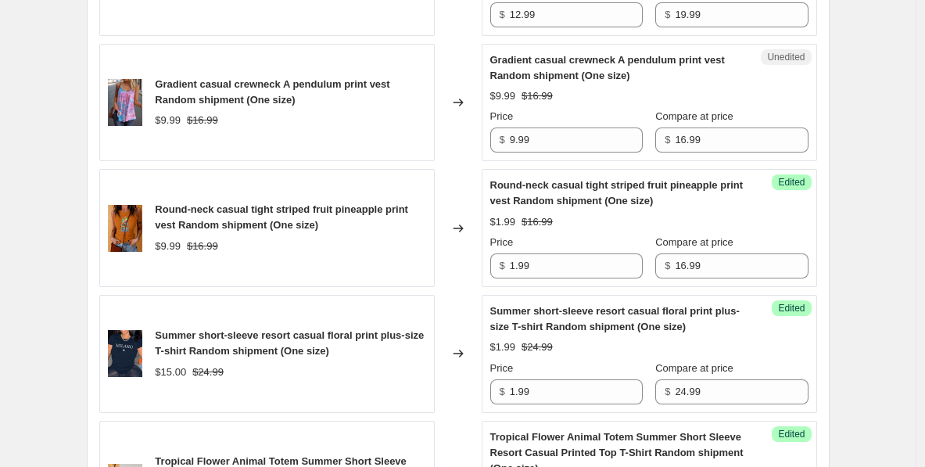
drag, startPoint x: 556, startPoint y: 162, endPoint x: 516, endPoint y: 162, distance: 39.9
click at [519, 135] on input "9.99" at bounding box center [576, 139] width 133 height 25
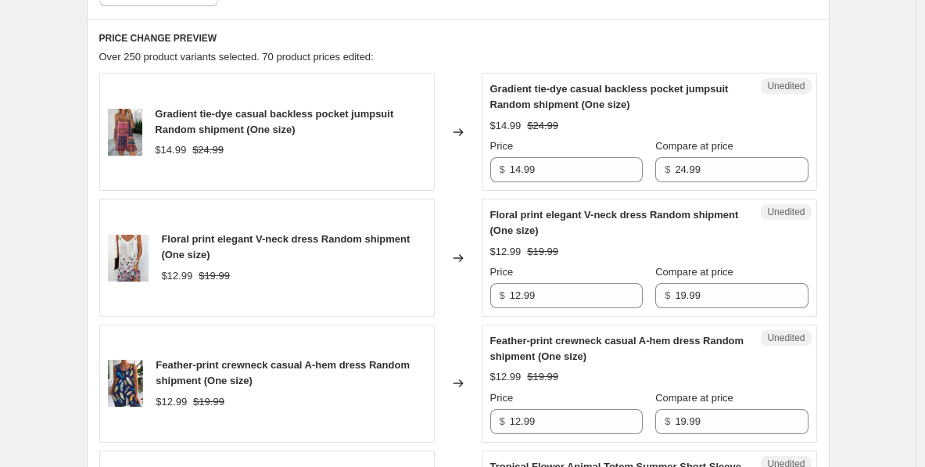
scroll to position [623, 0]
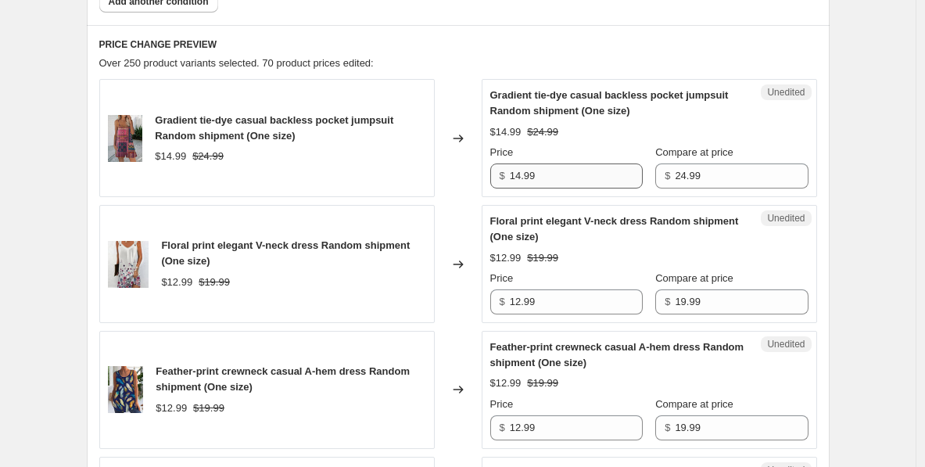
type input "2.99"
click at [522, 173] on input "14.99" at bounding box center [576, 175] width 133 height 25
click at [520, 174] on input "14.99" at bounding box center [576, 175] width 133 height 25
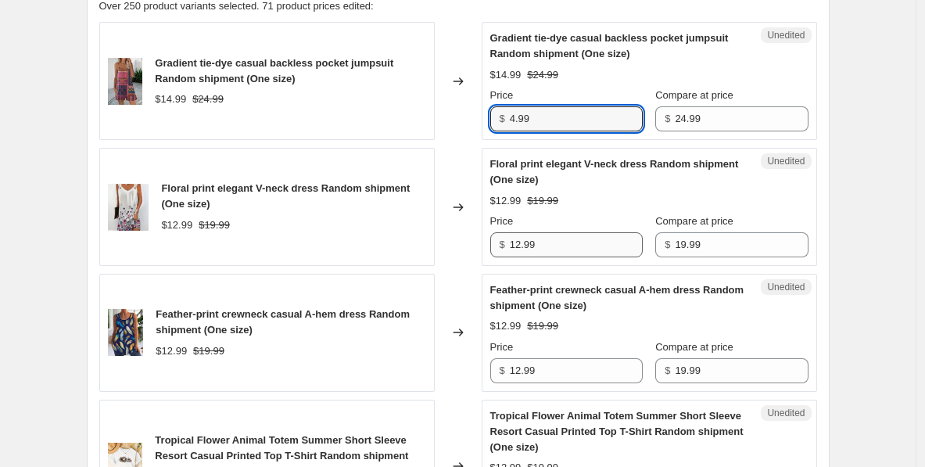
type input "4.99"
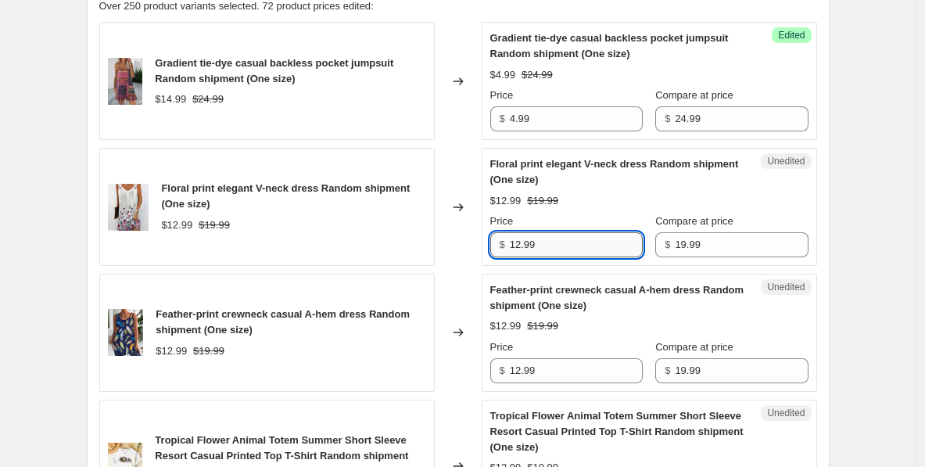
click at [525, 245] on input "12.99" at bounding box center [576, 244] width 133 height 25
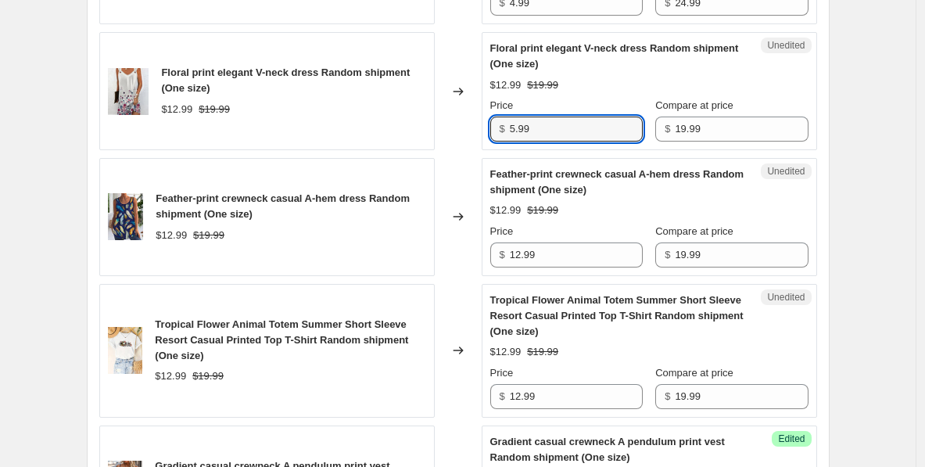
scroll to position [796, 0]
type input "5.99"
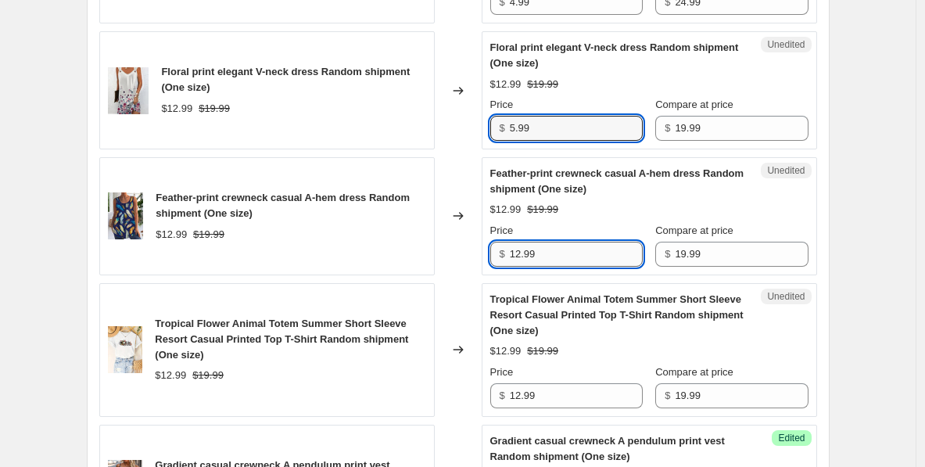
click at [519, 256] on input "12.99" at bounding box center [576, 253] width 133 height 25
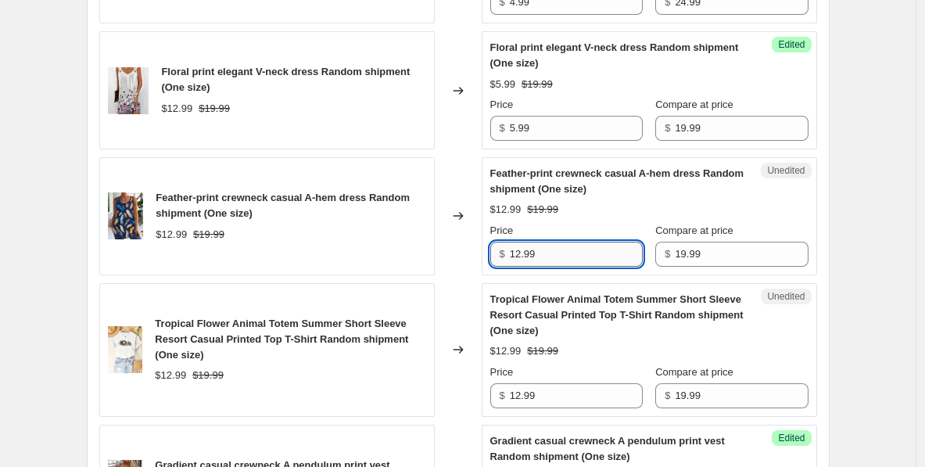
click at [524, 253] on input "12.99" at bounding box center [576, 253] width 133 height 25
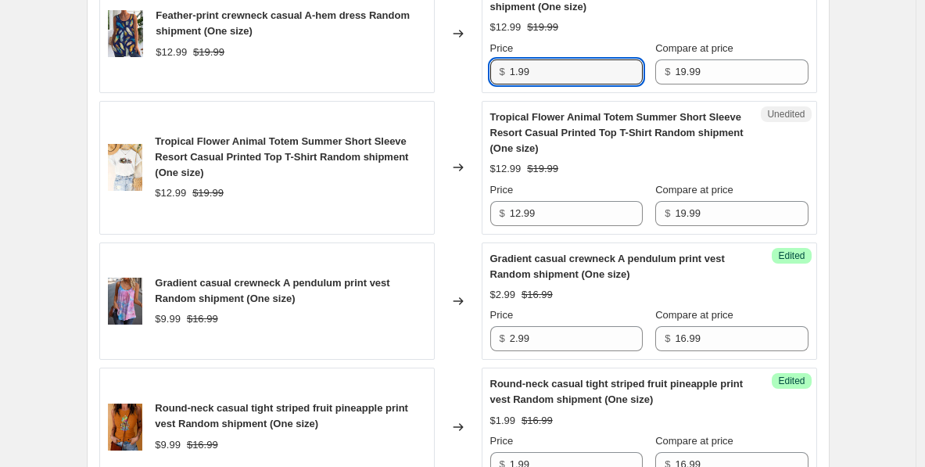
scroll to position [979, 0]
type input "1.99"
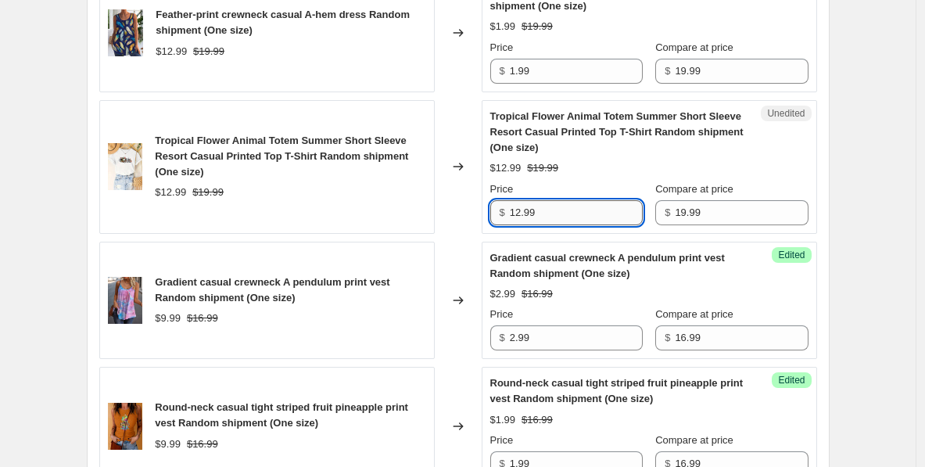
click at [524, 209] on input "12.99" at bounding box center [576, 212] width 133 height 25
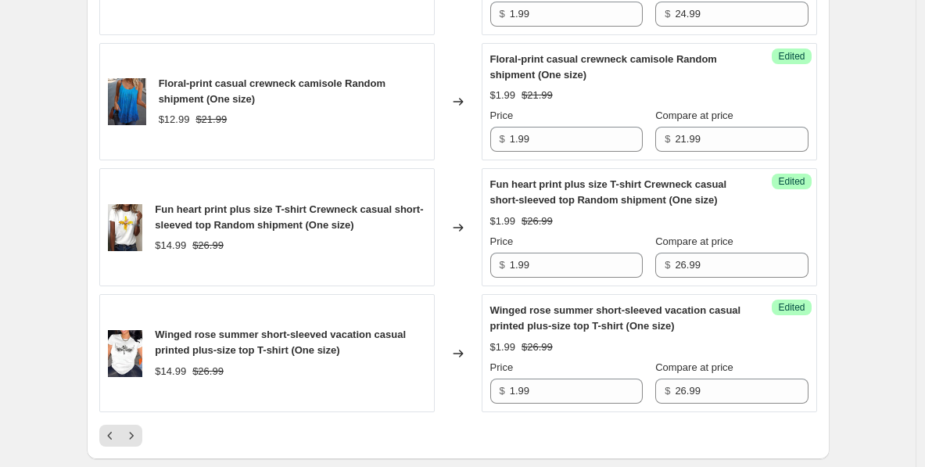
scroll to position [3108, 0]
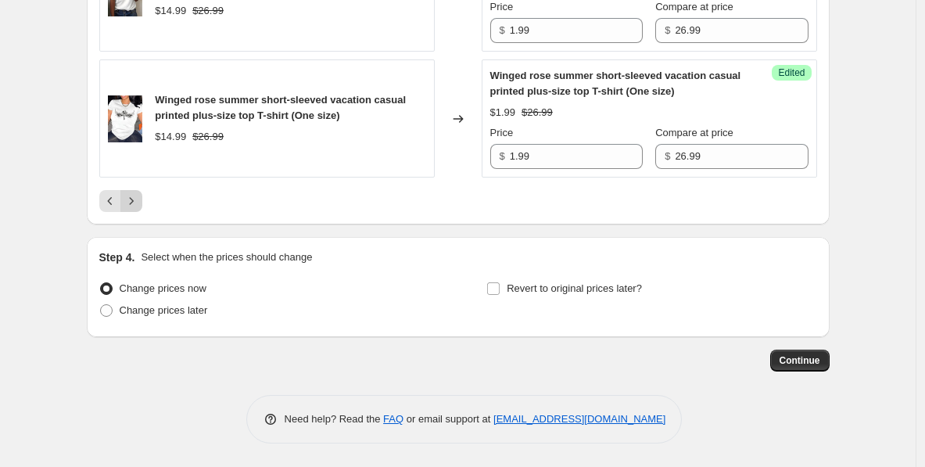
type input "1.99"
click at [139, 199] on icon "Next" at bounding box center [131, 201] width 16 height 16
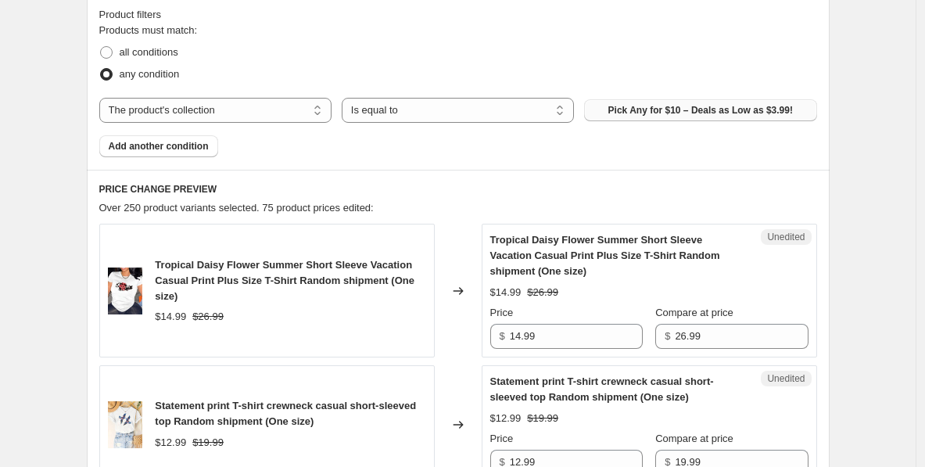
scroll to position [490, 0]
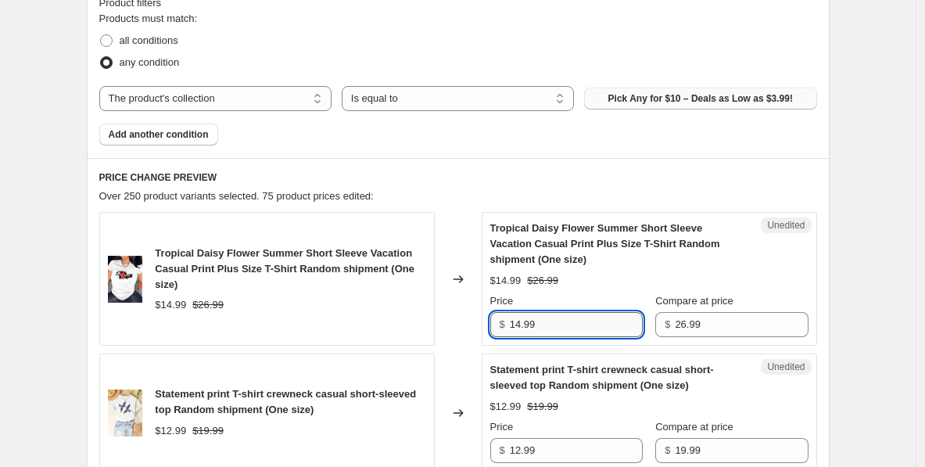
click at [554, 321] on input "14.99" at bounding box center [576, 324] width 133 height 25
paste input "1.99"
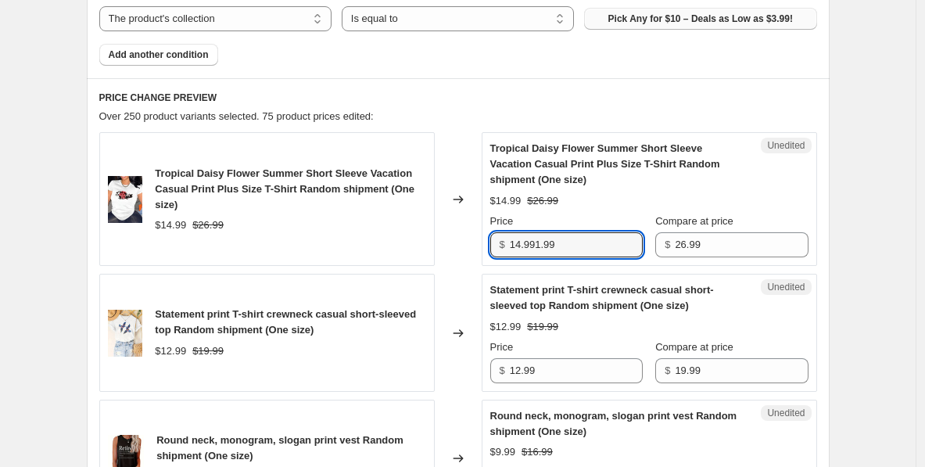
scroll to position [589, 0]
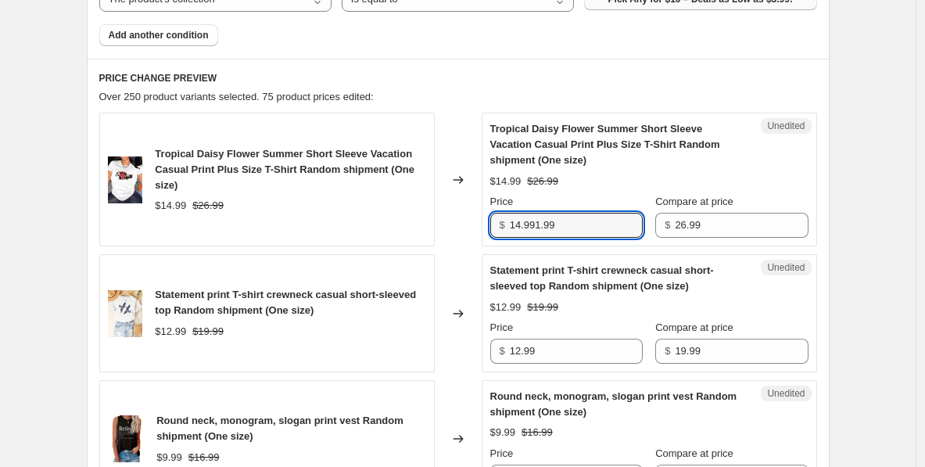
drag, startPoint x: 563, startPoint y: 217, endPoint x: 410, endPoint y: 217, distance: 154.0
click at [410, 217] on div "Tropical Daisy Flower Summer Short Sleeve Vacation Casual Print Plus Size T-Shi…" at bounding box center [457, 180] width 717 height 134
paste input "text"
type input "1.99"
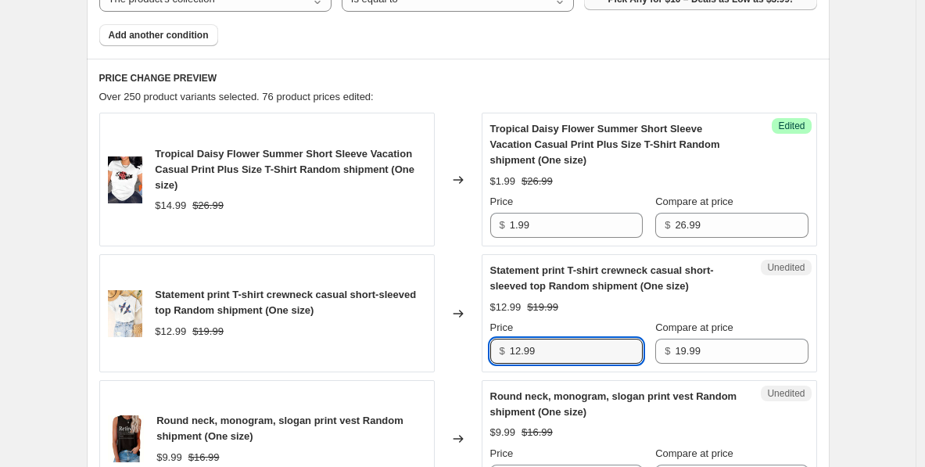
paste input "text"
drag, startPoint x: 531, startPoint y: 342, endPoint x: 509, endPoint y: 342, distance: 22.7
click at [509, 342] on div "$ 12.99" at bounding box center [566, 350] width 152 height 25
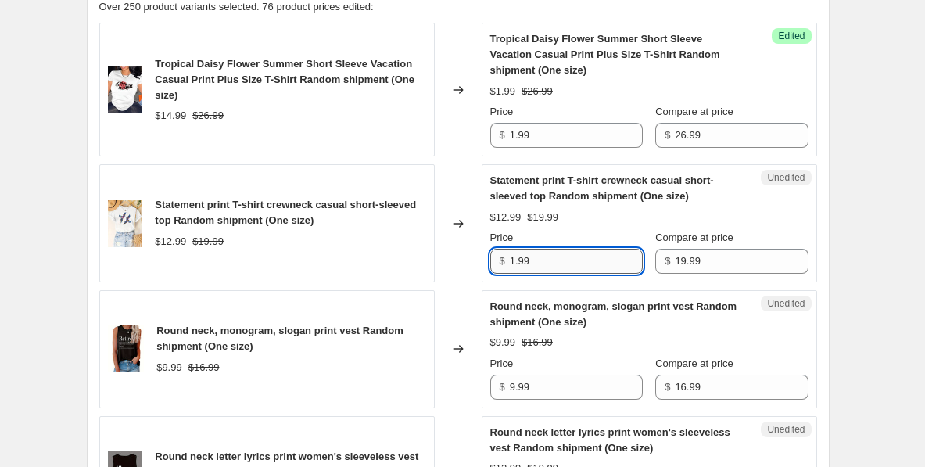
scroll to position [707, 0]
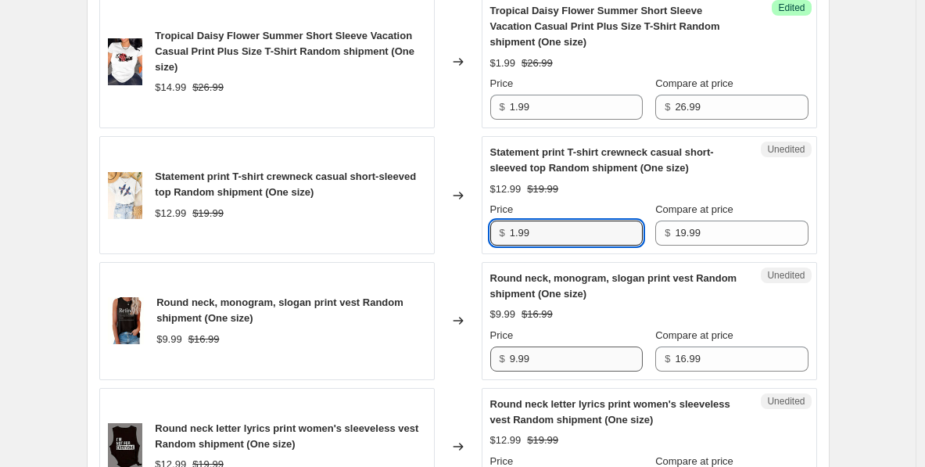
type input "1.99"
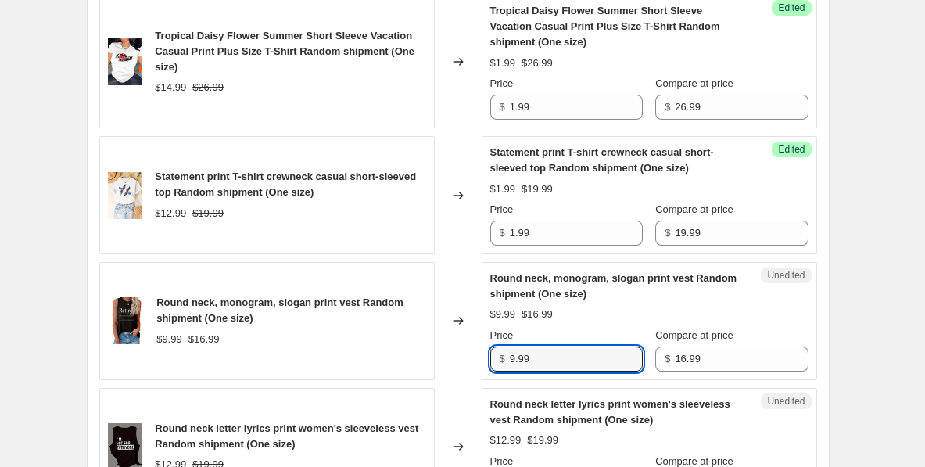
drag, startPoint x: 538, startPoint y: 362, endPoint x: 511, endPoint y: 363, distance: 27.4
click at [511, 362] on div "$ 9.99" at bounding box center [566, 358] width 152 height 25
paste input "1"
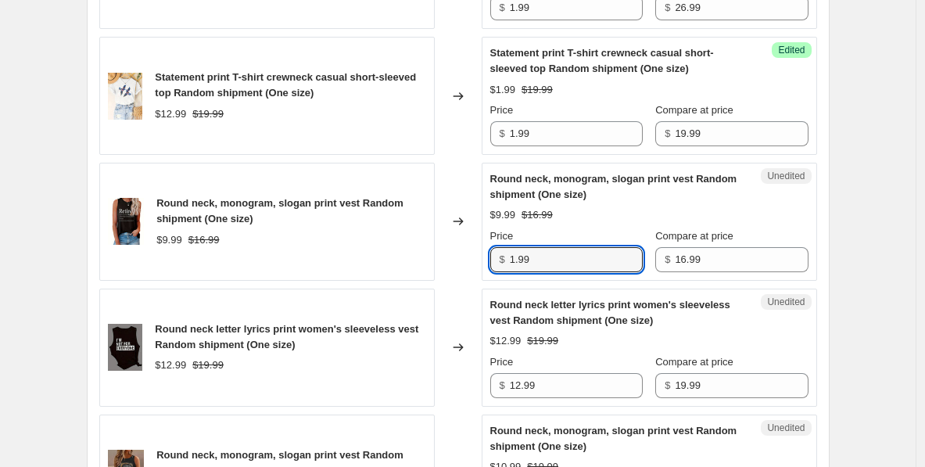
scroll to position [832, 0]
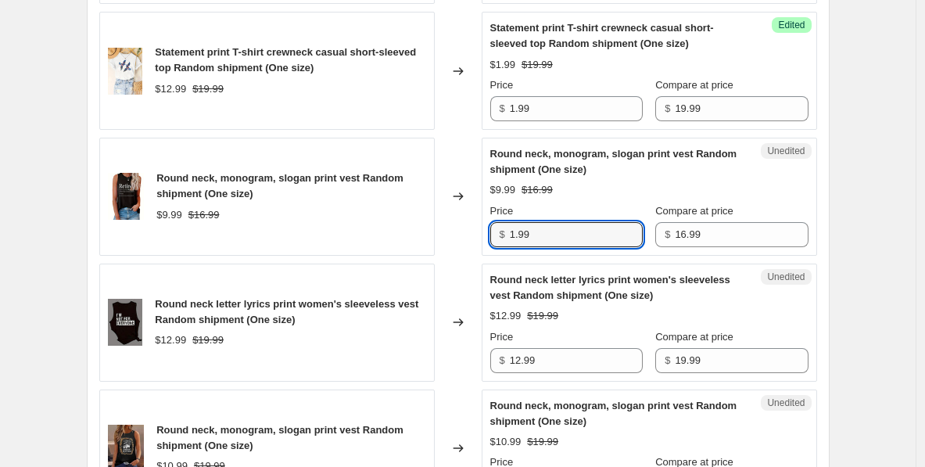
type input "1.99"
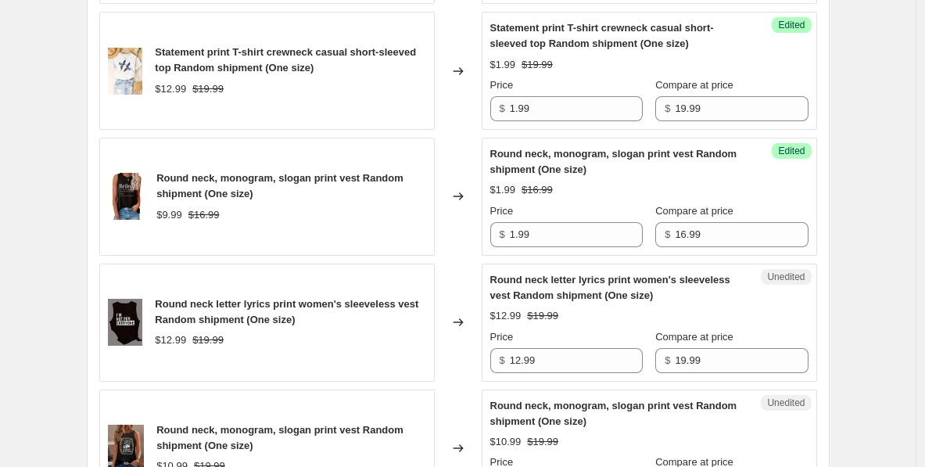
drag, startPoint x: 560, startPoint y: 345, endPoint x: 490, endPoint y: 352, distance: 69.9
click at [491, 352] on div "Unedited Round neck letter lyrics print women's sleeveless vest Random shipment…" at bounding box center [648, 322] width 335 height 118
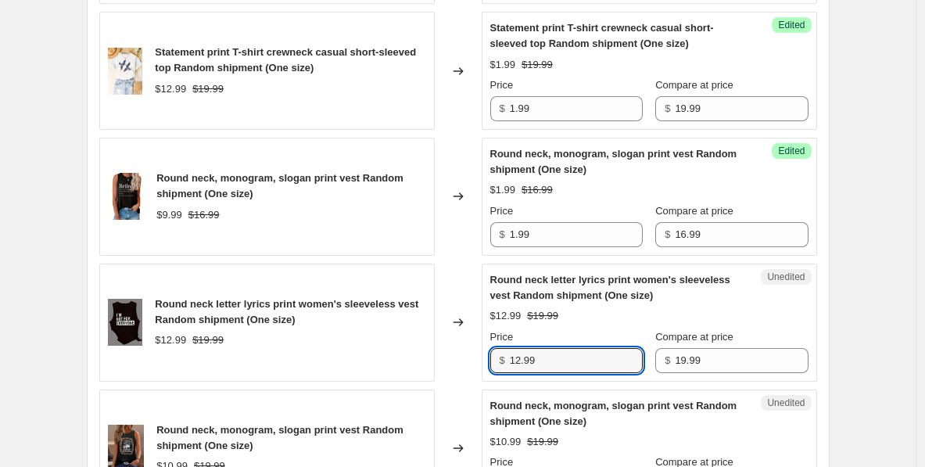
paste input "text"
drag, startPoint x: 553, startPoint y: 357, endPoint x: 587, endPoint y: 357, distance: 34.4
click at [583, 355] on input "1.99" at bounding box center [576, 360] width 133 height 25
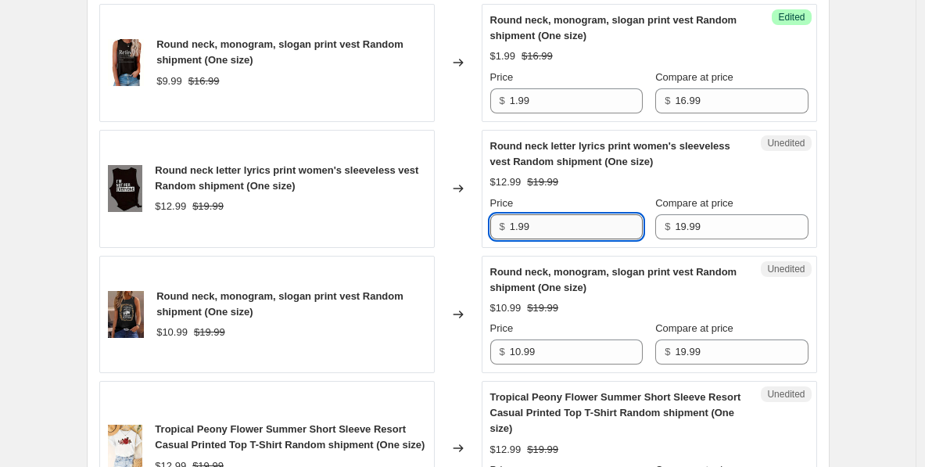
scroll to position [993, 0]
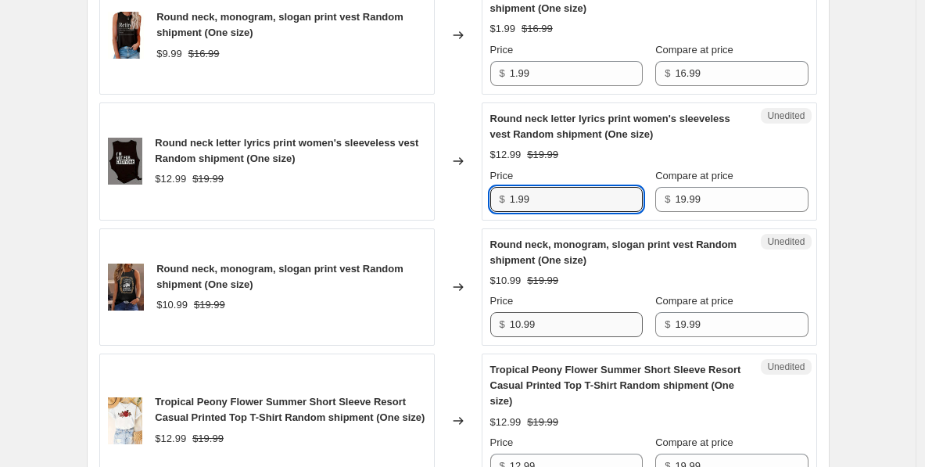
type input "1.99"
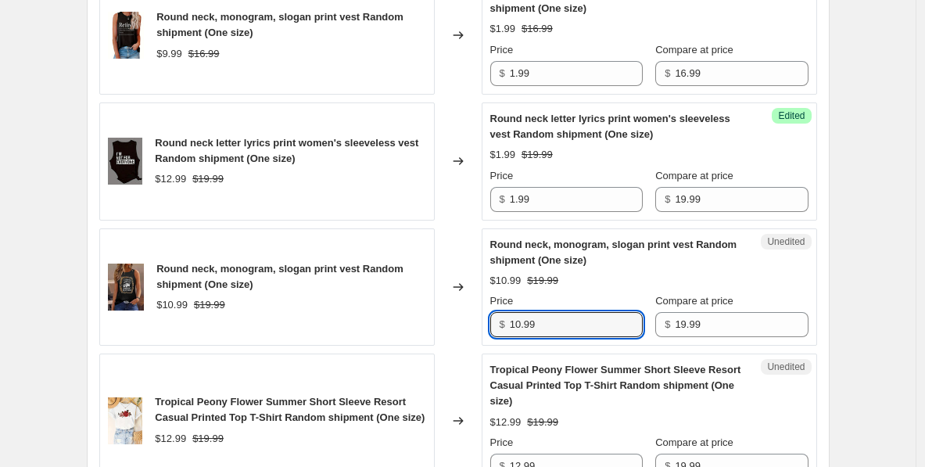
paste input "text"
drag, startPoint x: 543, startPoint y: 326, endPoint x: 587, endPoint y: 333, distance: 44.3
click at [585, 327] on input "1.99" at bounding box center [576, 324] width 133 height 25
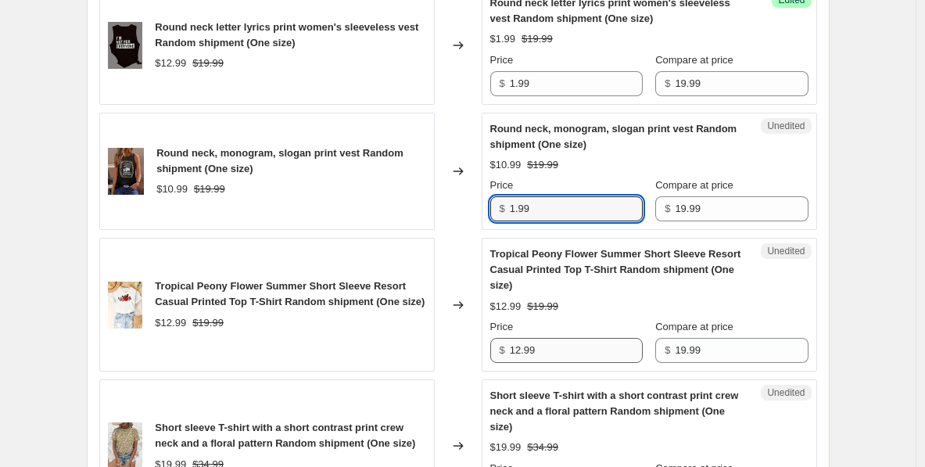
type input "1.99"
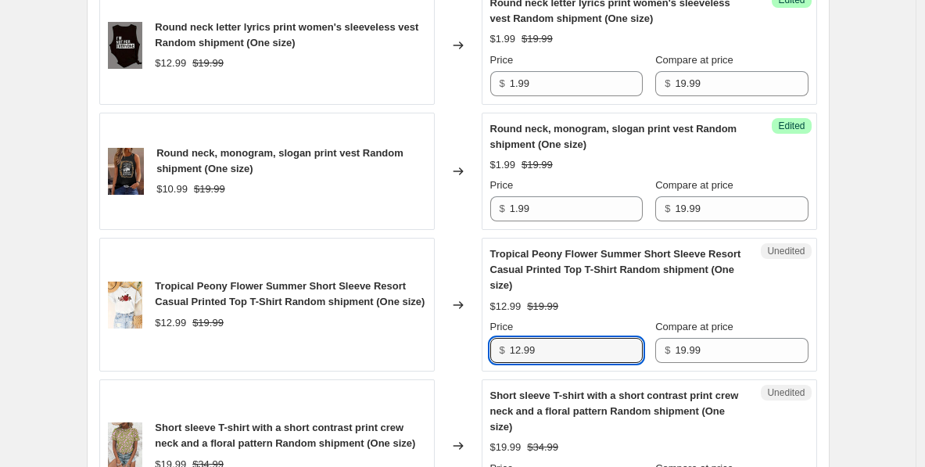
paste input "text"
drag, startPoint x: 556, startPoint y: 353, endPoint x: 665, endPoint y: 353, distance: 109.4
click at [656, 353] on div "Price $ 1.99 Compare at price $ 19.99" at bounding box center [649, 341] width 318 height 44
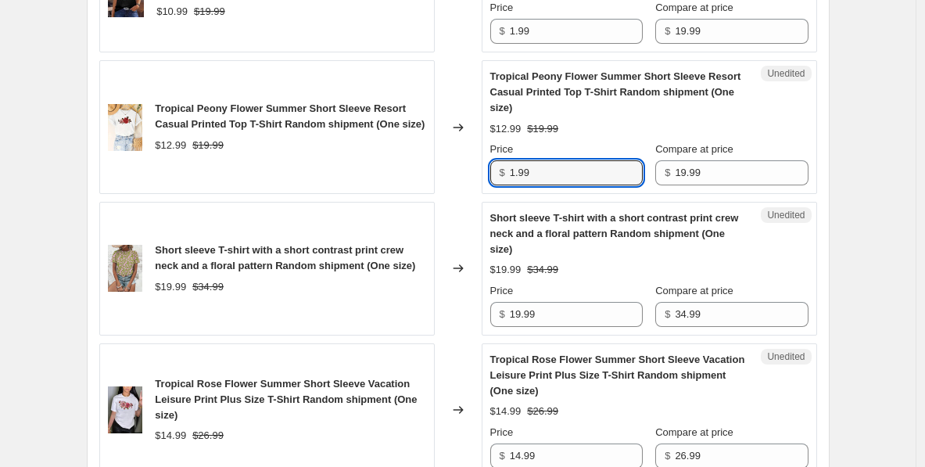
scroll to position [1310, 0]
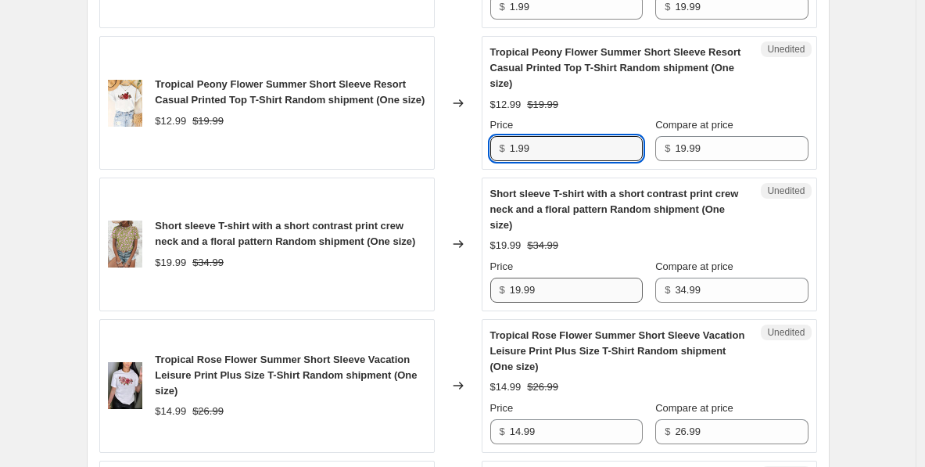
type input "1.99"
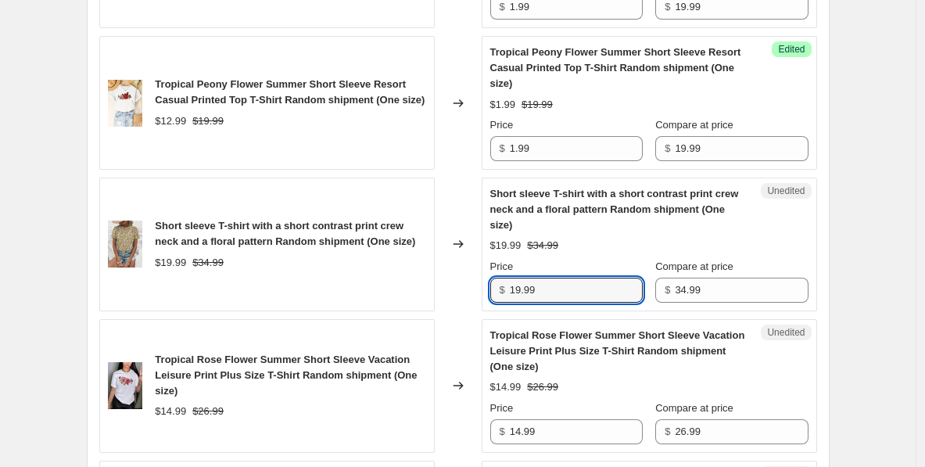
drag, startPoint x: 557, startPoint y: 287, endPoint x: 474, endPoint y: 287, distance: 83.6
click at [471, 287] on div "Short sleeve T-shirt with a short contrast print crew neck and a floral pattern…" at bounding box center [457, 244] width 717 height 134
paste input "text"
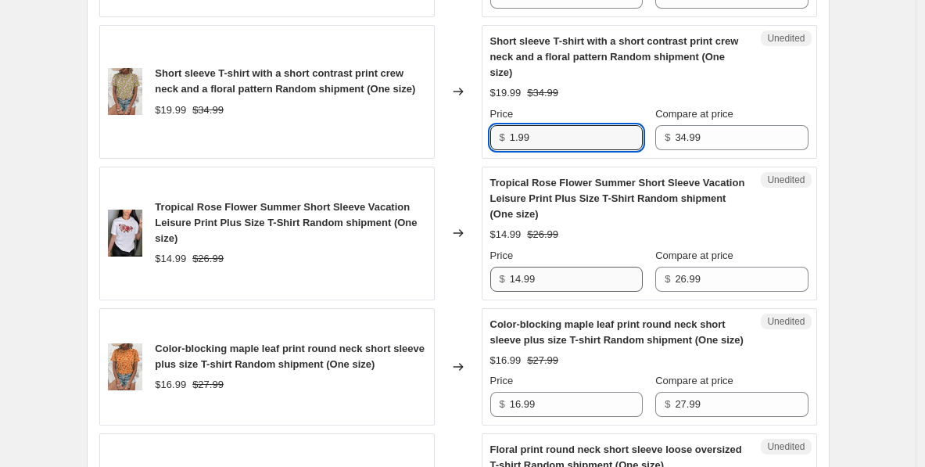
type input "1.99"
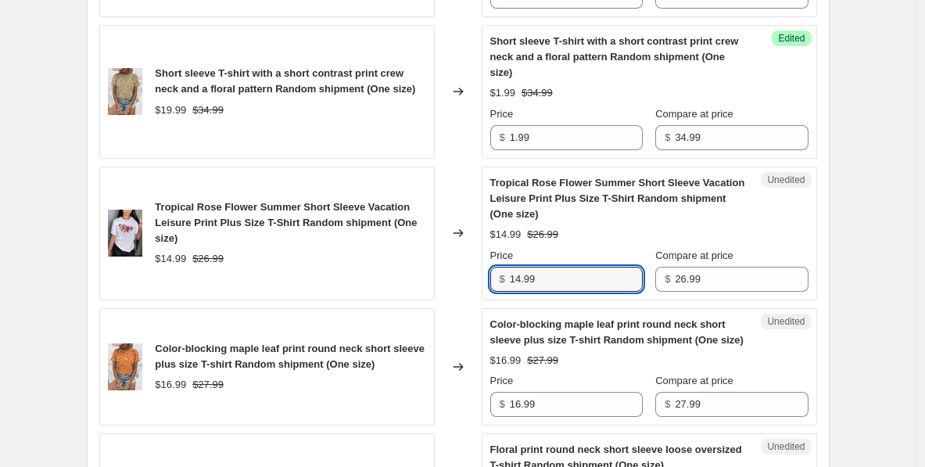
drag, startPoint x: 543, startPoint y: 274, endPoint x: 475, endPoint y: 284, distance: 68.7
click at [429, 278] on div "Tropical Rose Flower Summer Short Sleeve Vacation Leisure Print Plus Size T-Shi…" at bounding box center [457, 233] width 717 height 134
paste input "text"
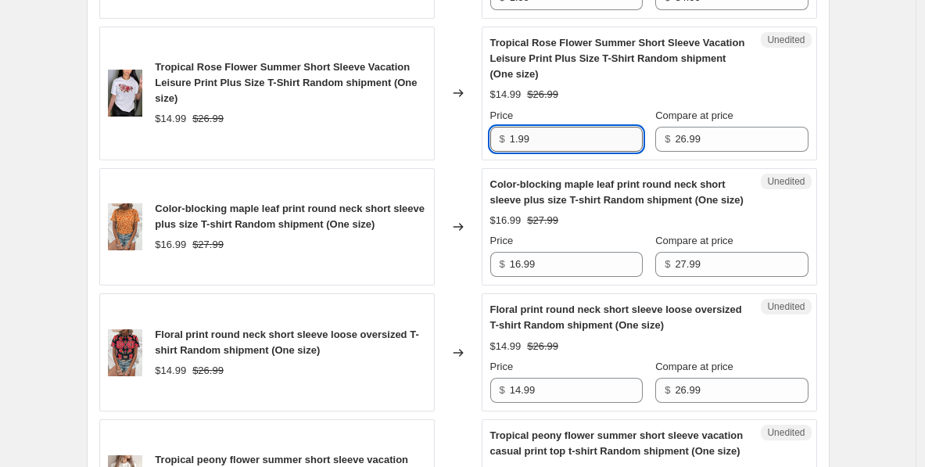
scroll to position [1604, 0]
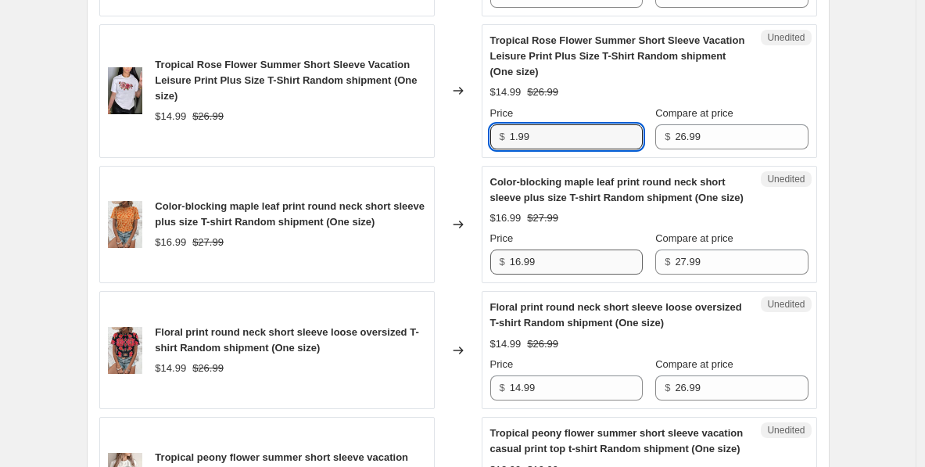
type input "1.99"
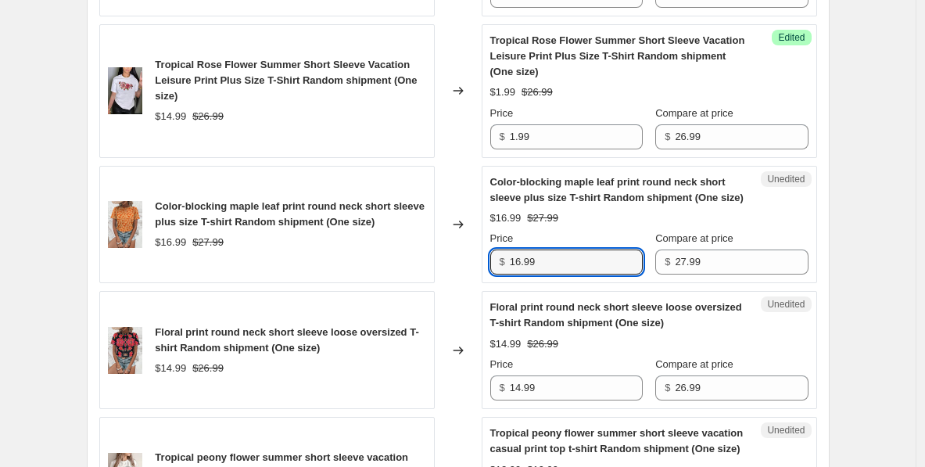
drag, startPoint x: 551, startPoint y: 285, endPoint x: 492, endPoint y: 293, distance: 59.9
click at [483, 284] on div "Color-blocking maple leaf print round neck short sleeve plus size T-shirt Rando…" at bounding box center [457, 225] width 717 height 118
paste input "1.99"
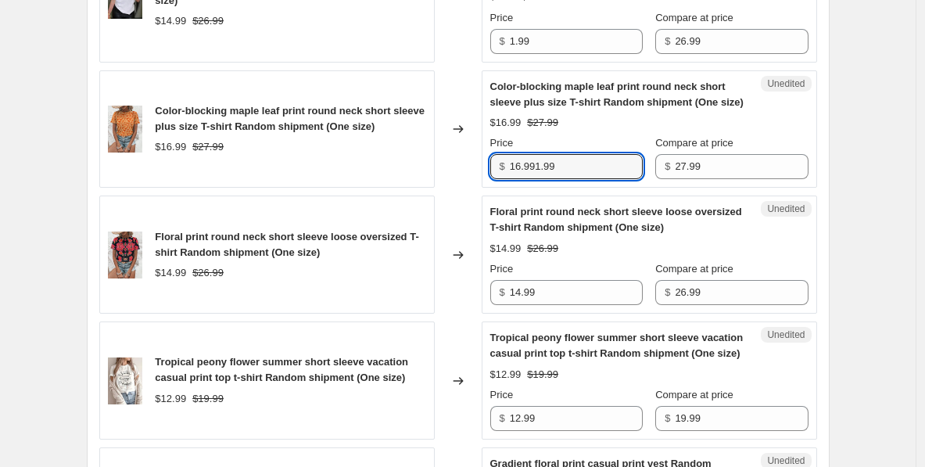
scroll to position [1724, 0]
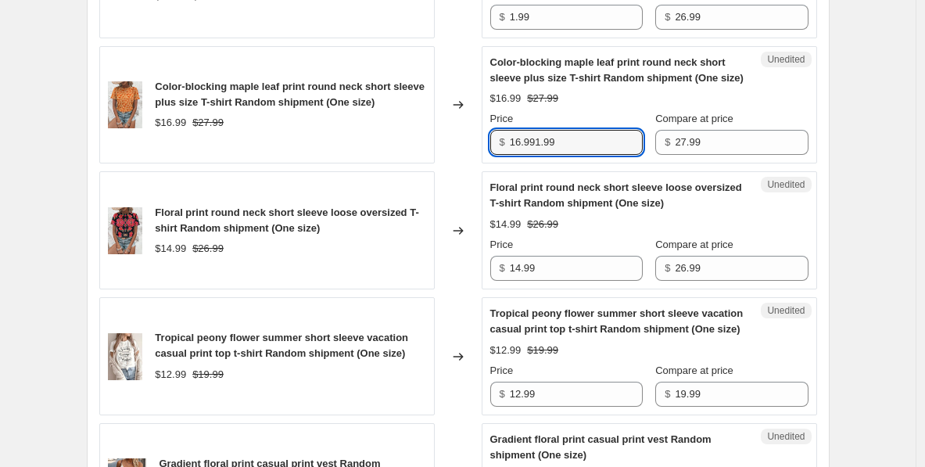
drag, startPoint x: 563, startPoint y: 159, endPoint x: 462, endPoint y: 159, distance: 101.6
click at [462, 159] on div "Color-blocking maple leaf print round neck short sleeve plus size T-shirt Rando…" at bounding box center [457, 105] width 717 height 118
paste input "text"
type input "1.99"
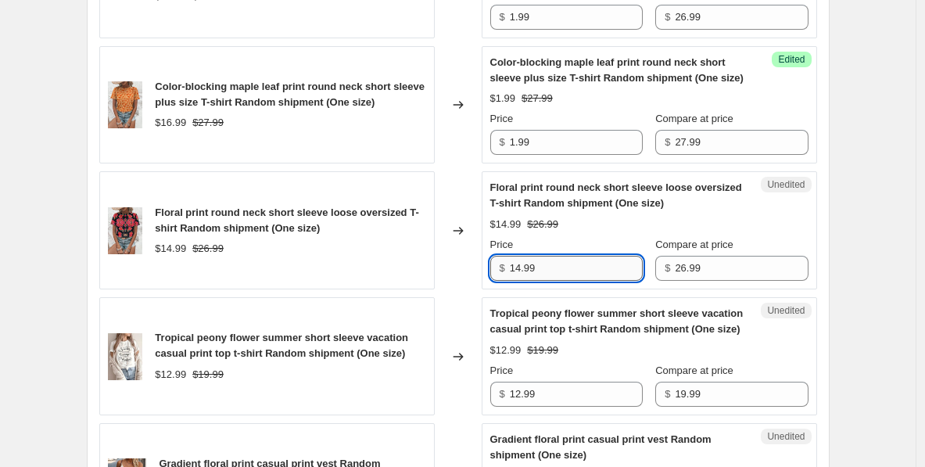
paste input "1.99"
click at [546, 281] on input "14.991.99" at bounding box center [576, 268] width 133 height 25
drag, startPoint x: 583, startPoint y: 278, endPoint x: 512, endPoint y: 281, distance: 71.2
click at [512, 281] on div "$ 14.991.99" at bounding box center [566, 268] width 152 height 25
paste input "text"
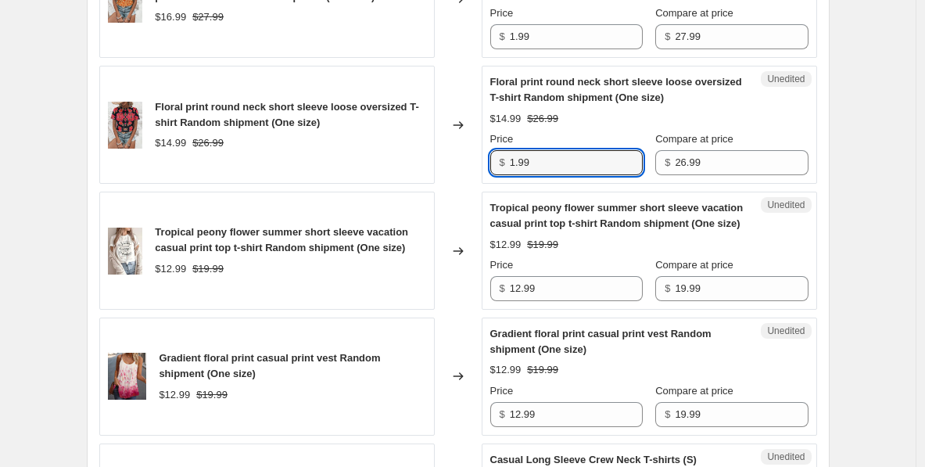
scroll to position [1841, 0]
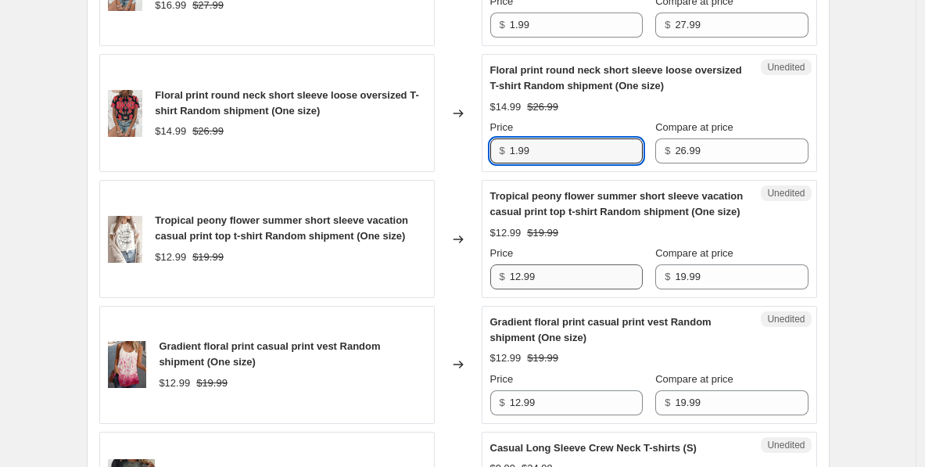
type input "1.99"
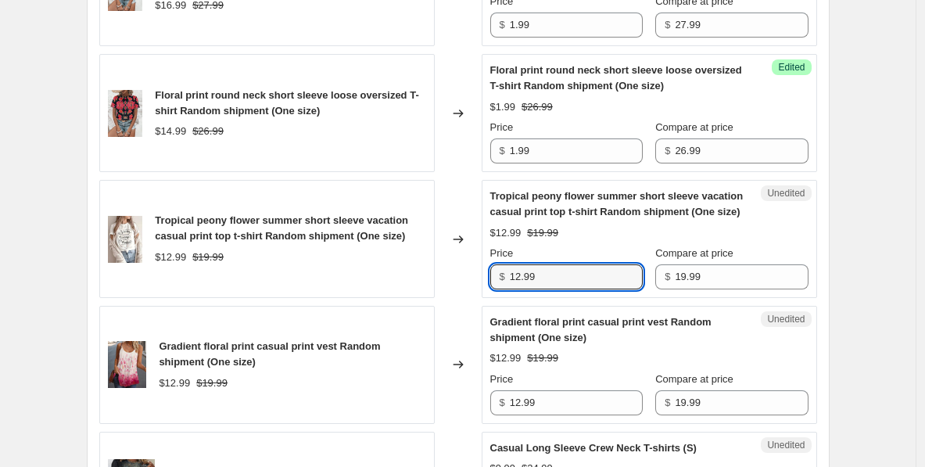
drag, startPoint x: 542, startPoint y: 309, endPoint x: 492, endPoint y: 309, distance: 50.8
click at [492, 298] on div "Unedited Tropical peony flower summer short sleeve vacation casual print top t-…" at bounding box center [648, 239] width 335 height 118
paste input "text"
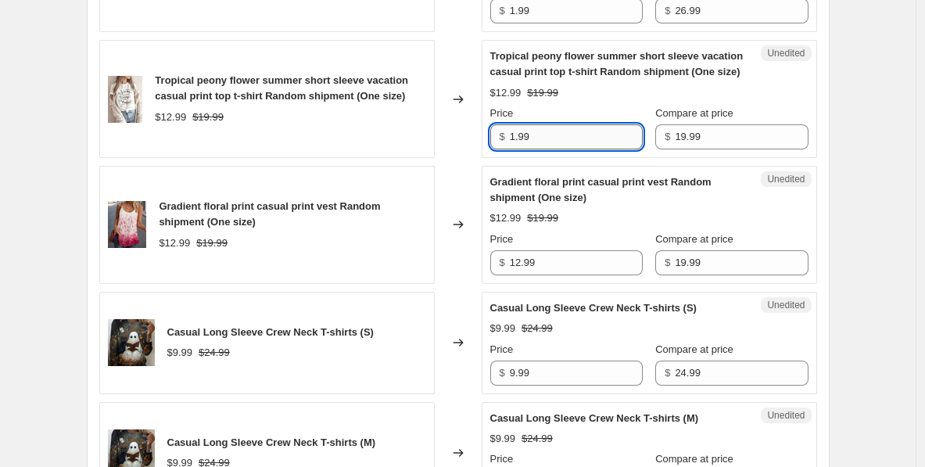
scroll to position [1986, 0]
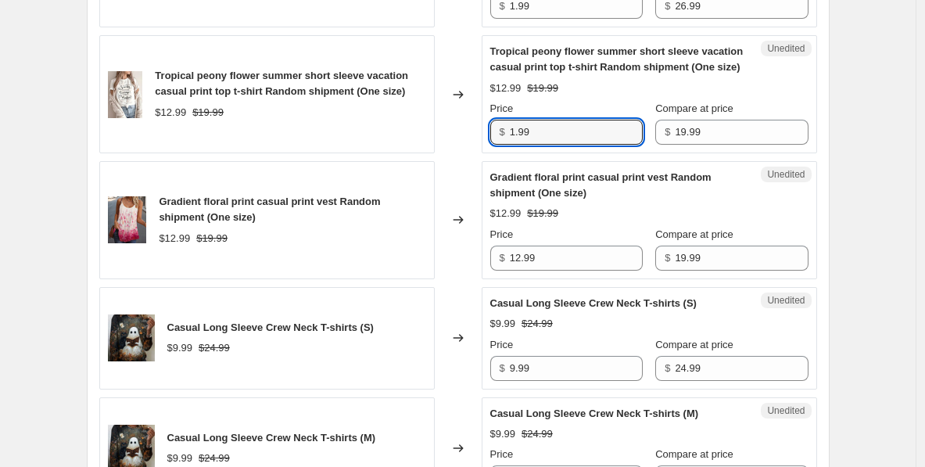
type input "1.99"
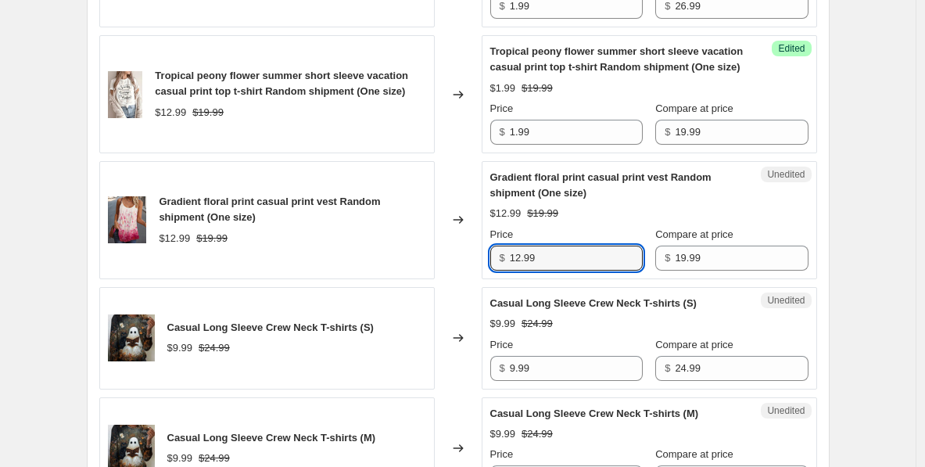
drag, startPoint x: 499, startPoint y: 289, endPoint x: 493, endPoint y: 302, distance: 14.7
click at [484, 279] on div "Gradient floral print casual print vest Random shipment (One size) $12.99 $19.9…" at bounding box center [457, 220] width 717 height 118
paste input "text"
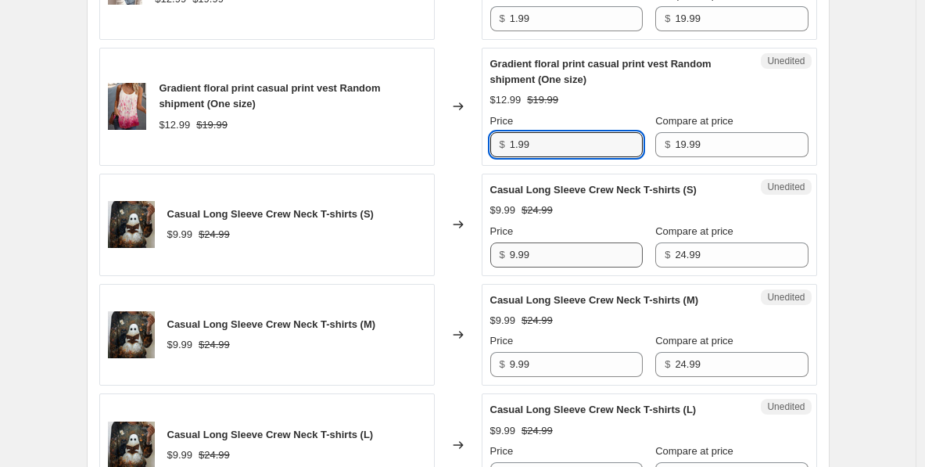
type input "1.99"
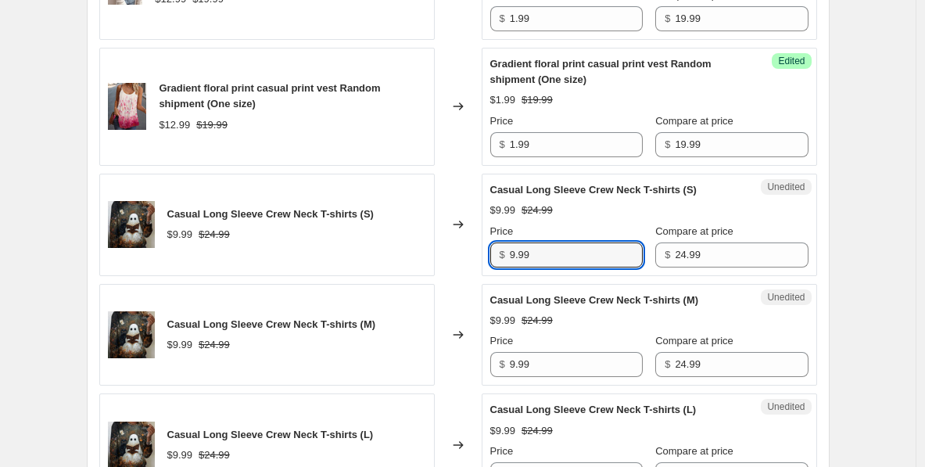
drag, startPoint x: 550, startPoint y: 284, endPoint x: 485, endPoint y: 294, distance: 65.7
click at [485, 276] on div "Unedited Casual Long Sleeve Crew Neck T-shirts (S) $9.99 $24.99 Price $ 9.99 Co…" at bounding box center [648, 224] width 335 height 102
paste input "1"
click at [518, 267] on input "1.99" at bounding box center [576, 254] width 133 height 25
type input "9.99"
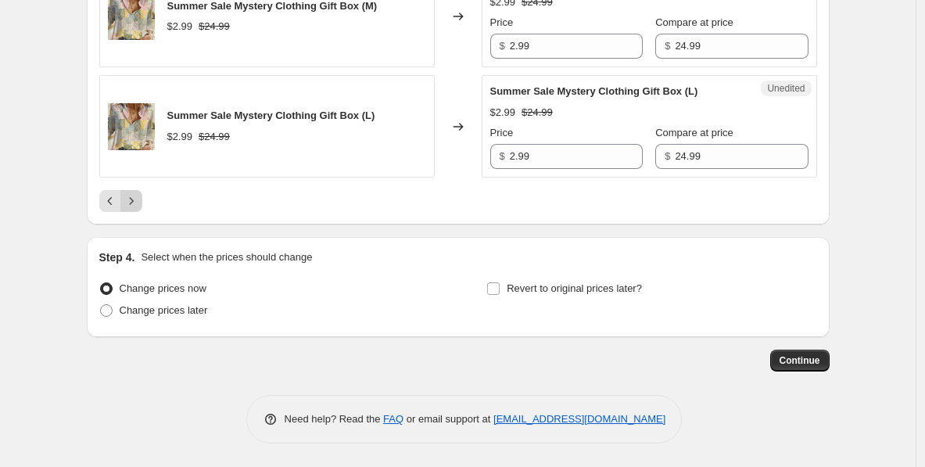
click at [137, 201] on icon "Next" at bounding box center [131, 201] width 16 height 16
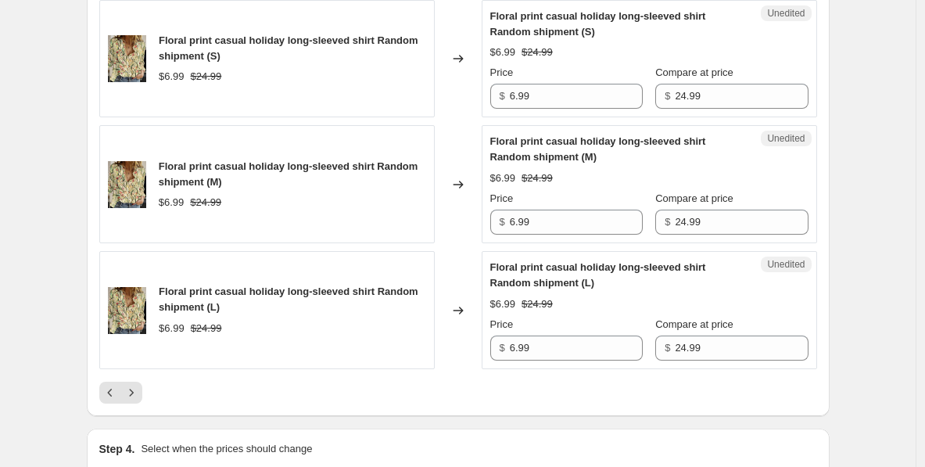
scroll to position [3014, 0]
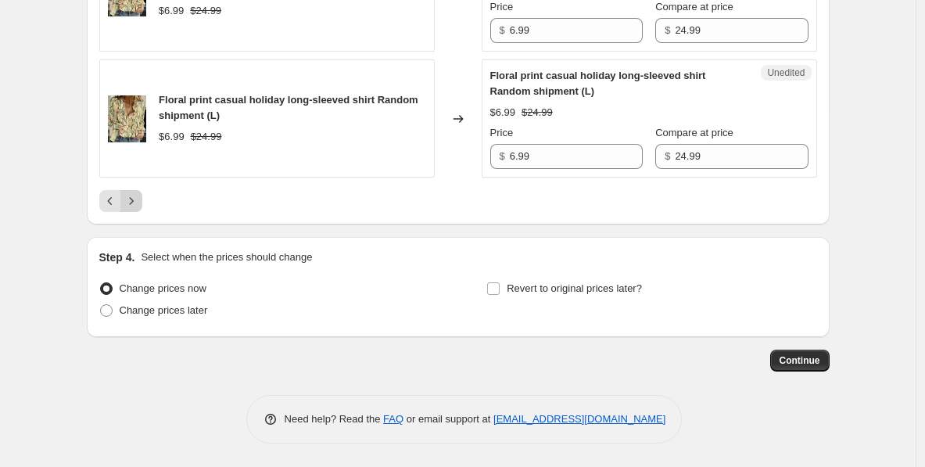
click at [136, 204] on icon "Next" at bounding box center [131, 201] width 16 height 16
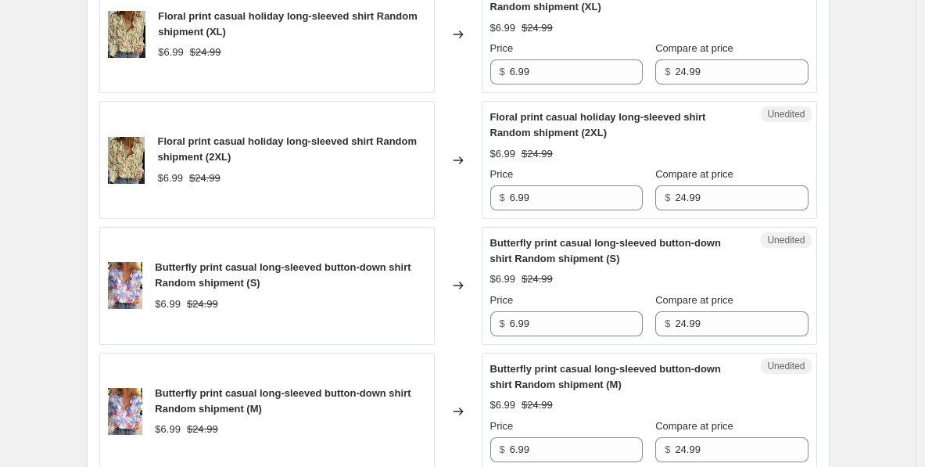
scroll to position [0, 0]
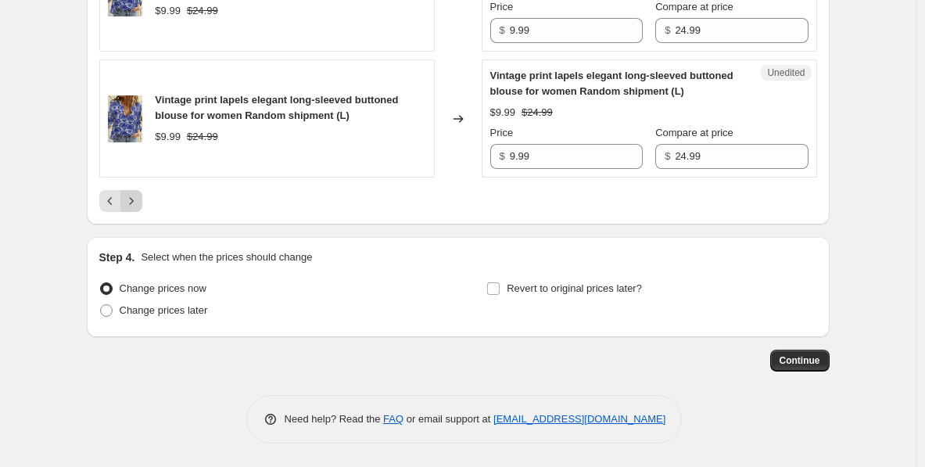
click at [135, 199] on icon "Next" at bounding box center [131, 201] width 16 height 16
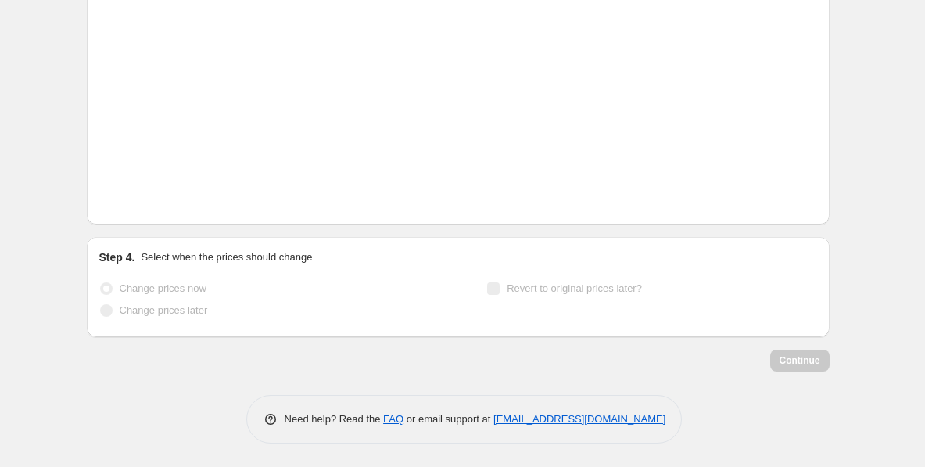
scroll to position [3030, 0]
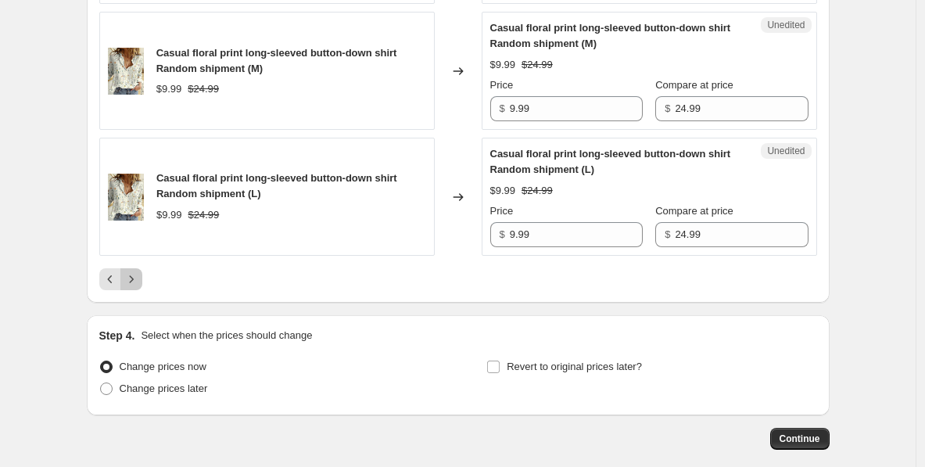
click at [135, 278] on icon "Next" at bounding box center [131, 279] width 16 height 16
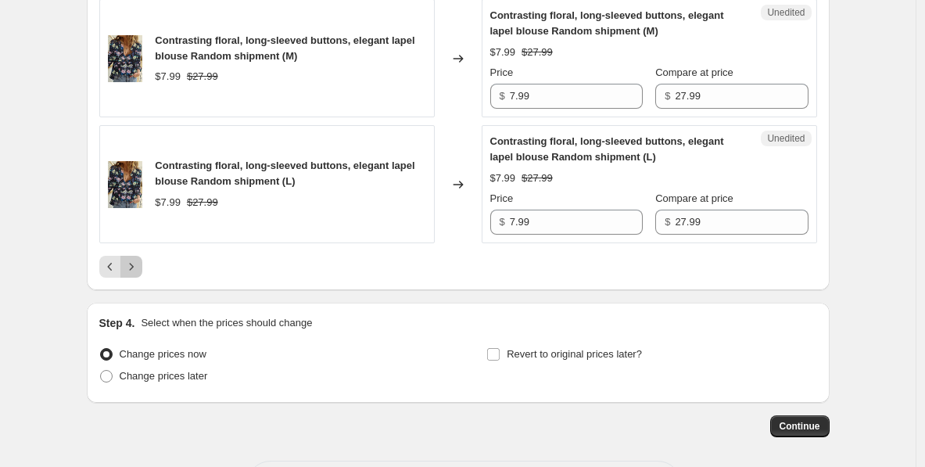
click at [136, 264] on icon "Next" at bounding box center [131, 267] width 16 height 16
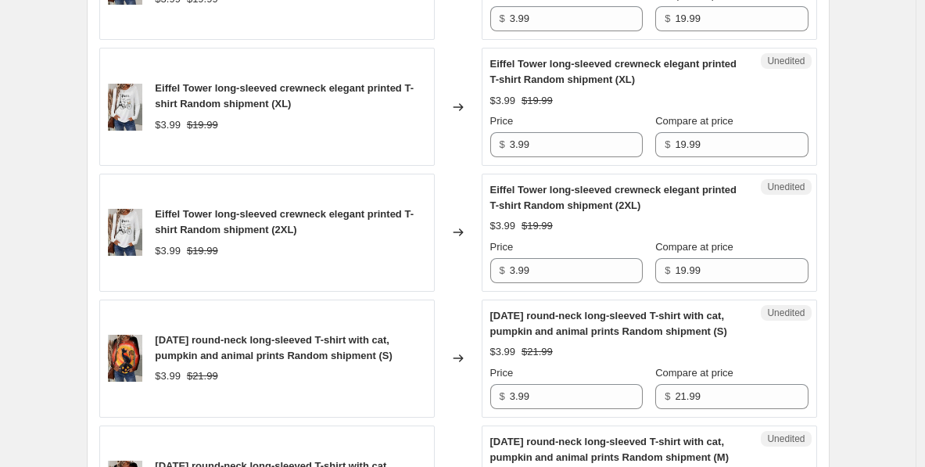
scroll to position [3186, 0]
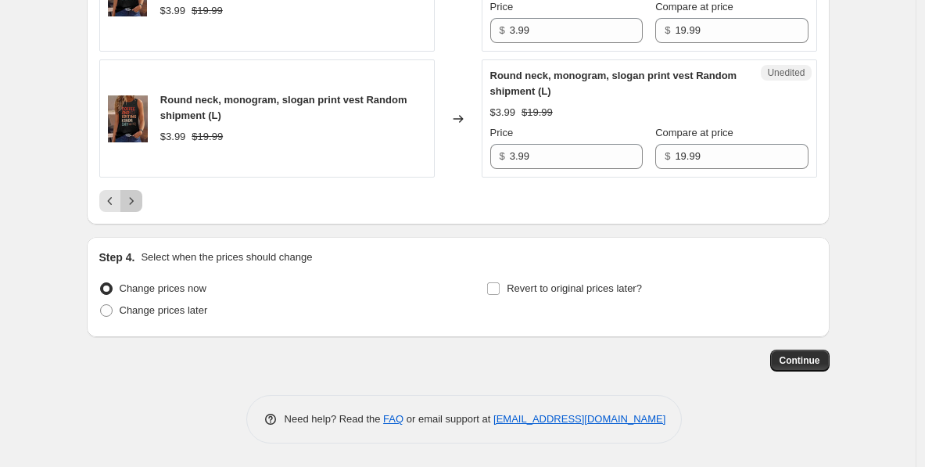
click at [134, 201] on icon "Next" at bounding box center [131, 201] width 16 height 16
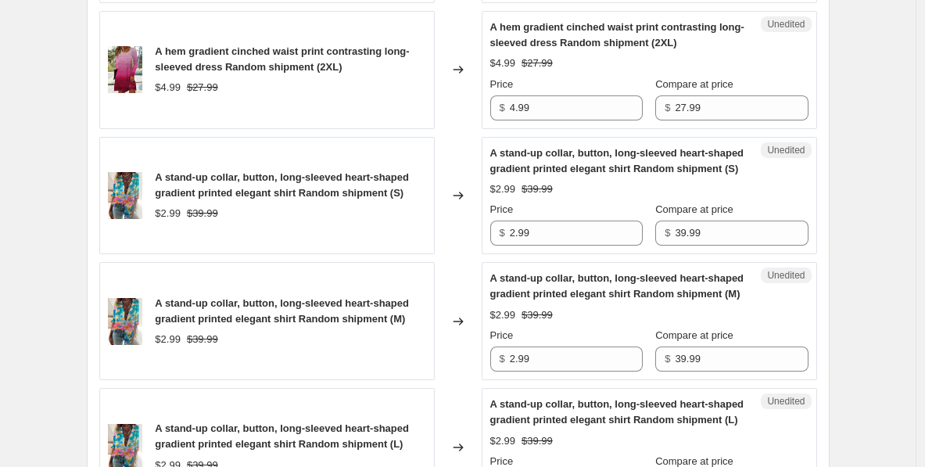
scroll to position [3108, 0]
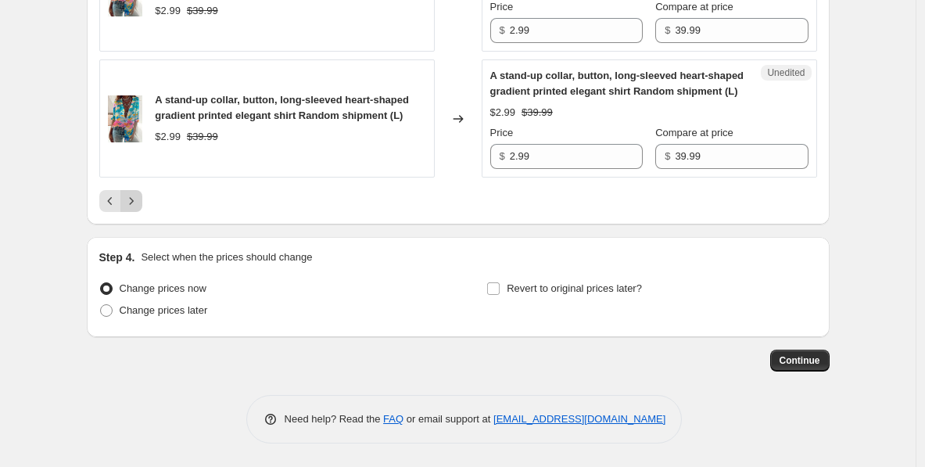
click at [139, 205] on icon "Next" at bounding box center [131, 201] width 16 height 16
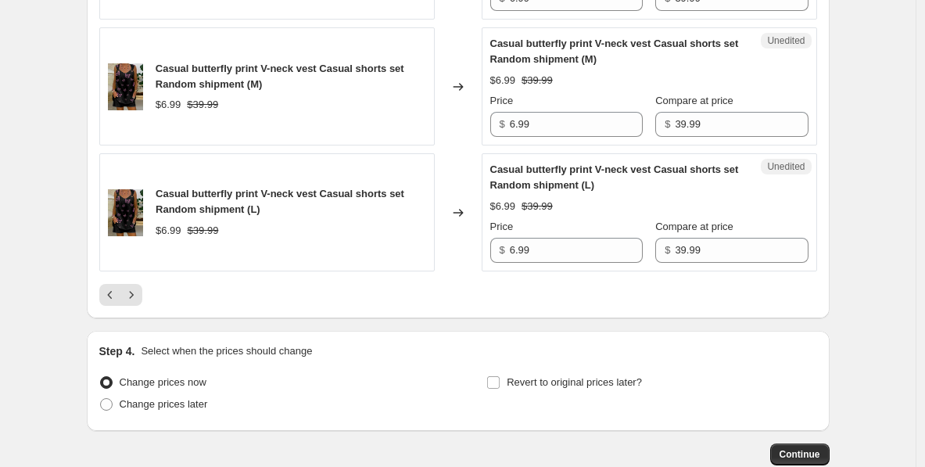
click at [153, 306] on div at bounding box center [457, 295] width 717 height 22
click at [139, 302] on icon "Next" at bounding box center [131, 295] width 16 height 16
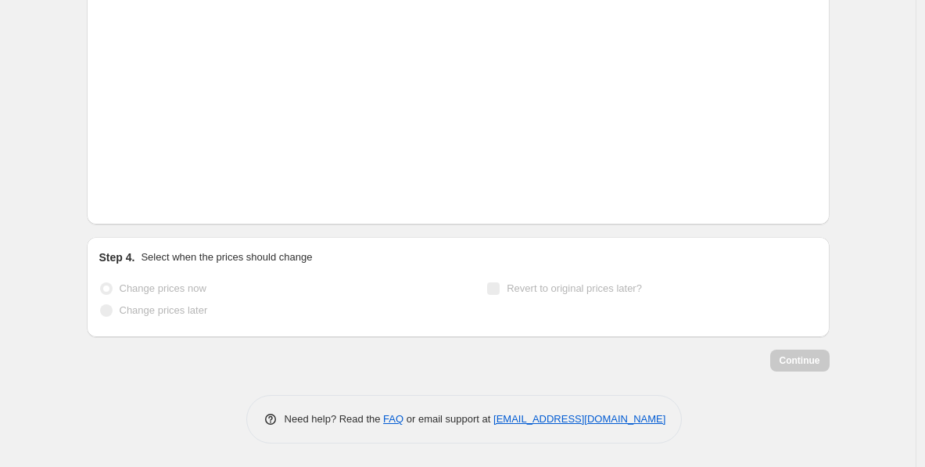
scroll to position [3030, 0]
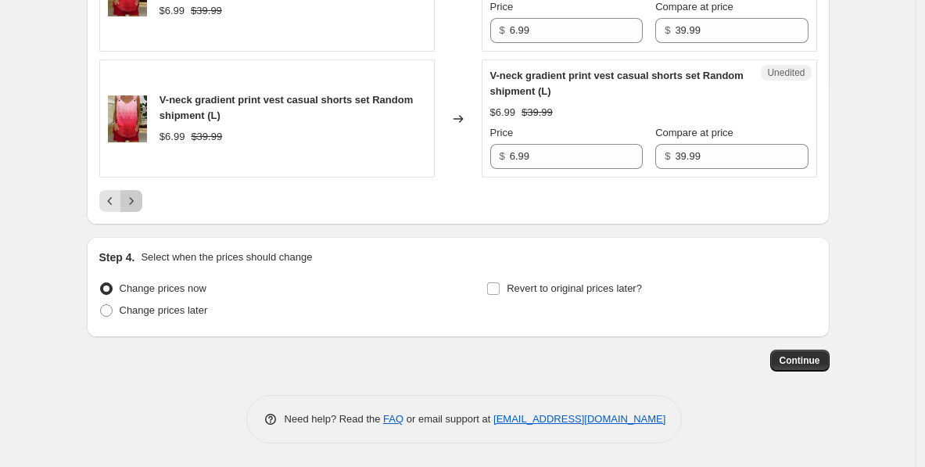
click at [134, 196] on icon "Next" at bounding box center [131, 201] width 16 height 16
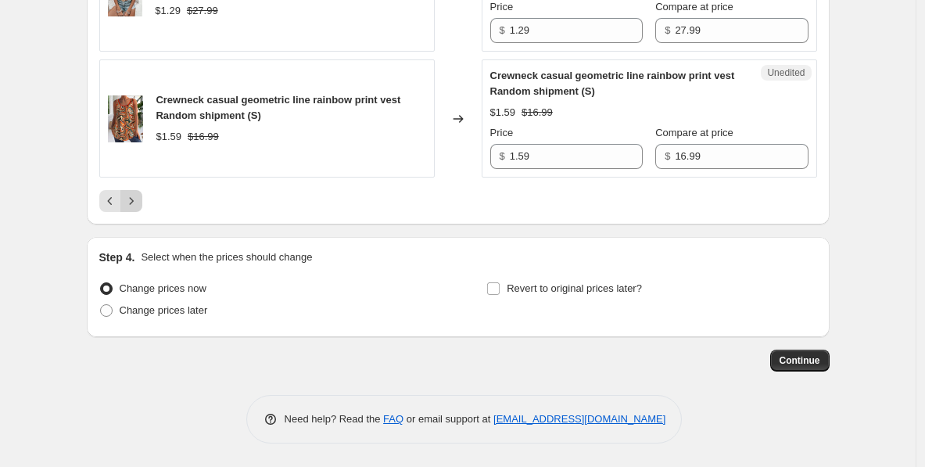
click at [133, 201] on icon "Next" at bounding box center [131, 200] width 4 height 7
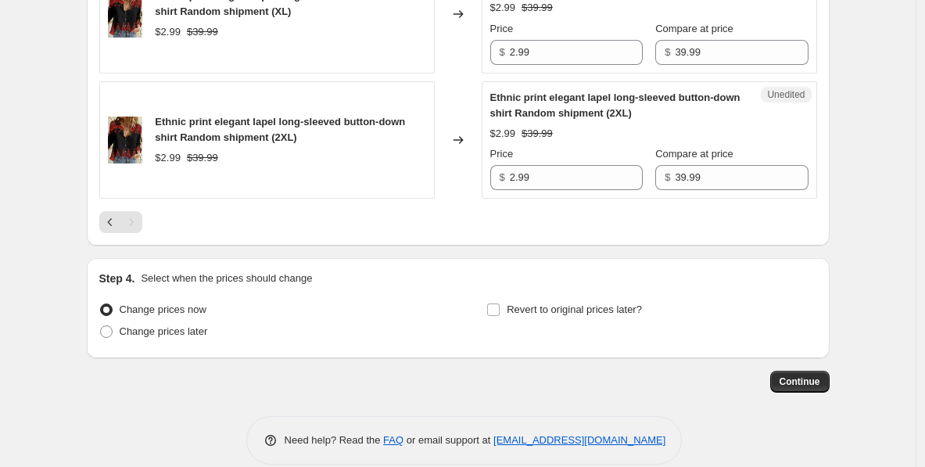
scroll to position [1702, 0]
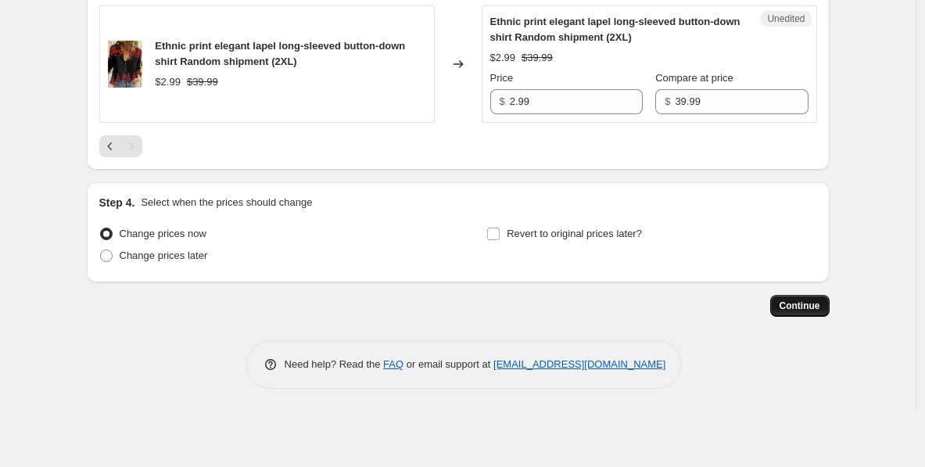
click at [808, 308] on span "Continue" at bounding box center [799, 305] width 41 height 13
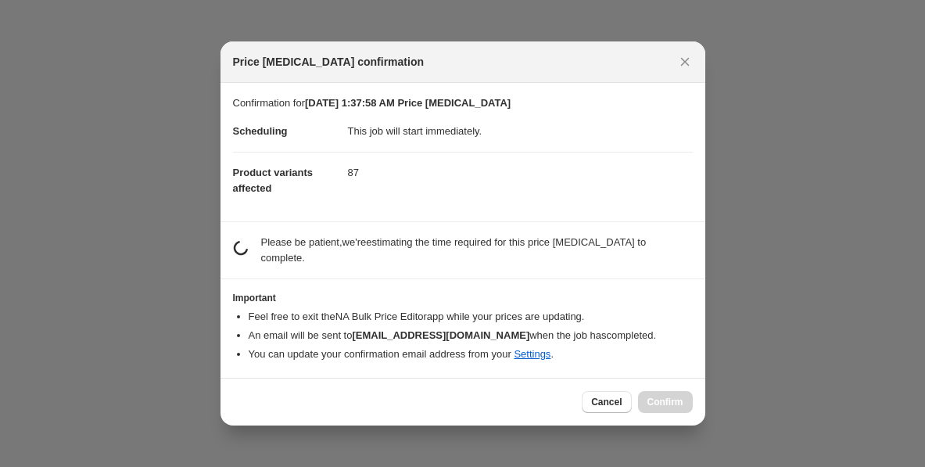
scroll to position [1647, 0]
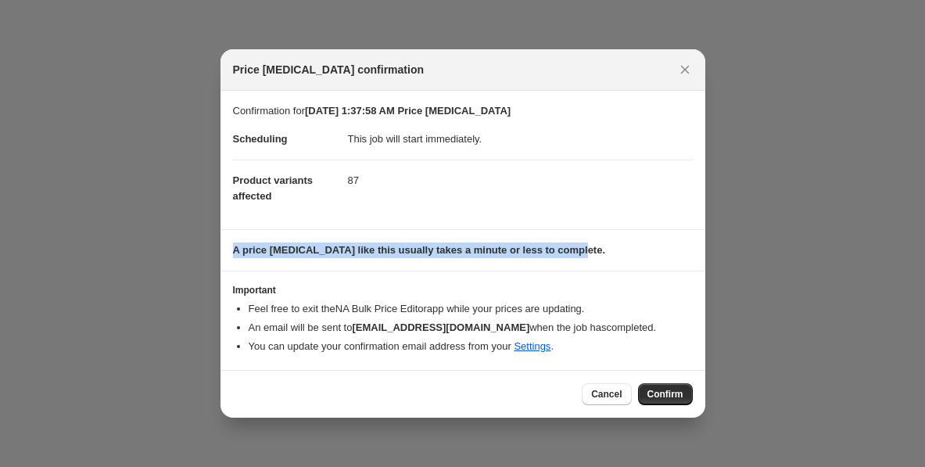
drag, startPoint x: 595, startPoint y: 253, endPoint x: 227, endPoint y: 247, distance: 368.1
click at [227, 247] on section "A price [MEDICAL_DATA] like this usually takes a minute or less to complete." at bounding box center [462, 250] width 485 height 41
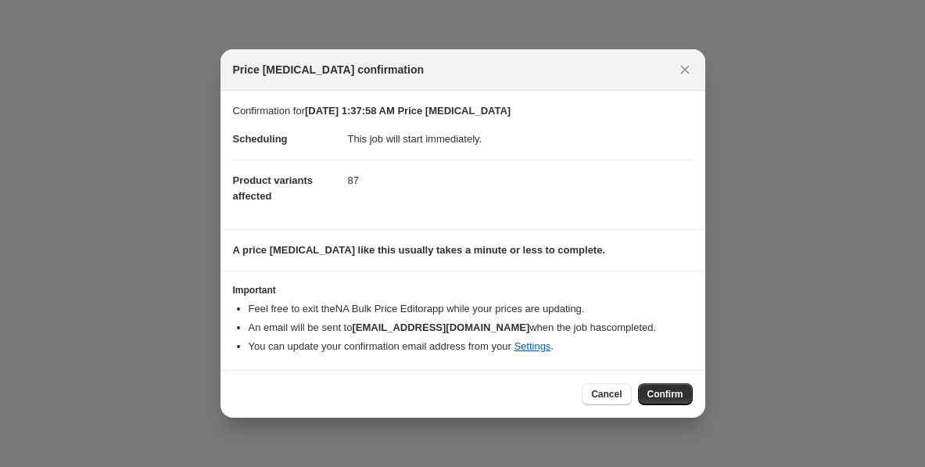
click at [392, 181] on dd "87" at bounding box center [520, 179] width 345 height 41
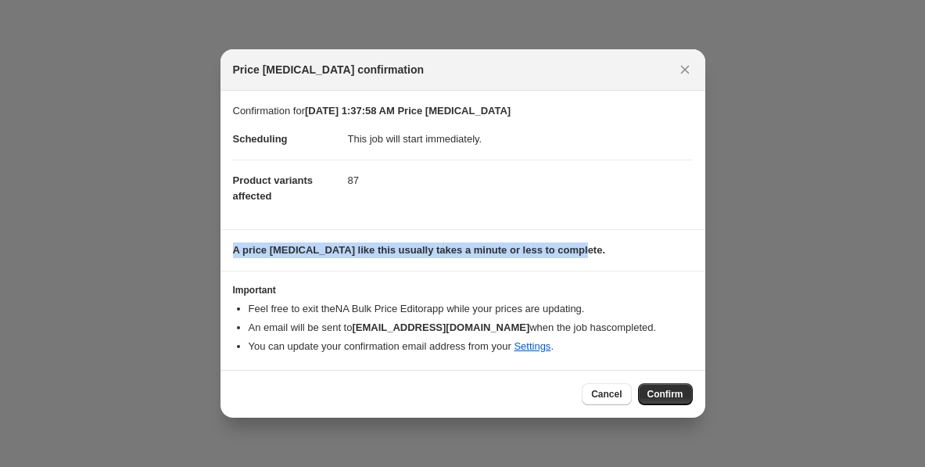
drag, startPoint x: 591, startPoint y: 255, endPoint x: 231, endPoint y: 250, distance: 359.5
click at [231, 250] on section "A price [MEDICAL_DATA] like this usually takes a minute or less to complete." at bounding box center [462, 250] width 485 height 41
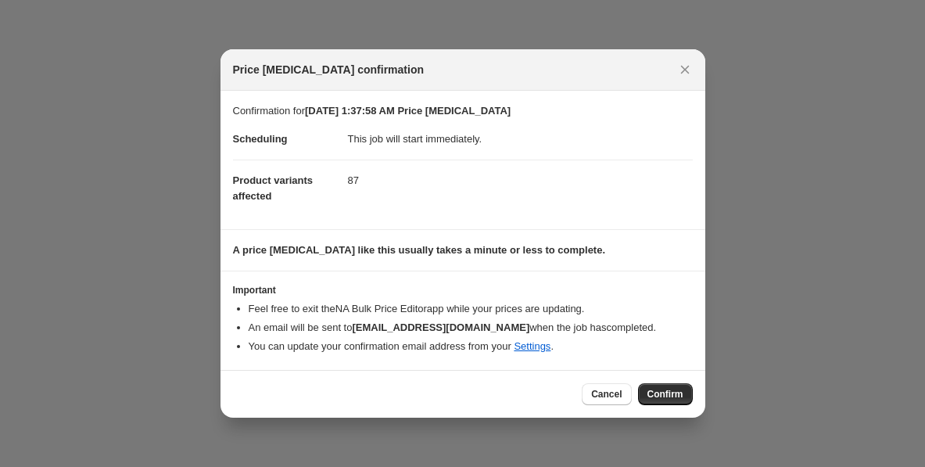
click at [563, 261] on section "A price [MEDICAL_DATA] like this usually takes a minute or less to complete." at bounding box center [462, 250] width 485 height 41
click at [661, 395] on span "Confirm" at bounding box center [665, 394] width 36 height 13
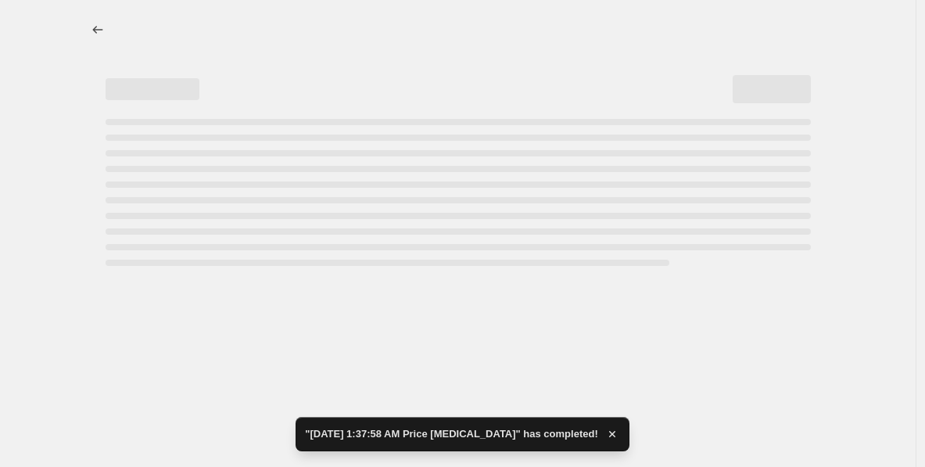
select select "collection"
